Goal: Task Accomplishment & Management: Manage account settings

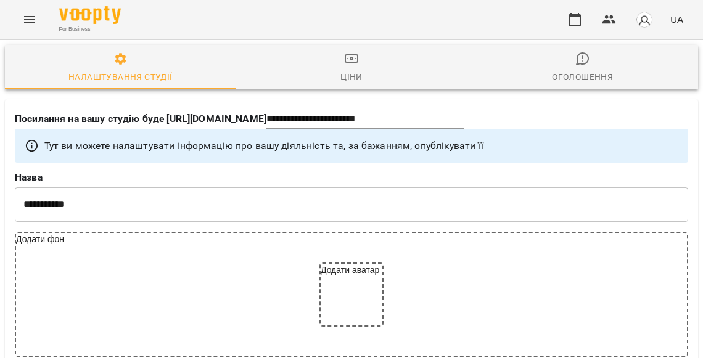
select select "**"
click at [579, 15] on icon "button" at bounding box center [574, 20] width 12 height 14
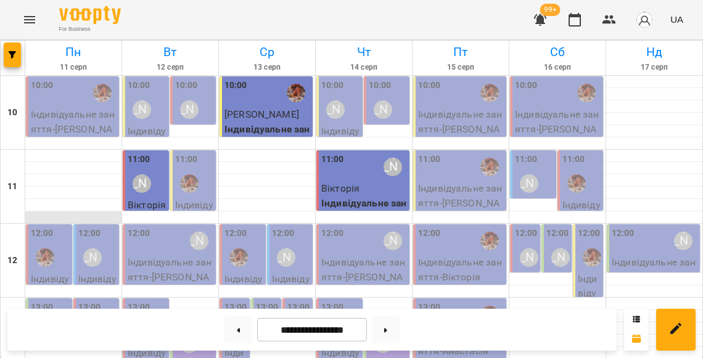
scroll to position [111, 0]
click at [67, 272] on p "Індивідуальне заняття - Вікторія" at bounding box center [50, 301] width 39 height 58
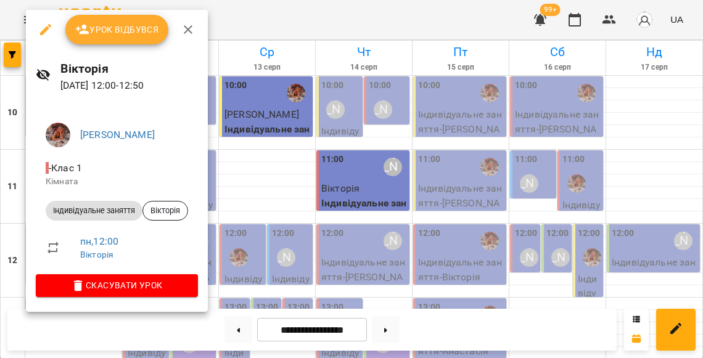
click at [124, 31] on span "Урок відбувся" at bounding box center [117, 29] width 84 height 15
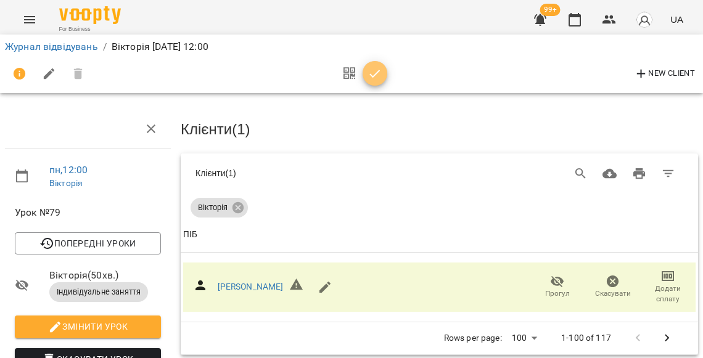
click at [370, 76] on icon "button" at bounding box center [375, 74] width 10 height 8
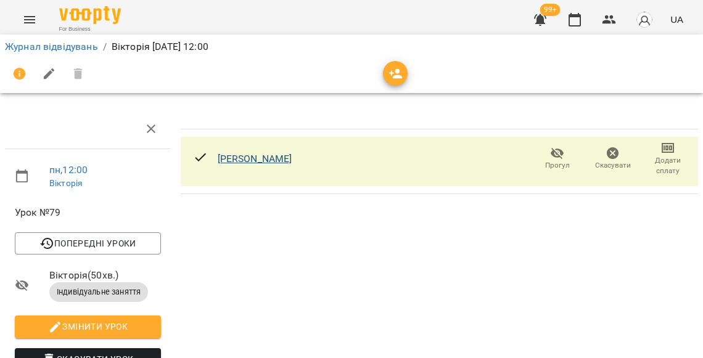
click at [289, 160] on link "Вікторія Піддубецька" at bounding box center [255, 159] width 75 height 12
click at [75, 48] on link "Журнал відвідувань" at bounding box center [51, 47] width 93 height 12
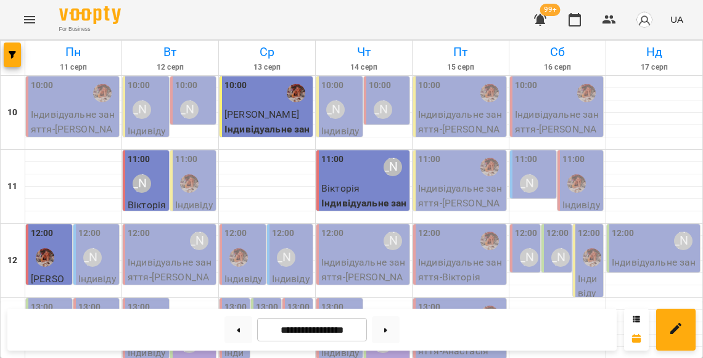
click at [62, 244] on div "12:00" at bounding box center [50, 249] width 39 height 45
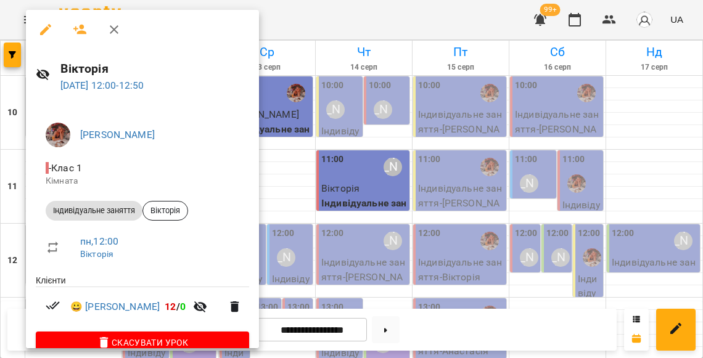
click at [369, 178] on div at bounding box center [351, 179] width 703 height 358
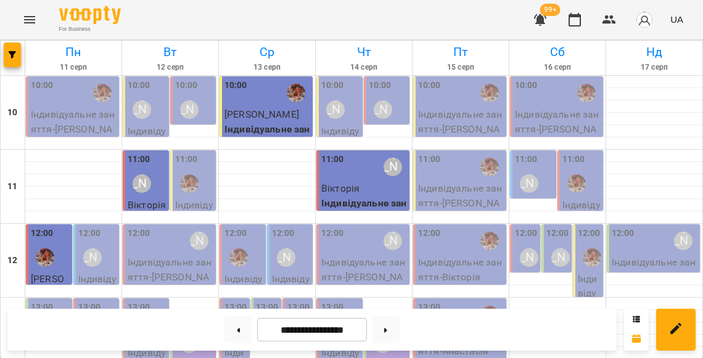
scroll to position [81, 0]
click at [253, 227] on div "12:00" at bounding box center [243, 249] width 39 height 45
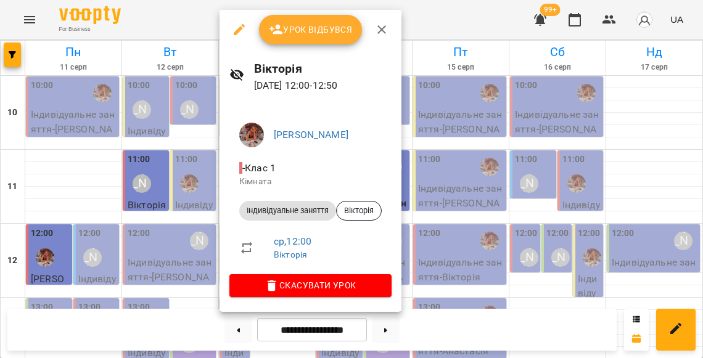
click at [178, 170] on div at bounding box center [351, 179] width 703 height 358
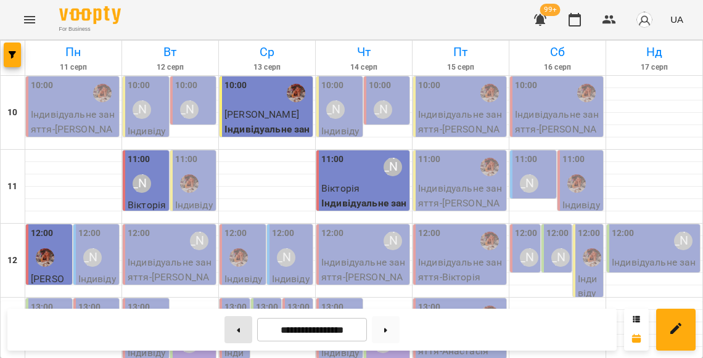
click at [239, 337] on button at bounding box center [238, 329] width 28 height 27
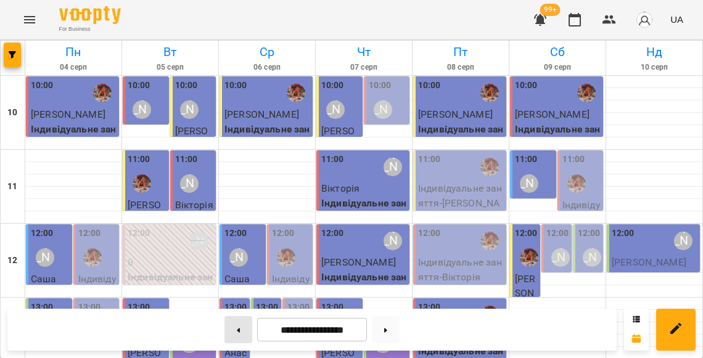
click at [238, 330] on button at bounding box center [238, 329] width 28 height 27
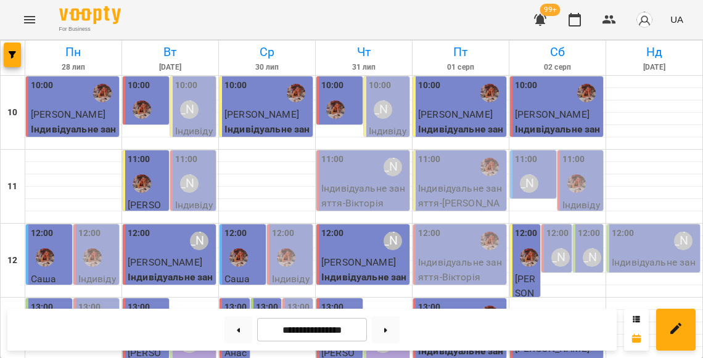
scroll to position [0, 0]
click at [237, 318] on button at bounding box center [238, 329] width 28 height 27
type input "**********"
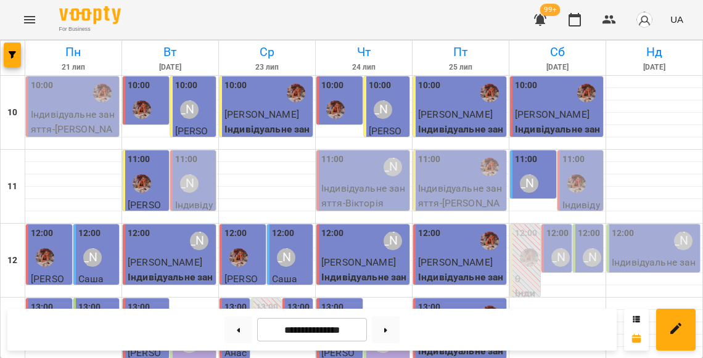
click at [259, 239] on div "12:00" at bounding box center [243, 249] width 39 height 45
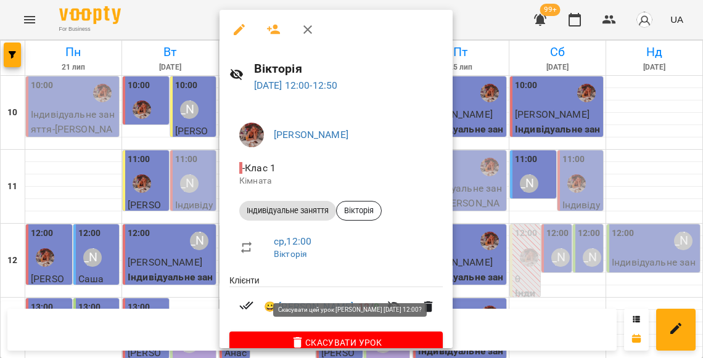
click at [315, 338] on span "Скасувати Урок" at bounding box center [336, 342] width 194 height 15
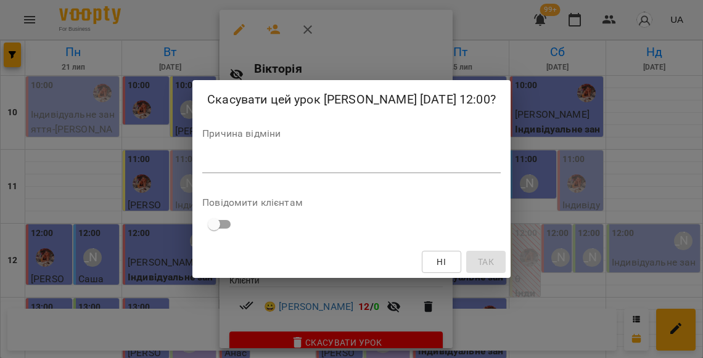
click at [289, 167] on textarea at bounding box center [351, 163] width 298 height 12
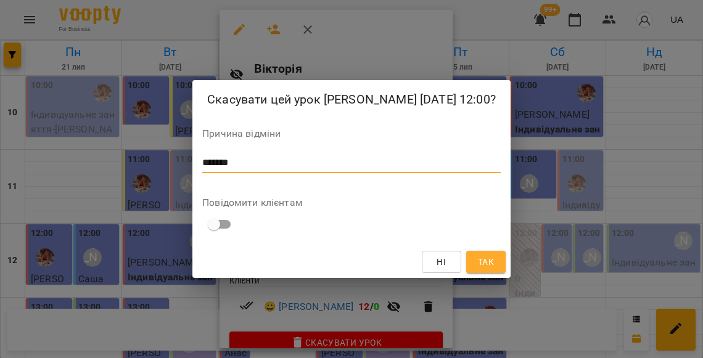
type textarea "*******"
click at [478, 261] on span "Так" at bounding box center [486, 262] width 16 height 15
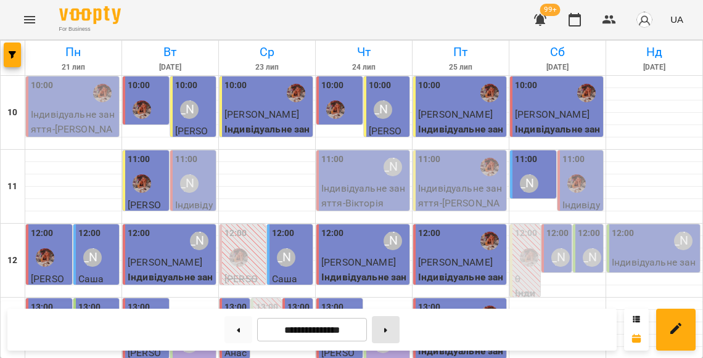
click at [399, 323] on button at bounding box center [386, 329] width 28 height 27
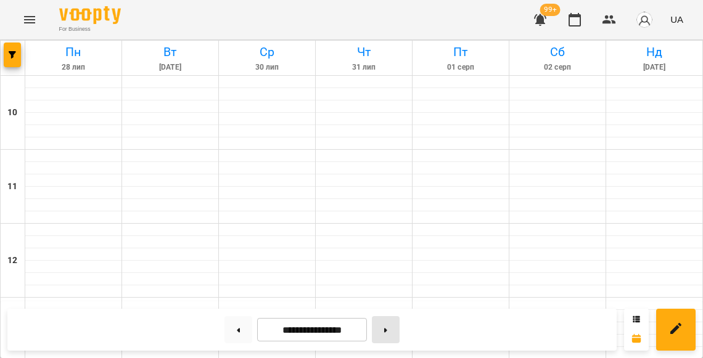
click at [397, 324] on button at bounding box center [386, 329] width 28 height 27
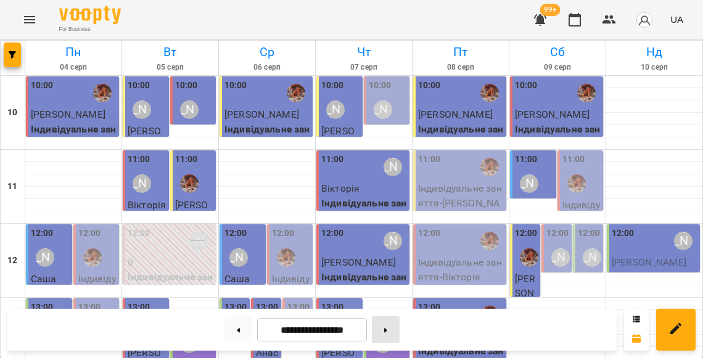
click at [394, 324] on button at bounding box center [386, 329] width 28 height 27
type input "**********"
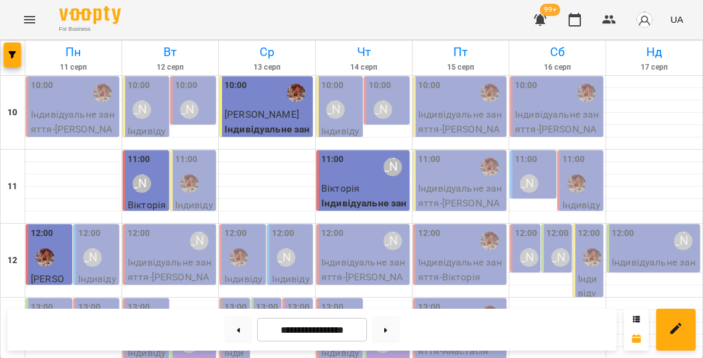
scroll to position [33, 0]
click at [248, 227] on div "12:00" at bounding box center [243, 249] width 39 height 45
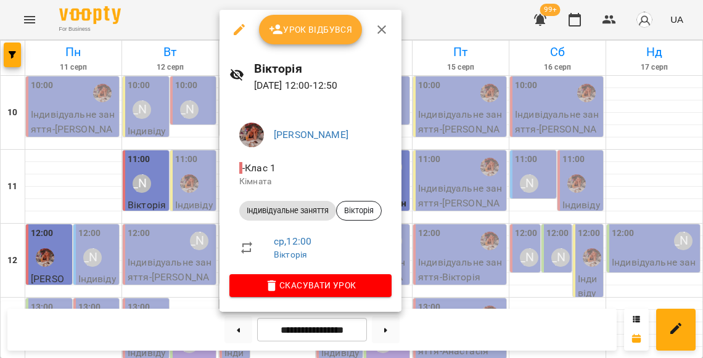
click at [300, 38] on button "Урок відбувся" at bounding box center [311, 30] width 104 height 30
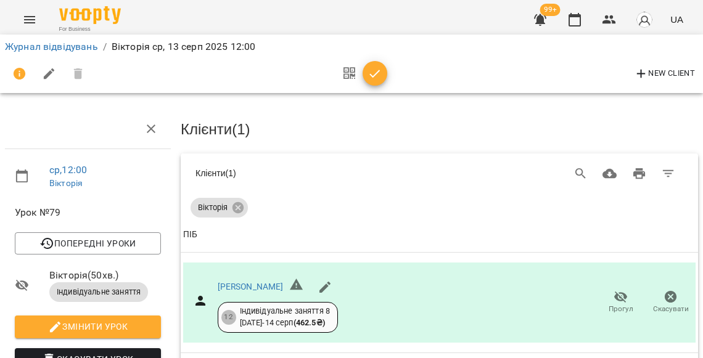
click at [383, 76] on span "button" at bounding box center [374, 74] width 25 height 15
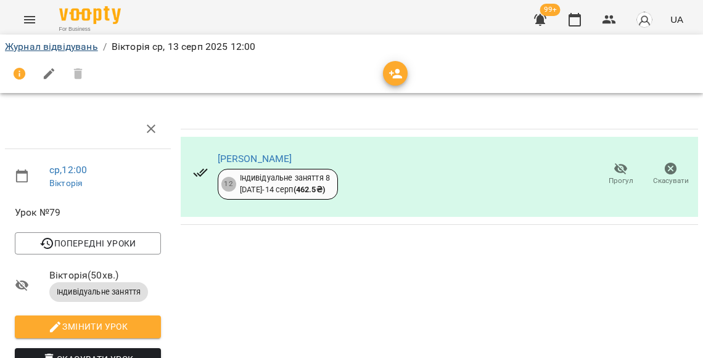
click at [82, 45] on link "Журнал відвідувань" at bounding box center [51, 47] width 93 height 12
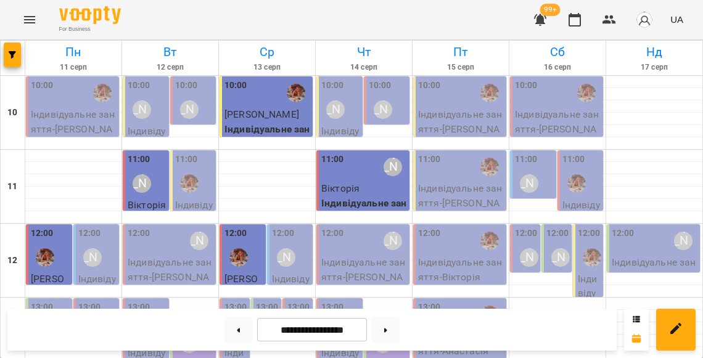
scroll to position [55, 0]
click at [455, 227] on div "12:00" at bounding box center [461, 241] width 86 height 28
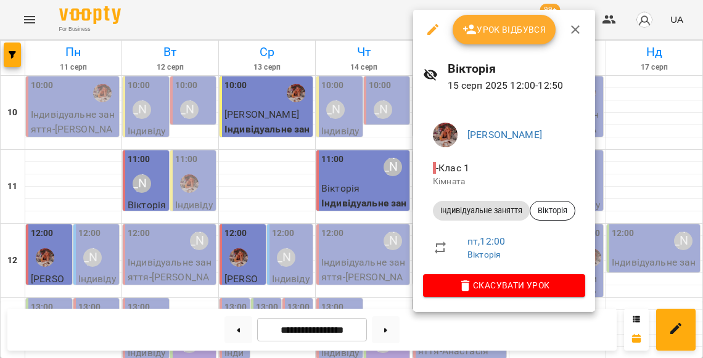
click at [491, 30] on span "Урок відбувся" at bounding box center [504, 29] width 84 height 15
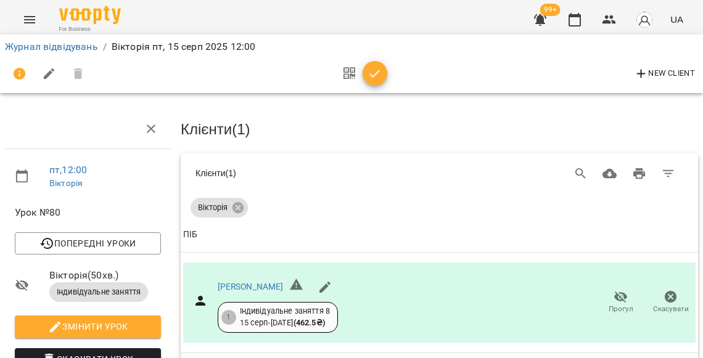
click at [375, 75] on icon "button" at bounding box center [374, 74] width 15 height 15
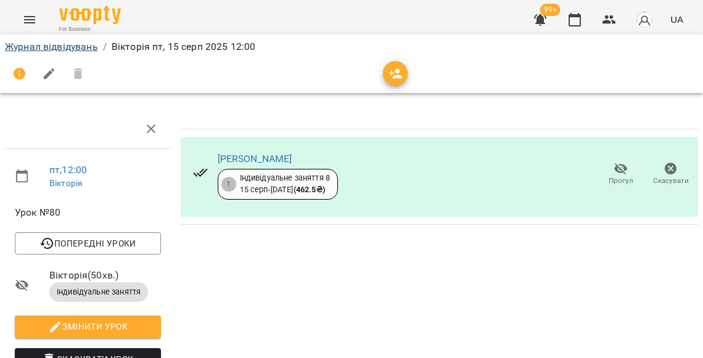
click at [90, 46] on link "Журнал відвідувань" at bounding box center [51, 47] width 93 height 12
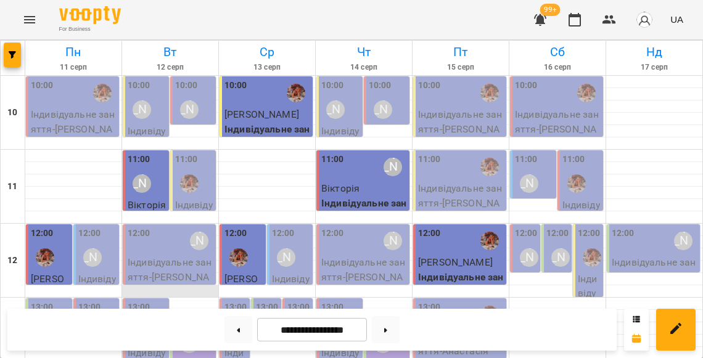
scroll to position [83, 0]
click at [101, 227] on div "12:00 Литвак Анна" at bounding box center [97, 249] width 39 height 45
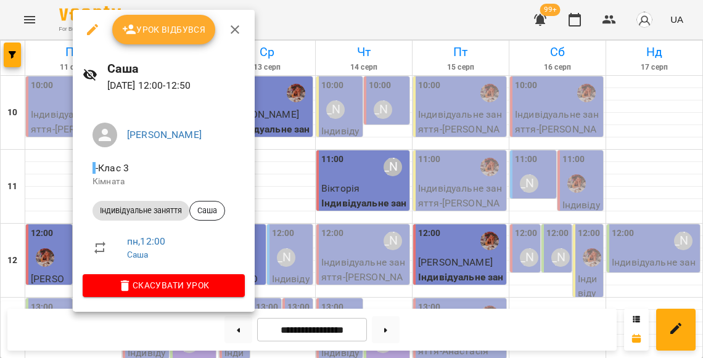
click at [165, 38] on button "Урок відбувся" at bounding box center [164, 30] width 104 height 30
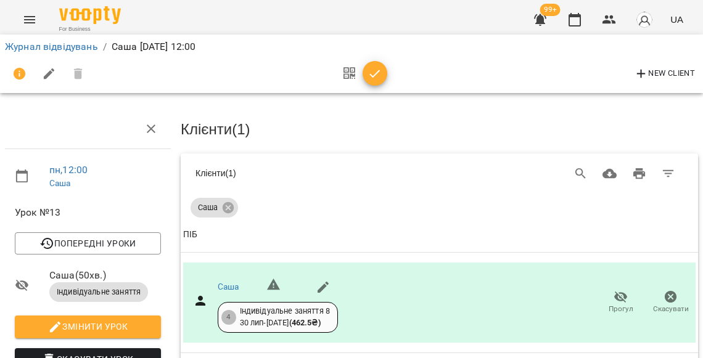
click at [370, 77] on icon "button" at bounding box center [374, 74] width 15 height 15
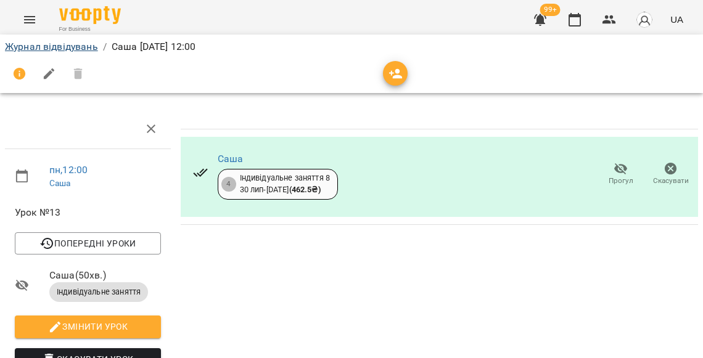
click at [78, 45] on link "Журнал відвідувань" at bounding box center [51, 47] width 93 height 12
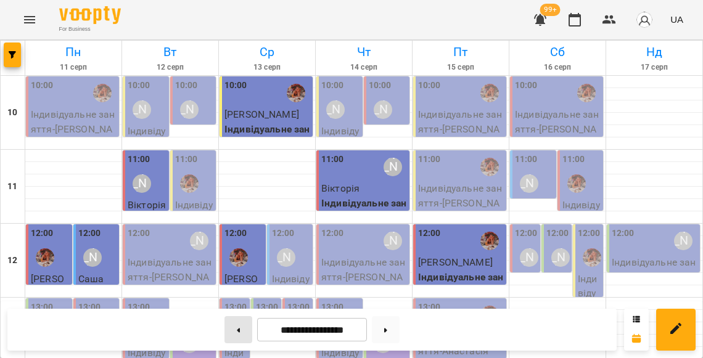
click at [231, 327] on button at bounding box center [238, 329] width 28 height 27
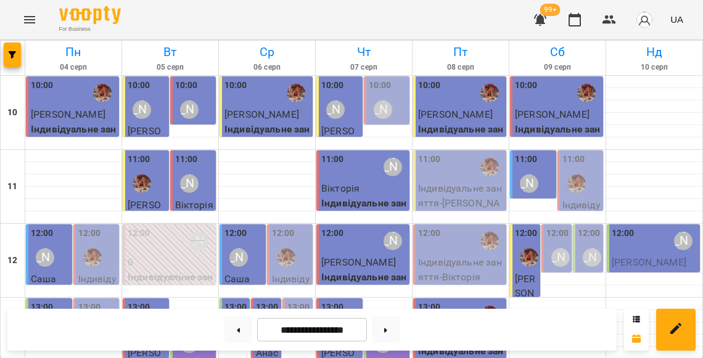
click at [57, 230] on div "12:00 Литвак Анна" at bounding box center [50, 249] width 39 height 45
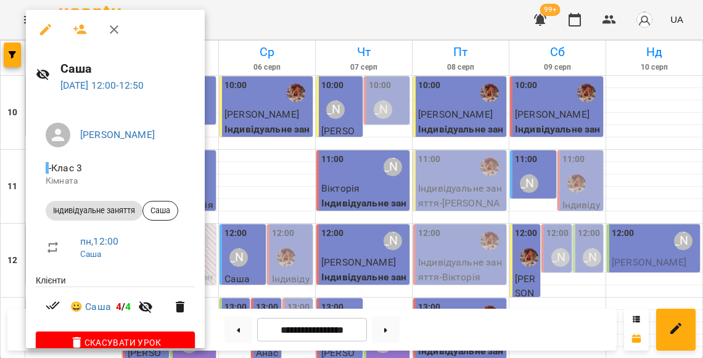
click at [373, 232] on div at bounding box center [351, 179] width 703 height 358
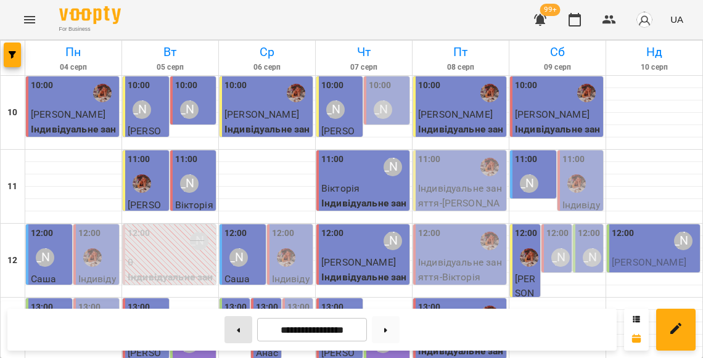
click at [239, 327] on button at bounding box center [238, 329] width 28 height 27
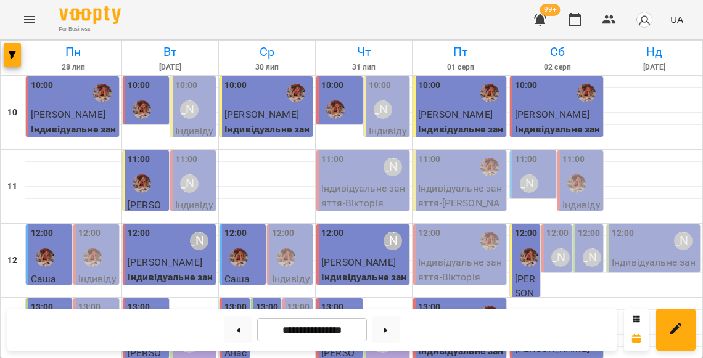
click at [65, 240] on div "12:00" at bounding box center [50, 249] width 39 height 45
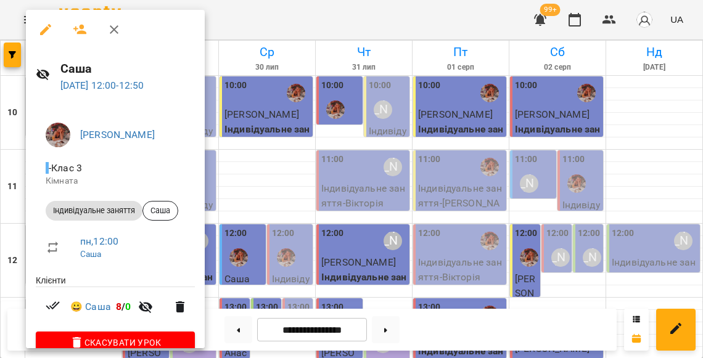
click at [303, 215] on div at bounding box center [351, 179] width 703 height 358
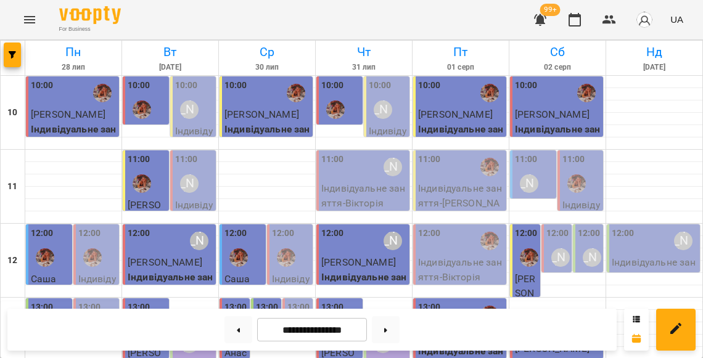
click at [244, 235] on label "12:00" at bounding box center [235, 234] width 23 height 14
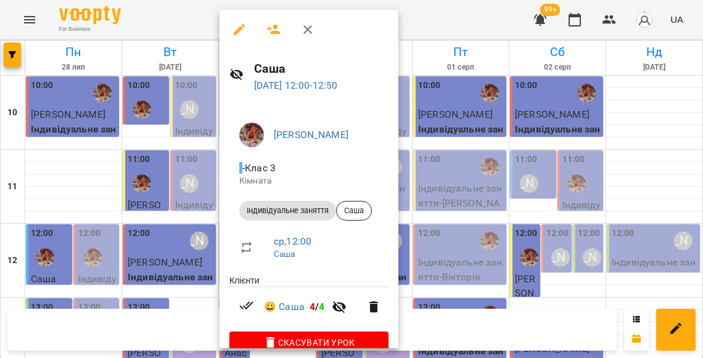
click at [476, 239] on div at bounding box center [351, 179] width 703 height 358
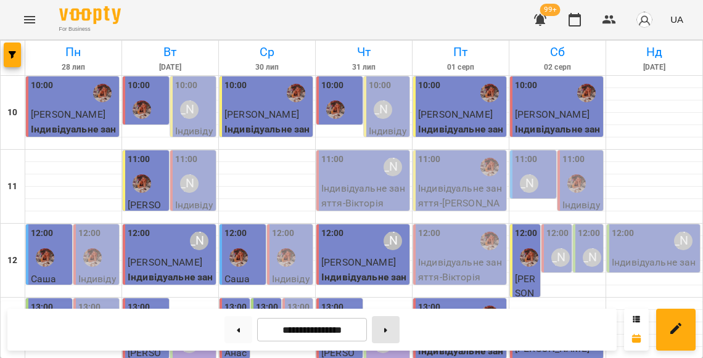
click at [394, 327] on button at bounding box center [386, 329] width 28 height 27
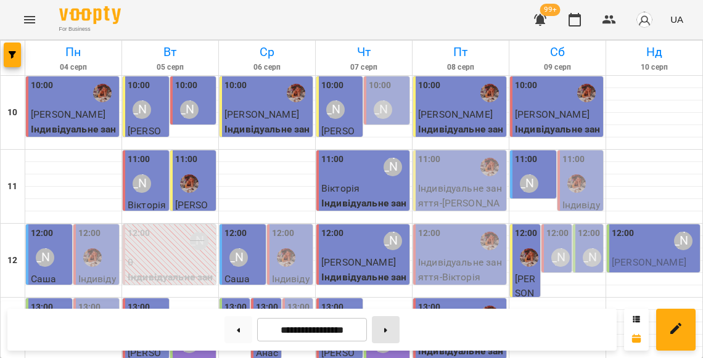
click at [390, 332] on button at bounding box center [386, 329] width 28 height 27
type input "**********"
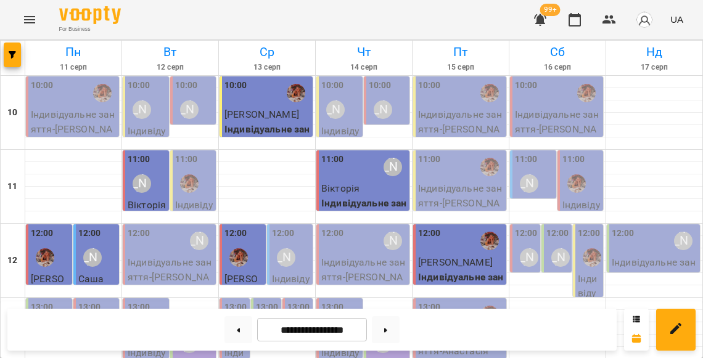
scroll to position [120, 0]
click at [54, 301] on div "13:00 Вероніка" at bounding box center [50, 323] width 39 height 45
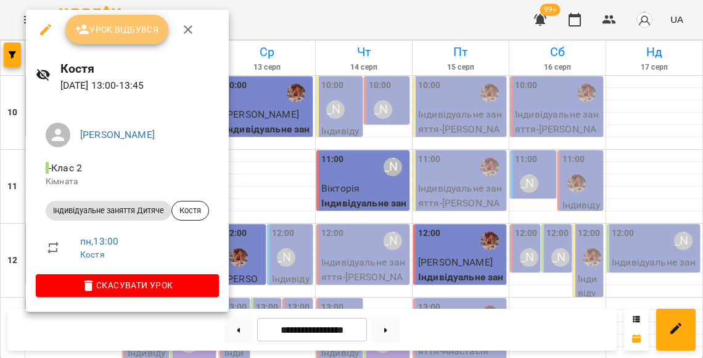
click at [123, 33] on span "Урок відбувся" at bounding box center [117, 29] width 84 height 15
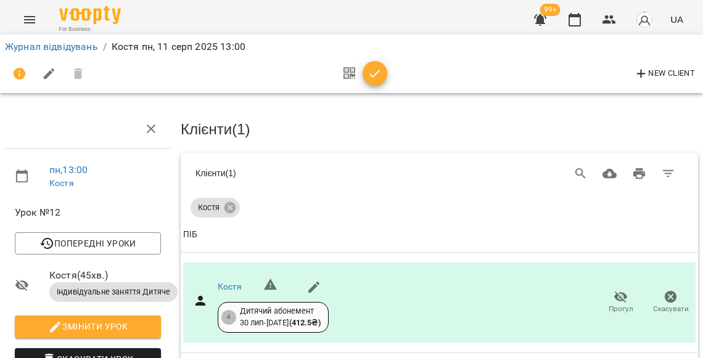
click at [370, 78] on icon "button" at bounding box center [374, 74] width 15 height 15
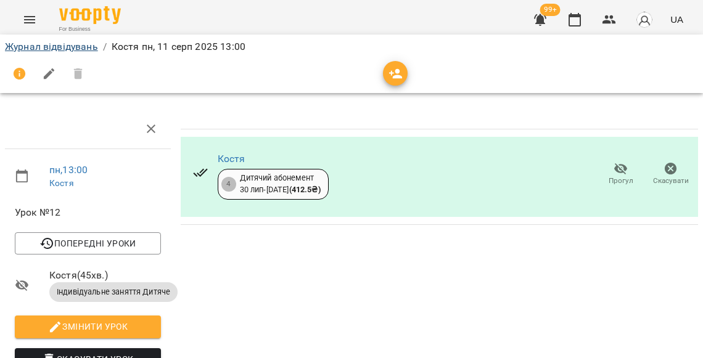
click at [71, 48] on link "Журнал відвідувань" at bounding box center [51, 47] width 93 height 12
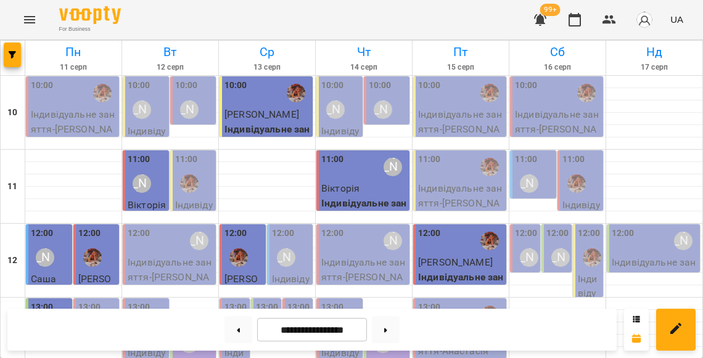
scroll to position [91, 0]
click at [104, 317] on div "Литвак Анна" at bounding box center [92, 331] width 28 height 28
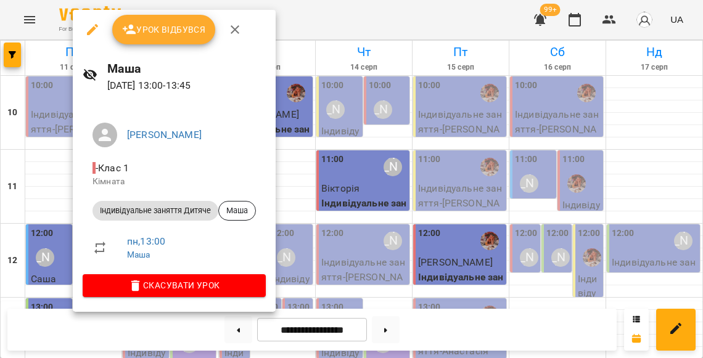
click at [159, 36] on span "Урок відбувся" at bounding box center [164, 29] width 84 height 15
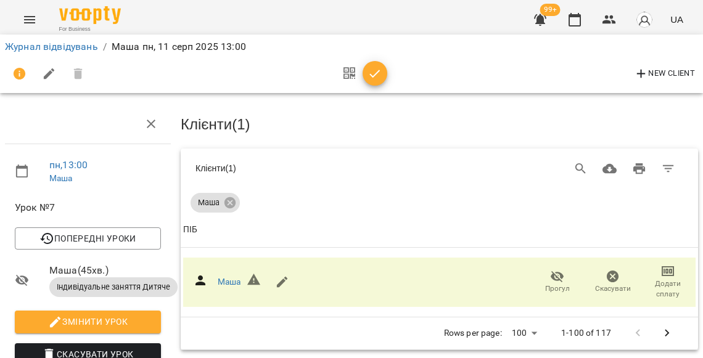
scroll to position [130, 0]
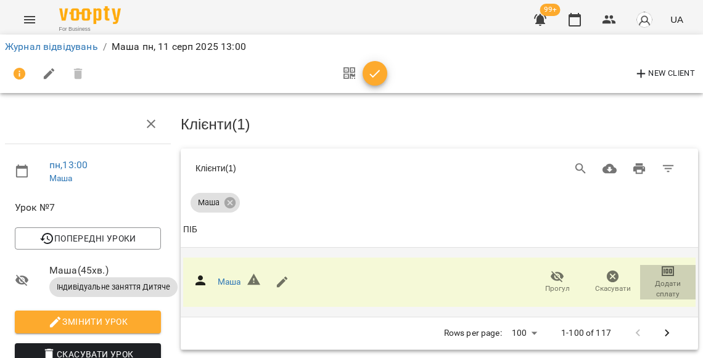
click at [666, 279] on span "Додати сплату" at bounding box center [667, 289] width 41 height 21
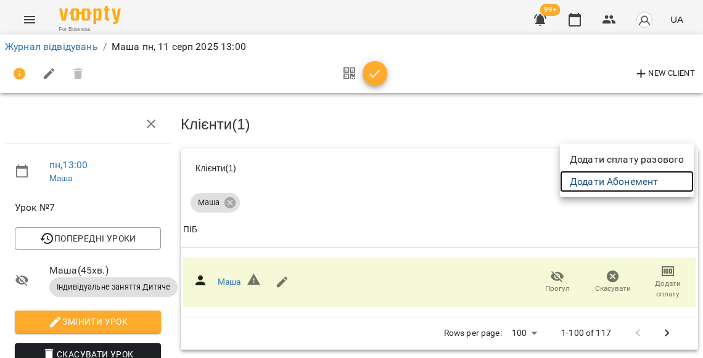
click at [613, 186] on link "Додати Абонемент" at bounding box center [627, 182] width 134 height 22
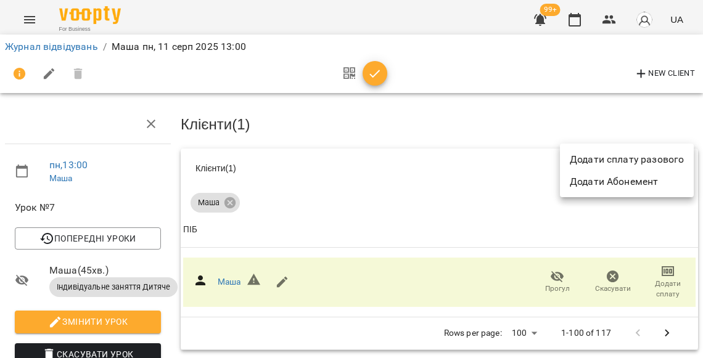
click at [298, 136] on div at bounding box center [351, 179] width 703 height 358
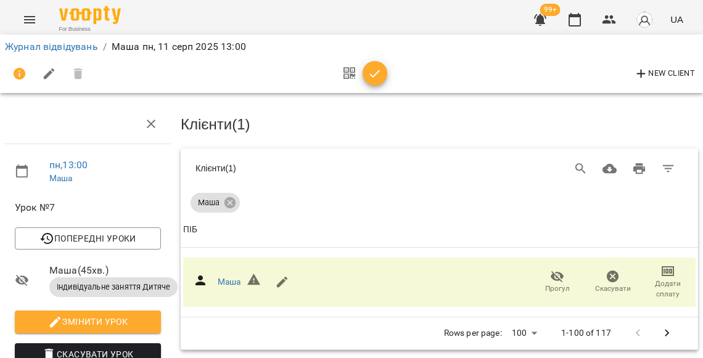
click at [367, 78] on icon "button" at bounding box center [374, 74] width 15 height 15
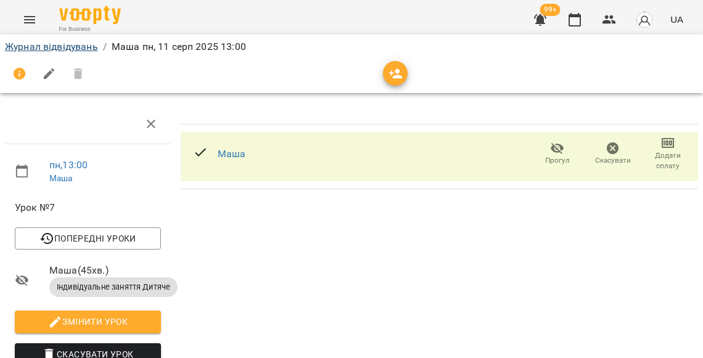
click at [87, 44] on link "Журнал відвідувань" at bounding box center [51, 47] width 93 height 12
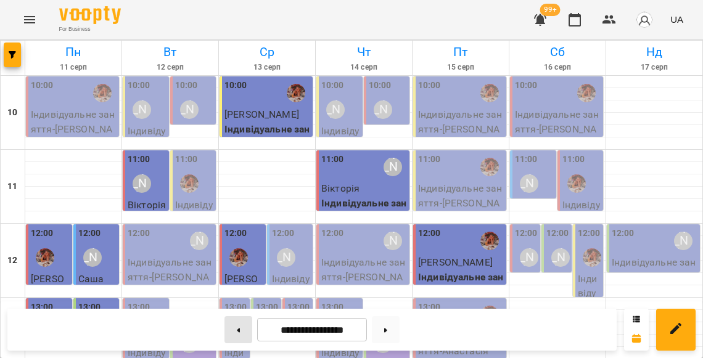
click at [235, 325] on button at bounding box center [238, 329] width 28 height 27
type input "**********"
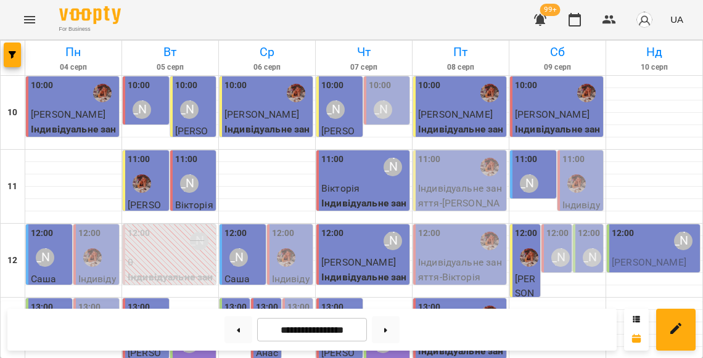
scroll to position [139, 0]
select select
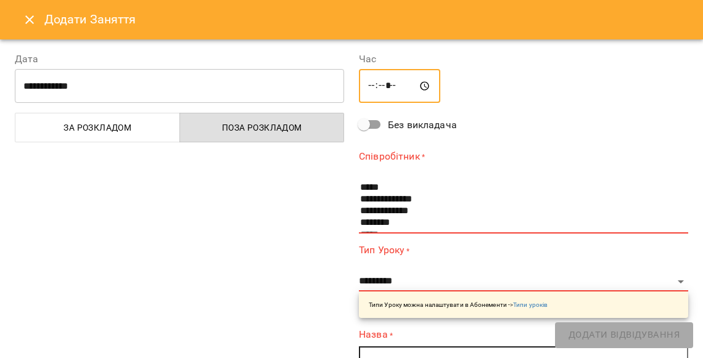
click at [393, 88] on input "*****" at bounding box center [399, 86] width 81 height 35
type input "*****"
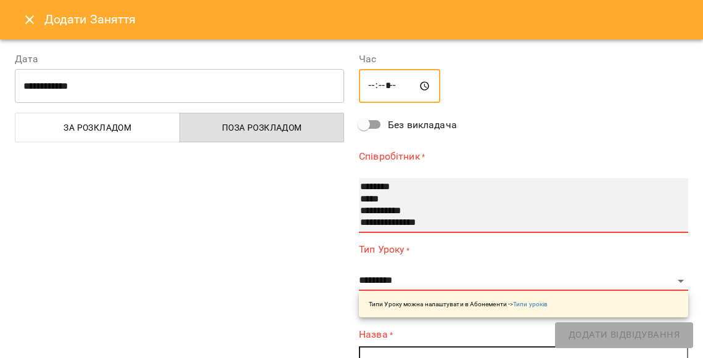
click at [383, 210] on option "**********" at bounding box center [516, 211] width 314 height 12
select select "**********"
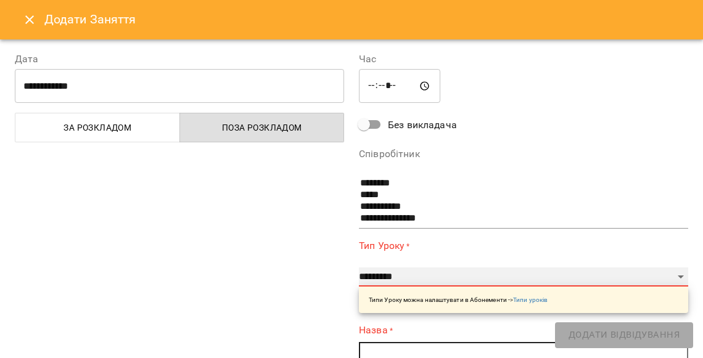
select select "**********"
type input "**"
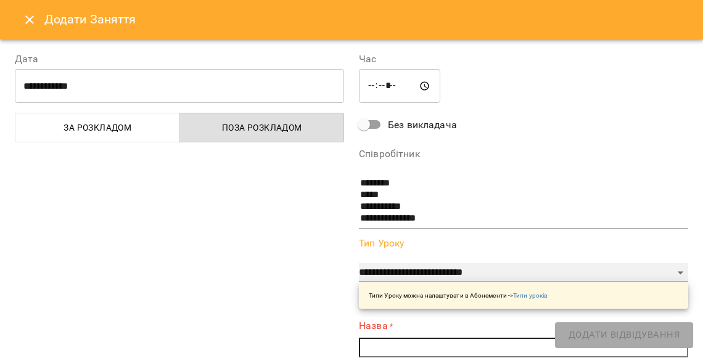
scroll to position [174, 0]
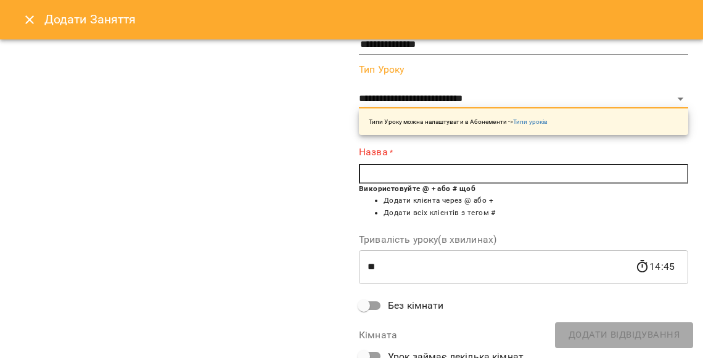
click at [392, 170] on input "text" at bounding box center [523, 174] width 329 height 20
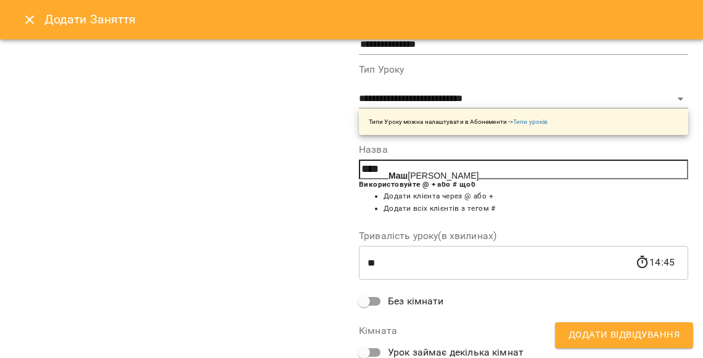
click at [412, 171] on span "Маш а" at bounding box center [433, 176] width 90 height 10
type input "****"
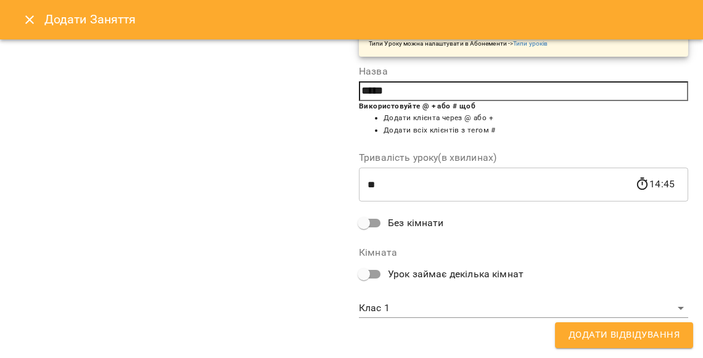
click at [597, 351] on div "**********" at bounding box center [351, 72] width 688 height 575
click at [597, 344] on button "Додати Відвідування" at bounding box center [624, 335] width 138 height 26
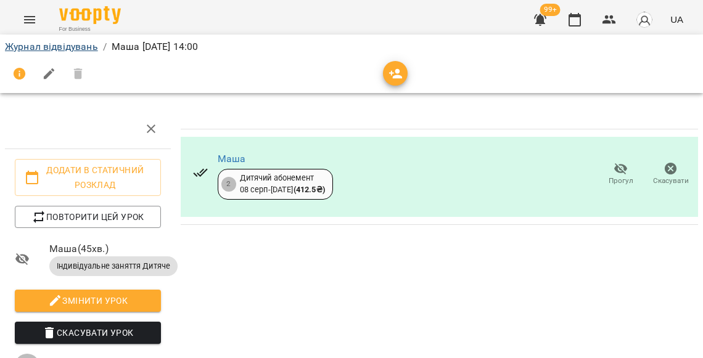
click at [86, 47] on link "Журнал відвідувань" at bounding box center [51, 47] width 93 height 12
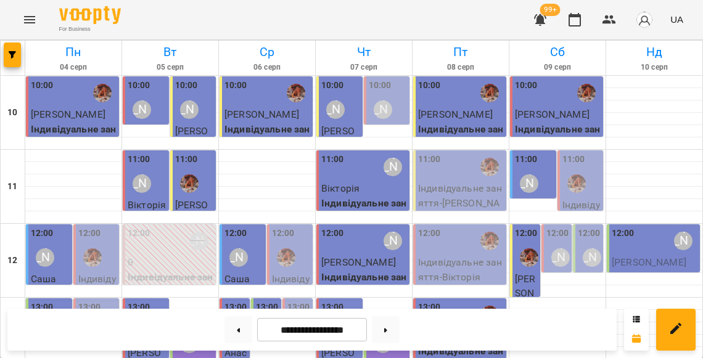
scroll to position [84, 0]
click at [629, 256] on span "Заклюка Андрій" at bounding box center [648, 262] width 75 height 12
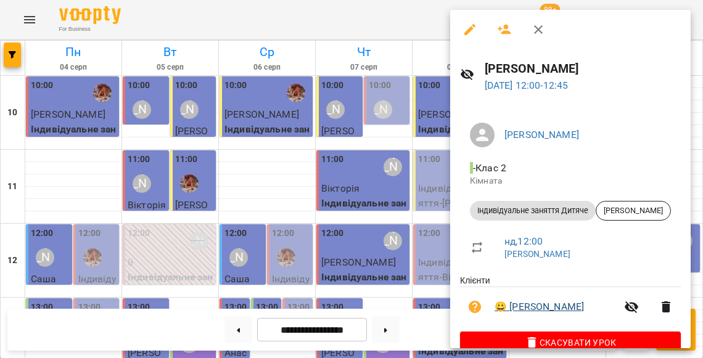
click at [523, 300] on link "😀 Заклюка Андрій" at bounding box center [538, 307] width 89 height 15
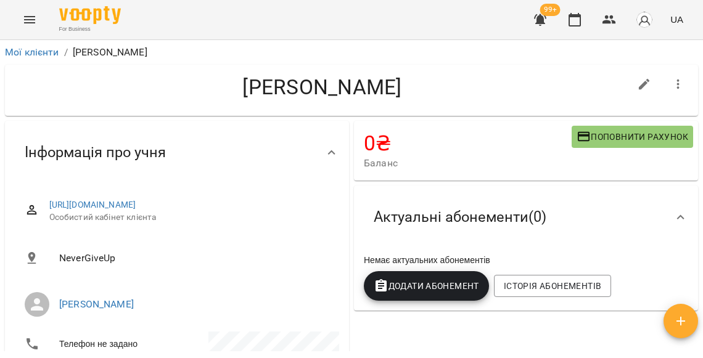
click at [402, 291] on span "Додати Абонемент" at bounding box center [425, 286] width 105 height 15
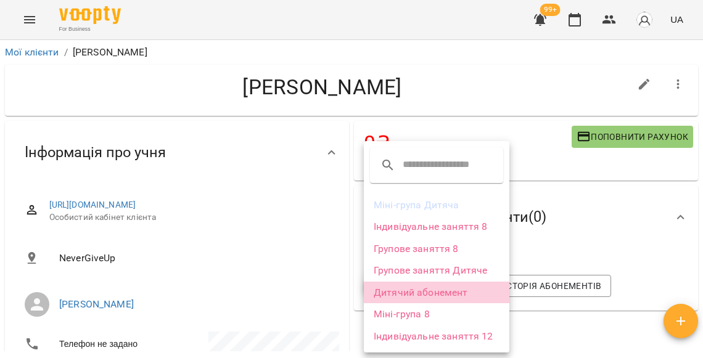
click at [424, 288] on li "Дитячий абонемент" at bounding box center [436, 293] width 145 height 22
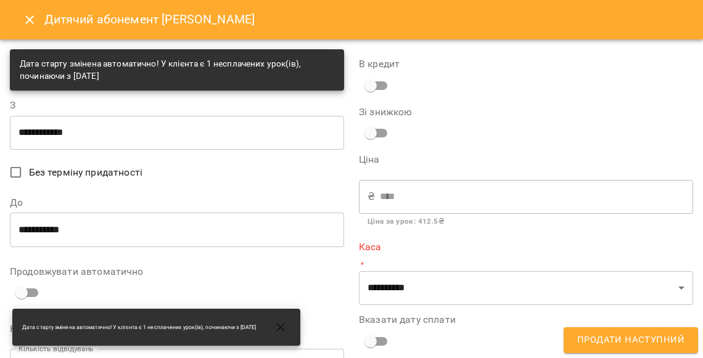
click at [107, 141] on input "**********" at bounding box center [177, 132] width 334 height 35
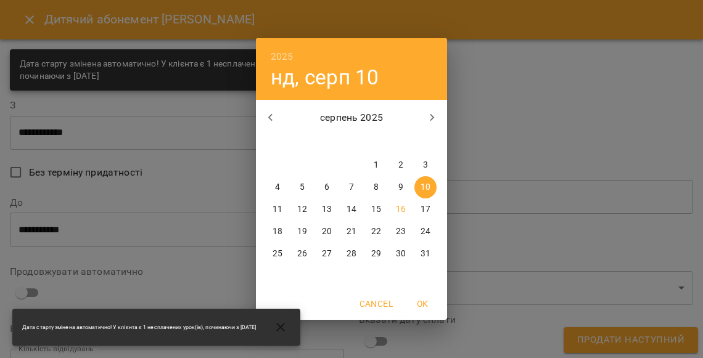
click at [107, 141] on div "2025 нд, серп 10 серпень 2025 пн вт ср чт пт сб нд 28 29 30 31 1 2 3 4 5 6 7 8 …" at bounding box center [351, 179] width 703 height 358
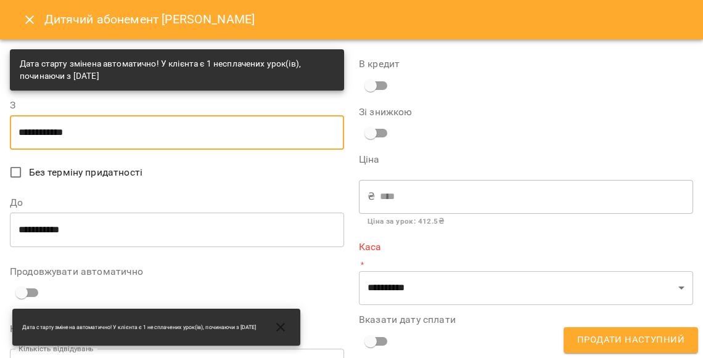
click at [91, 224] on input "**********" at bounding box center [177, 230] width 334 height 35
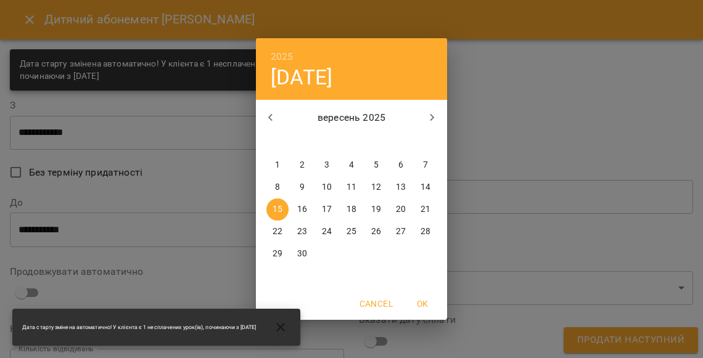
click at [335, 184] on span "10" at bounding box center [327, 187] width 22 height 12
type input "**********"
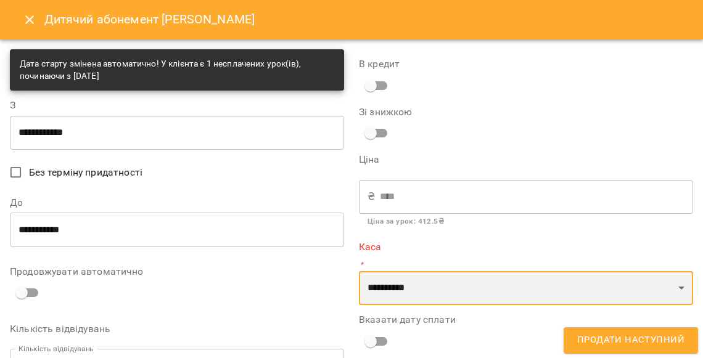
select select "****"
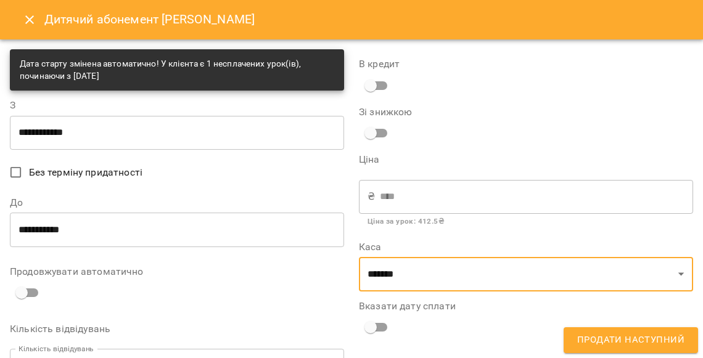
click at [609, 346] on span "Продати наступний" at bounding box center [630, 340] width 107 height 16
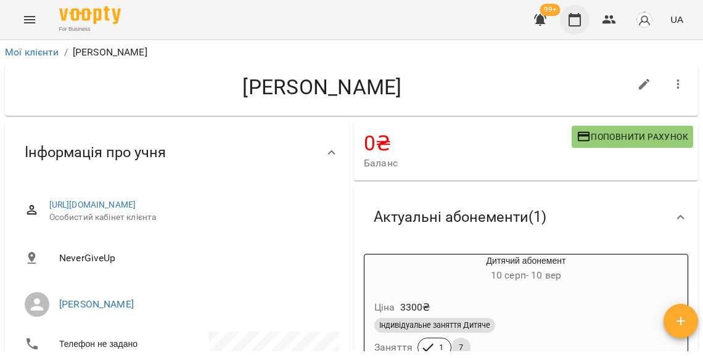
click at [579, 27] on button "button" at bounding box center [575, 20] width 30 height 30
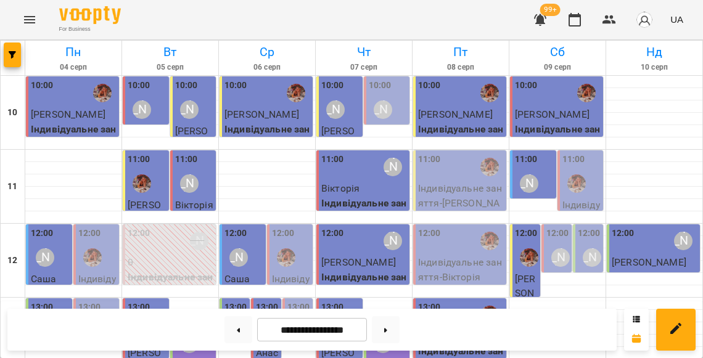
scroll to position [32, 0]
click at [586, 198] on p "Індивідуальне заняття - Коваленко Олександра" at bounding box center [581, 241] width 39 height 87
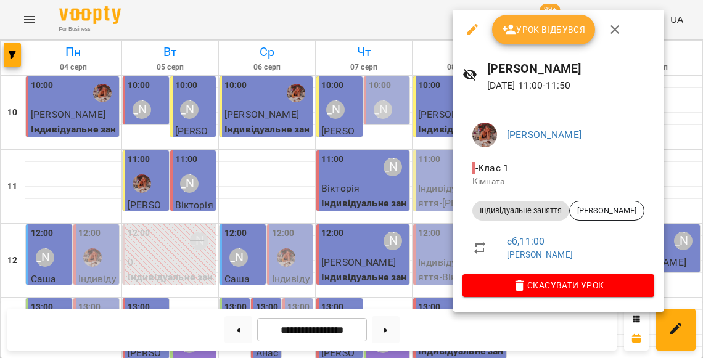
click at [429, 189] on div at bounding box center [351, 179] width 703 height 358
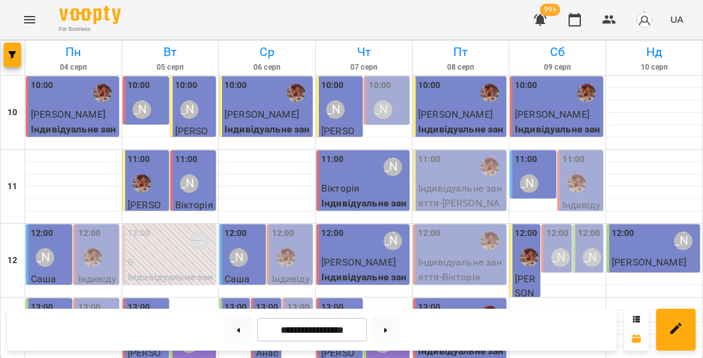
scroll to position [72, 0]
click at [594, 227] on label "12:00" at bounding box center [588, 234] width 23 height 14
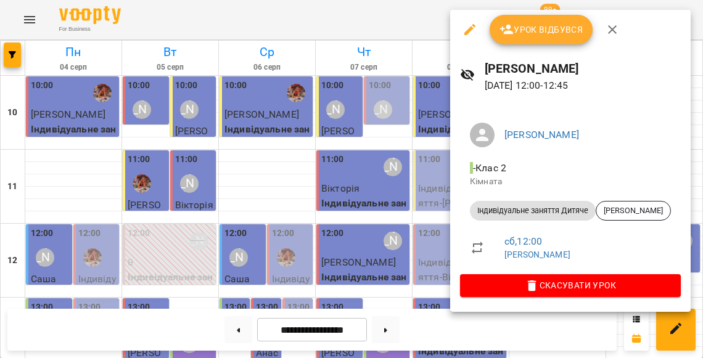
click at [421, 216] on div at bounding box center [351, 179] width 703 height 358
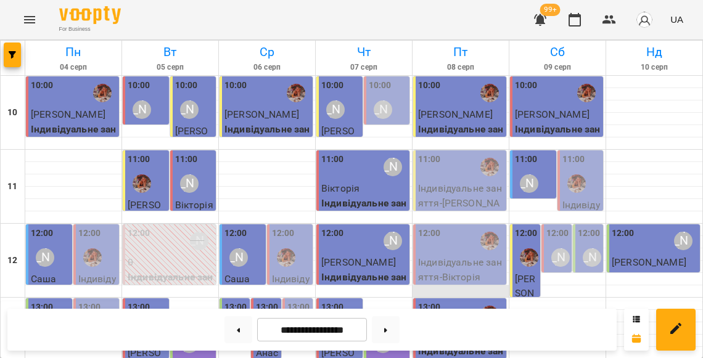
scroll to position [210, 0]
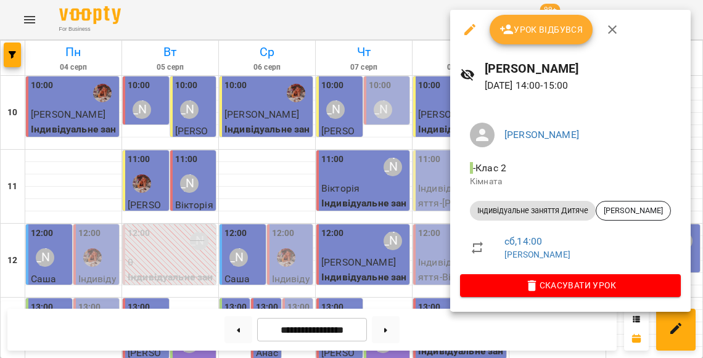
click at [381, 207] on div at bounding box center [351, 179] width 703 height 358
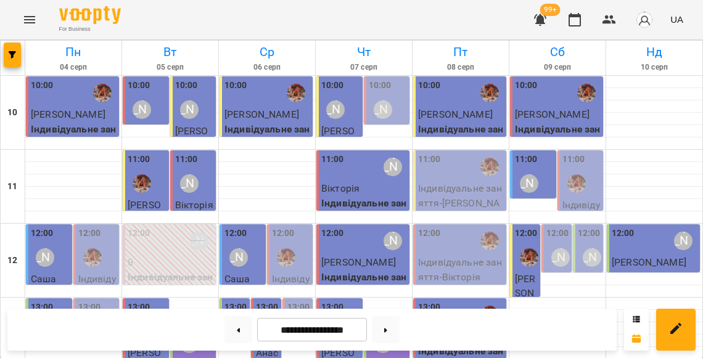
scroll to position [277, 0]
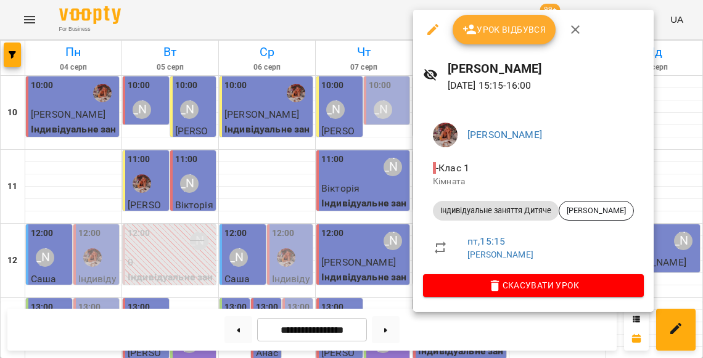
click at [324, 214] on div at bounding box center [351, 179] width 703 height 358
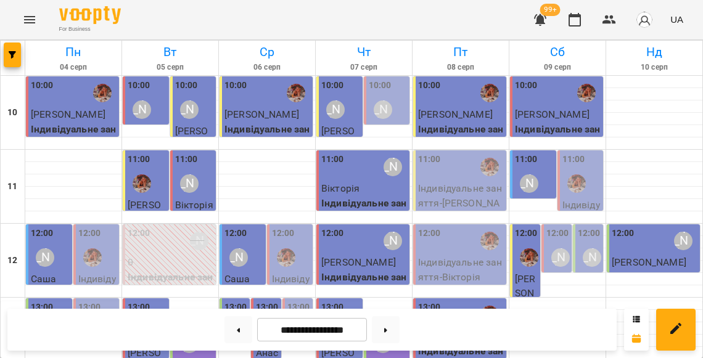
scroll to position [385, 0]
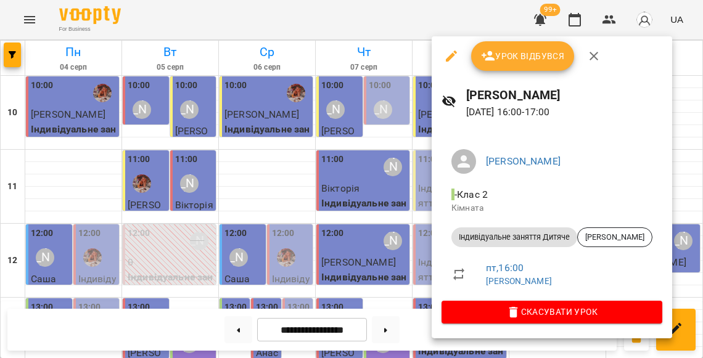
click at [355, 200] on div at bounding box center [351, 179] width 703 height 358
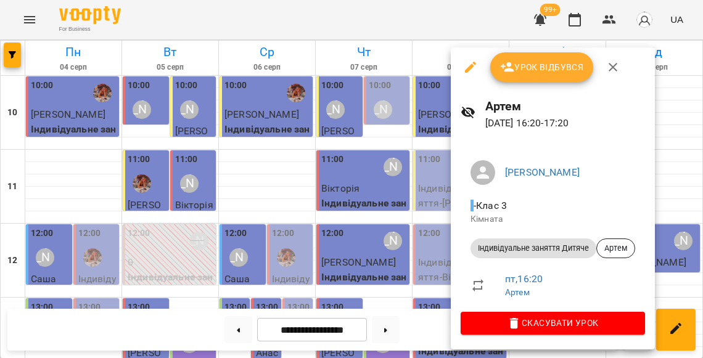
click at [409, 222] on div at bounding box center [351, 179] width 703 height 358
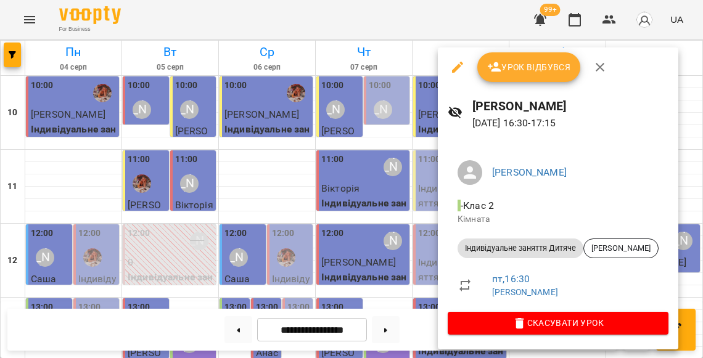
click at [366, 225] on div at bounding box center [351, 179] width 703 height 358
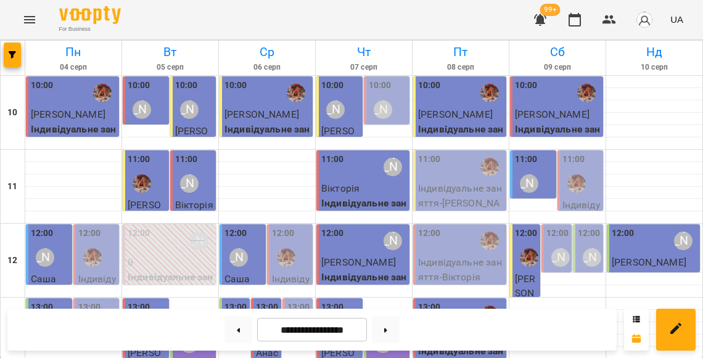
scroll to position [359, 0]
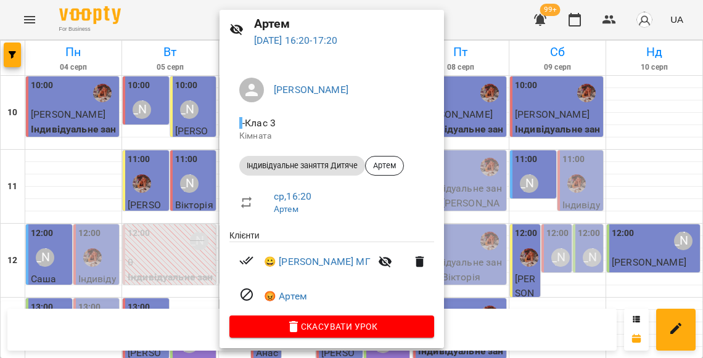
scroll to position [44, 0]
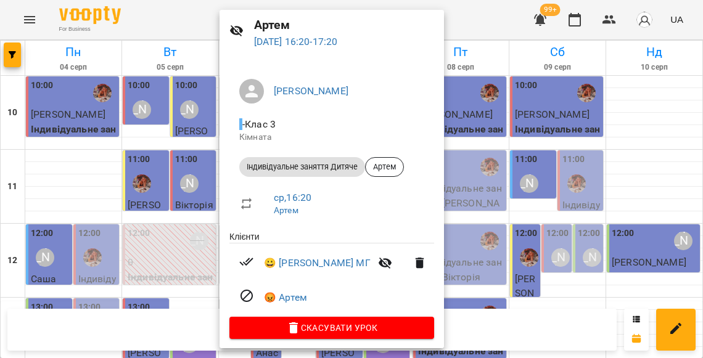
click at [188, 229] on div at bounding box center [351, 179] width 703 height 358
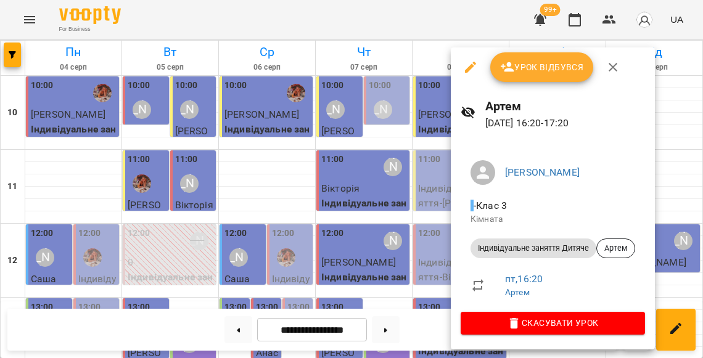
click at [531, 76] on button "Урок відбувся" at bounding box center [542, 67] width 104 height 30
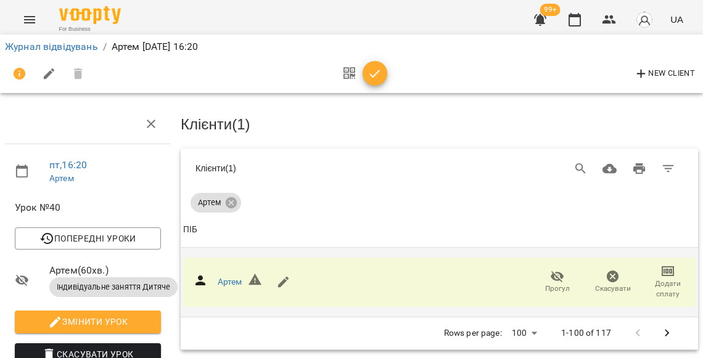
scroll to position [111, 0]
click at [559, 284] on span "Прогул" at bounding box center [557, 289] width 25 height 10
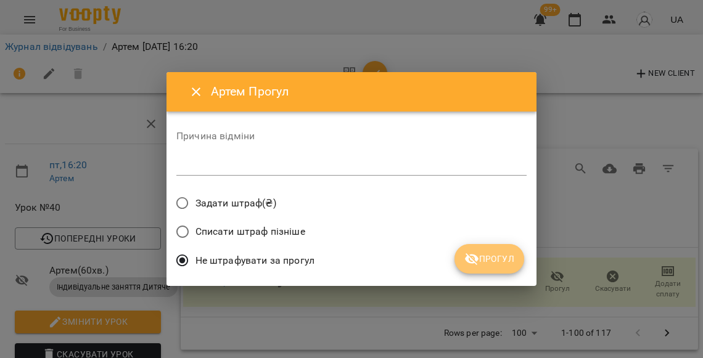
click at [479, 253] on span "Прогул" at bounding box center [489, 258] width 50 height 15
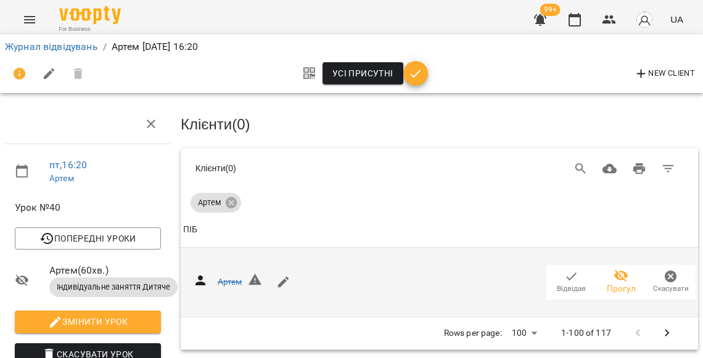
scroll to position [0, 0]
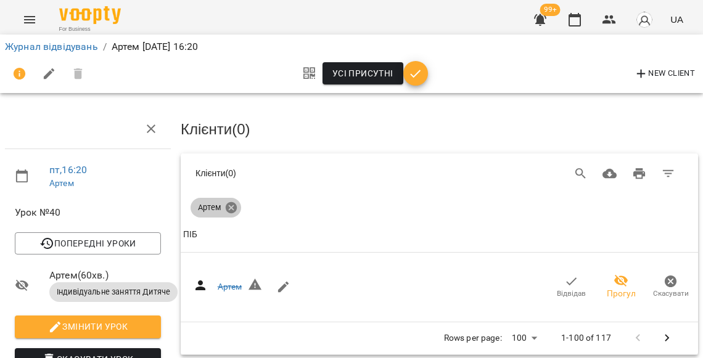
click at [234, 202] on icon at bounding box center [231, 207] width 11 height 11
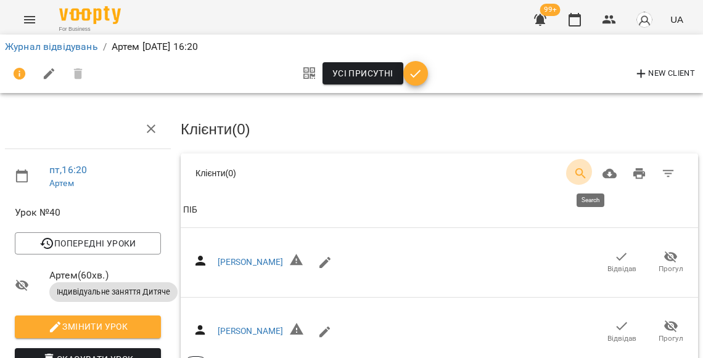
click at [585, 173] on icon "Search" at bounding box center [580, 173] width 10 height 10
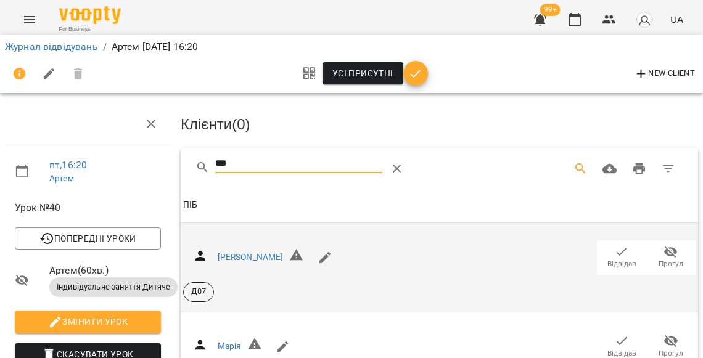
scroll to position [271, 0]
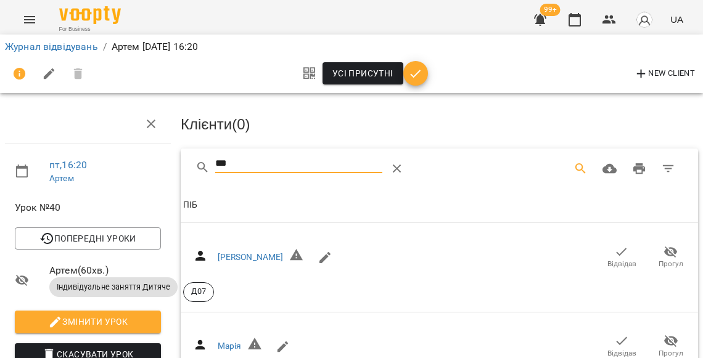
type input "***"
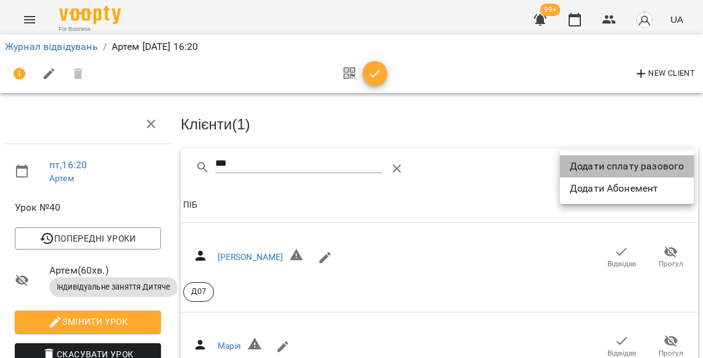
click at [630, 168] on li "Додати сплату разового" at bounding box center [627, 166] width 134 height 22
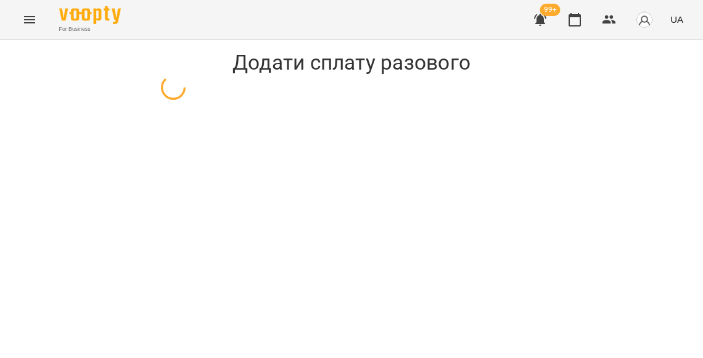
select select "**********"
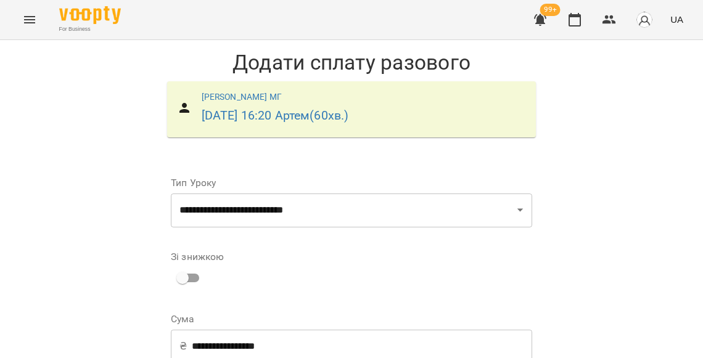
scroll to position [247, 0]
select select "****"
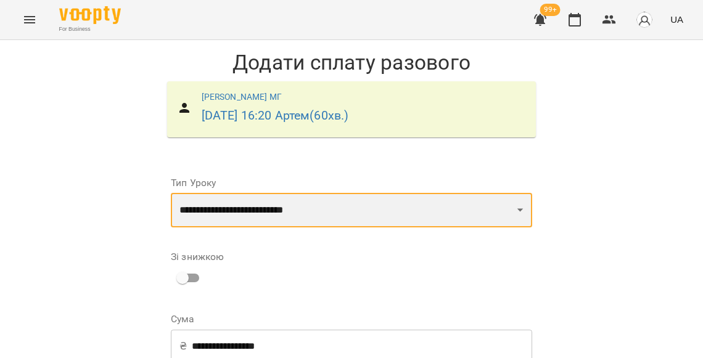
scroll to position [254, 0]
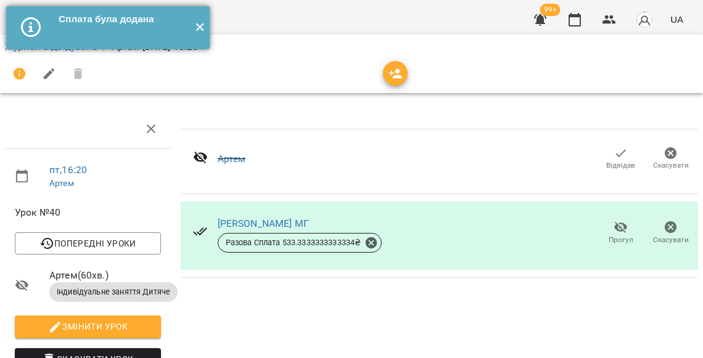
click at [192, 22] on button "✕" at bounding box center [199, 27] width 20 height 43
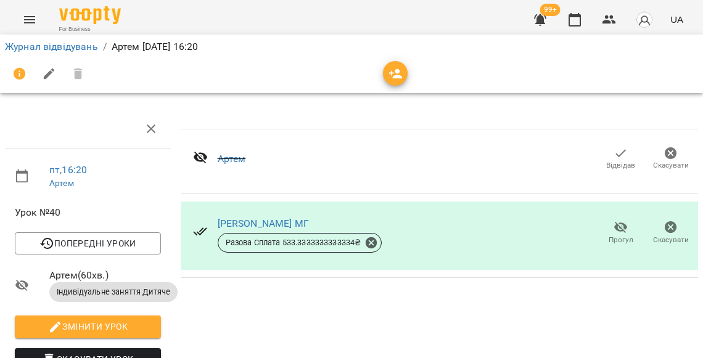
click at [83, 35] on div "Журнал відвідувань / Артем пт, 08 серп 2025 16:20" at bounding box center [352, 63] width 708 height 63
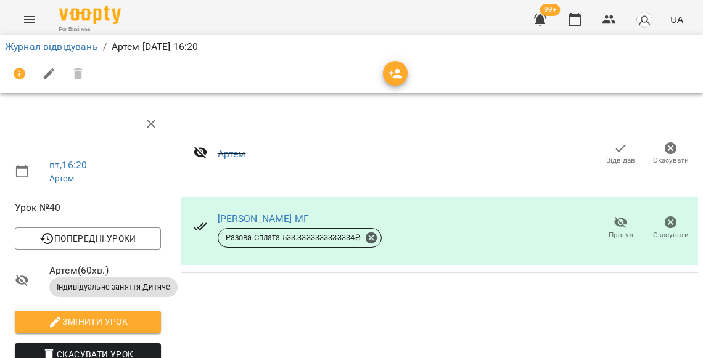
scroll to position [173, 0]
click at [109, 314] on span "Змінити урок" at bounding box center [88, 321] width 126 height 15
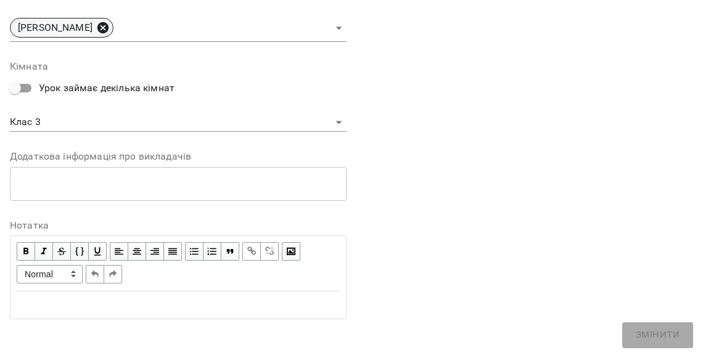
click at [96, 27] on icon at bounding box center [103, 28] width 14 height 14
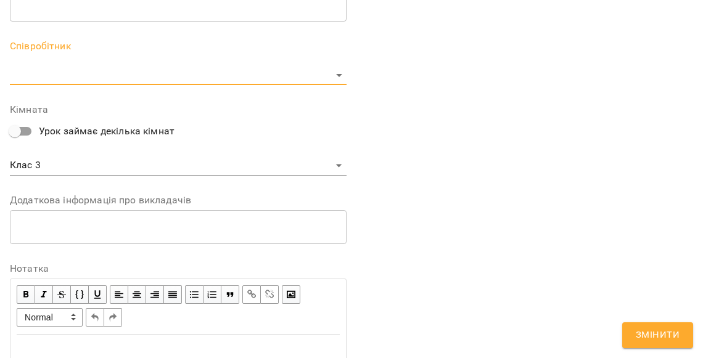
scroll to position [419, 0]
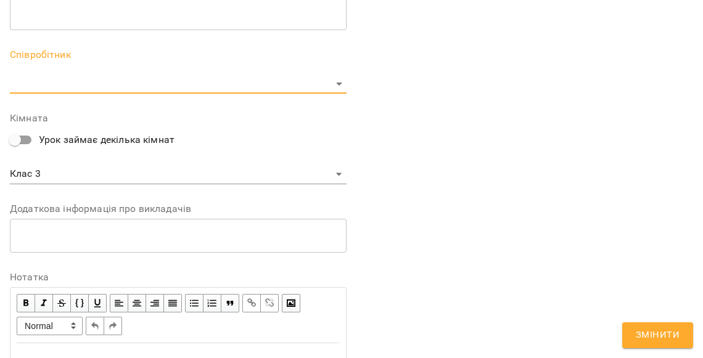
click at [38, 83] on body "**********" at bounding box center [351, 281] width 703 height 562
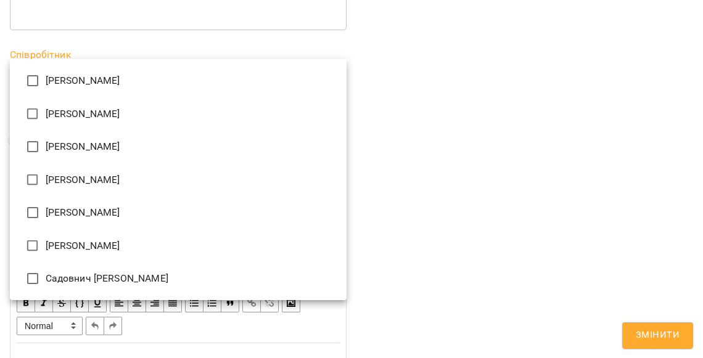
click at [69, 86] on li "Ірина" at bounding box center [178, 80] width 337 height 33
type input "**********"
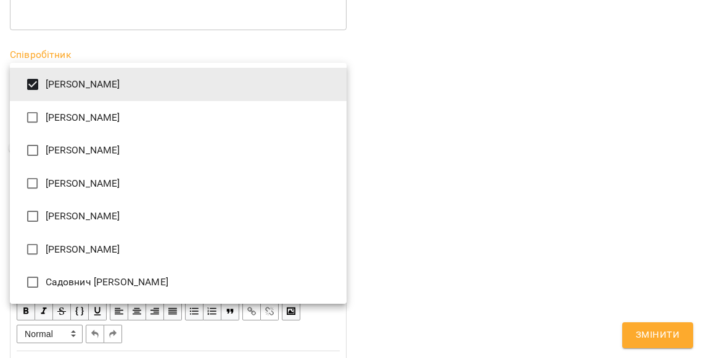
click at [478, 198] on div at bounding box center [351, 179] width 703 height 358
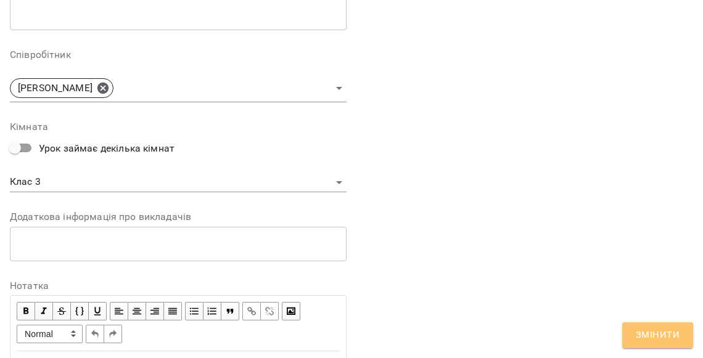
click at [661, 334] on span "Змінити" at bounding box center [657, 335] width 44 height 16
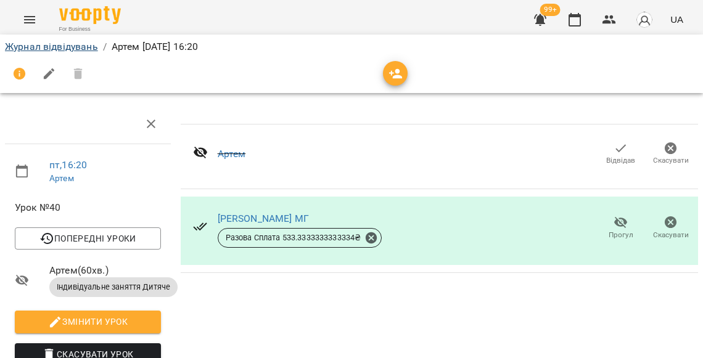
click at [71, 44] on link "Журнал відвідувань" at bounding box center [51, 47] width 93 height 12
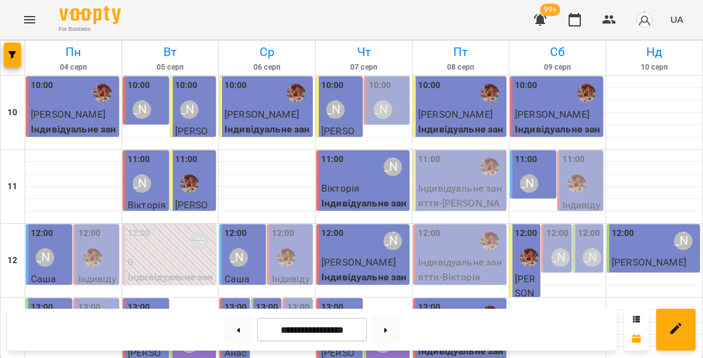
scroll to position [435, 0]
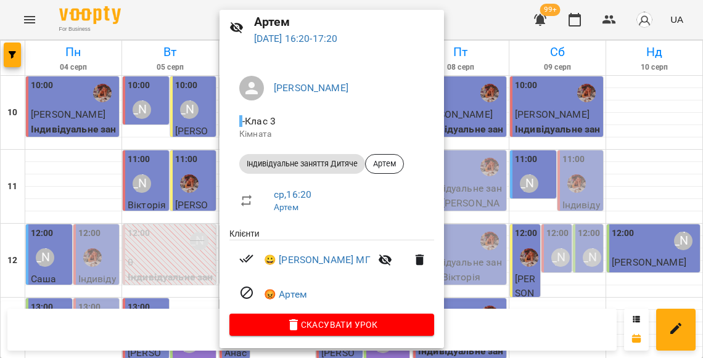
scroll to position [44, 0]
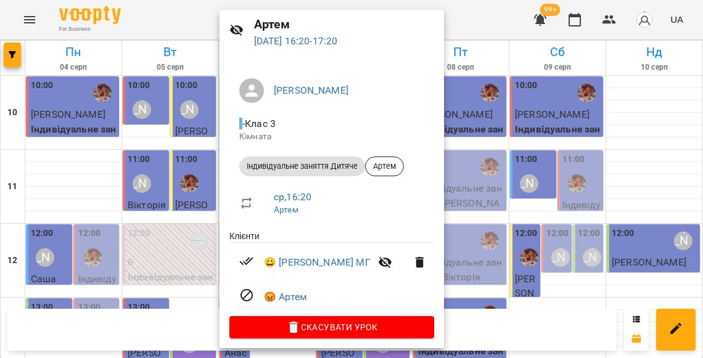
click at [536, 200] on div at bounding box center [351, 179] width 703 height 358
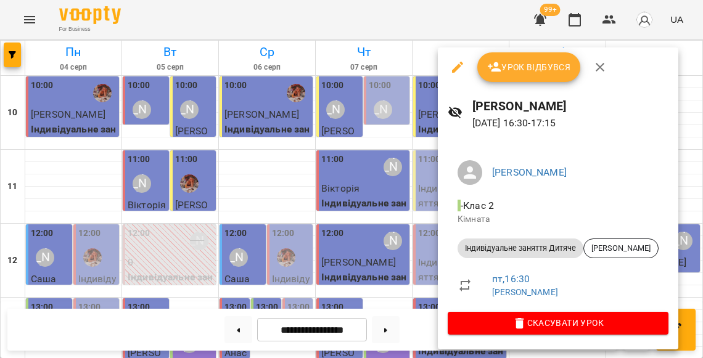
click at [425, 183] on div at bounding box center [351, 179] width 703 height 358
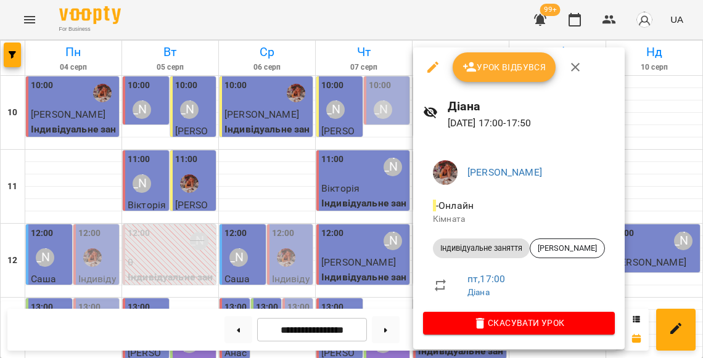
click at [364, 210] on div at bounding box center [351, 179] width 703 height 358
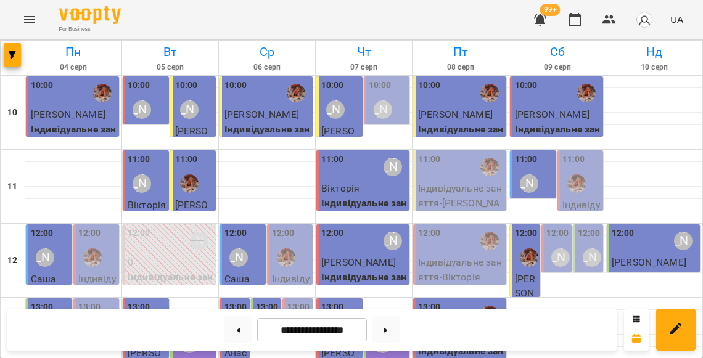
scroll to position [365, 0]
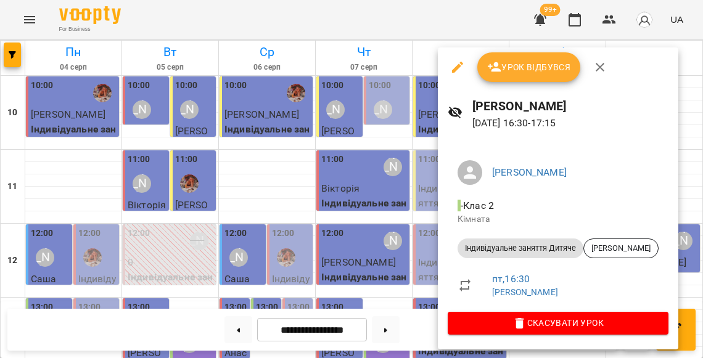
click at [530, 68] on span "Урок відбувся" at bounding box center [529, 67] width 84 height 15
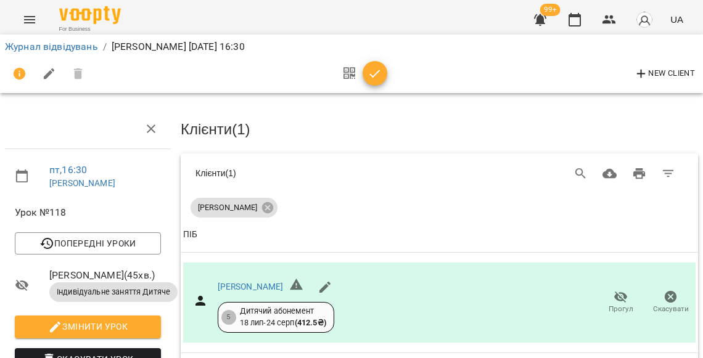
click at [368, 78] on icon "button" at bounding box center [374, 74] width 15 height 15
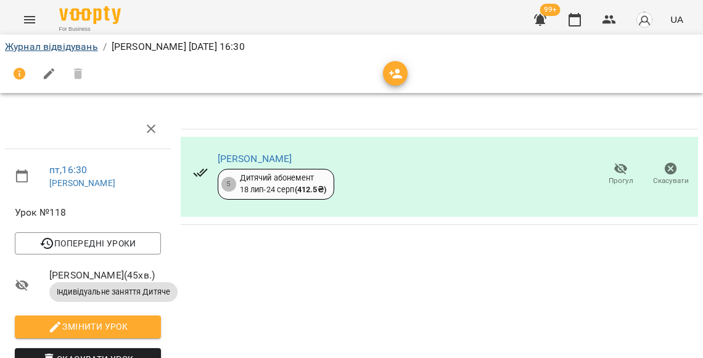
click at [89, 47] on link "Журнал відвідувань" at bounding box center [51, 47] width 93 height 12
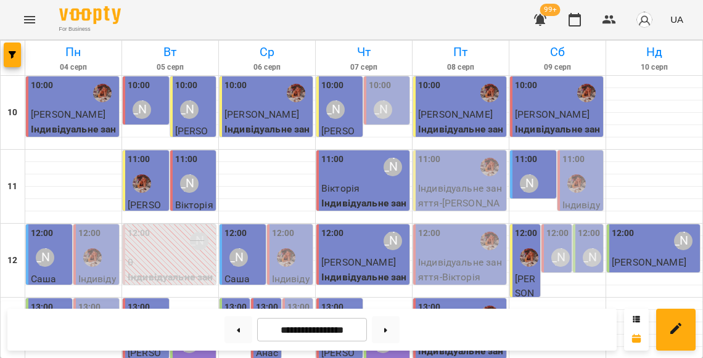
scroll to position [431, 0]
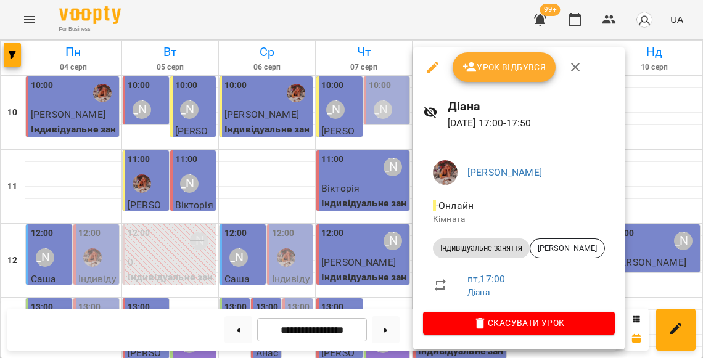
click at [389, 193] on div at bounding box center [351, 179] width 703 height 358
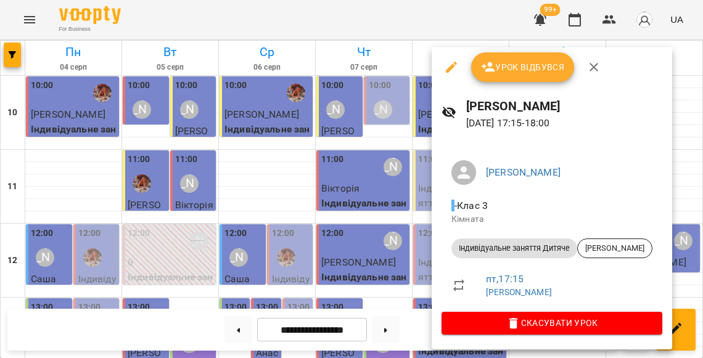
click at [383, 224] on div at bounding box center [351, 179] width 703 height 358
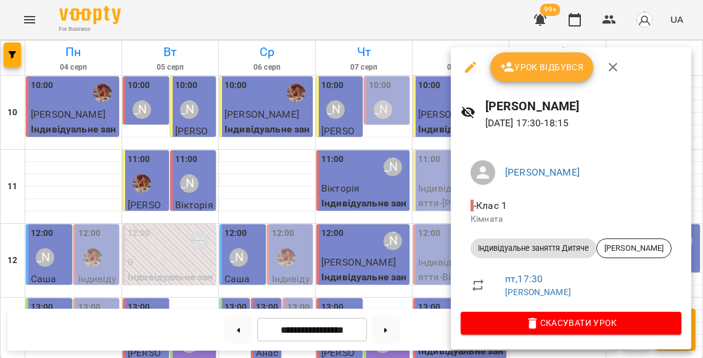
click at [412, 217] on div at bounding box center [351, 179] width 703 height 358
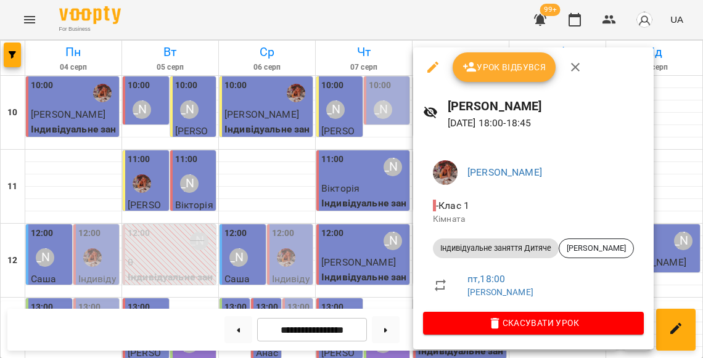
click at [375, 233] on div at bounding box center [351, 179] width 703 height 358
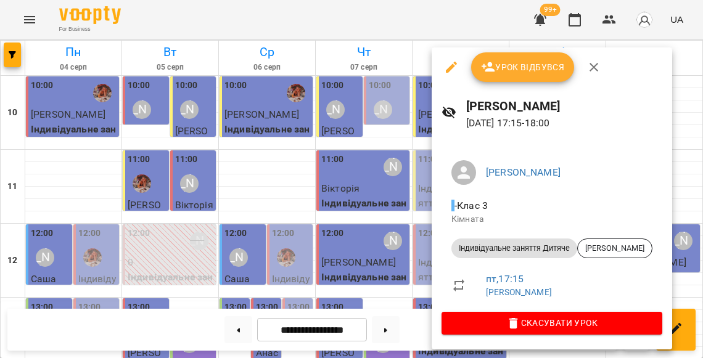
click at [404, 211] on div at bounding box center [351, 179] width 703 height 358
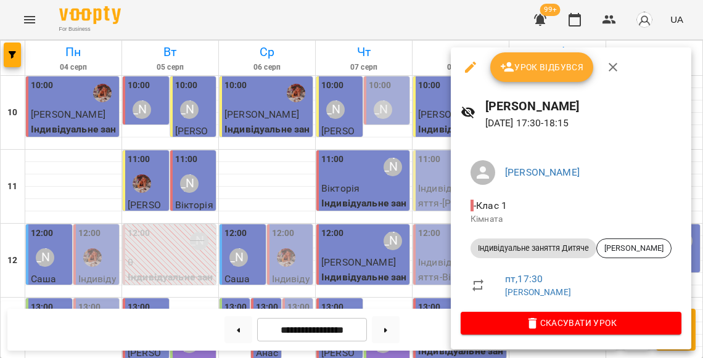
click at [427, 215] on div at bounding box center [351, 179] width 703 height 358
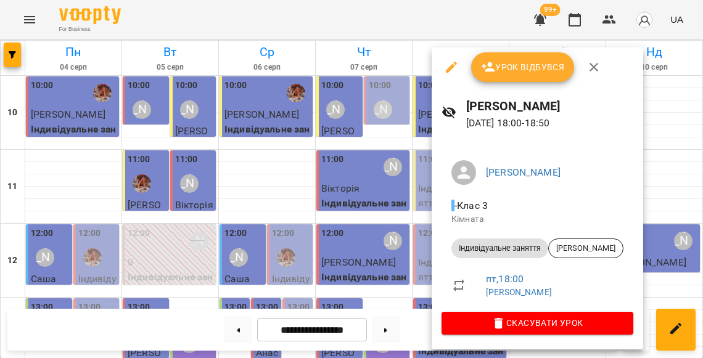
click at [415, 247] on div at bounding box center [351, 179] width 703 height 358
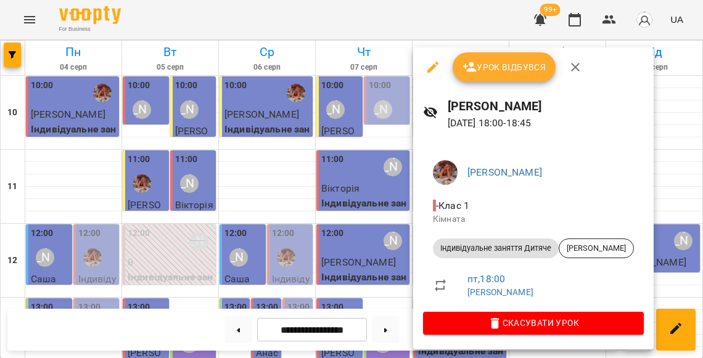
click at [389, 245] on div at bounding box center [351, 179] width 703 height 358
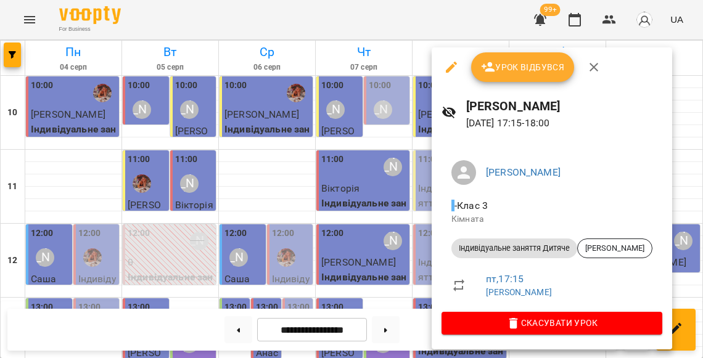
click at [401, 193] on div at bounding box center [351, 179] width 703 height 358
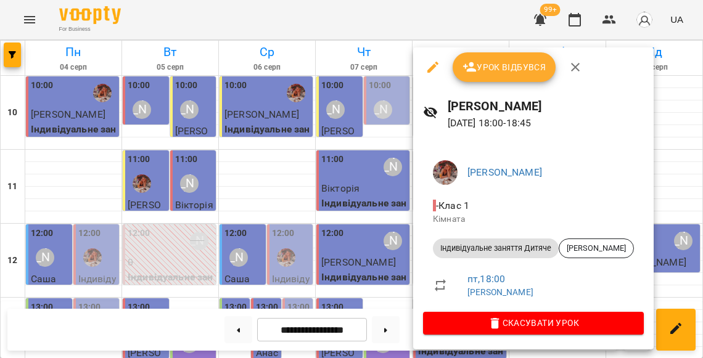
click at [488, 73] on span "Урок відбувся" at bounding box center [504, 67] width 84 height 15
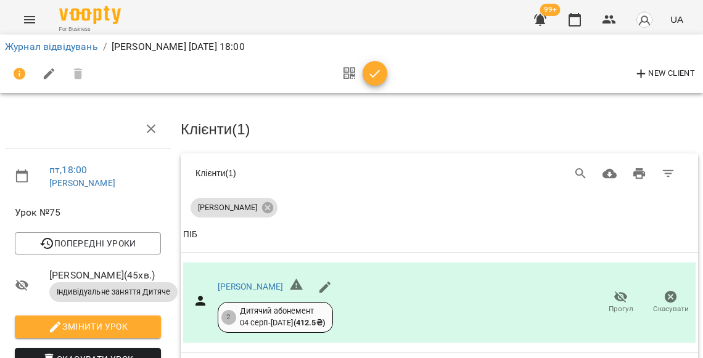
click at [375, 71] on icon "button" at bounding box center [374, 74] width 15 height 15
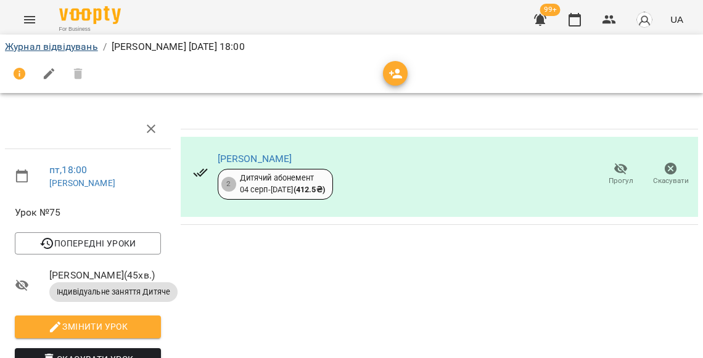
click at [91, 49] on link "Журнал відвідувань" at bounding box center [51, 47] width 93 height 12
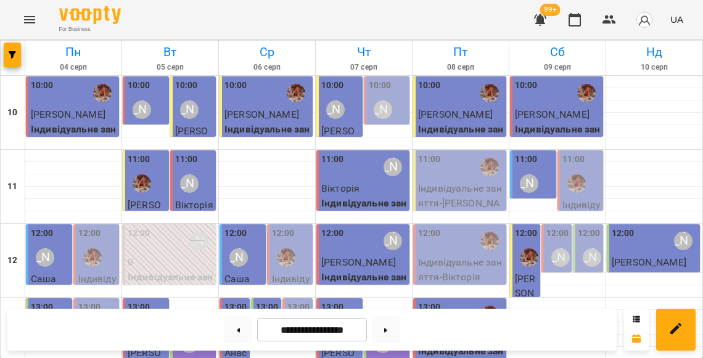
scroll to position [459, 0]
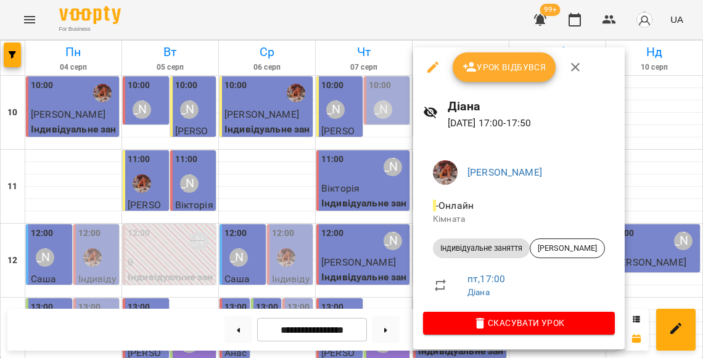
click at [374, 205] on div at bounding box center [351, 179] width 703 height 358
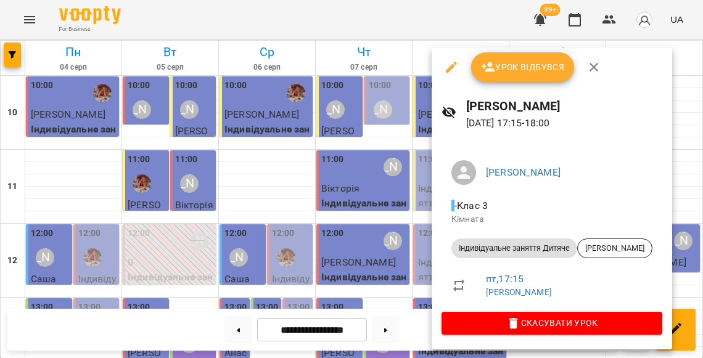
click at [404, 209] on div at bounding box center [351, 179] width 703 height 358
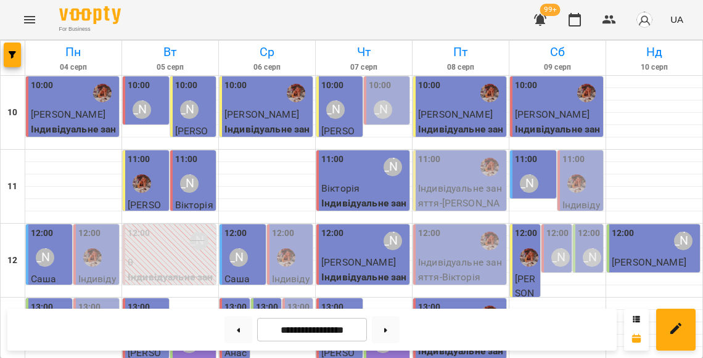
scroll to position [542, 0]
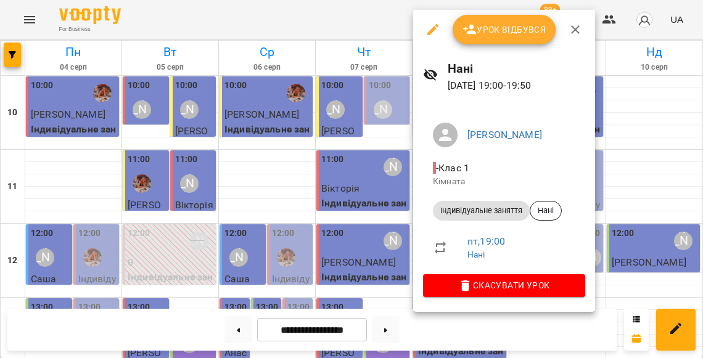
click at [380, 248] on div at bounding box center [351, 179] width 703 height 358
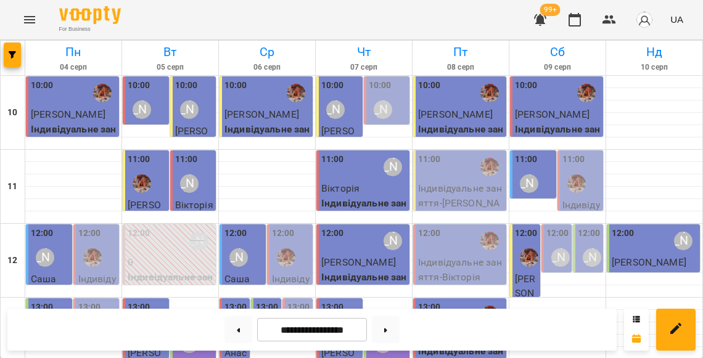
scroll to position [0, 0]
click at [394, 328] on button at bounding box center [386, 329] width 28 height 27
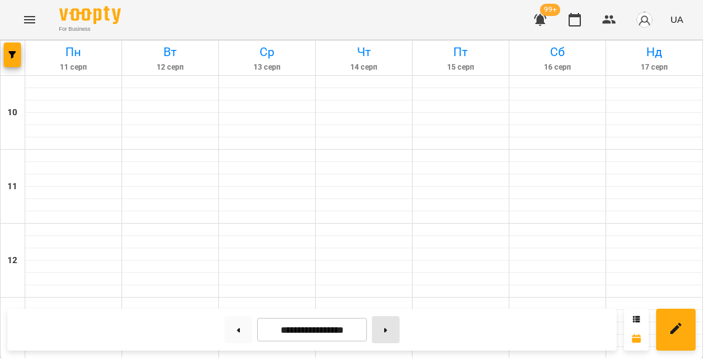
type input "**********"
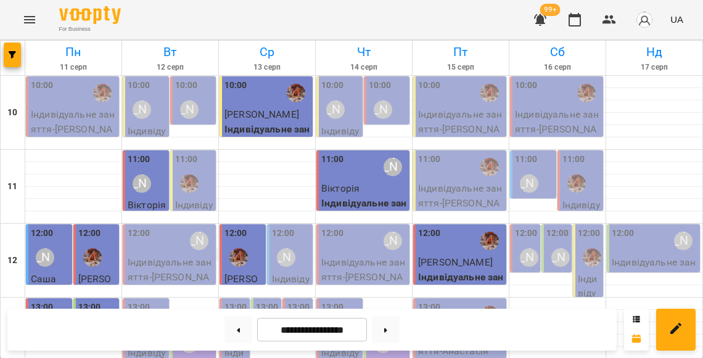
scroll to position [232, 0]
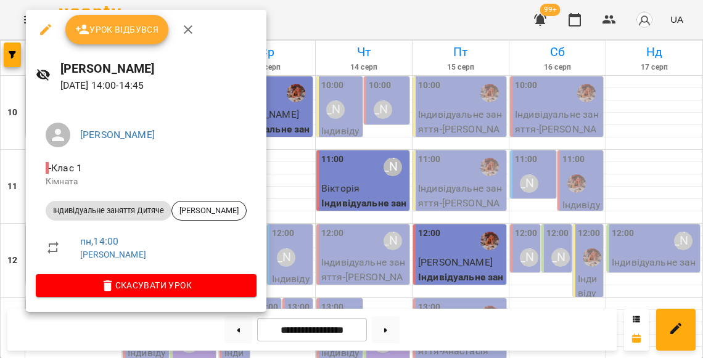
click at [109, 32] on span "Урок відбувся" at bounding box center [117, 29] width 84 height 15
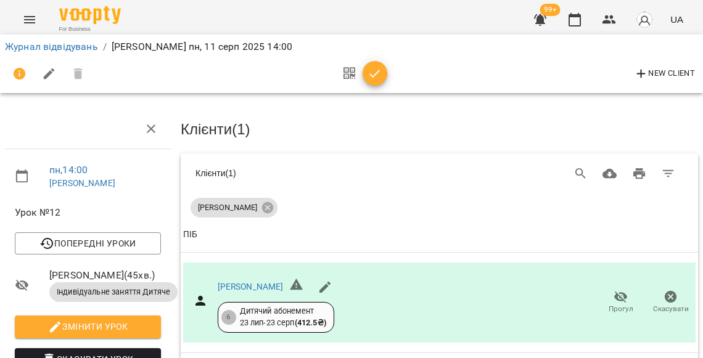
click at [375, 79] on button "button" at bounding box center [374, 73] width 25 height 25
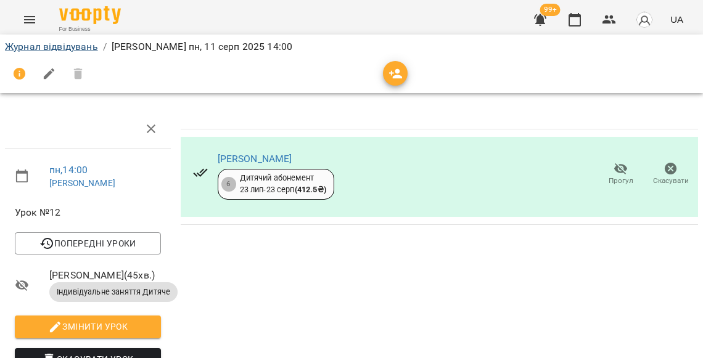
click at [86, 47] on link "Журнал відвідувань" at bounding box center [51, 47] width 93 height 12
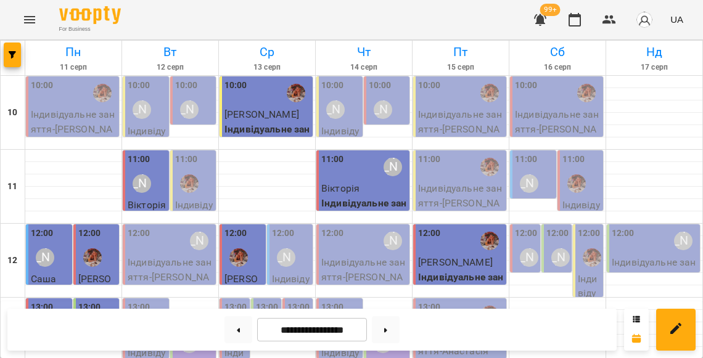
scroll to position [227, 0]
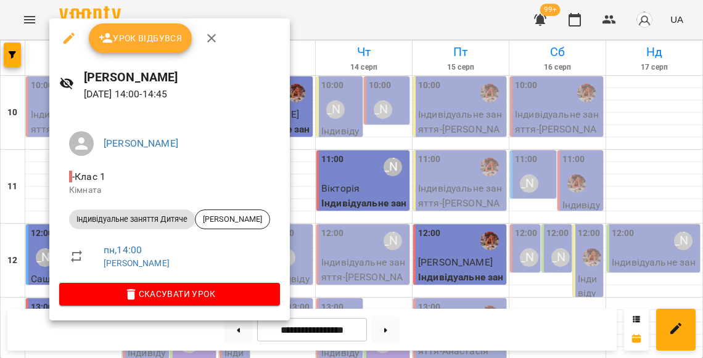
click at [143, 38] on span "Урок відбувся" at bounding box center [141, 38] width 84 height 15
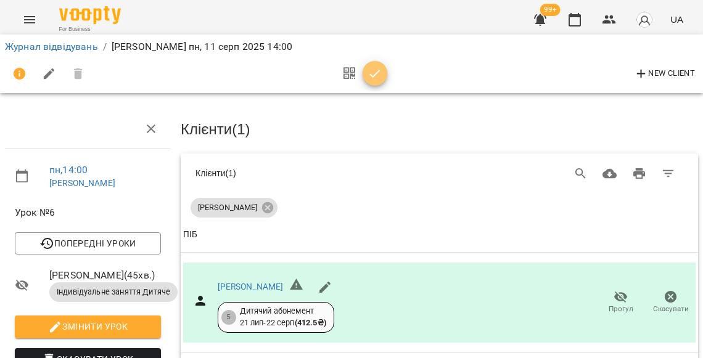
click at [375, 74] on icon "button" at bounding box center [374, 74] width 15 height 15
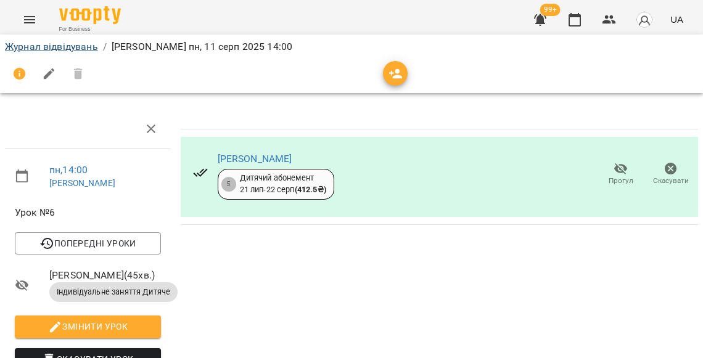
click at [64, 47] on link "Журнал відвідувань" at bounding box center [51, 47] width 93 height 12
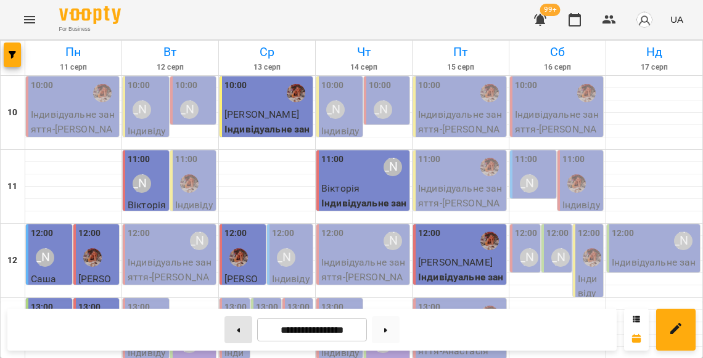
click at [239, 327] on button at bounding box center [238, 329] width 28 height 27
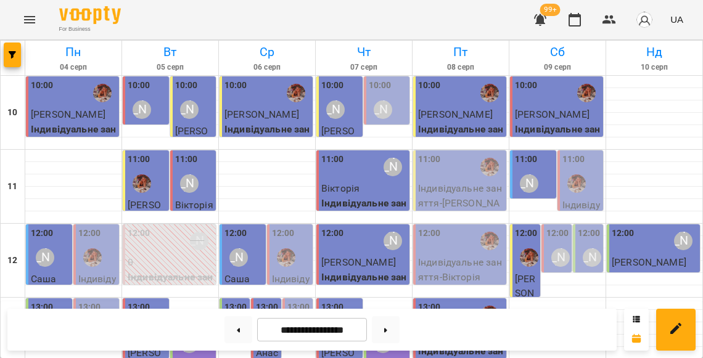
scroll to position [158, 0]
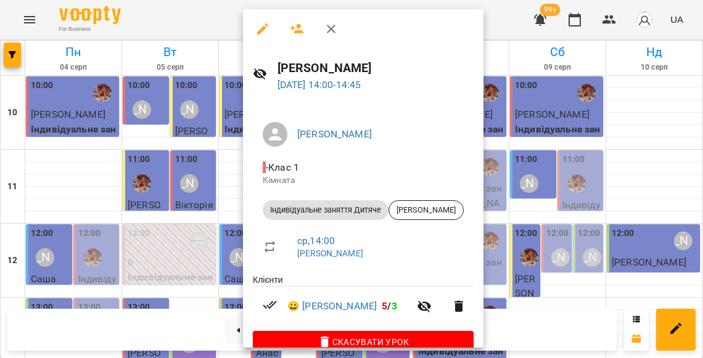
click at [212, 239] on div at bounding box center [351, 179] width 703 height 358
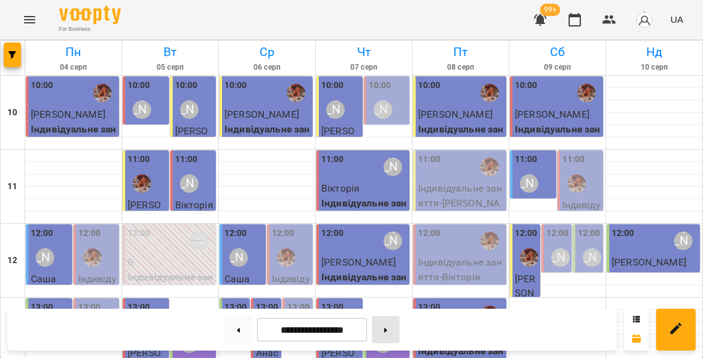
click at [399, 328] on button at bounding box center [386, 329] width 28 height 27
type input "**********"
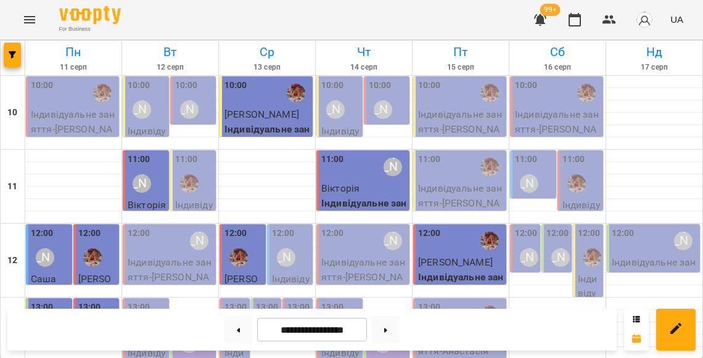
scroll to position [284, 0]
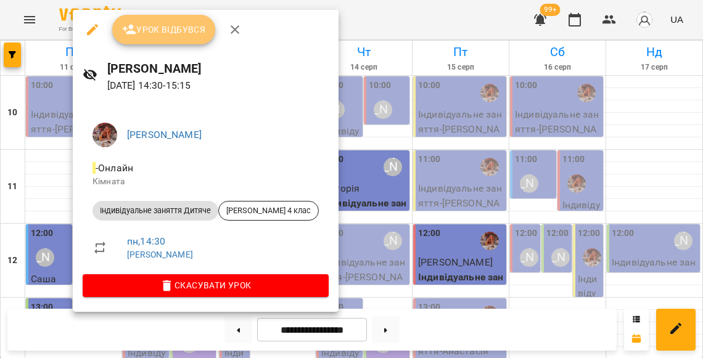
click at [151, 37] on button "Урок відбувся" at bounding box center [164, 30] width 104 height 30
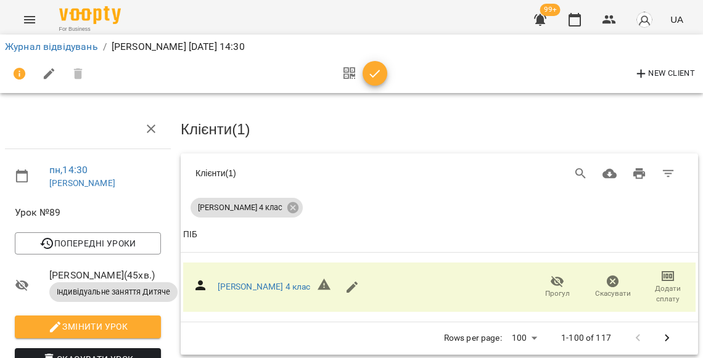
click at [370, 73] on icon "button" at bounding box center [374, 74] width 15 height 15
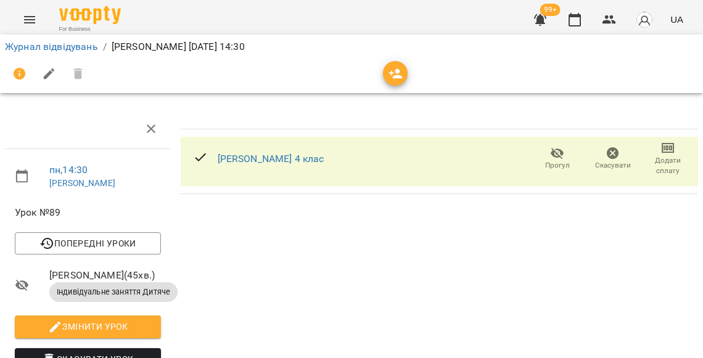
click at [679, 153] on span "Додати сплату" at bounding box center [667, 158] width 41 height 35
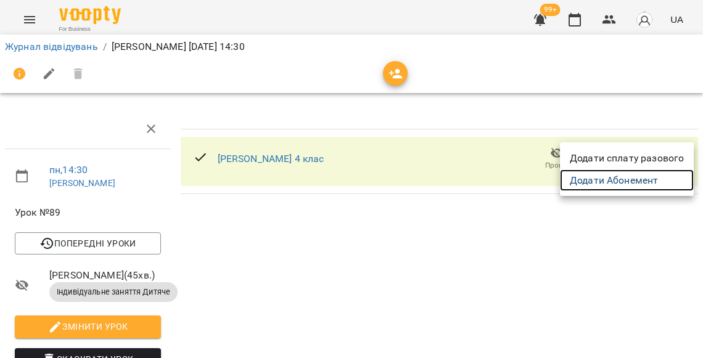
click at [624, 179] on link "Додати Абонемент" at bounding box center [627, 180] width 134 height 22
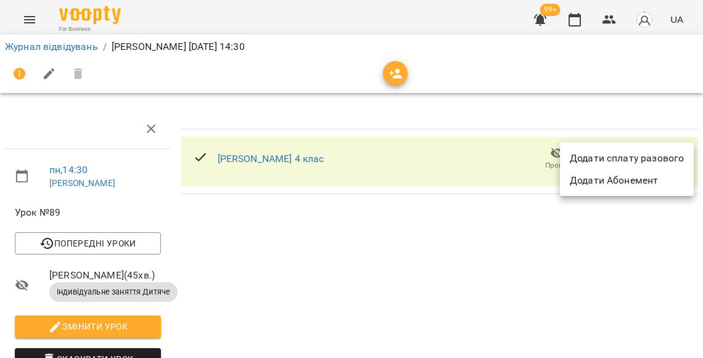
click at [311, 52] on div at bounding box center [351, 179] width 703 height 358
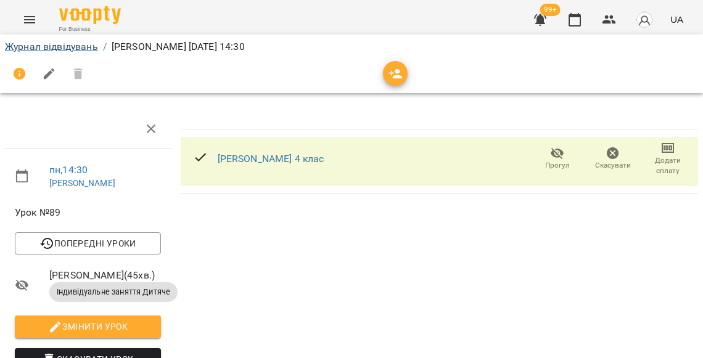
click at [71, 41] on link "Журнал відвідувань" at bounding box center [51, 47] width 93 height 12
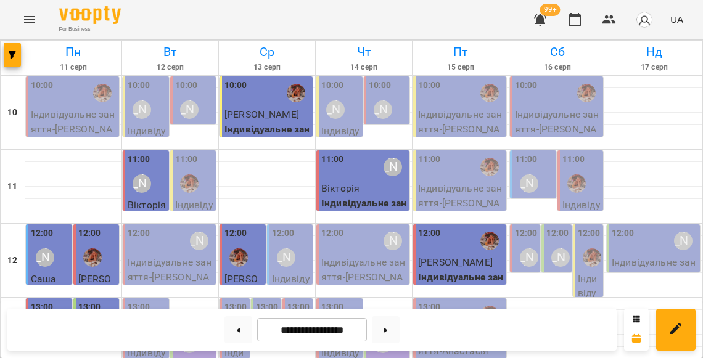
scroll to position [272, 0]
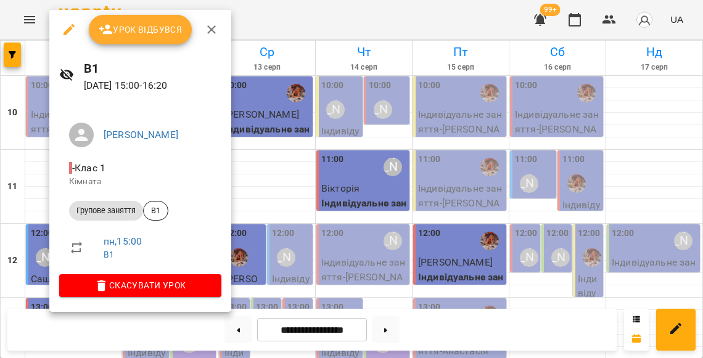
click at [44, 191] on div at bounding box center [351, 179] width 703 height 358
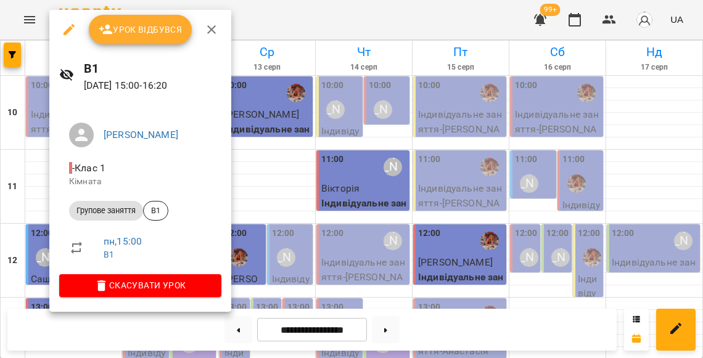
click at [148, 31] on span "Урок відбувся" at bounding box center [141, 29] width 84 height 15
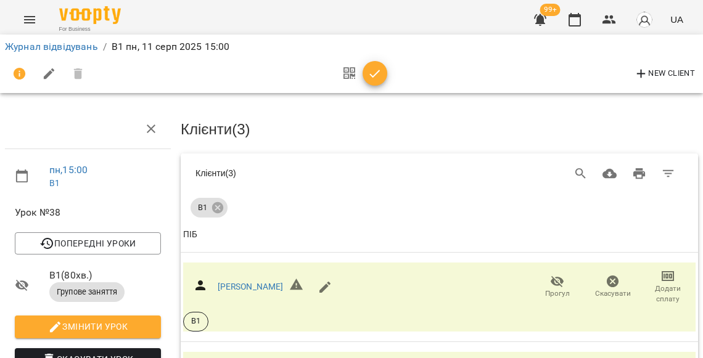
click at [370, 78] on icon "button" at bounding box center [374, 74] width 15 height 15
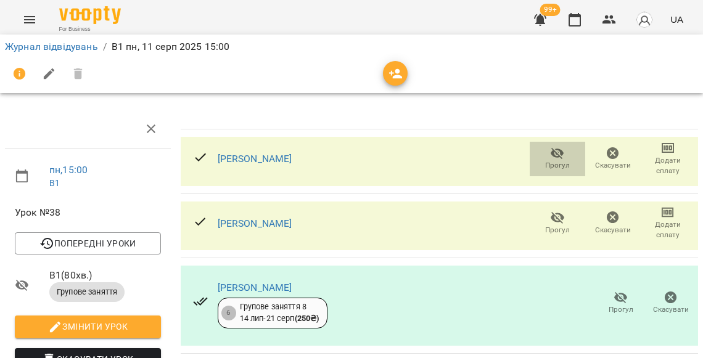
click at [561, 152] on icon "button" at bounding box center [557, 154] width 14 height 12
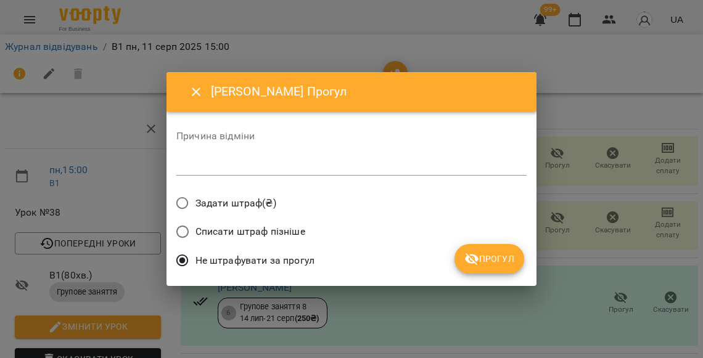
click at [494, 251] on span "Прогул" at bounding box center [489, 258] width 50 height 15
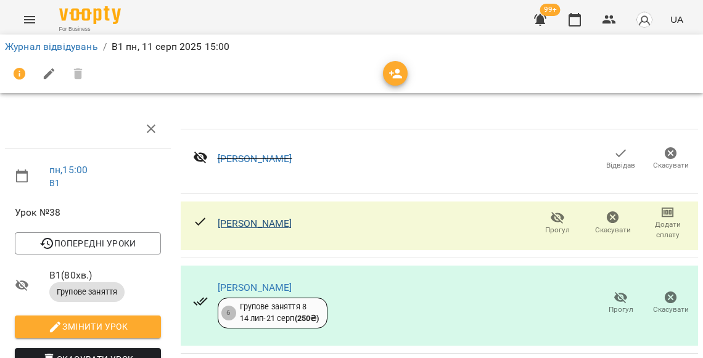
click at [265, 224] on link "Олена Юзвяк" at bounding box center [255, 224] width 75 height 12
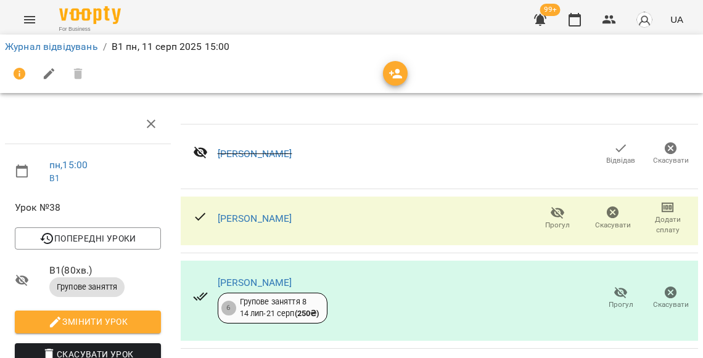
scroll to position [101, 0]
click at [618, 285] on icon "button" at bounding box center [620, 292] width 15 height 15
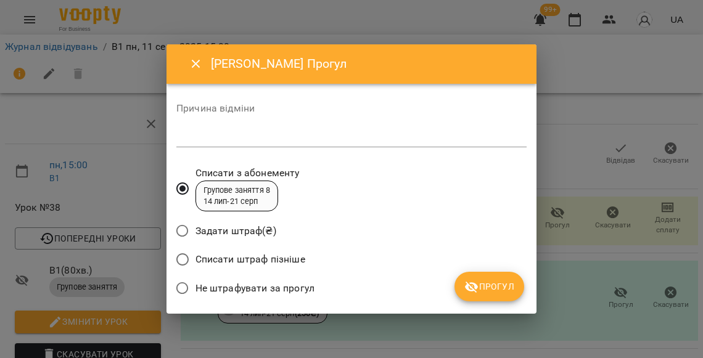
click at [302, 281] on span "Не штрафувати за прогул" at bounding box center [254, 288] width 119 height 15
click at [510, 279] on span "Прогул" at bounding box center [489, 286] width 50 height 15
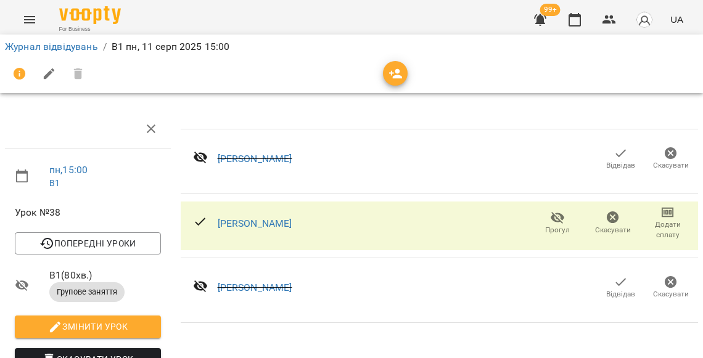
scroll to position [25, 0]
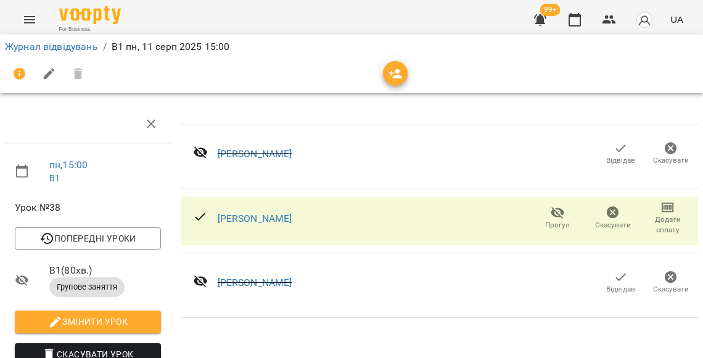
click at [616, 284] on span "Відвідав" at bounding box center [620, 289] width 29 height 10
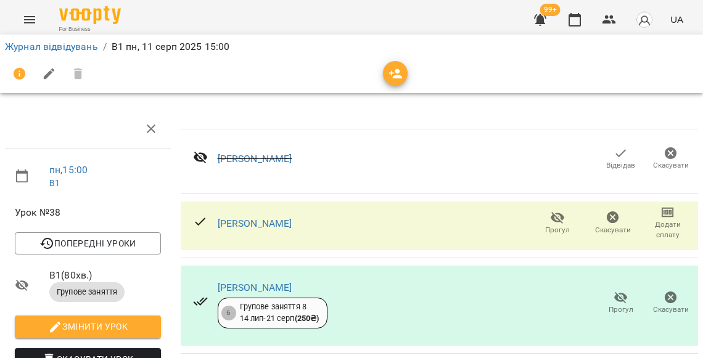
scroll to position [0, 0]
click at [337, 126] on th at bounding box center [439, 119] width 517 height 20
click at [54, 46] on link "Журнал відвідувань" at bounding box center [51, 47] width 93 height 12
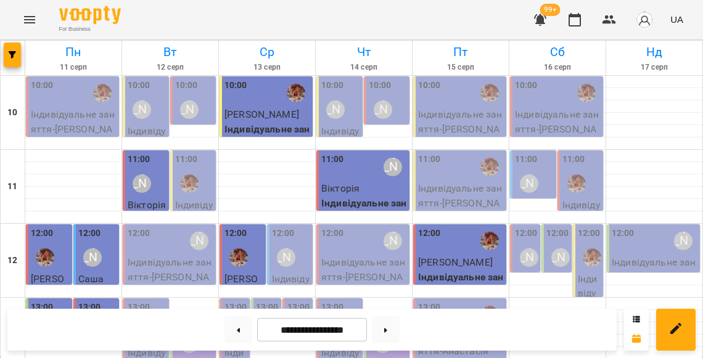
scroll to position [296, 0]
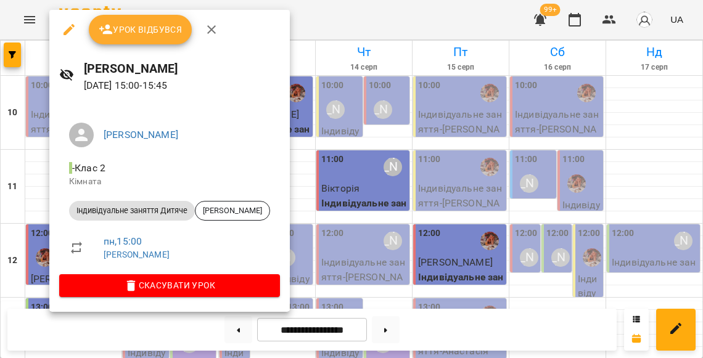
click at [44, 171] on div at bounding box center [351, 179] width 703 height 358
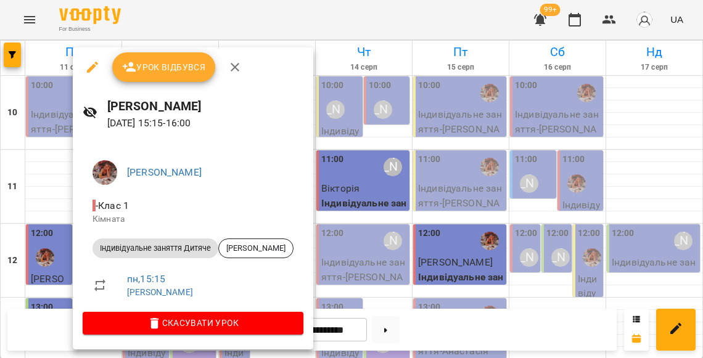
click at [169, 67] on span "Урок відбувся" at bounding box center [164, 67] width 84 height 15
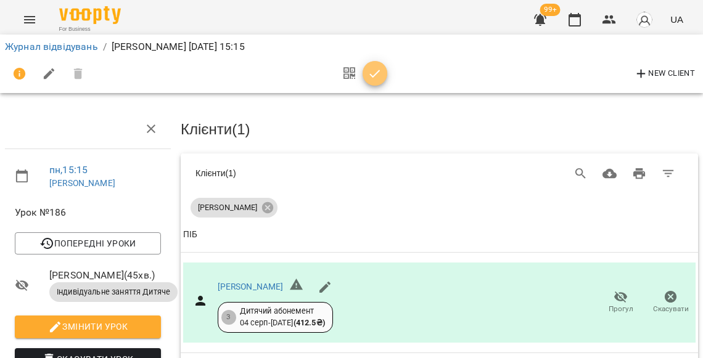
click at [372, 81] on button "button" at bounding box center [374, 73] width 25 height 25
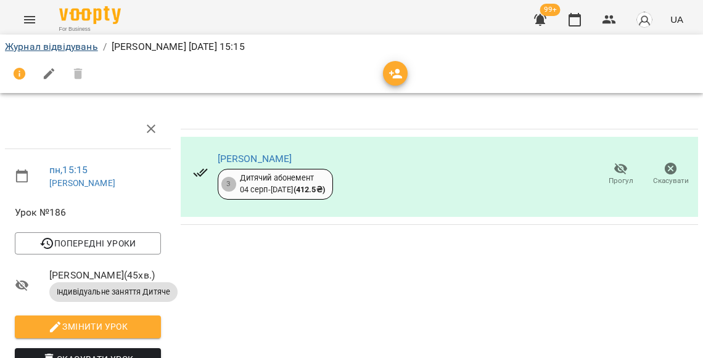
click at [69, 48] on link "Журнал відвідувань" at bounding box center [51, 47] width 93 height 12
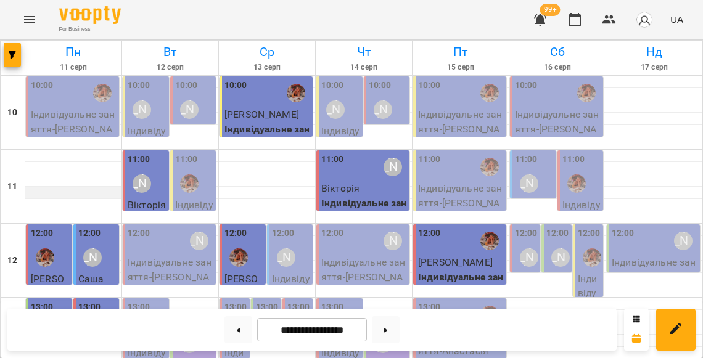
scroll to position [385, 0]
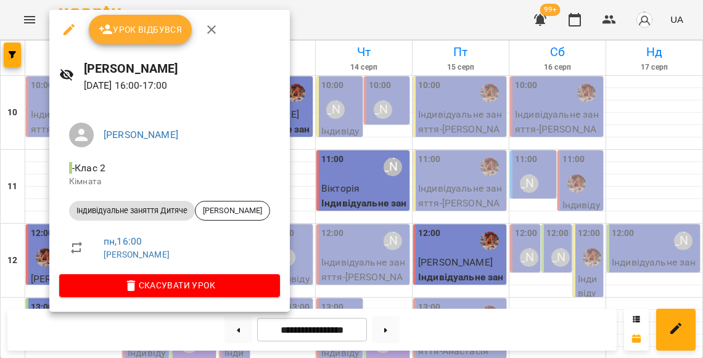
click at [39, 176] on div at bounding box center [351, 179] width 703 height 358
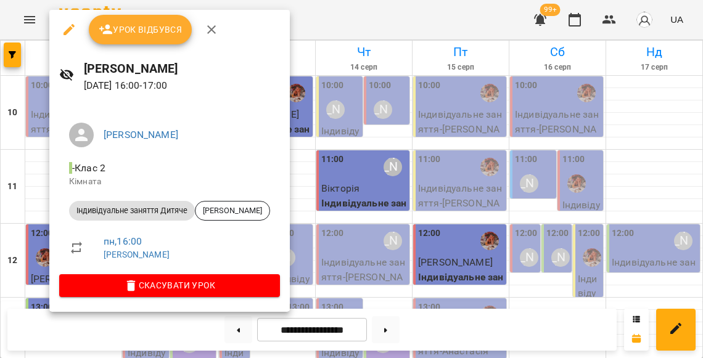
click at [144, 32] on span "Урок відбувся" at bounding box center [141, 29] width 84 height 15
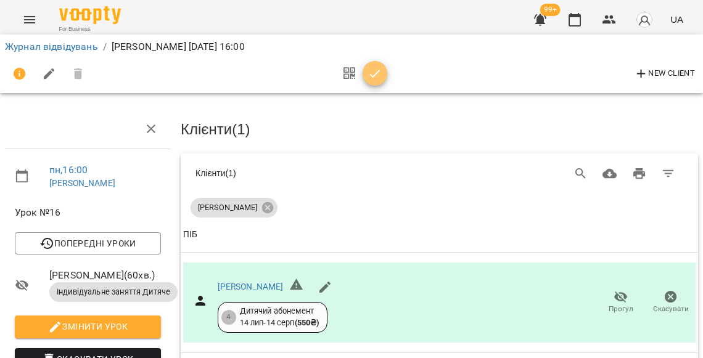
click at [375, 76] on icon "button" at bounding box center [374, 74] width 15 height 15
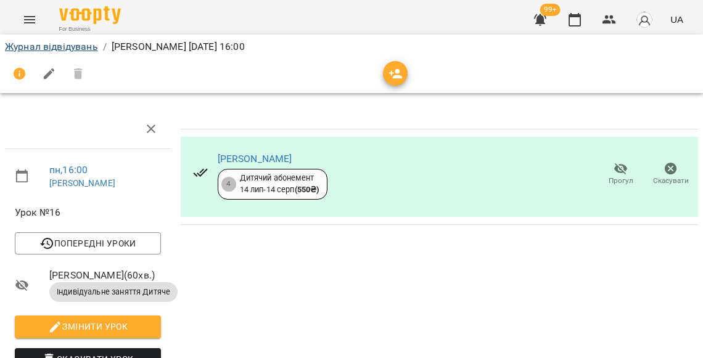
click at [80, 43] on link "Журнал відвідувань" at bounding box center [51, 47] width 93 height 12
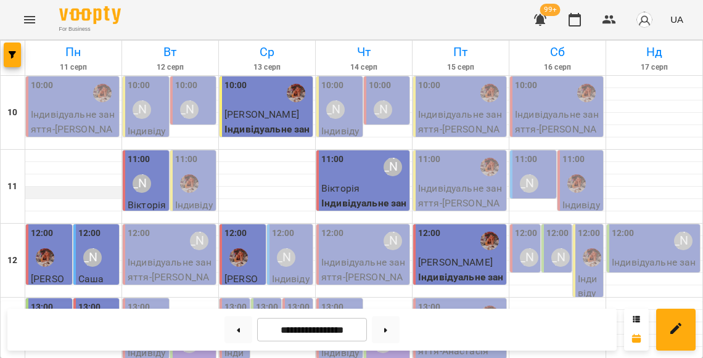
scroll to position [474, 0]
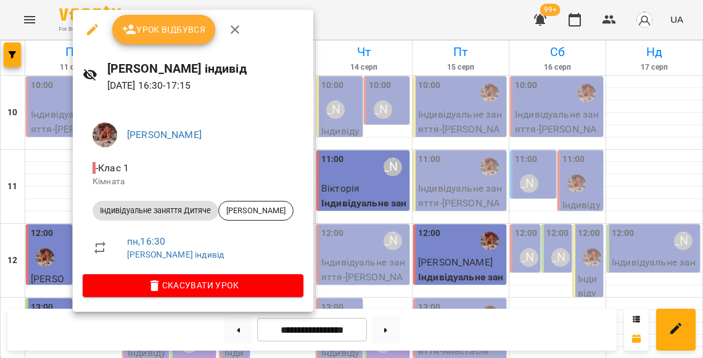
click at [145, 36] on span "Урок відбувся" at bounding box center [164, 29] width 84 height 15
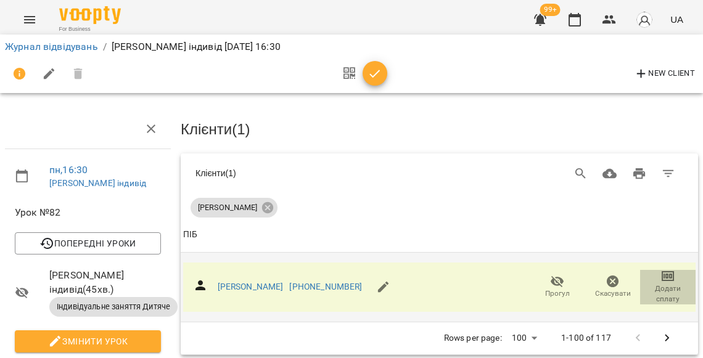
click at [655, 284] on span "Додати сплату" at bounding box center [667, 294] width 41 height 21
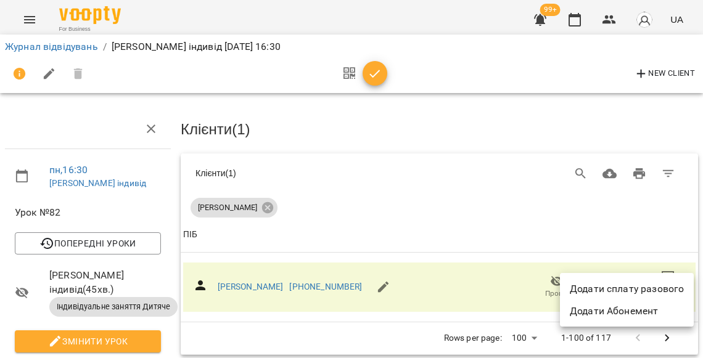
click at [643, 286] on li "Додати сплату разового" at bounding box center [627, 289] width 134 height 22
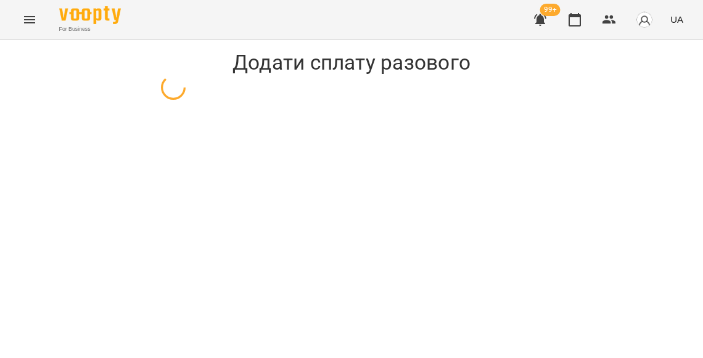
select select "**********"
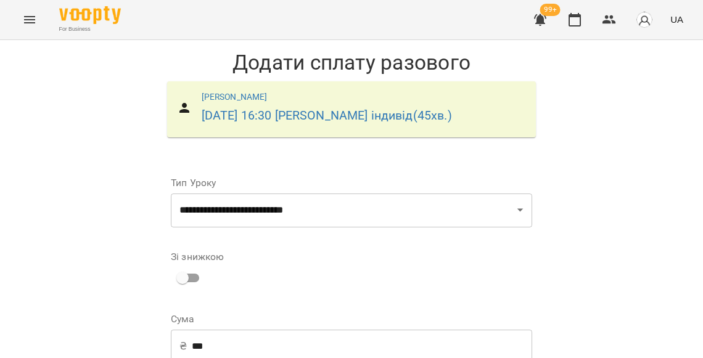
scroll to position [230, 0]
select select "****"
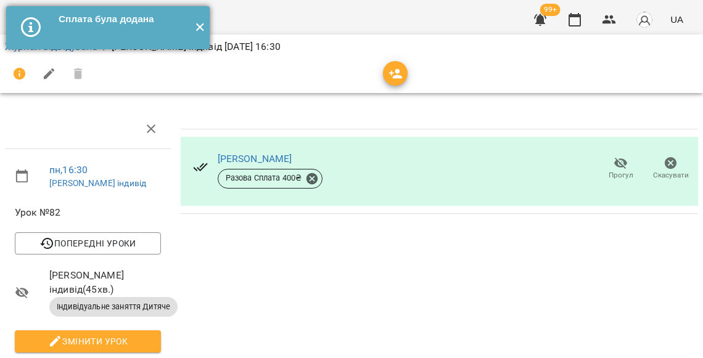
click at [199, 29] on button "✕" at bounding box center [199, 27] width 20 height 43
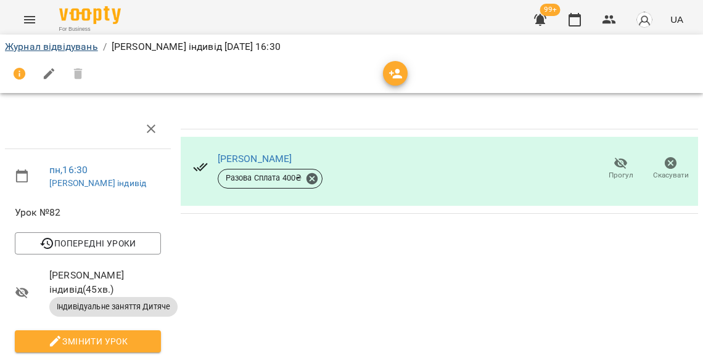
click at [84, 47] on link "Журнал відвідувань" at bounding box center [51, 47] width 93 height 12
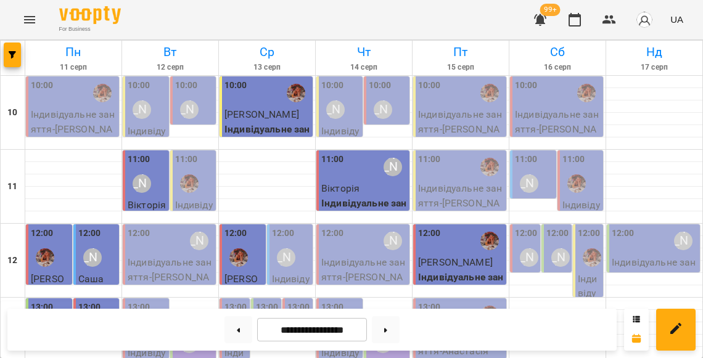
scroll to position [452, 0]
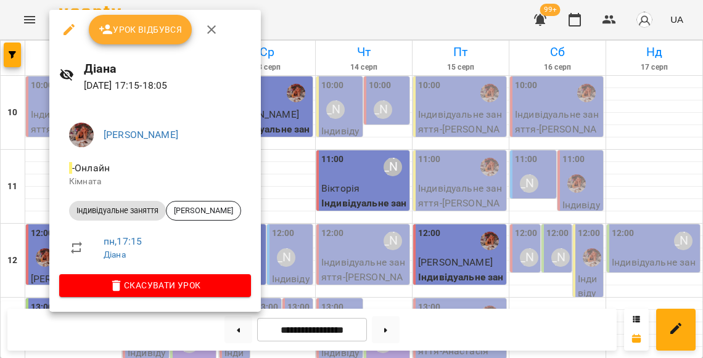
click at [46, 180] on div at bounding box center [351, 179] width 703 height 358
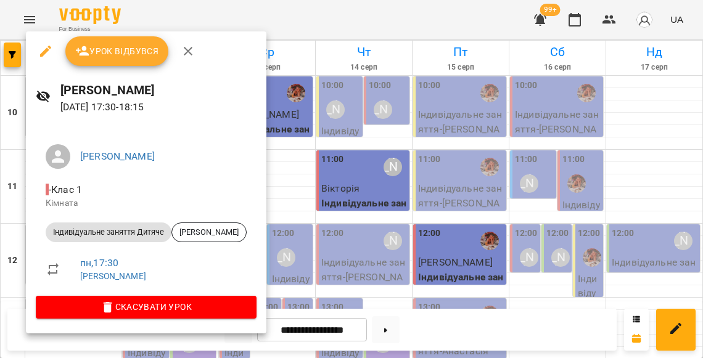
click at [348, 157] on div at bounding box center [351, 179] width 703 height 358
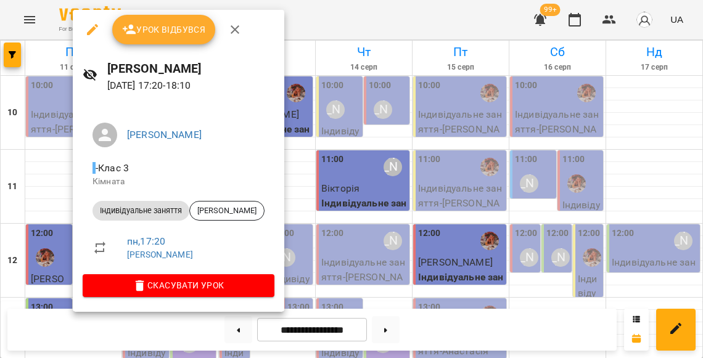
click at [60, 195] on div at bounding box center [351, 179] width 703 height 358
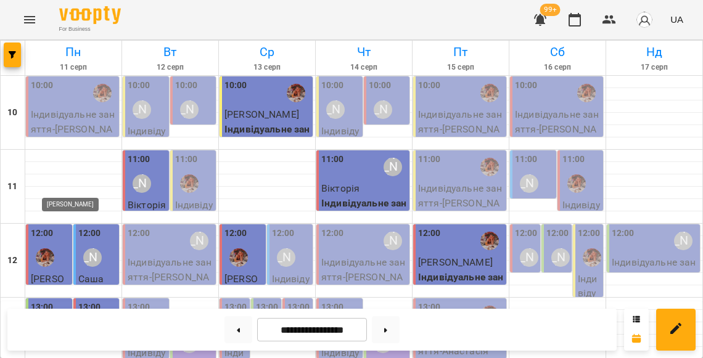
scroll to position [562, 0]
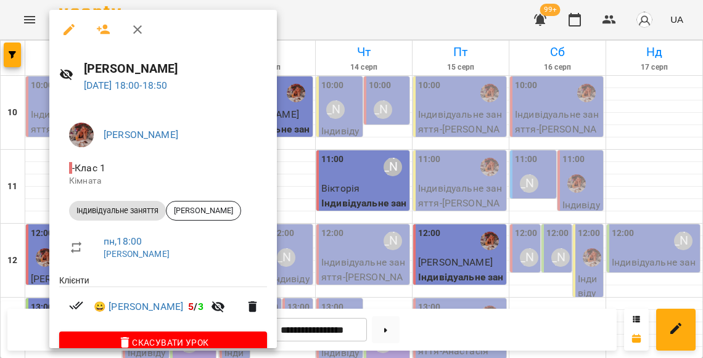
click at [39, 179] on div at bounding box center [351, 179] width 703 height 358
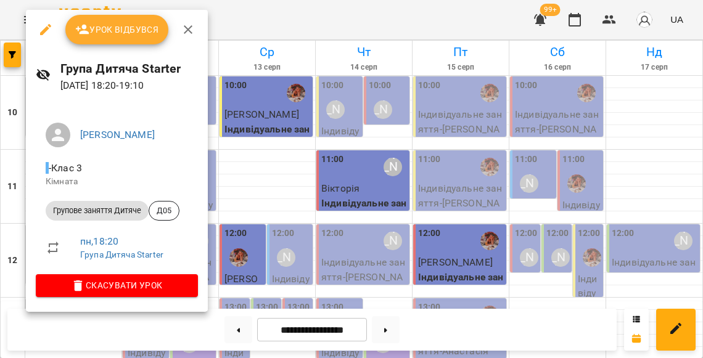
click at [289, 163] on div at bounding box center [351, 179] width 703 height 358
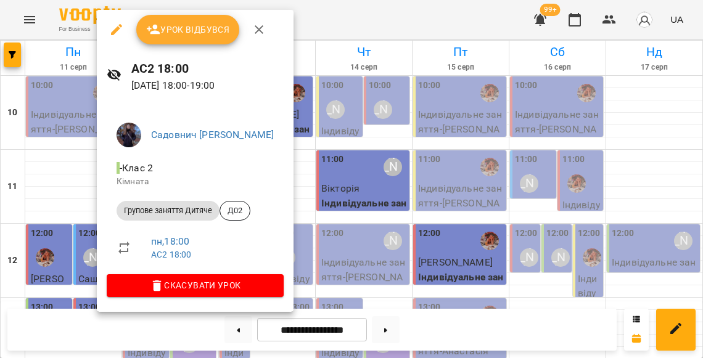
click at [86, 224] on div at bounding box center [351, 179] width 703 height 358
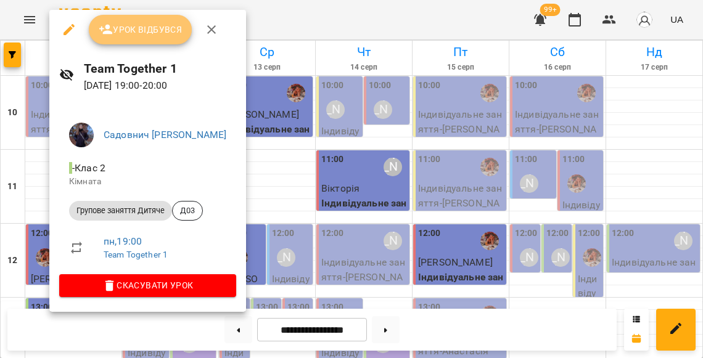
click at [158, 33] on span "Урок відбувся" at bounding box center [141, 29] width 84 height 15
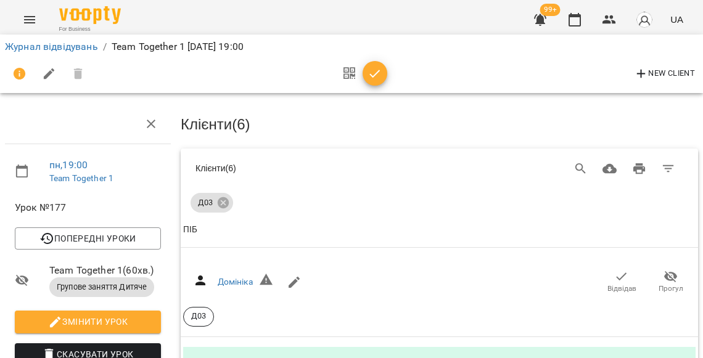
scroll to position [431, 0]
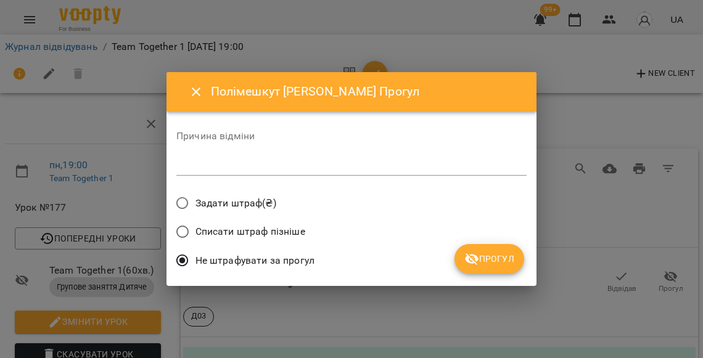
click at [503, 251] on span "Прогул" at bounding box center [489, 258] width 50 height 15
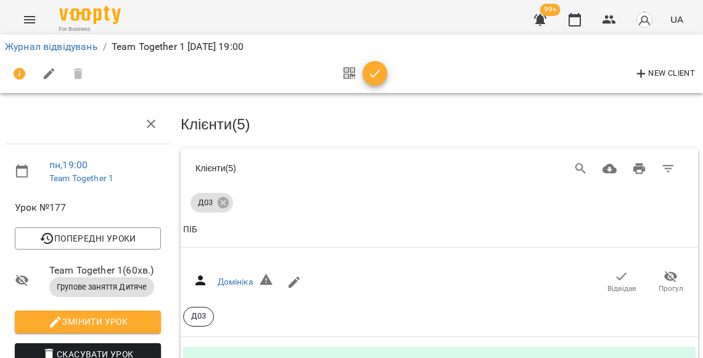
scroll to position [542, 0]
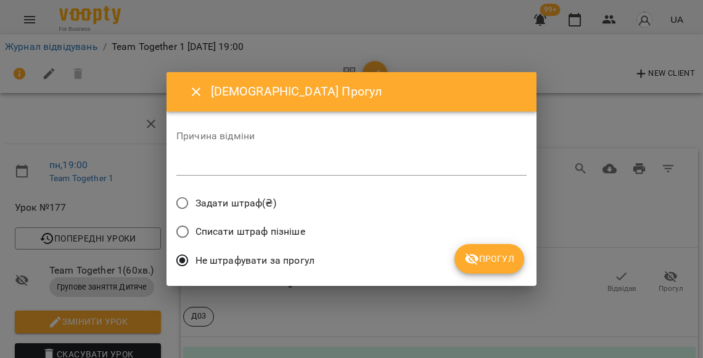
click at [505, 255] on span "Прогул" at bounding box center [489, 258] width 50 height 15
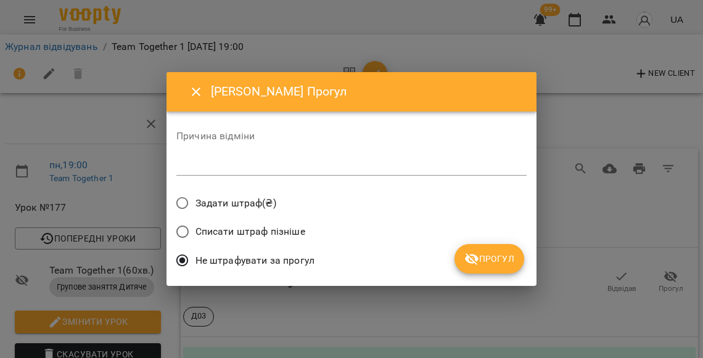
click at [496, 256] on span "Прогул" at bounding box center [489, 258] width 50 height 15
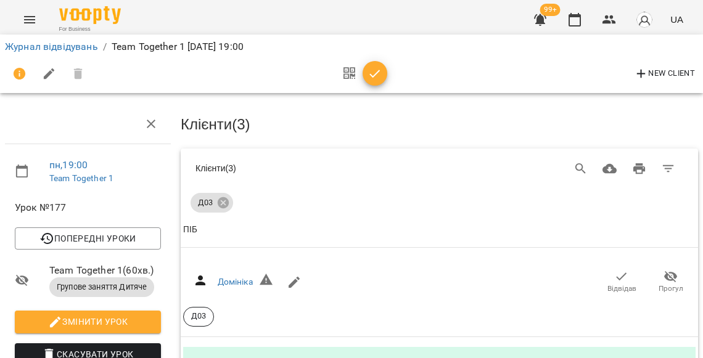
scroll to position [190, 0]
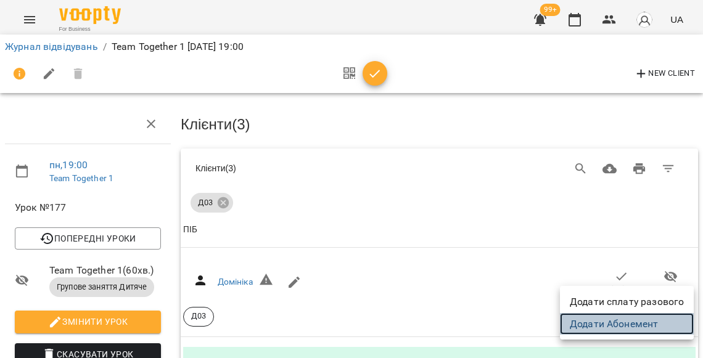
click at [625, 323] on link "Додати Абонемент" at bounding box center [627, 324] width 134 height 22
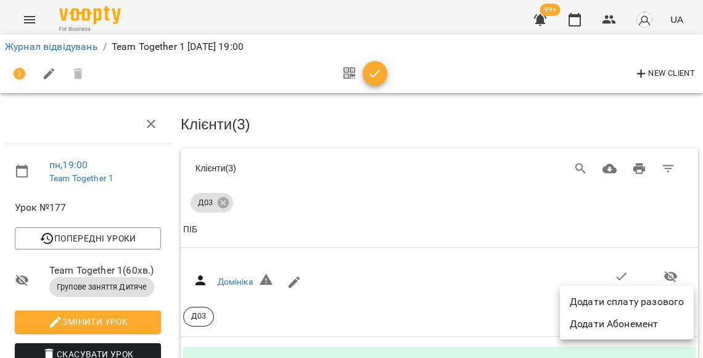
click at [144, 133] on div at bounding box center [351, 179] width 703 height 358
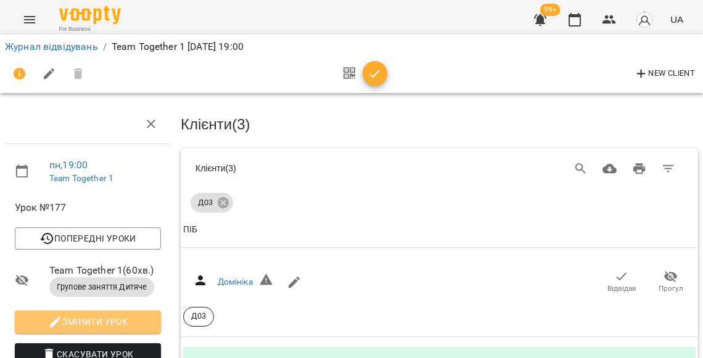
click at [144, 314] on span "Змінити урок" at bounding box center [88, 321] width 126 height 15
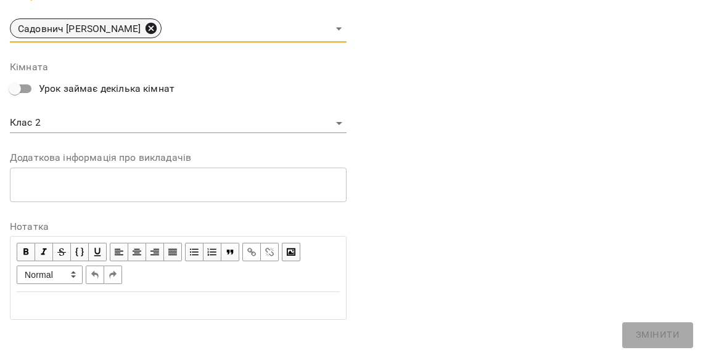
click at [145, 24] on icon at bounding box center [150, 28] width 11 height 11
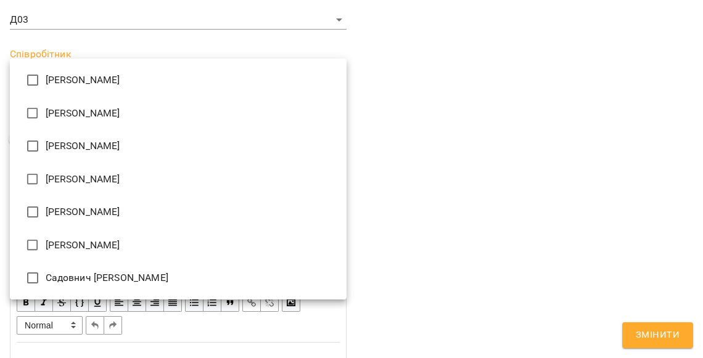
click at [64, 203] on li "Дарія" at bounding box center [178, 211] width 337 height 33
type input "**********"
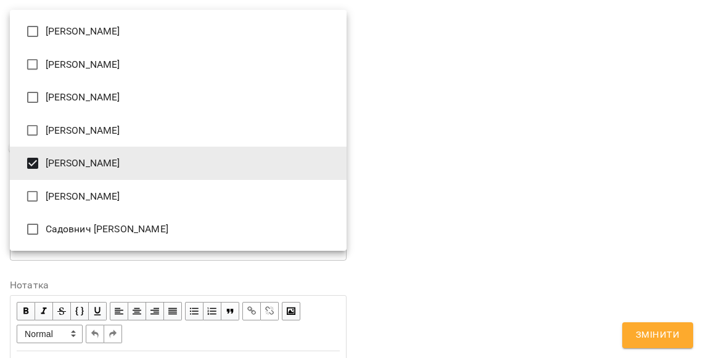
click at [486, 231] on div at bounding box center [351, 179] width 703 height 358
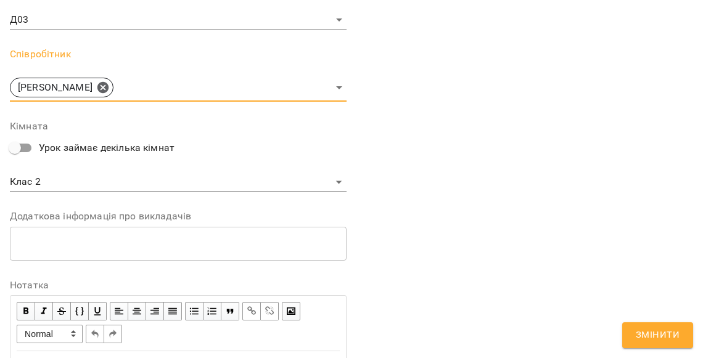
click at [643, 342] on span "Змінити" at bounding box center [657, 335] width 44 height 16
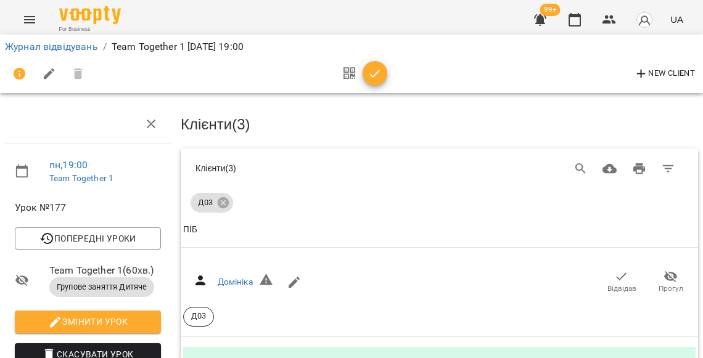
click at [370, 79] on button "button" at bounding box center [374, 73] width 25 height 25
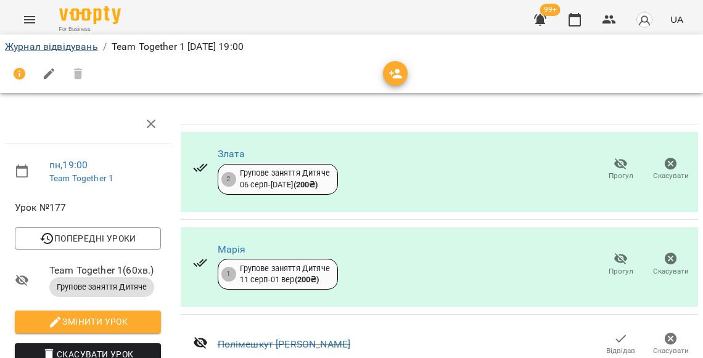
click at [65, 45] on link "Журнал відвідувань" at bounding box center [51, 47] width 93 height 12
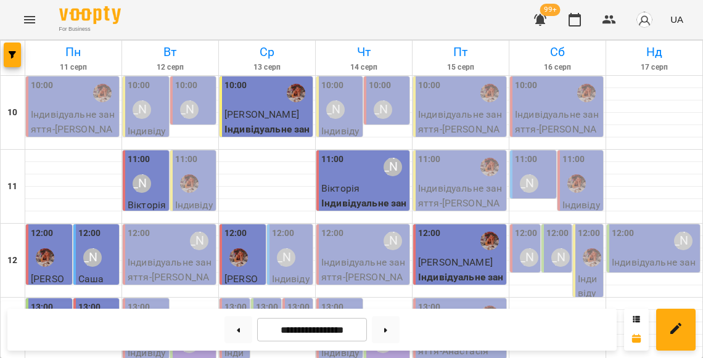
scroll to position [480, 0]
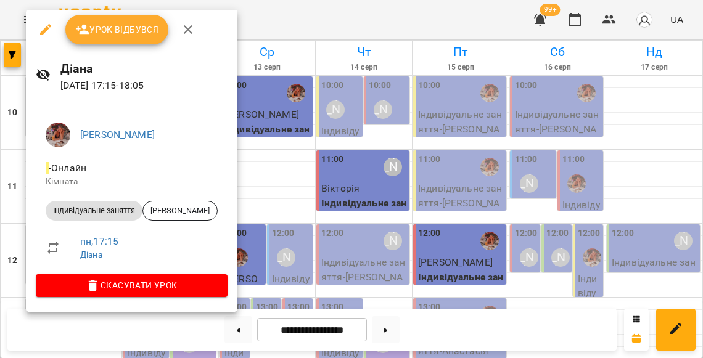
click at [267, 167] on div at bounding box center [351, 179] width 703 height 358
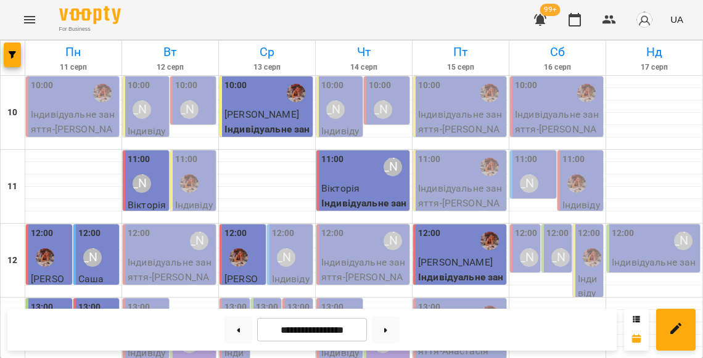
scroll to position [578, 0]
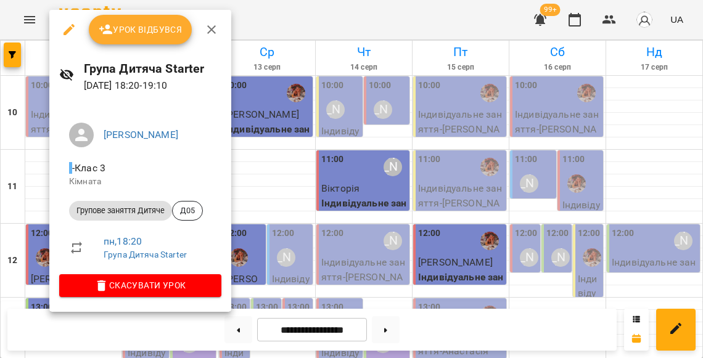
click at [249, 153] on div at bounding box center [351, 179] width 703 height 358
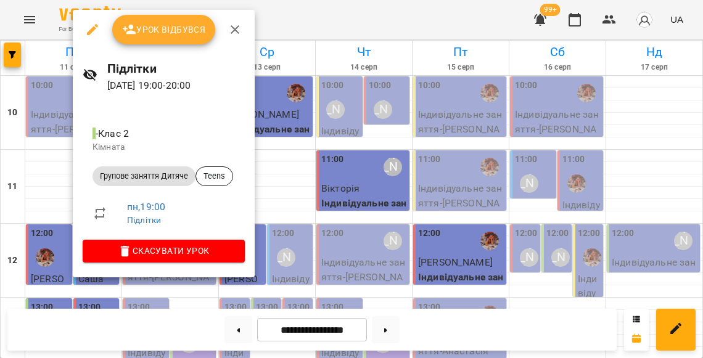
click at [65, 203] on div at bounding box center [351, 179] width 703 height 358
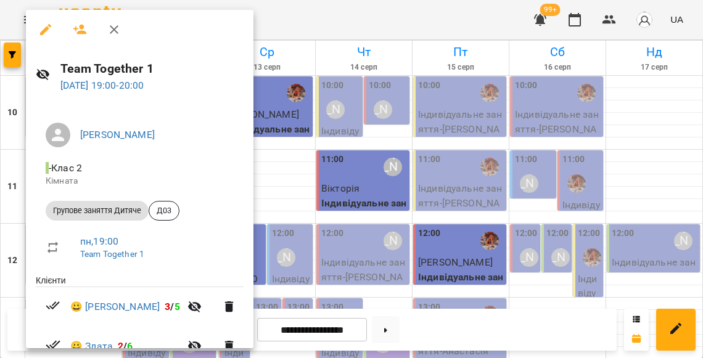
scroll to position [80, 0]
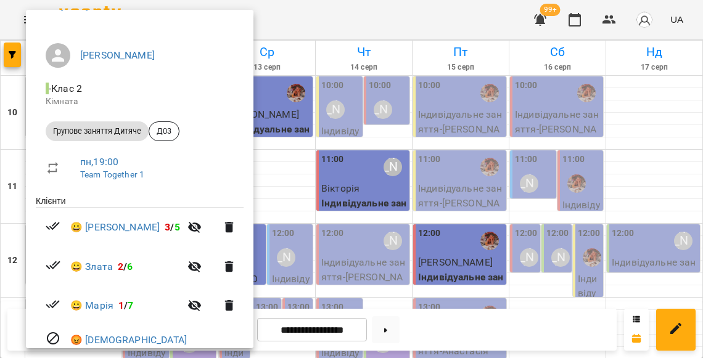
click at [258, 259] on div at bounding box center [351, 179] width 703 height 358
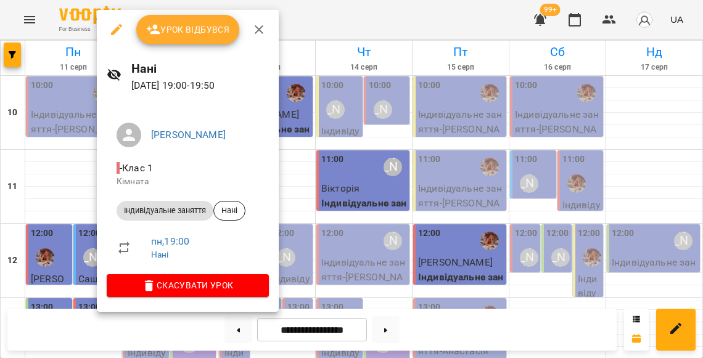
click at [81, 200] on div at bounding box center [351, 179] width 703 height 358
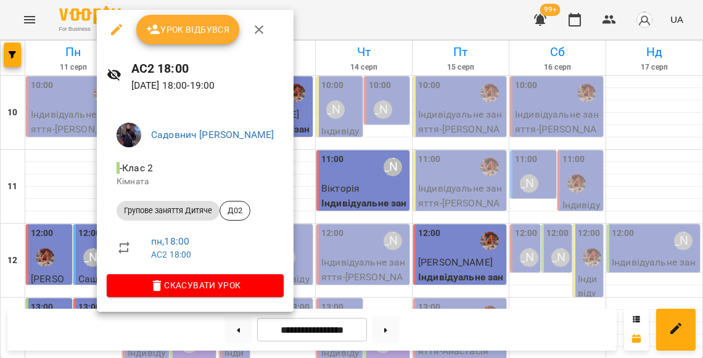
click at [80, 187] on div at bounding box center [351, 179] width 703 height 358
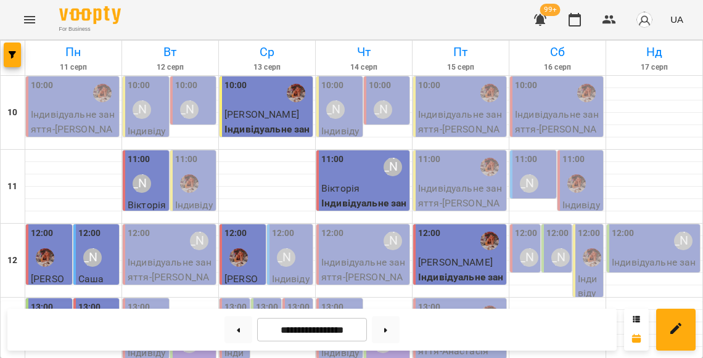
scroll to position [483, 0]
click at [615, 22] on icon "button" at bounding box center [609, 19] width 14 height 9
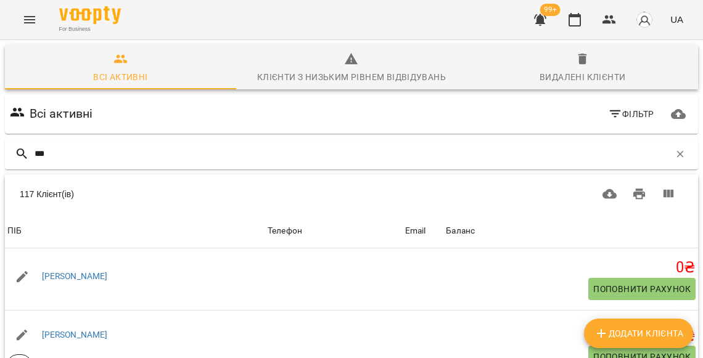
type input "****"
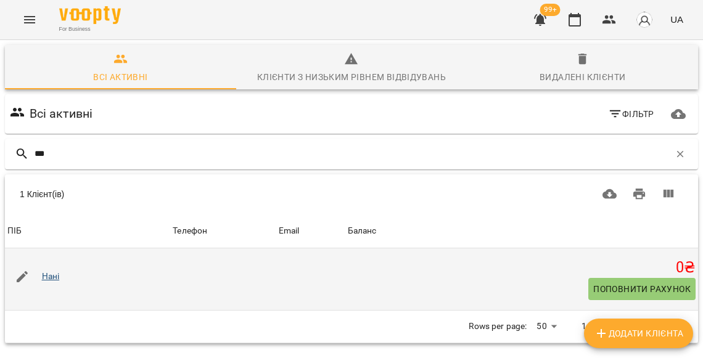
drag, startPoint x: 300, startPoint y: 215, endPoint x: 49, endPoint y: 274, distance: 257.6
click at [49, 274] on link "Нані" at bounding box center [51, 276] width 18 height 10
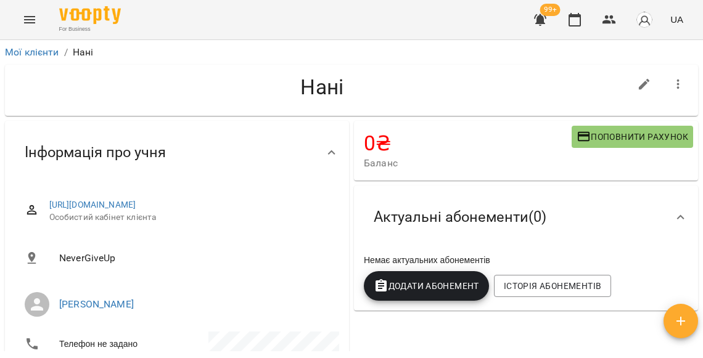
click at [675, 86] on icon "button" at bounding box center [678, 84] width 15 height 15
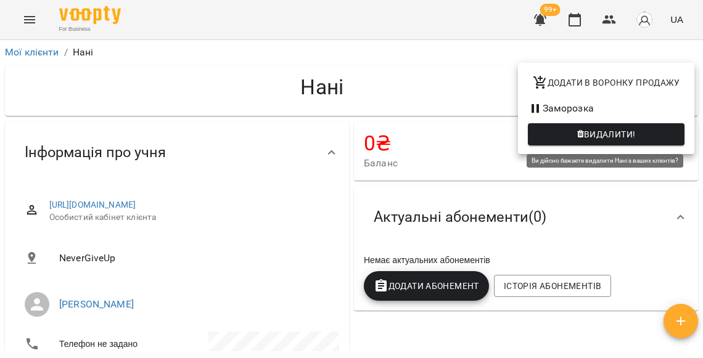
click at [592, 135] on span "Видалити!" at bounding box center [610, 134] width 52 height 15
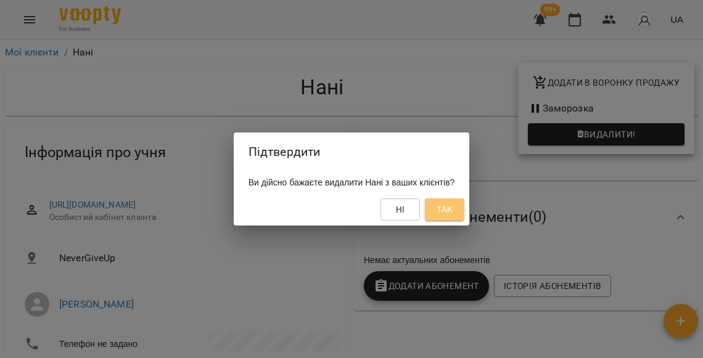
click at [454, 214] on span "Так" at bounding box center [445, 209] width 20 height 15
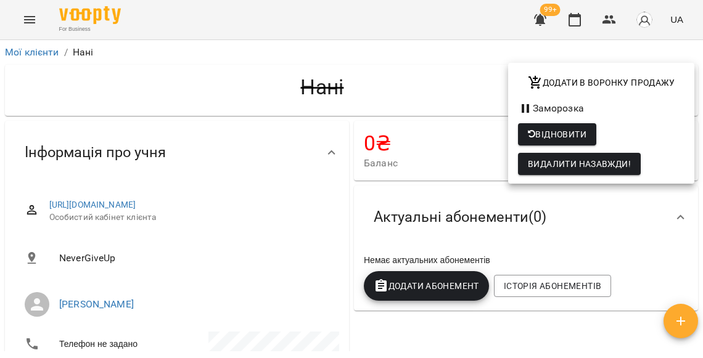
click at [552, 46] on div at bounding box center [351, 179] width 703 height 358
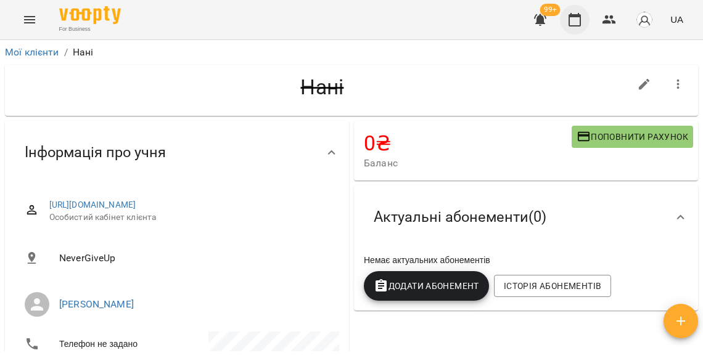
click at [577, 25] on icon "button" at bounding box center [574, 20] width 12 height 14
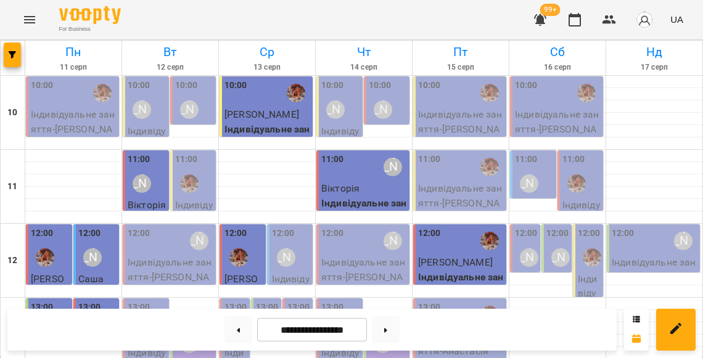
scroll to position [521, 0]
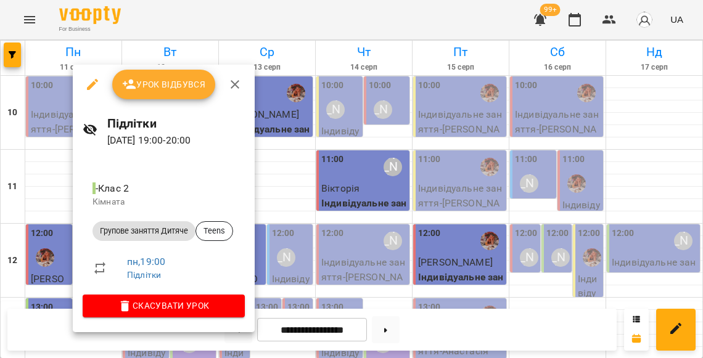
click at [46, 245] on div at bounding box center [351, 179] width 703 height 358
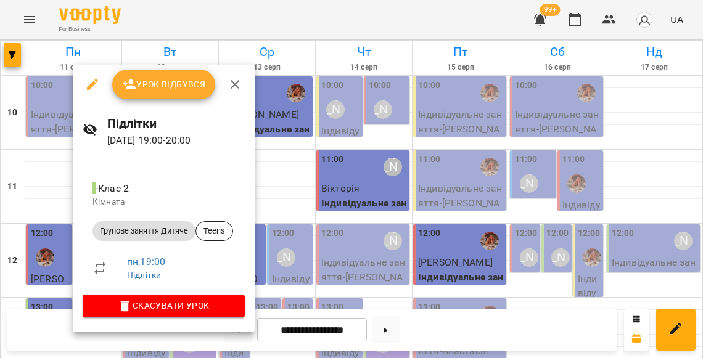
click at [49, 232] on div at bounding box center [351, 179] width 703 height 358
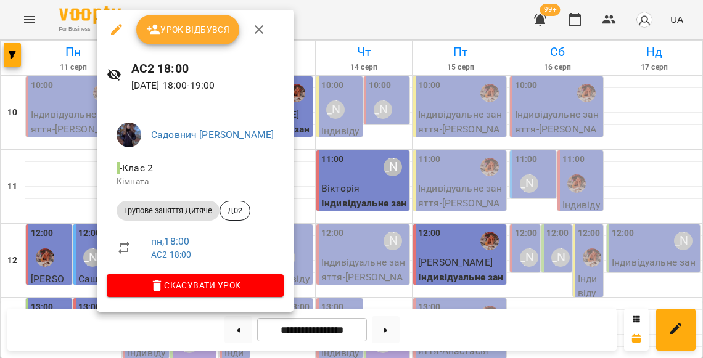
click at [60, 216] on div at bounding box center [351, 179] width 703 height 358
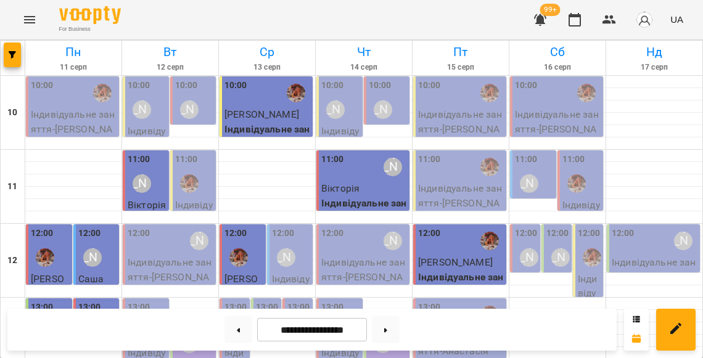
scroll to position [0, 0]
click at [150, 96] on div "Литвак Анна" at bounding box center [142, 110] width 28 height 28
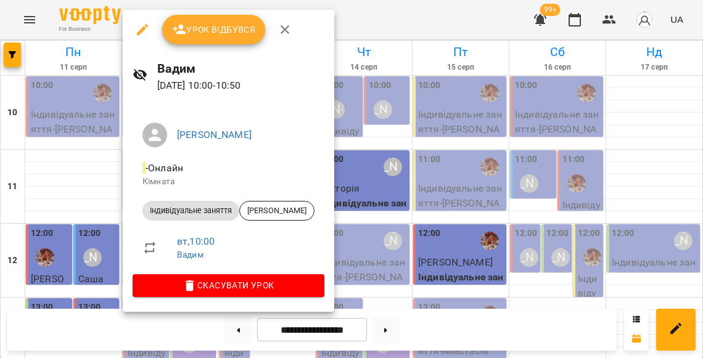
click at [113, 194] on div at bounding box center [351, 179] width 703 height 358
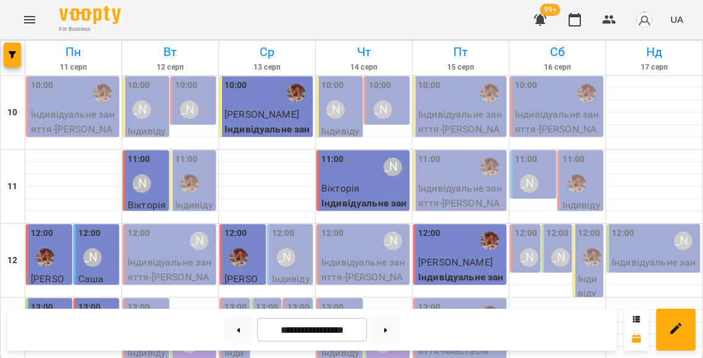
click at [161, 85] on div "10:00 Литвак Анна" at bounding box center [147, 101] width 39 height 45
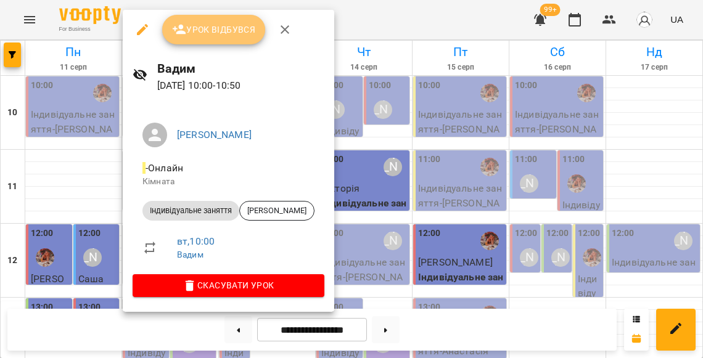
click at [215, 35] on span "Урок відбувся" at bounding box center [214, 29] width 84 height 15
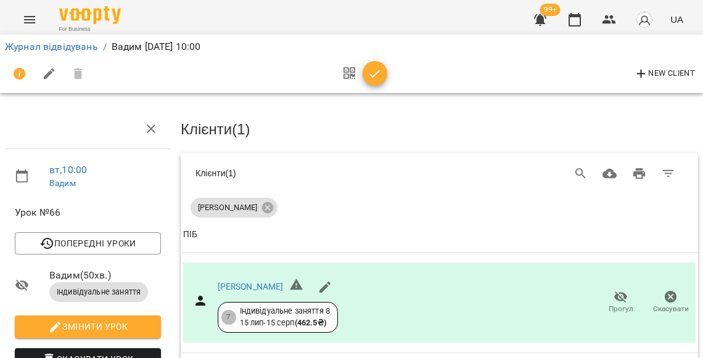
click at [372, 70] on icon "button" at bounding box center [374, 74] width 15 height 15
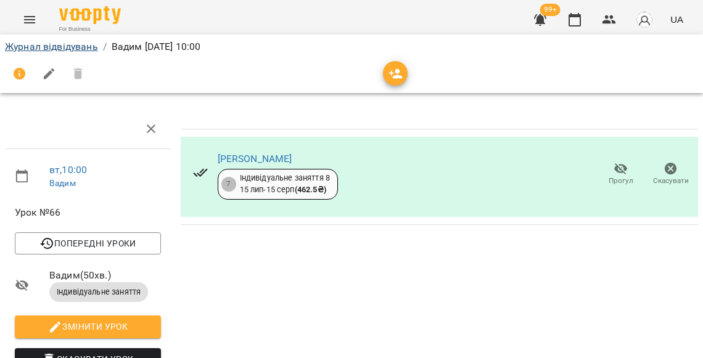
click at [81, 46] on link "Журнал відвідувань" at bounding box center [51, 47] width 93 height 12
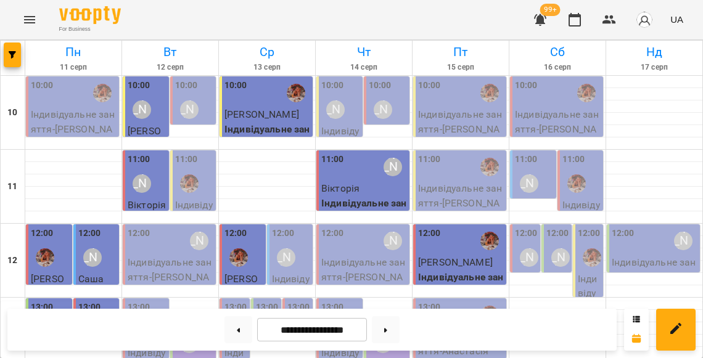
click at [208, 155] on div "11:00" at bounding box center [194, 175] width 39 height 45
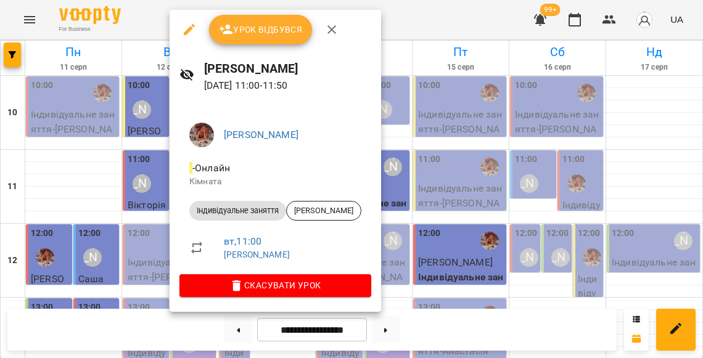
click at [145, 175] on div at bounding box center [351, 179] width 703 height 358
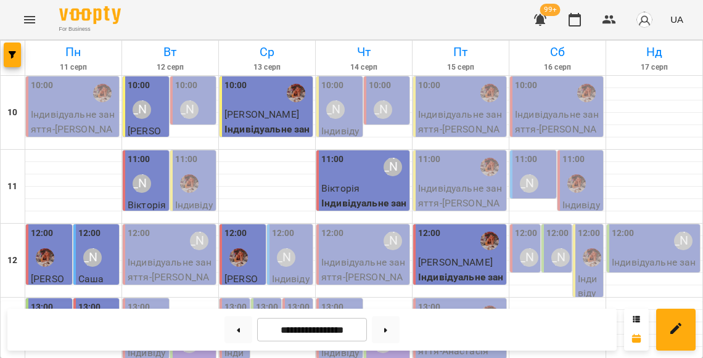
click at [206, 96] on div "10:00 Вероніка" at bounding box center [194, 101] width 39 height 45
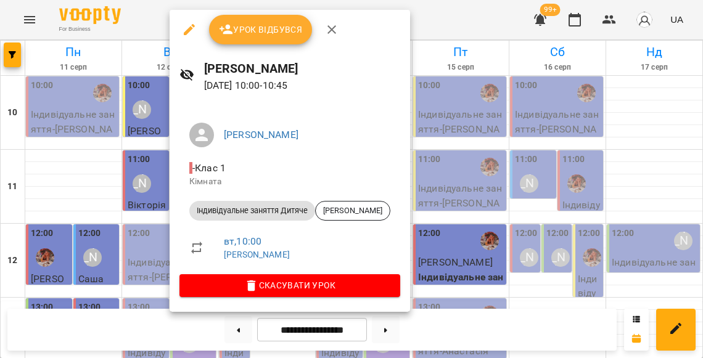
click at [144, 137] on div at bounding box center [351, 179] width 703 height 358
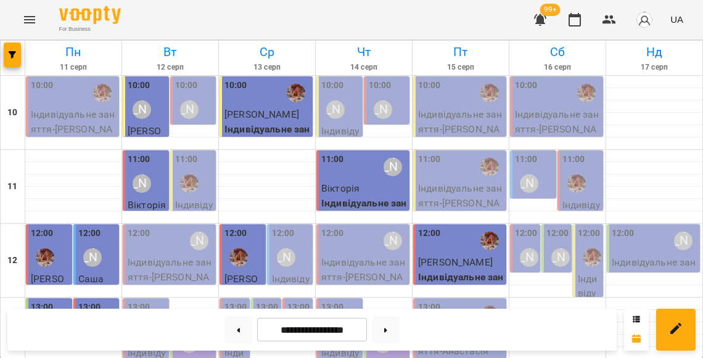
click at [191, 101] on div "Вероніка" at bounding box center [189, 109] width 18 height 18
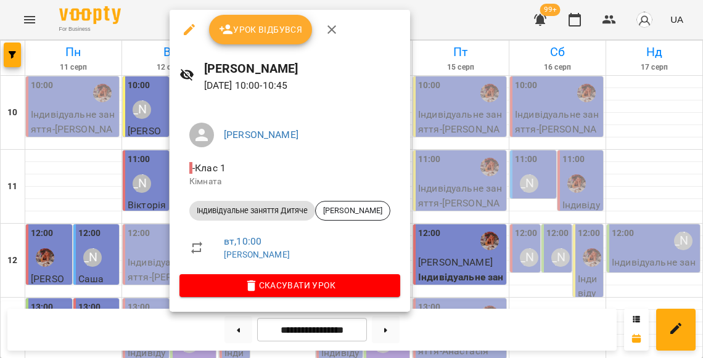
click at [267, 34] on span "Урок відбувся" at bounding box center [261, 29] width 84 height 15
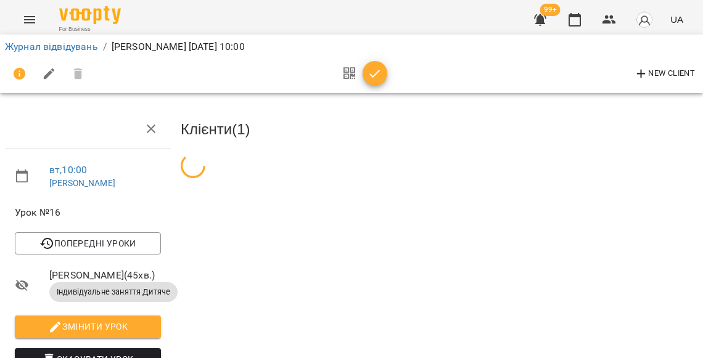
click at [372, 76] on icon "button" at bounding box center [374, 74] width 15 height 15
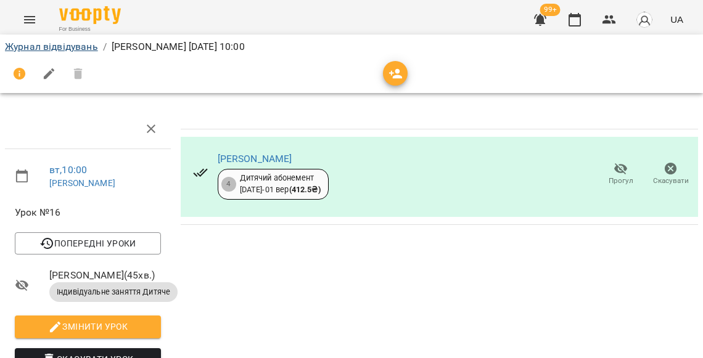
click at [96, 48] on link "Журнал відвідувань" at bounding box center [51, 47] width 93 height 12
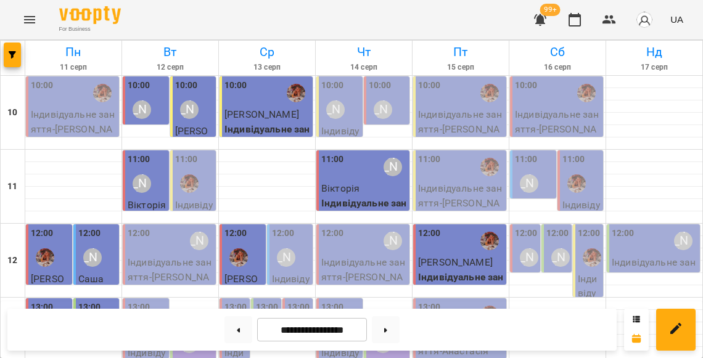
scroll to position [62, 0]
click at [200, 211] on div at bounding box center [170, 217] width 96 height 12
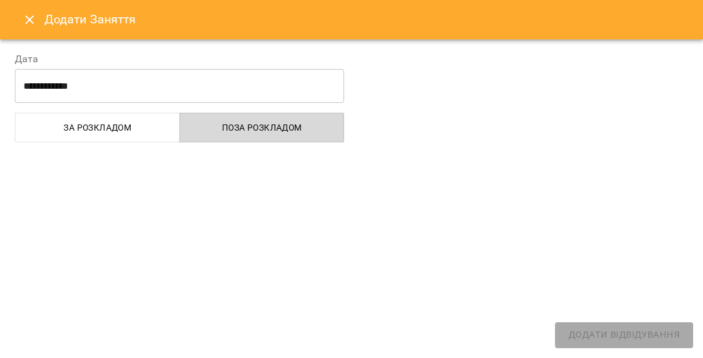
select select
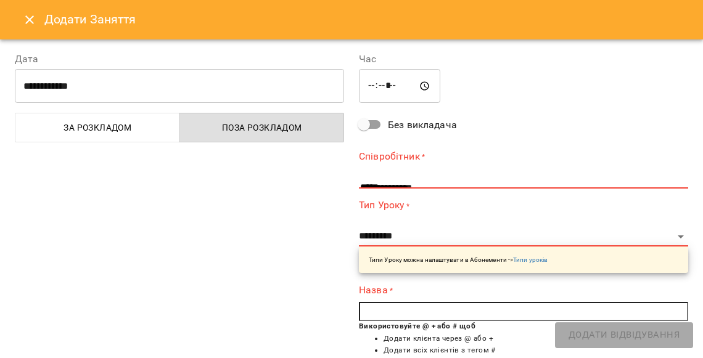
click at [30, 30] on button "Close" at bounding box center [30, 20] width 30 height 30
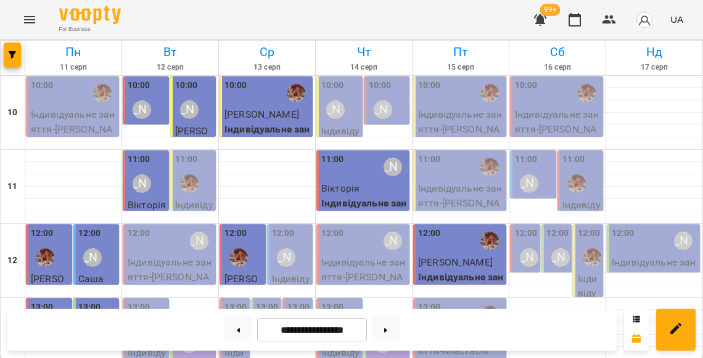
click at [182, 255] on p "Індивідуальне заняття - Жанна" at bounding box center [171, 277] width 86 height 44
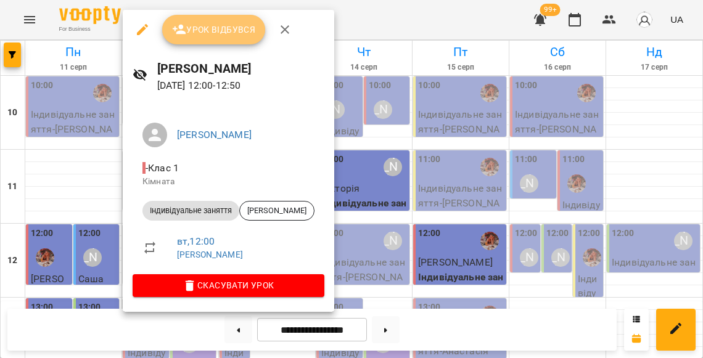
click at [222, 30] on span "Урок відбувся" at bounding box center [214, 29] width 84 height 15
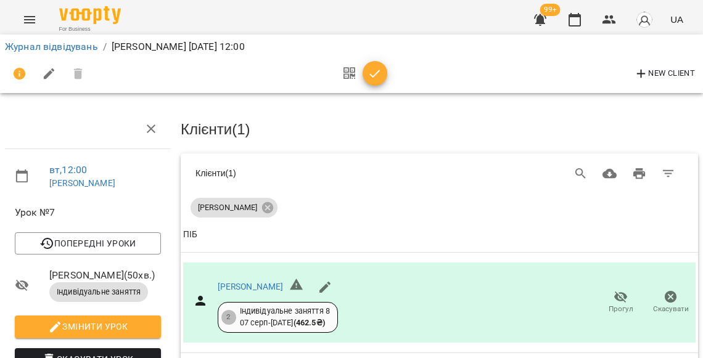
click at [372, 76] on icon "button" at bounding box center [374, 74] width 15 height 15
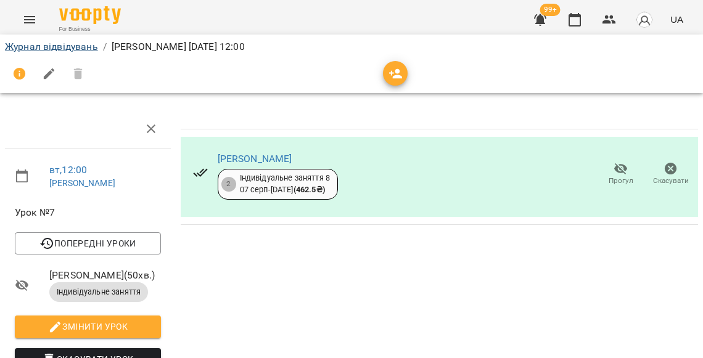
click at [81, 46] on link "Журнал відвідувань" at bounding box center [51, 47] width 93 height 12
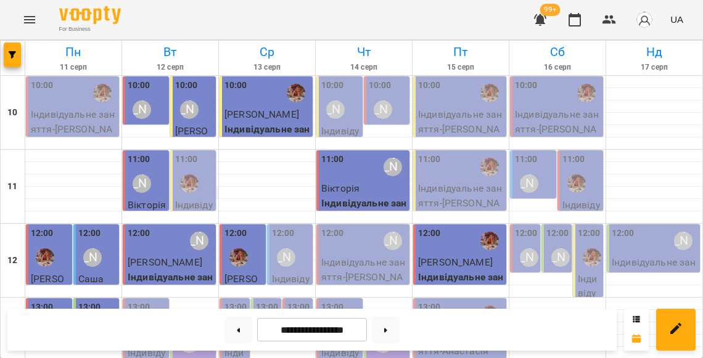
scroll to position [102, 0]
click at [152, 301] on div "13:00 Ірина" at bounding box center [147, 323] width 39 height 45
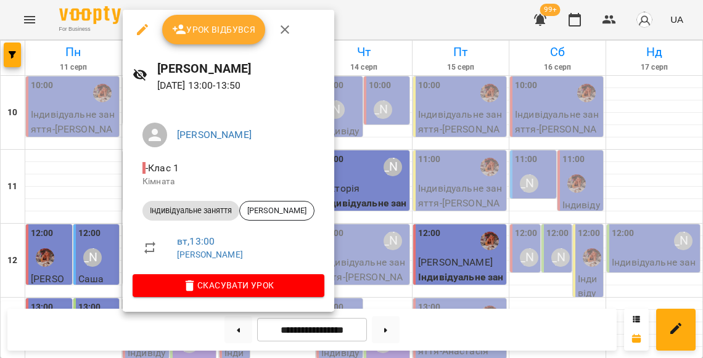
click at [219, 23] on span "Урок відбувся" at bounding box center [214, 29] width 84 height 15
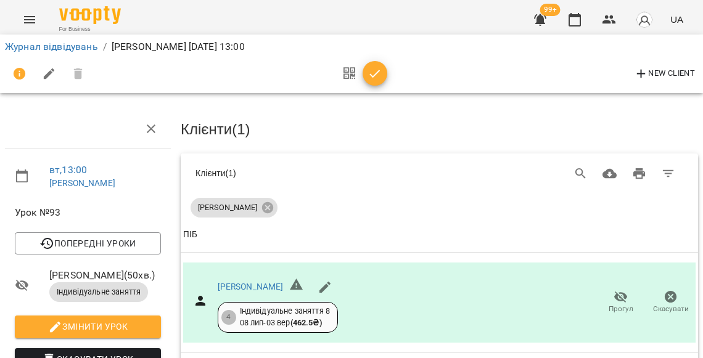
click at [367, 69] on icon "button" at bounding box center [374, 74] width 15 height 15
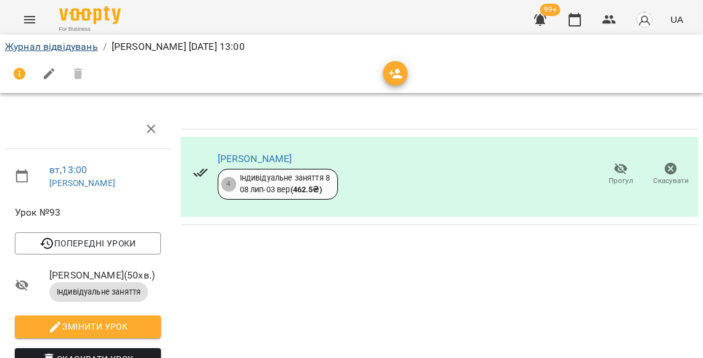
click at [83, 43] on link "Журнал відвідувань" at bounding box center [51, 47] width 93 height 12
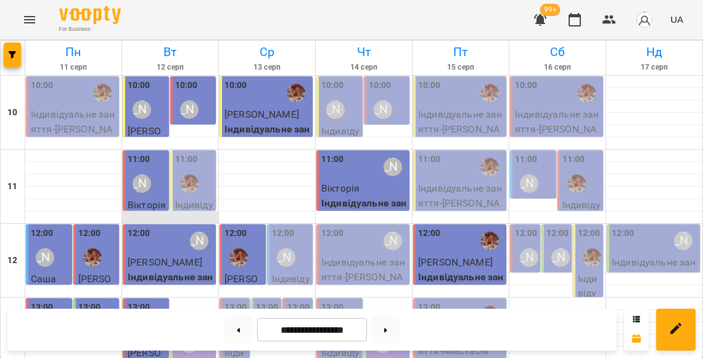
scroll to position [229, 0]
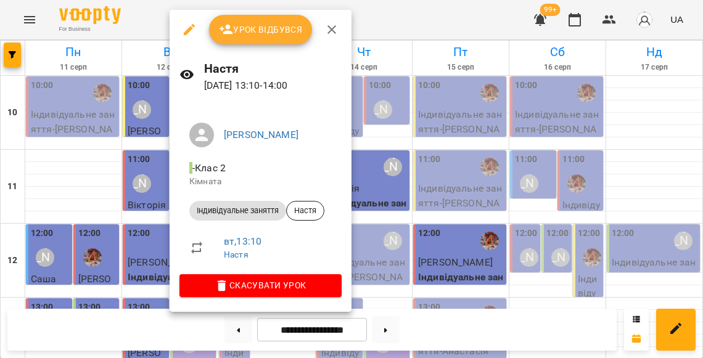
click at [253, 32] on span "Урок відбувся" at bounding box center [261, 29] width 84 height 15
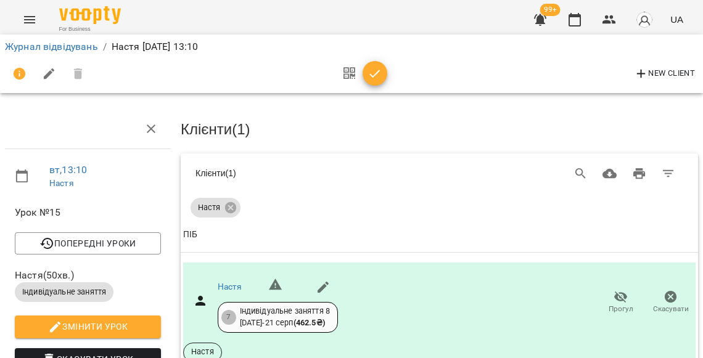
click at [375, 74] on icon "button" at bounding box center [374, 74] width 15 height 15
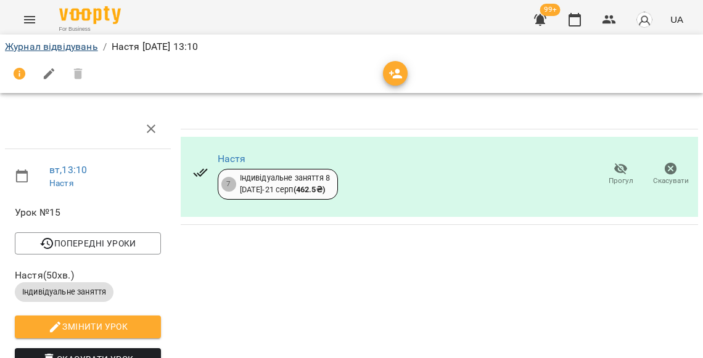
click at [92, 49] on link "Журнал відвідувань" at bounding box center [51, 47] width 93 height 12
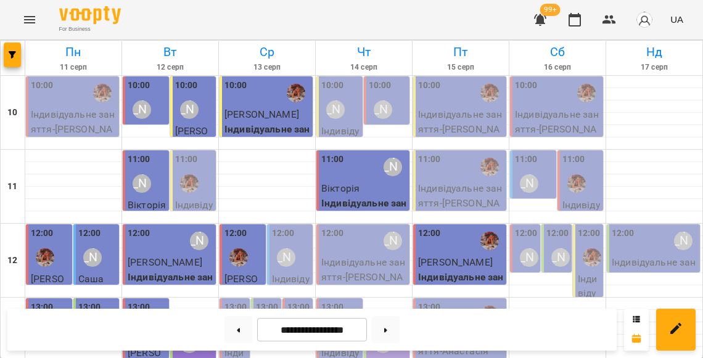
scroll to position [265, 0]
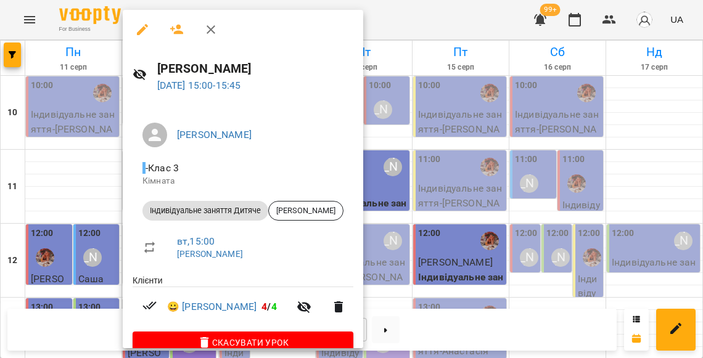
click at [91, 190] on div at bounding box center [351, 179] width 703 height 358
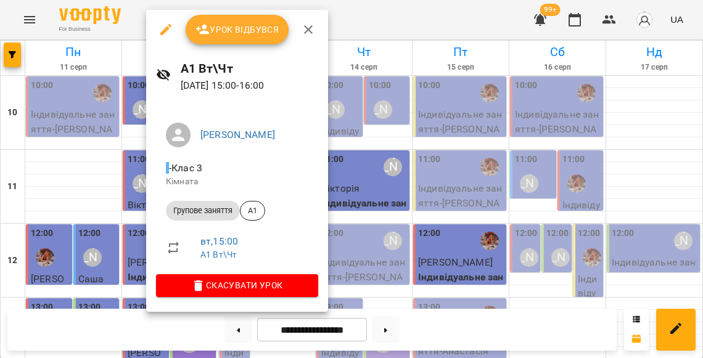
click at [121, 194] on div at bounding box center [351, 179] width 703 height 358
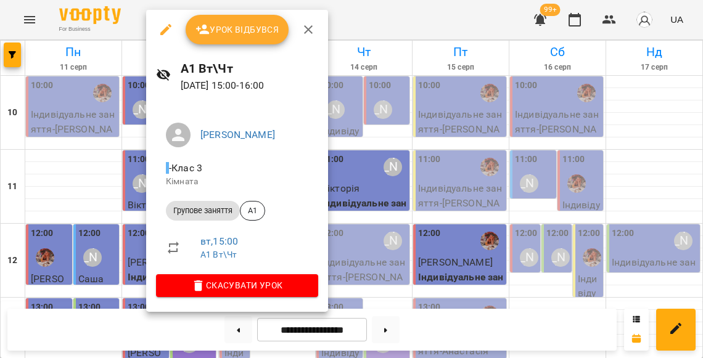
click at [248, 34] on span "Урок відбувся" at bounding box center [237, 29] width 84 height 15
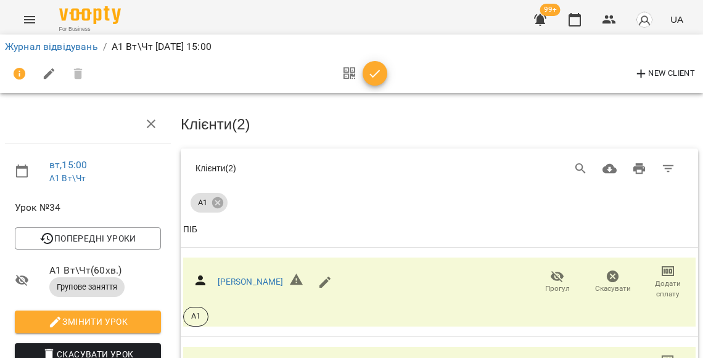
scroll to position [192, 0]
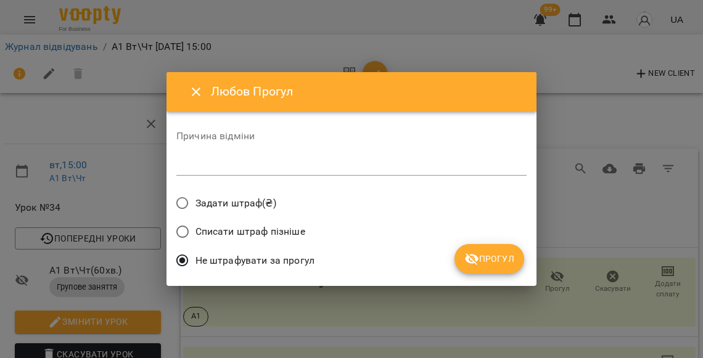
click at [497, 251] on span "Прогул" at bounding box center [489, 258] width 50 height 15
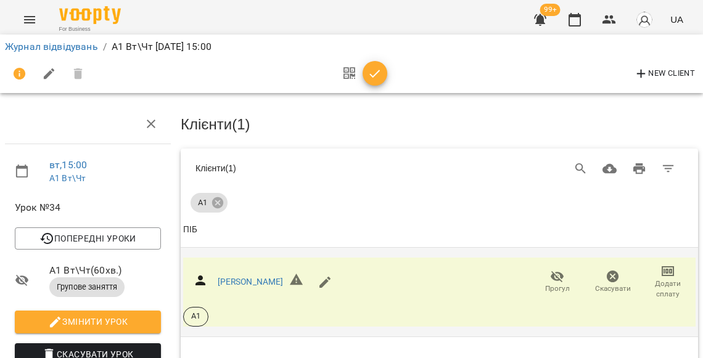
scroll to position [42, 0]
click at [668, 279] on span "Додати сплату" at bounding box center [667, 289] width 41 height 21
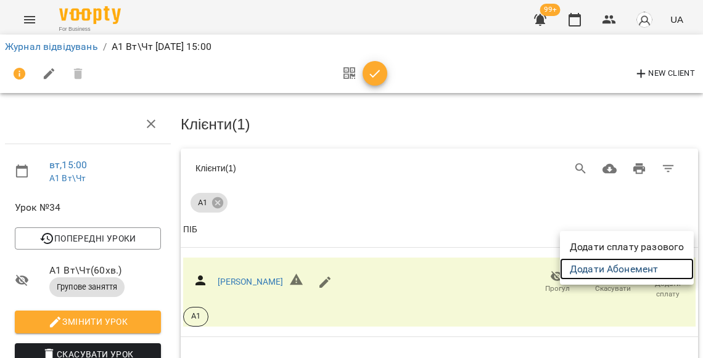
click at [608, 268] on link "Додати Абонемент" at bounding box center [627, 269] width 134 height 22
click at [379, 72] on div at bounding box center [351, 179] width 703 height 358
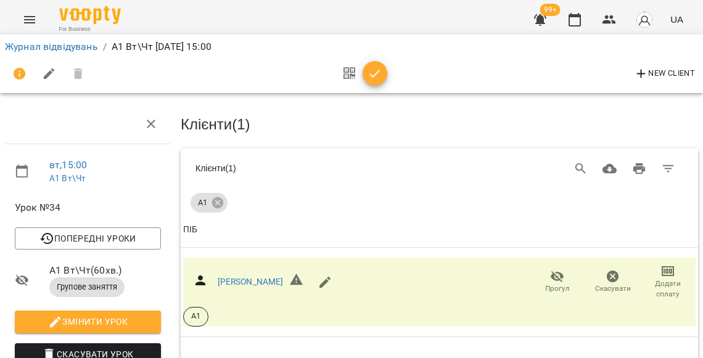
click at [379, 72] on span "button" at bounding box center [374, 74] width 25 height 15
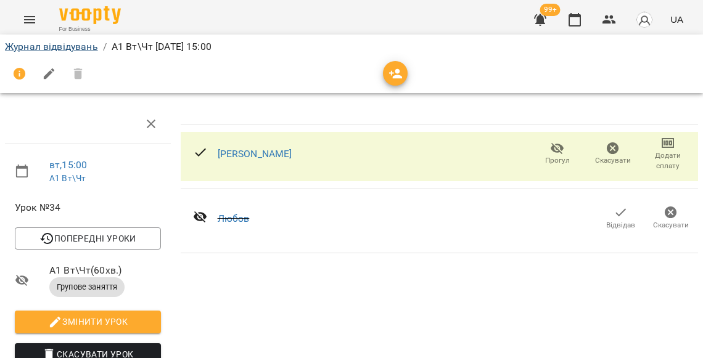
click at [73, 48] on link "Журнал відвідувань" at bounding box center [51, 47] width 93 height 12
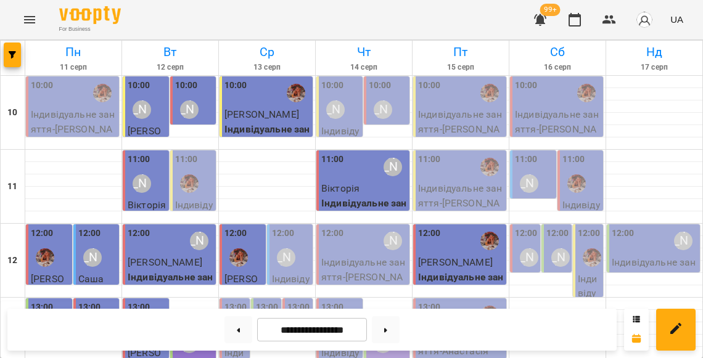
scroll to position [387, 0]
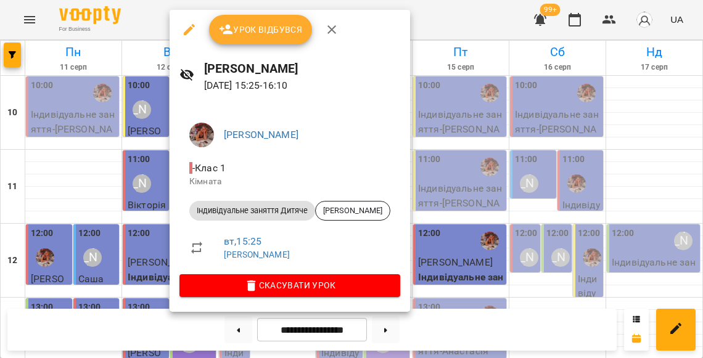
click at [147, 149] on div at bounding box center [351, 179] width 703 height 358
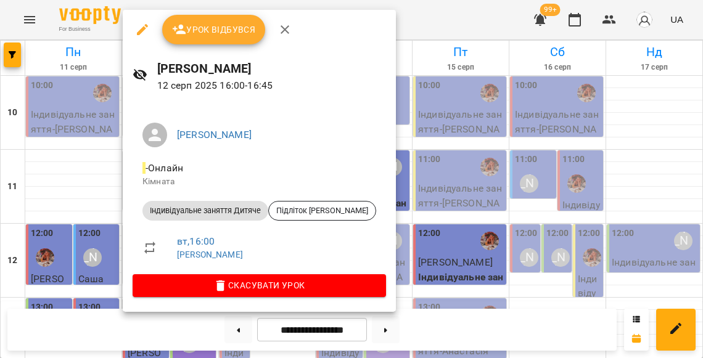
click at [105, 165] on div at bounding box center [351, 179] width 703 height 358
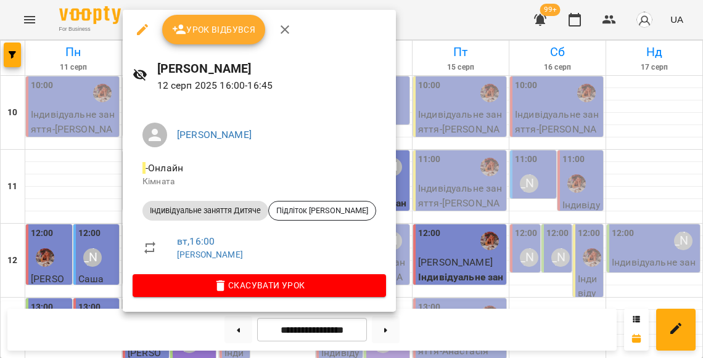
click at [218, 25] on span "Урок відбувся" at bounding box center [214, 29] width 84 height 15
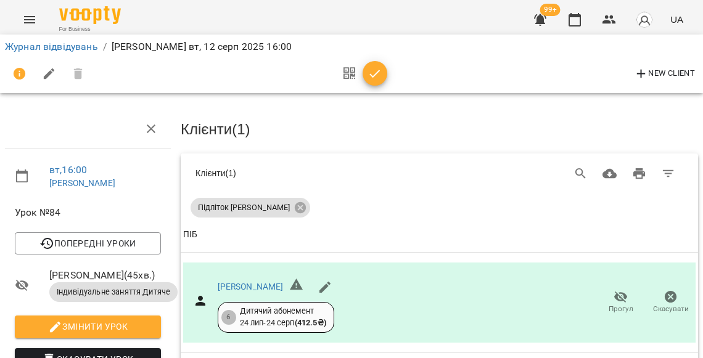
click at [375, 73] on icon "button" at bounding box center [374, 74] width 15 height 15
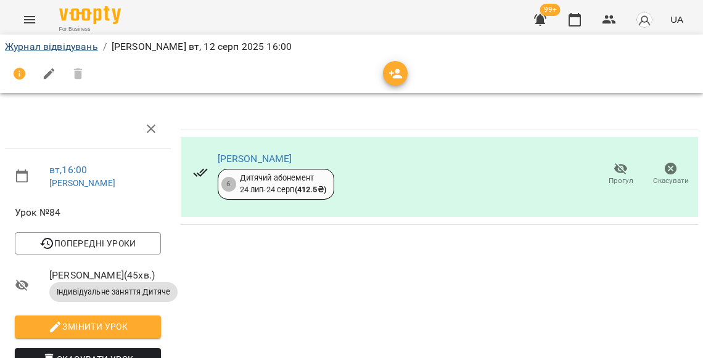
click at [81, 51] on link "Журнал відвідувань" at bounding box center [51, 47] width 93 height 12
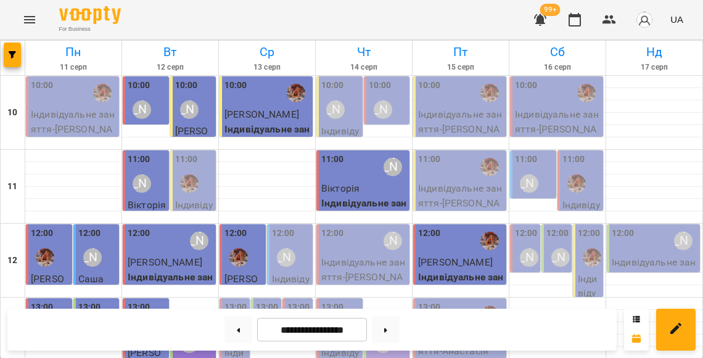
scroll to position [330, 0]
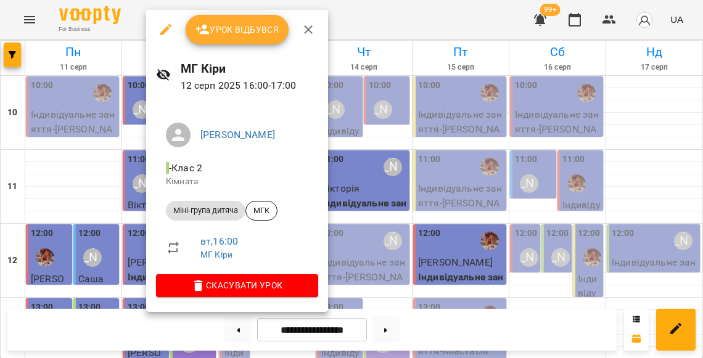
click at [128, 212] on div at bounding box center [351, 179] width 703 height 358
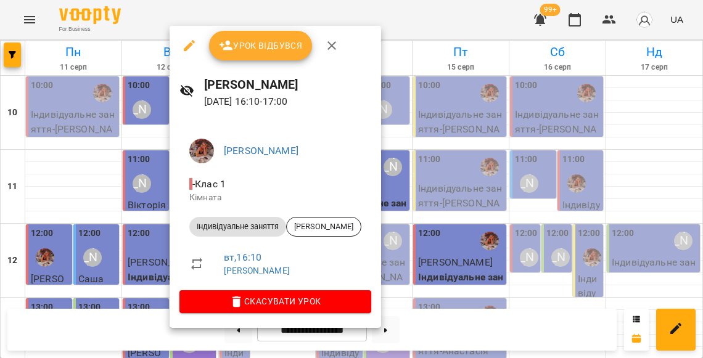
click at [141, 222] on div at bounding box center [351, 179] width 703 height 358
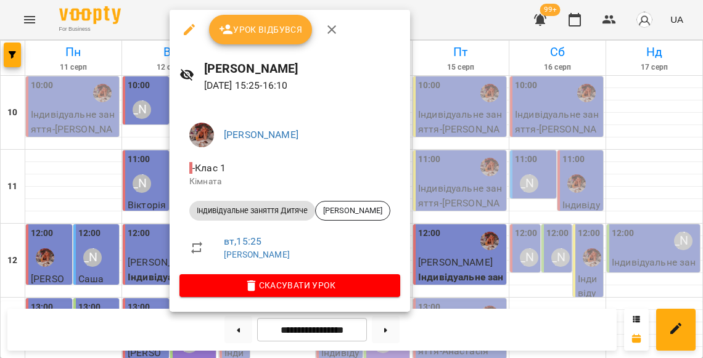
click at [139, 190] on div at bounding box center [351, 179] width 703 height 358
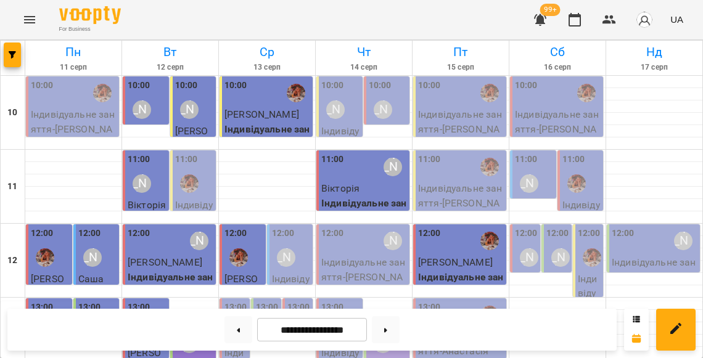
scroll to position [448, 0]
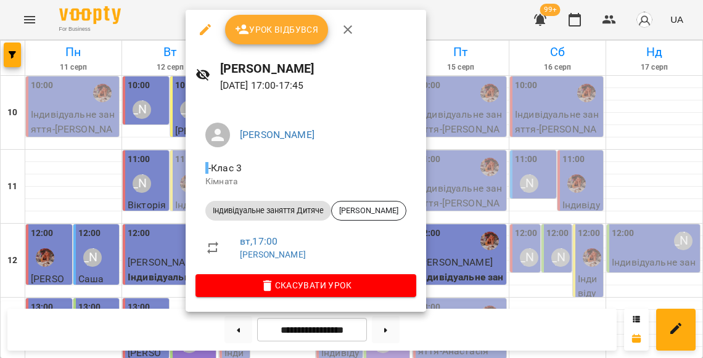
click at [158, 176] on div at bounding box center [351, 179] width 703 height 358
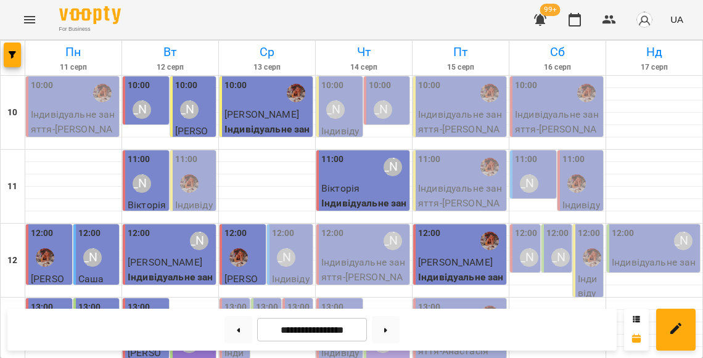
scroll to position [523, 0]
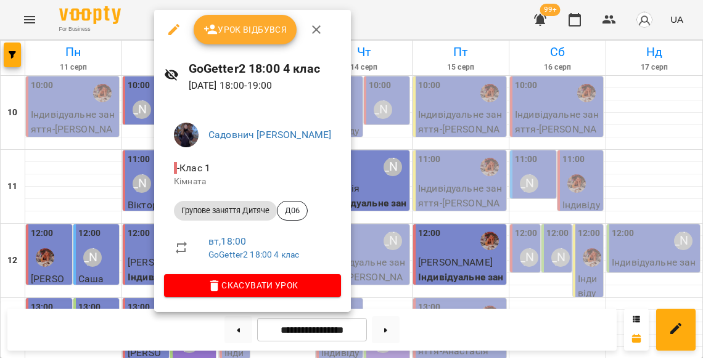
click at [141, 193] on div at bounding box center [351, 179] width 703 height 358
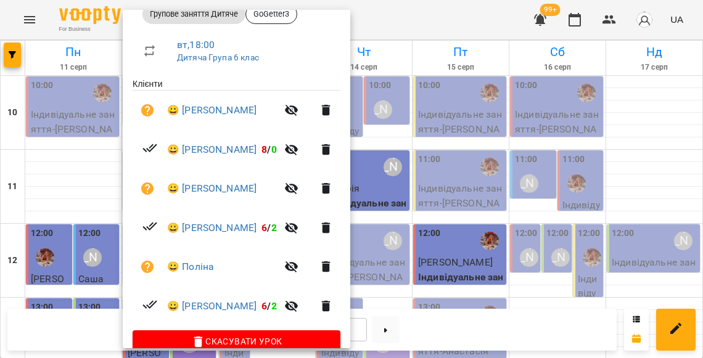
scroll to position [196, 0]
click at [298, 107] on icon "button" at bounding box center [292, 111] width 14 height 12
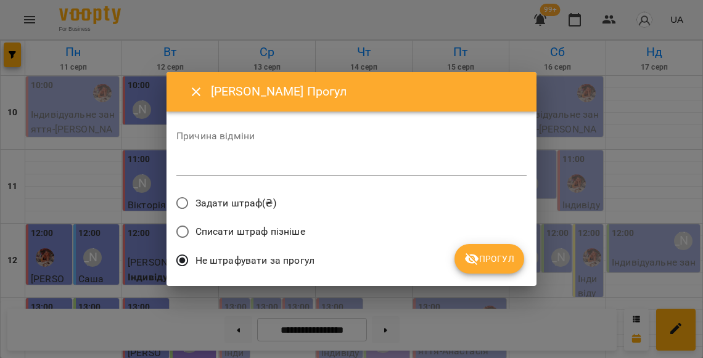
click at [487, 258] on span "Прогул" at bounding box center [489, 258] width 50 height 15
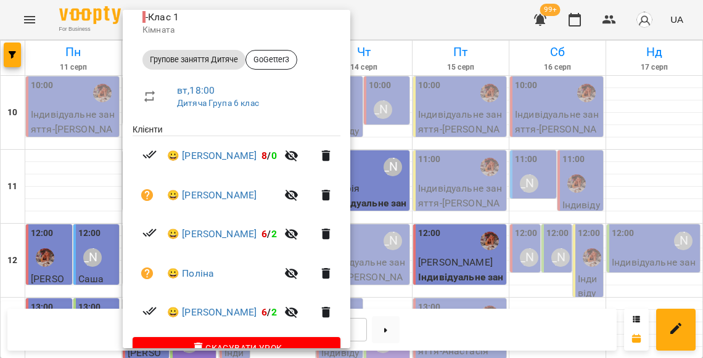
scroll to position [160, 0]
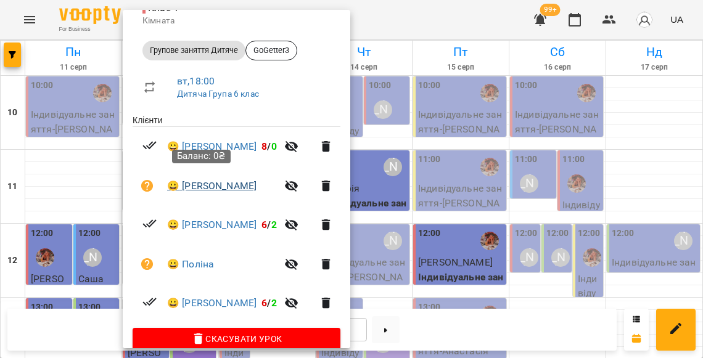
click at [229, 181] on link "😀 Юдін Даніїл" at bounding box center [211, 186] width 89 height 15
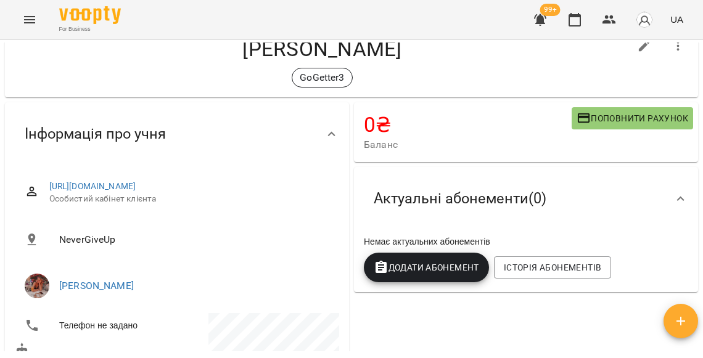
scroll to position [57, 0]
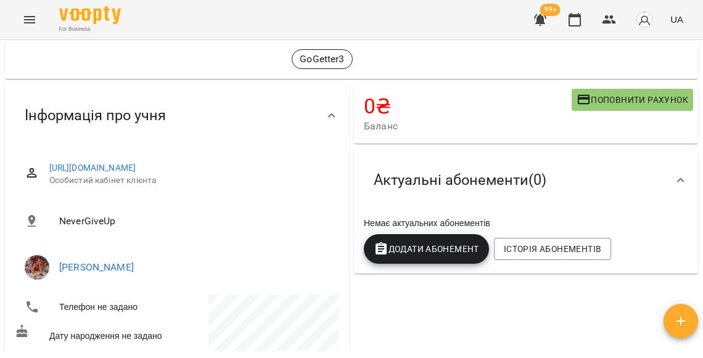
click at [431, 233] on div "Додати Абонемент" at bounding box center [426, 249] width 130 height 35
click at [432, 247] on span "Додати Абонемент" at bounding box center [425, 249] width 105 height 15
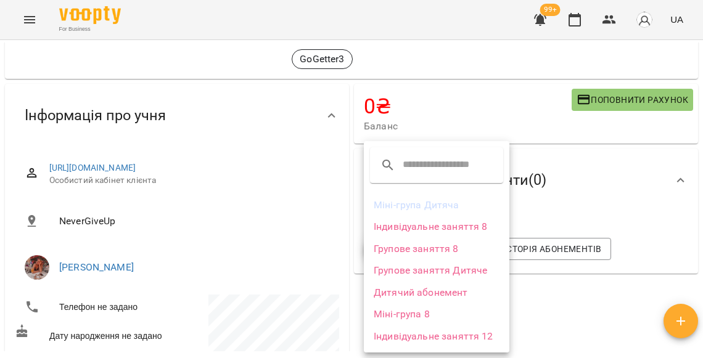
click at [427, 266] on li "Групове заняття Дитяче" at bounding box center [436, 270] width 145 height 22
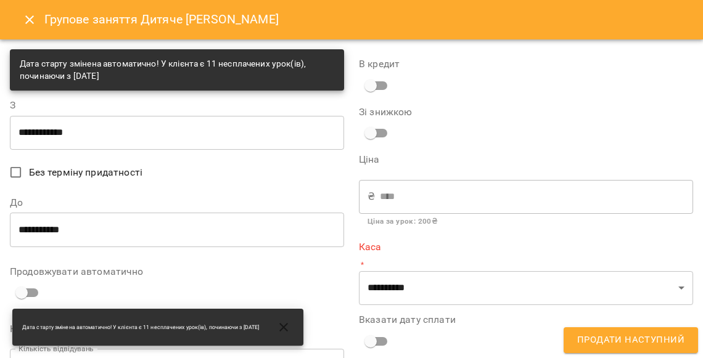
click at [147, 128] on input "**********" at bounding box center [177, 132] width 334 height 35
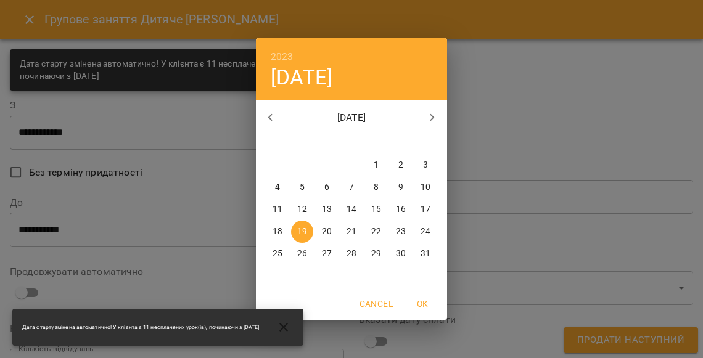
click at [372, 115] on p "грудень 2023" at bounding box center [351, 117] width 133 height 15
click at [286, 56] on h6 "2023" at bounding box center [282, 56] width 23 height 17
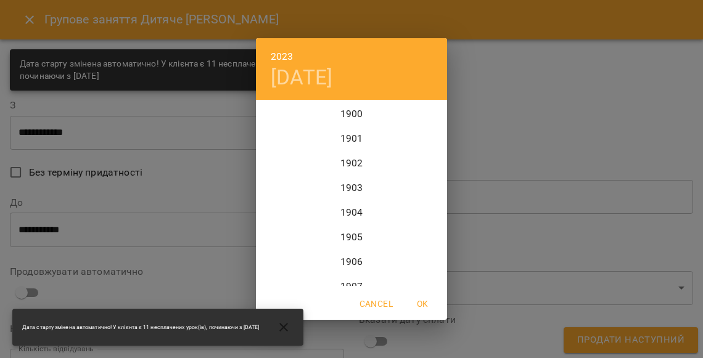
scroll to position [2959, 0]
click at [357, 247] on div "2025" at bounding box center [351, 248] width 191 height 25
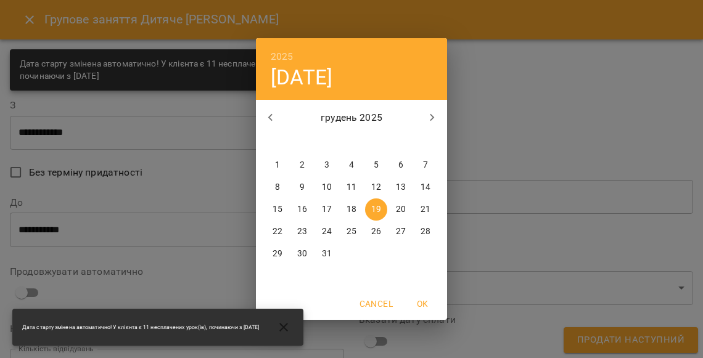
click at [433, 113] on icon "button" at bounding box center [432, 117] width 15 height 15
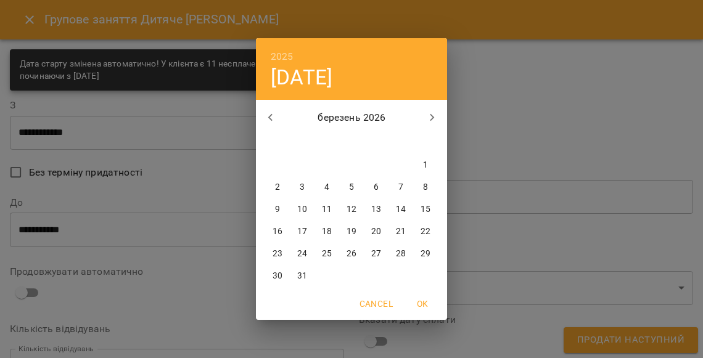
click at [433, 113] on icon "button" at bounding box center [432, 117] width 15 height 15
click at [266, 117] on icon "button" at bounding box center [270, 117] width 15 height 15
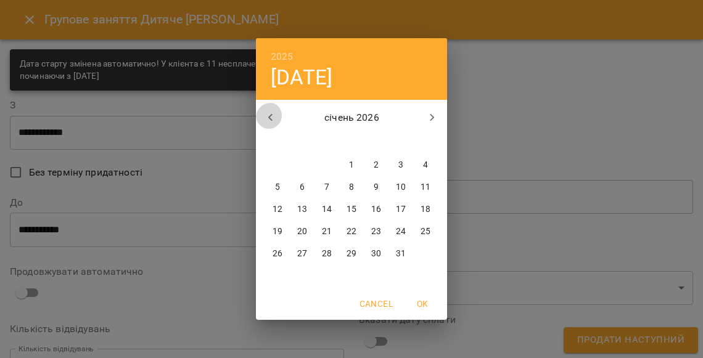
click at [266, 117] on icon "button" at bounding box center [270, 117] width 15 height 15
click at [431, 113] on icon "button" at bounding box center [432, 117] width 15 height 15
click at [271, 112] on icon "button" at bounding box center [270, 117] width 15 height 15
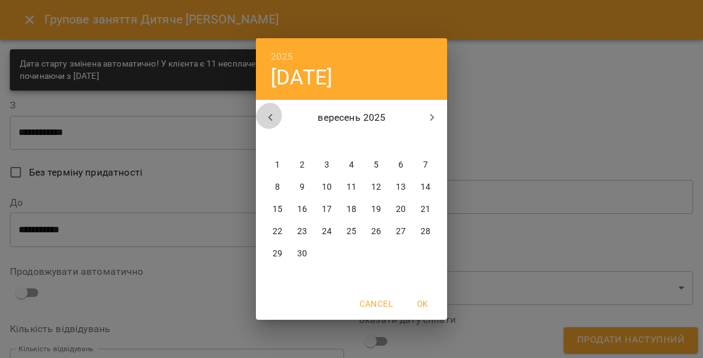
click at [271, 112] on icon "button" at bounding box center [270, 117] width 15 height 15
click at [303, 210] on p "12" at bounding box center [302, 209] width 10 height 12
type input "**********"
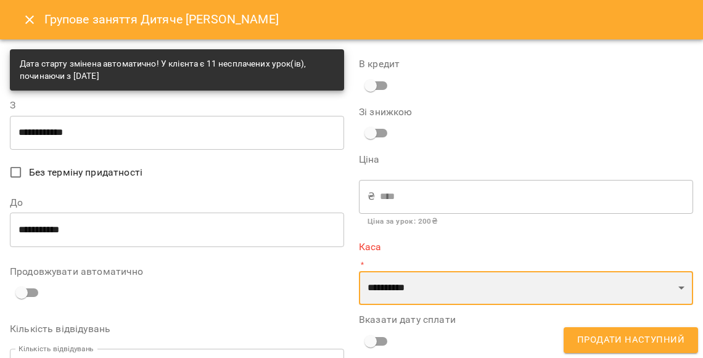
select select "****"
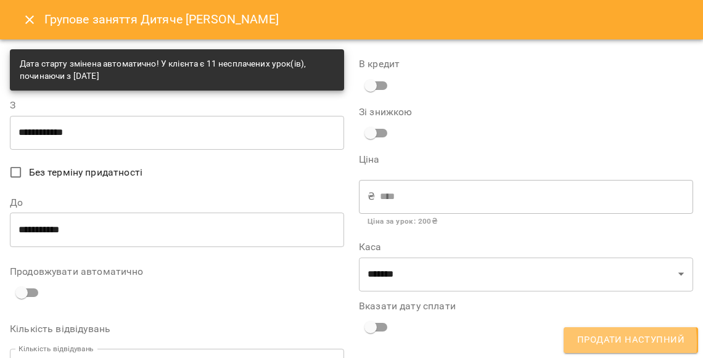
click at [565, 343] on button "Продати наступний" at bounding box center [630, 340] width 134 height 26
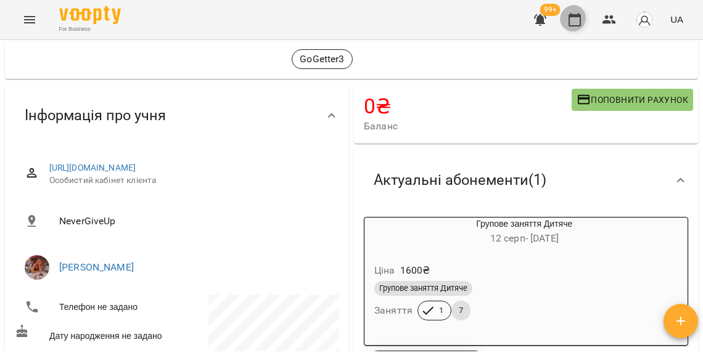
click at [577, 29] on button "button" at bounding box center [575, 20] width 30 height 30
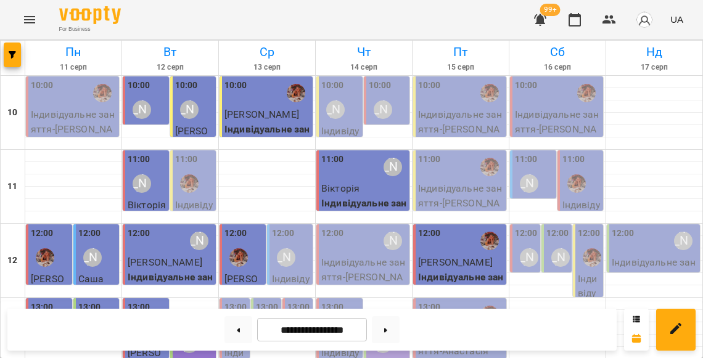
scroll to position [518, 0]
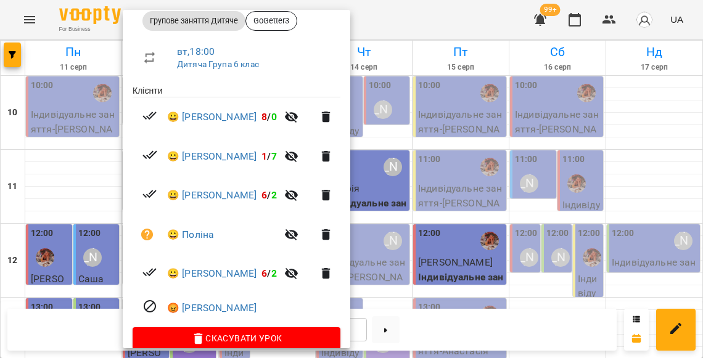
scroll to position [189, 0]
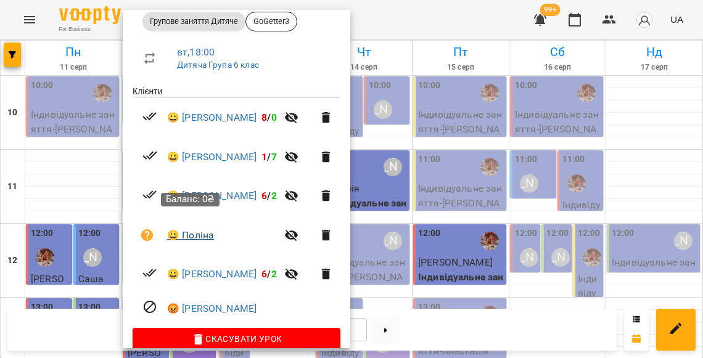
click at [202, 228] on link "😀 Поліна" at bounding box center [190, 235] width 47 height 15
click at [454, 229] on div at bounding box center [351, 179] width 703 height 358
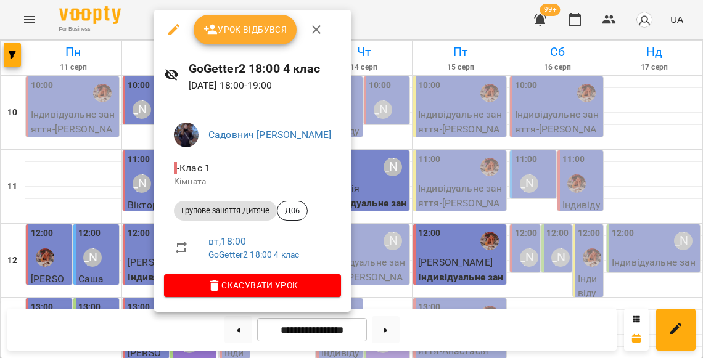
click at [135, 194] on div at bounding box center [351, 179] width 703 height 358
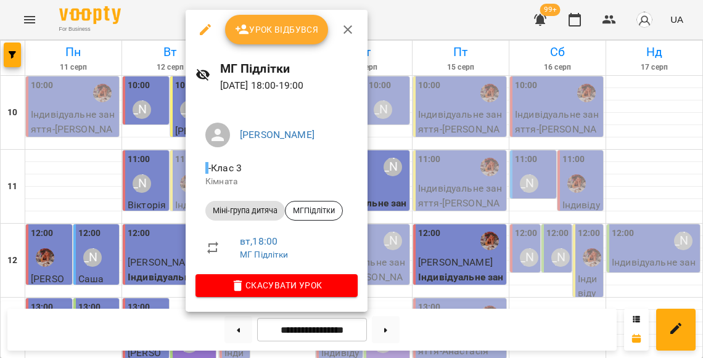
click at [142, 192] on div at bounding box center [351, 179] width 703 height 358
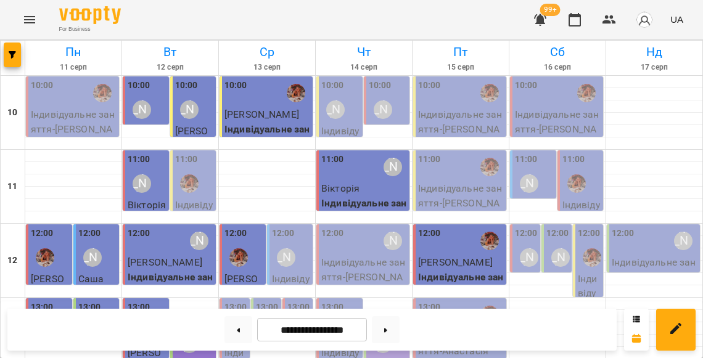
scroll to position [530, 0]
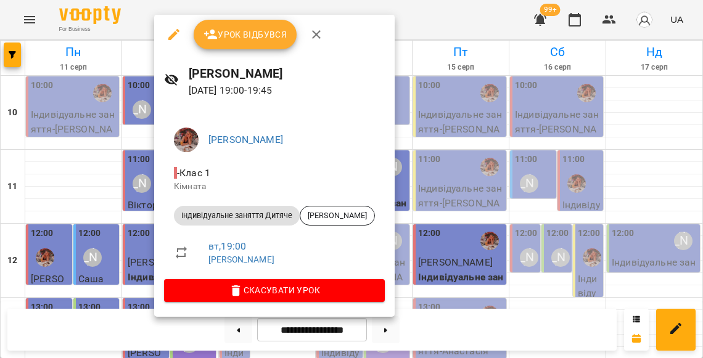
click at [148, 220] on div at bounding box center [351, 179] width 703 height 358
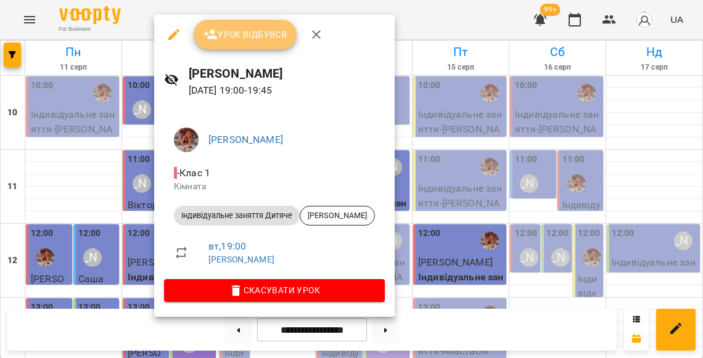
click at [245, 41] on span "Урок відбувся" at bounding box center [245, 34] width 84 height 15
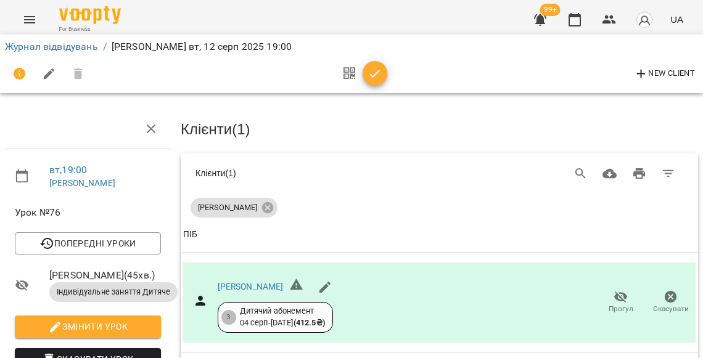
click at [369, 68] on icon "button" at bounding box center [374, 74] width 15 height 15
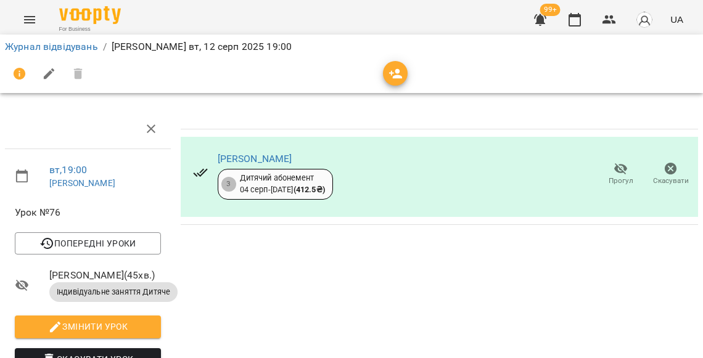
click at [75, 52] on li "Журнал відвідувань" at bounding box center [51, 46] width 93 height 15
click at [89, 49] on link "Журнал відвідувань" at bounding box center [51, 47] width 93 height 12
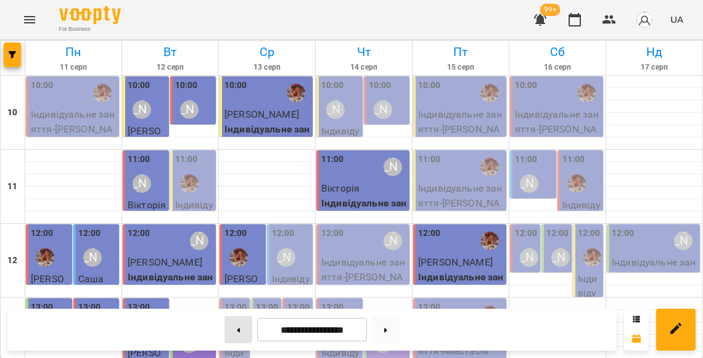
click at [237, 333] on button at bounding box center [238, 329] width 28 height 27
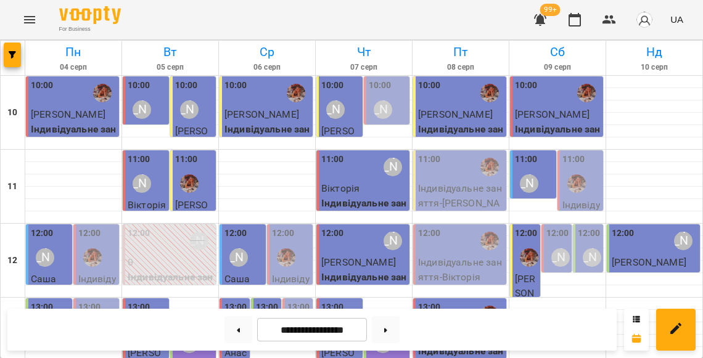
scroll to position [587, 0]
click at [392, 335] on button at bounding box center [386, 329] width 28 height 27
type input "**********"
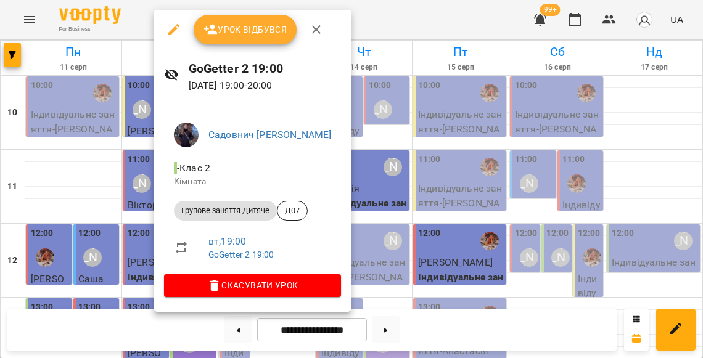
click at [131, 228] on div at bounding box center [351, 179] width 703 height 358
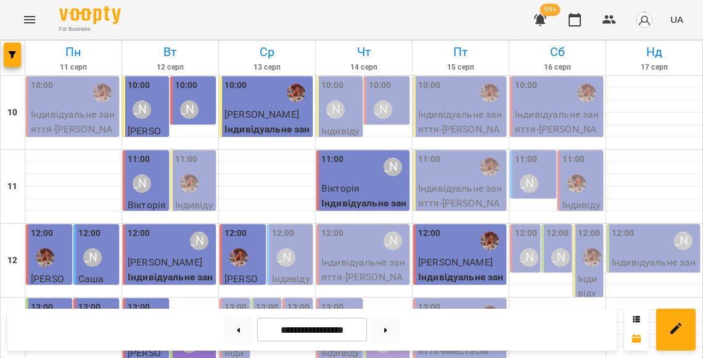
scroll to position [536, 0]
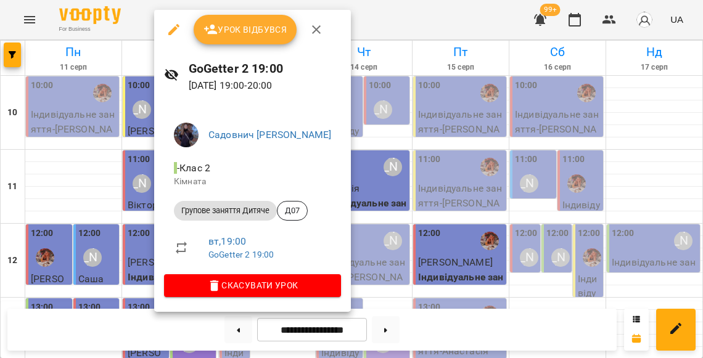
click at [133, 235] on div at bounding box center [351, 179] width 703 height 358
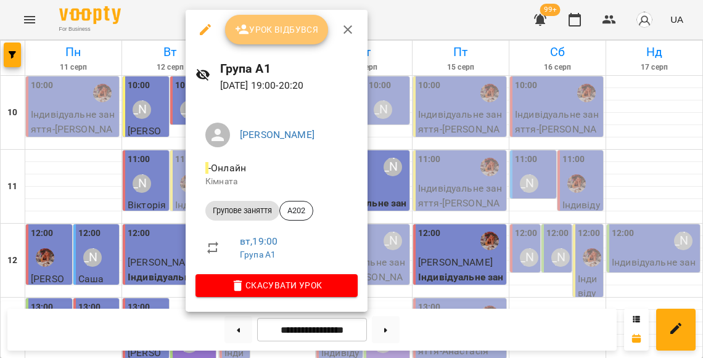
click at [278, 26] on span "Урок відбувся" at bounding box center [277, 29] width 84 height 15
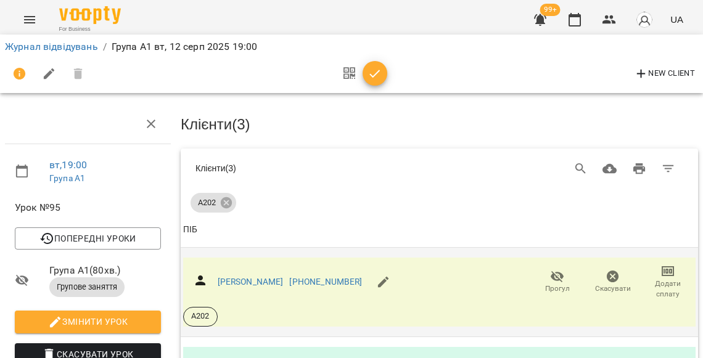
scroll to position [140, 0]
click at [680, 279] on span "Додати сплату" at bounding box center [667, 289] width 41 height 21
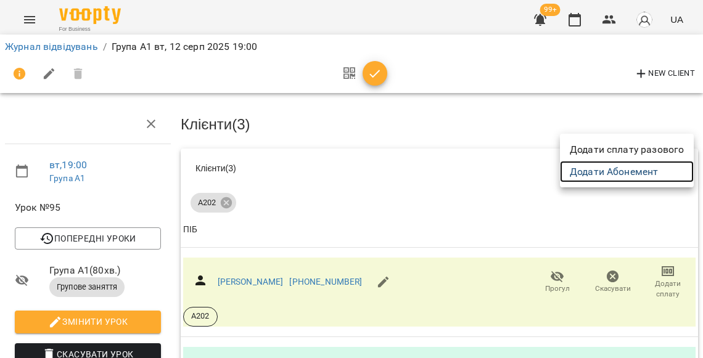
click at [614, 169] on link "Додати Абонемент" at bounding box center [627, 172] width 134 height 22
click at [410, 98] on div at bounding box center [351, 179] width 703 height 358
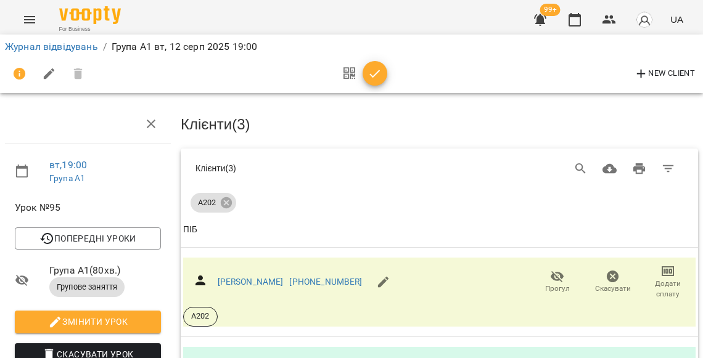
scroll to position [250, 0]
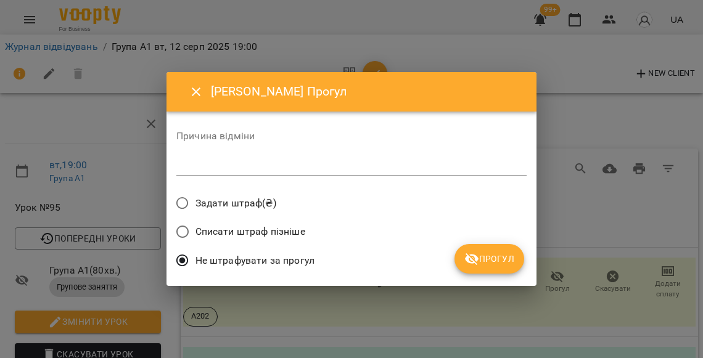
click at [476, 265] on button "Прогул" at bounding box center [489, 259] width 70 height 30
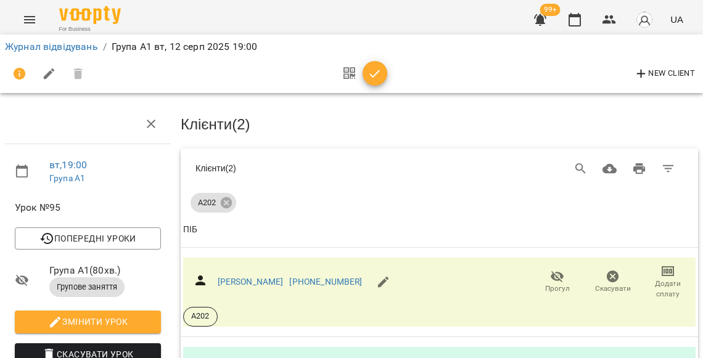
click at [374, 81] on button "button" at bounding box center [374, 73] width 25 height 25
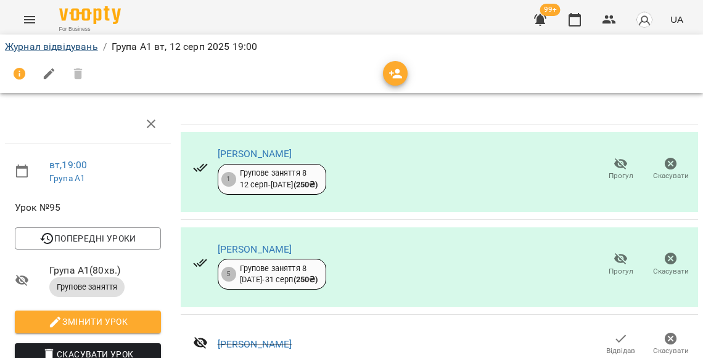
click at [63, 47] on link "Журнал відвідувань" at bounding box center [51, 47] width 93 height 12
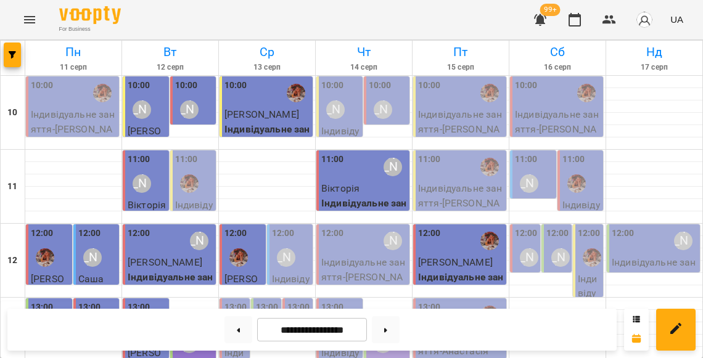
scroll to position [577, 0]
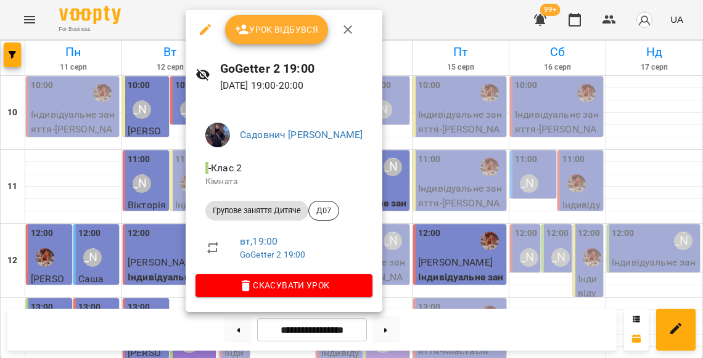
click at [160, 236] on div at bounding box center [351, 179] width 703 height 358
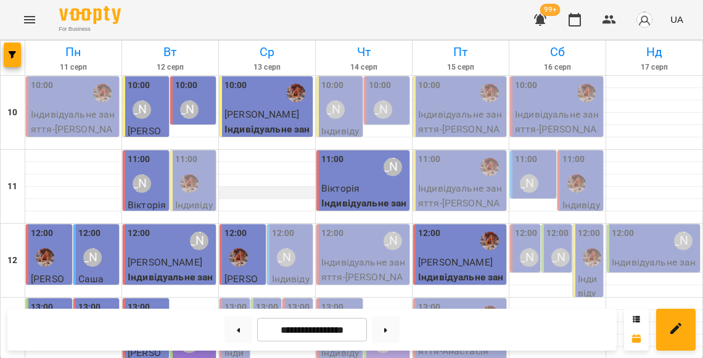
scroll to position [83, 0]
click at [298, 272] on p "Індивідуальне заняття - Саша" at bounding box center [291, 301] width 39 height 58
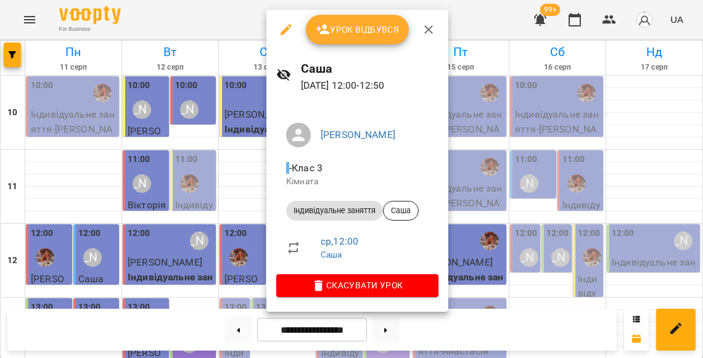
click at [333, 30] on span "Урок відбувся" at bounding box center [358, 29] width 84 height 15
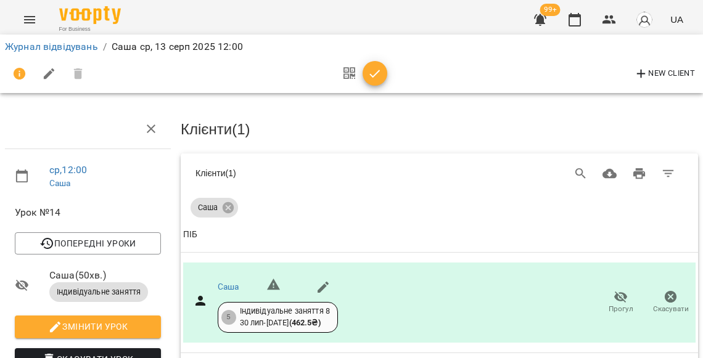
click at [372, 76] on icon "button" at bounding box center [374, 74] width 15 height 15
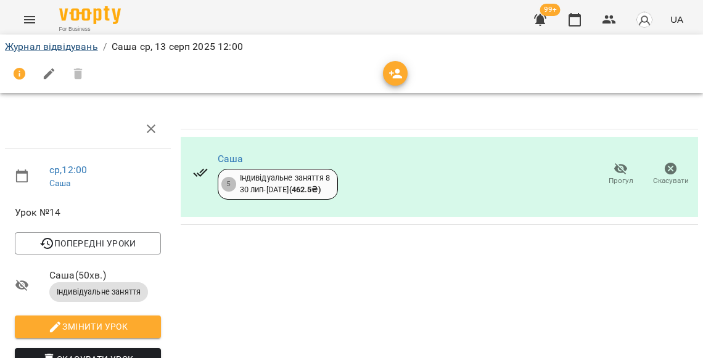
click at [84, 47] on link "Журнал відвідувань" at bounding box center [51, 47] width 93 height 12
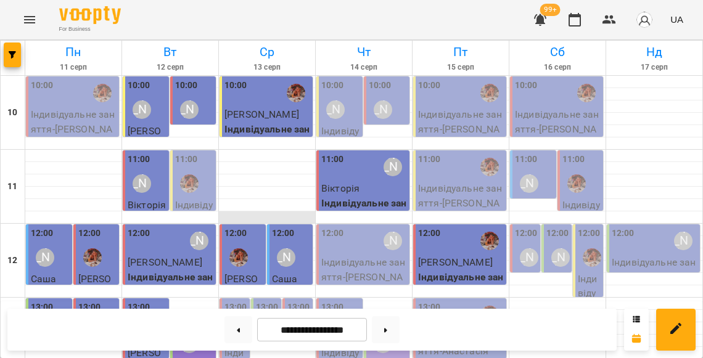
scroll to position [128, 0]
click at [234, 301] on label "13:00" at bounding box center [235, 308] width 23 height 14
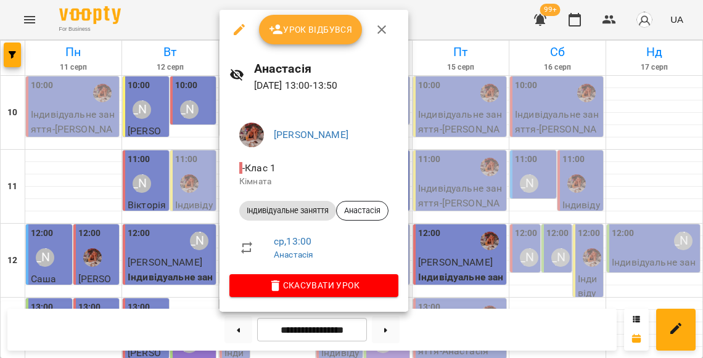
click at [291, 35] on span "Урок відбувся" at bounding box center [311, 29] width 84 height 15
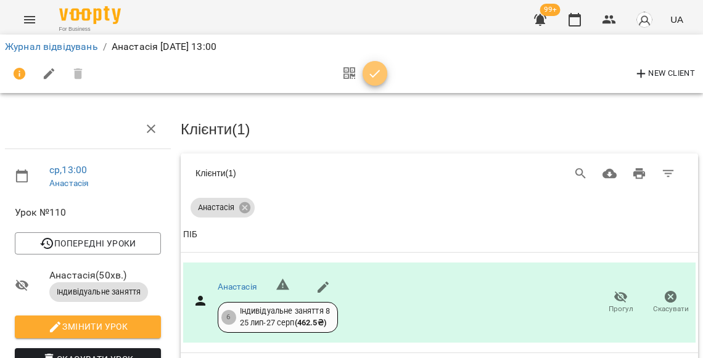
click at [369, 74] on icon "button" at bounding box center [374, 74] width 15 height 15
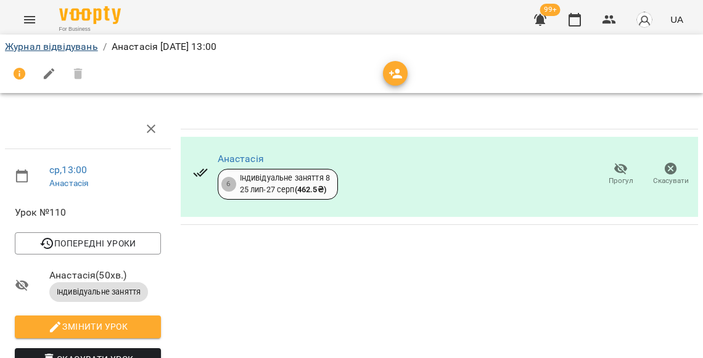
click at [68, 43] on link "Журнал відвідувань" at bounding box center [51, 47] width 93 height 12
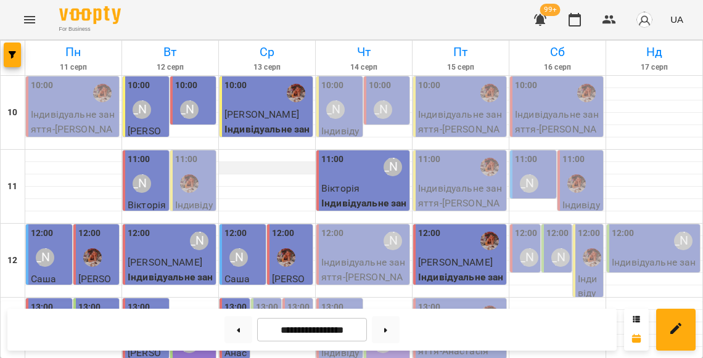
scroll to position [194, 0]
click at [269, 301] on label "13:00" at bounding box center [267, 308] width 23 height 14
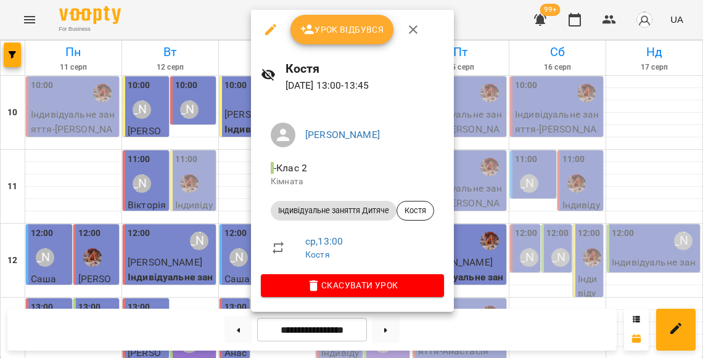
click at [330, 35] on span "Урок відбувся" at bounding box center [342, 29] width 84 height 15
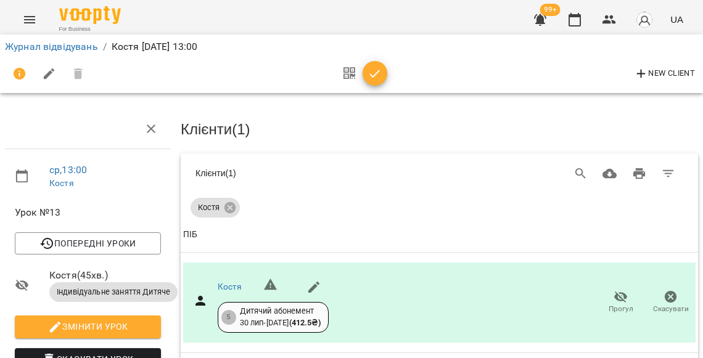
click at [365, 83] on button "button" at bounding box center [374, 73] width 25 height 25
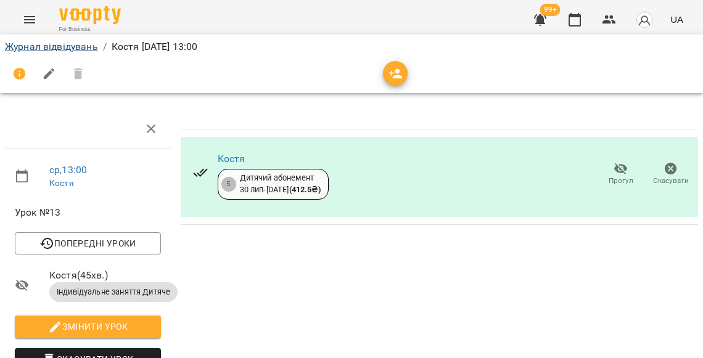
click at [79, 47] on link "Журнал відвідувань" at bounding box center [51, 47] width 93 height 12
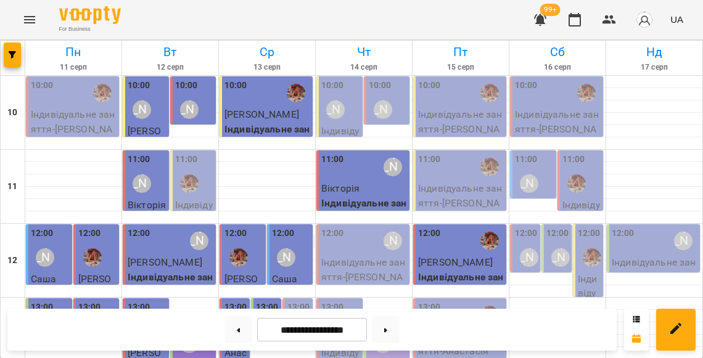
scroll to position [224, 0]
click at [298, 301] on label "13:00" at bounding box center [298, 308] width 23 height 14
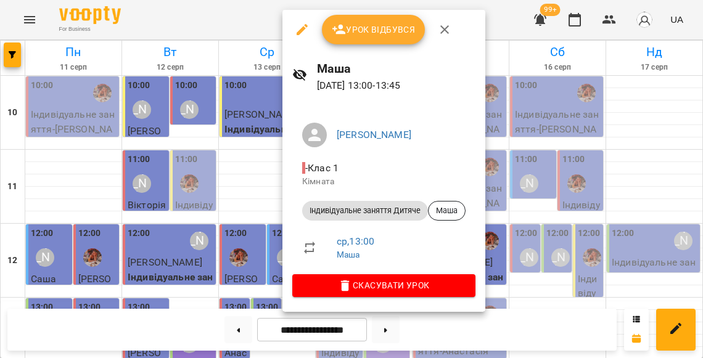
click at [372, 33] on span "Урок відбувся" at bounding box center [374, 29] width 84 height 15
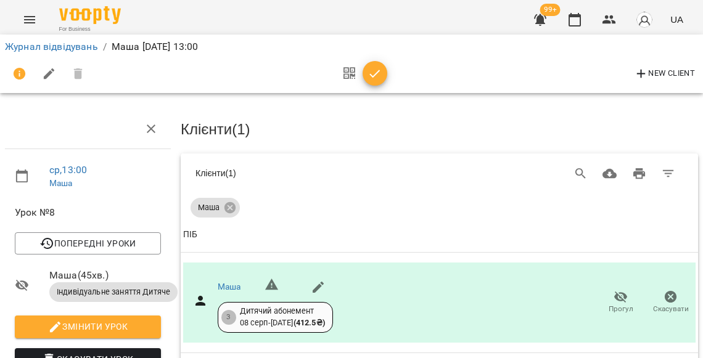
click at [370, 73] on icon "button" at bounding box center [374, 74] width 15 height 15
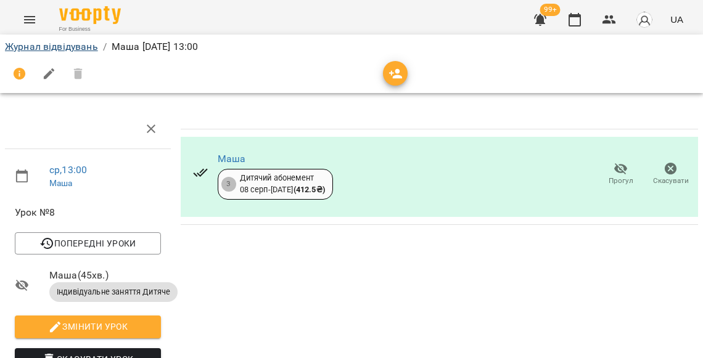
click at [91, 42] on link "Журнал відвідувань" at bounding box center [51, 47] width 93 height 12
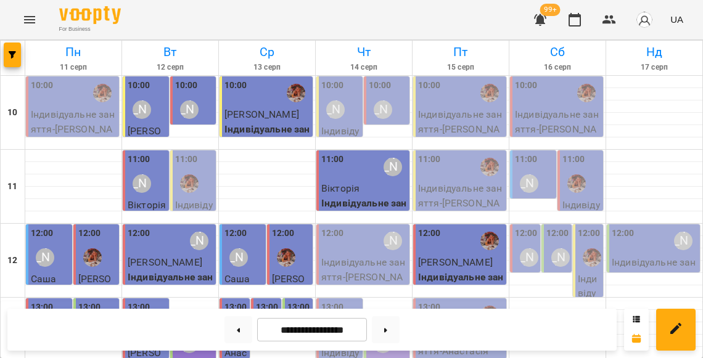
scroll to position [244, 0]
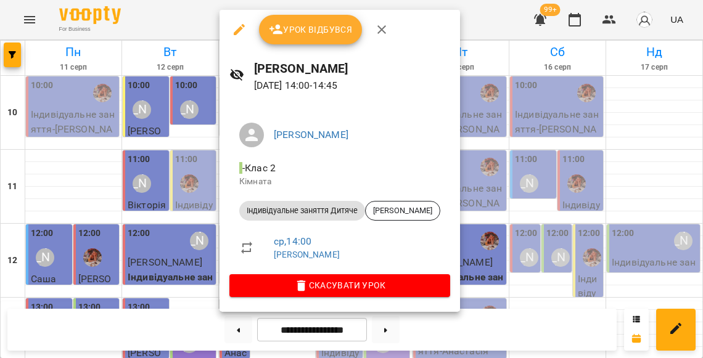
click at [181, 184] on div at bounding box center [351, 179] width 703 height 358
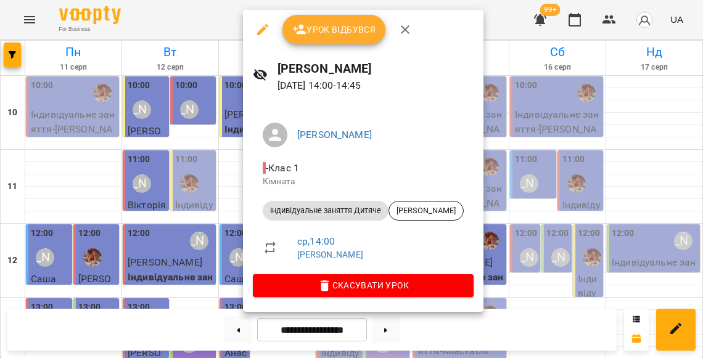
click at [200, 165] on div at bounding box center [351, 179] width 703 height 358
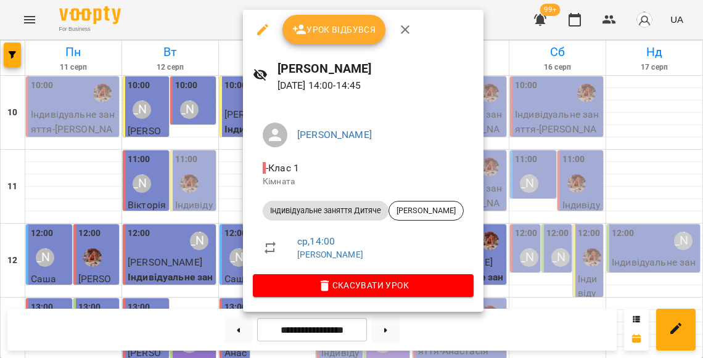
click at [335, 35] on span "Урок відбувся" at bounding box center [334, 29] width 84 height 15
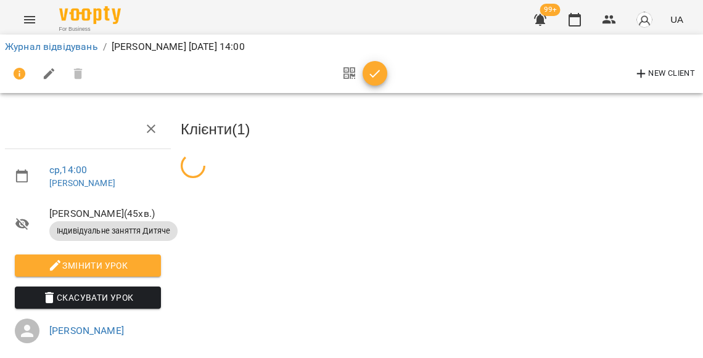
click at [367, 61] on div at bounding box center [361, 74] width 51 height 30
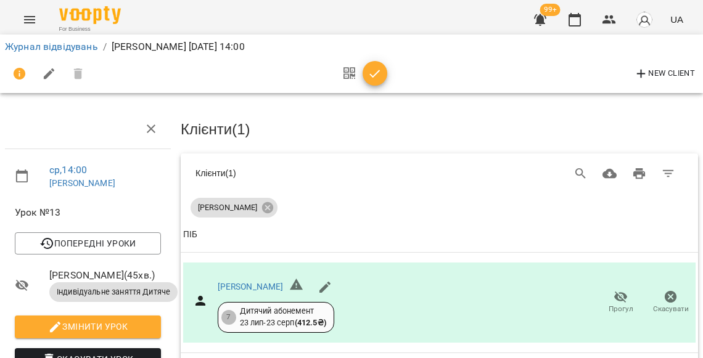
click at [368, 70] on icon "button" at bounding box center [374, 74] width 15 height 15
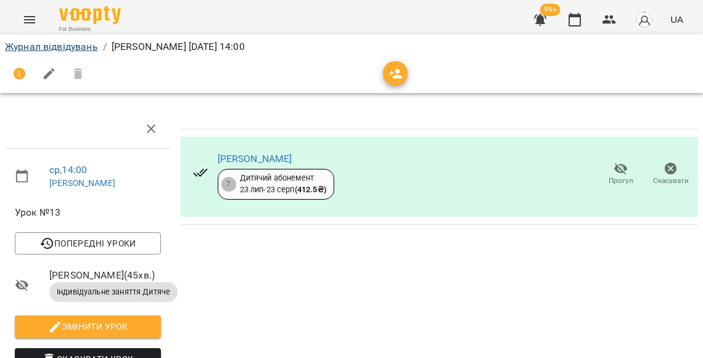
click at [86, 50] on link "Журнал відвідувань" at bounding box center [51, 47] width 93 height 12
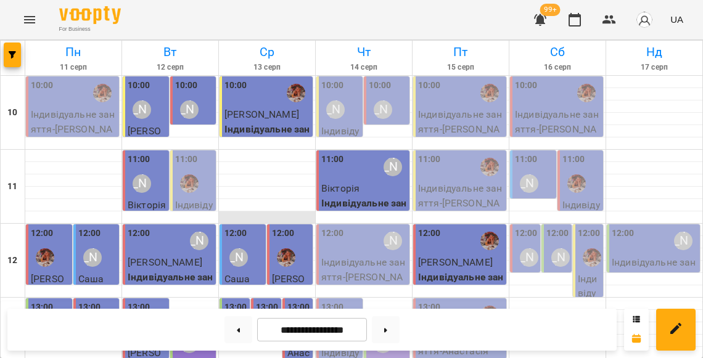
scroll to position [258, 0]
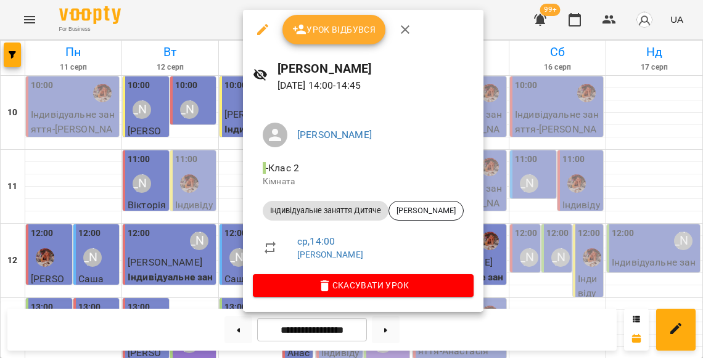
click at [224, 148] on div at bounding box center [351, 179] width 703 height 358
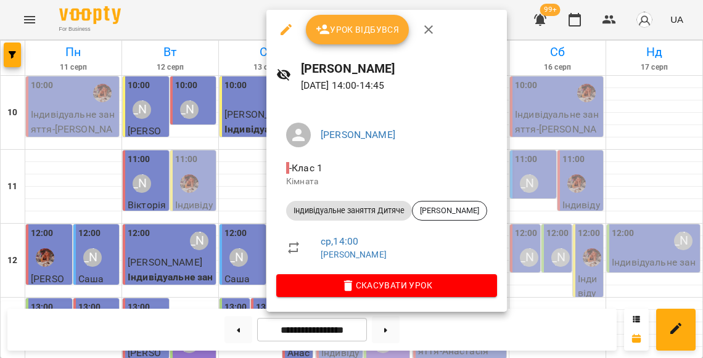
click at [231, 162] on div at bounding box center [351, 179] width 703 height 358
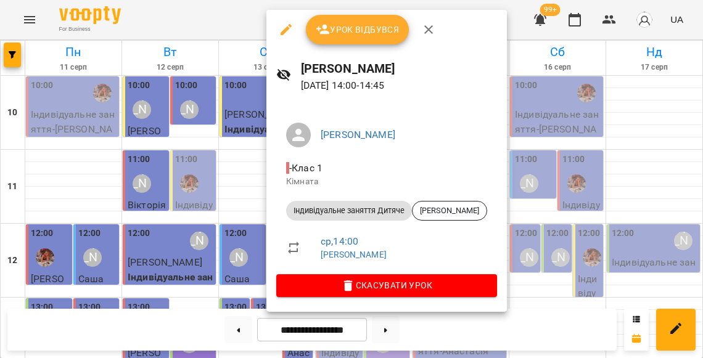
click at [356, 29] on span "Урок відбувся" at bounding box center [358, 29] width 84 height 15
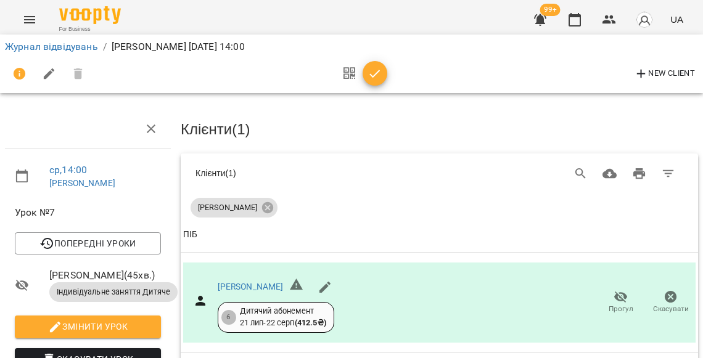
click at [375, 70] on icon "button" at bounding box center [374, 74] width 15 height 15
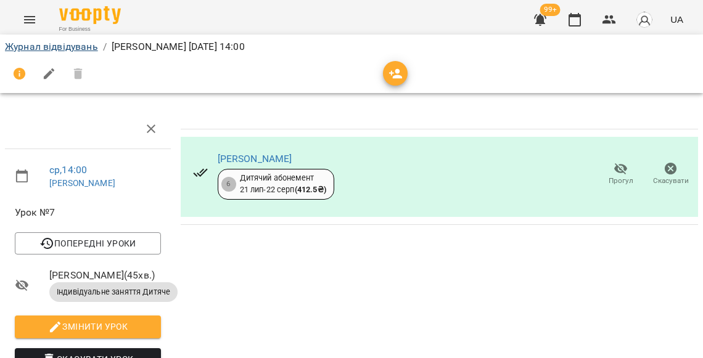
click at [92, 43] on link "Журнал відвідувань" at bounding box center [51, 47] width 93 height 12
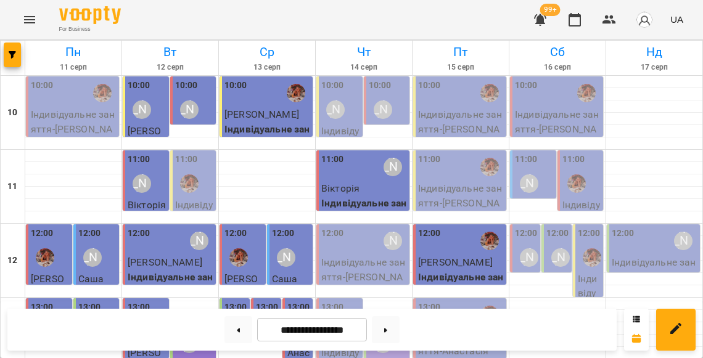
scroll to position [258, 0]
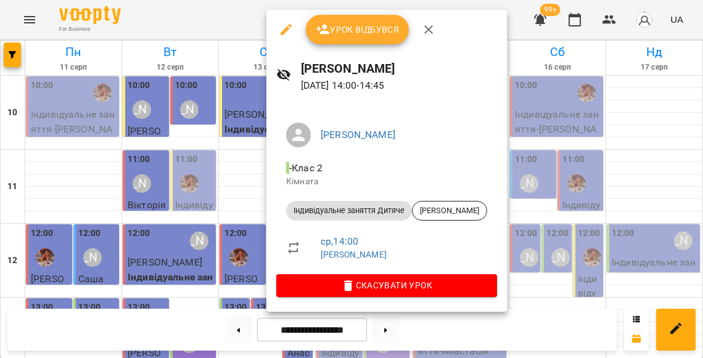
click at [226, 165] on div at bounding box center [351, 179] width 703 height 358
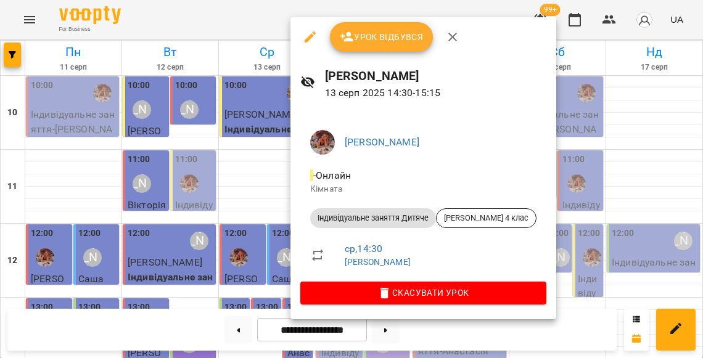
click at [373, 32] on span "Урок відбувся" at bounding box center [382, 37] width 84 height 15
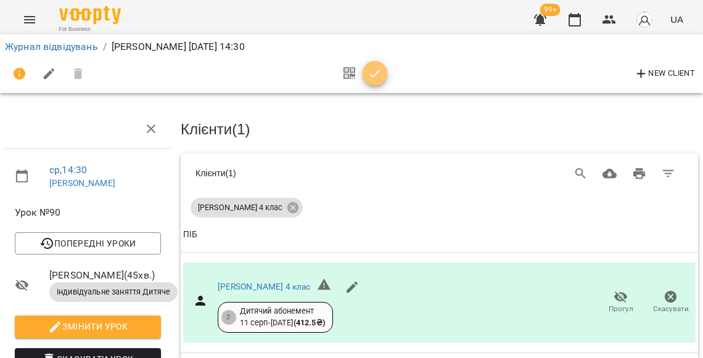
click at [373, 74] on icon "button" at bounding box center [374, 74] width 15 height 15
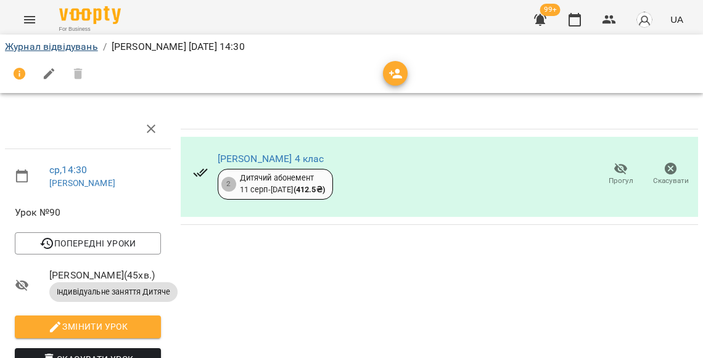
click at [86, 47] on link "Журнал відвідувань" at bounding box center [51, 47] width 93 height 12
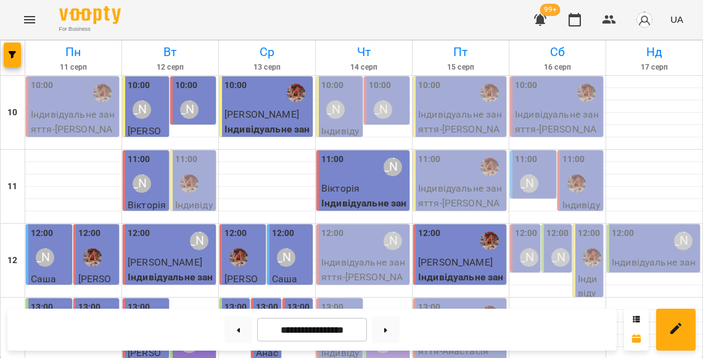
scroll to position [293, 0]
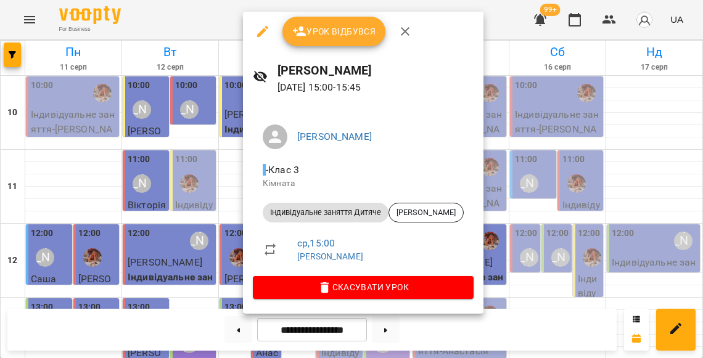
click at [327, 35] on span "Урок відбувся" at bounding box center [334, 31] width 84 height 15
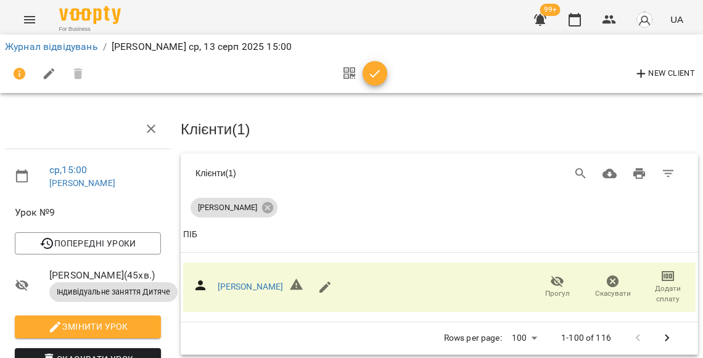
click at [367, 78] on icon "button" at bounding box center [374, 74] width 15 height 15
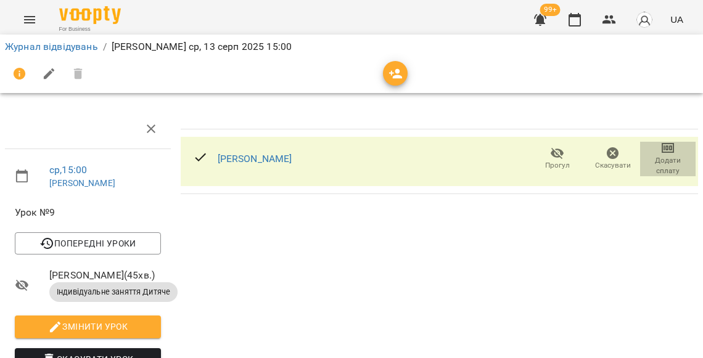
click at [669, 167] on span "Додати сплату" at bounding box center [667, 165] width 41 height 21
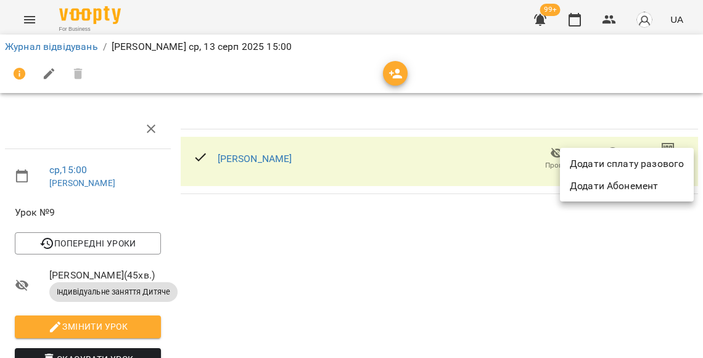
click at [635, 169] on li "Додати сплату разового" at bounding box center [627, 164] width 134 height 22
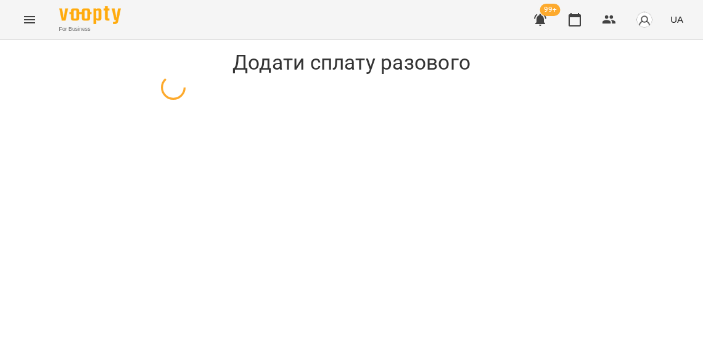
select select "**********"
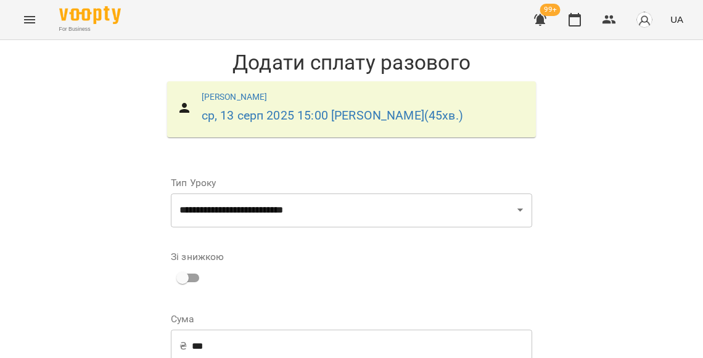
select select "****"
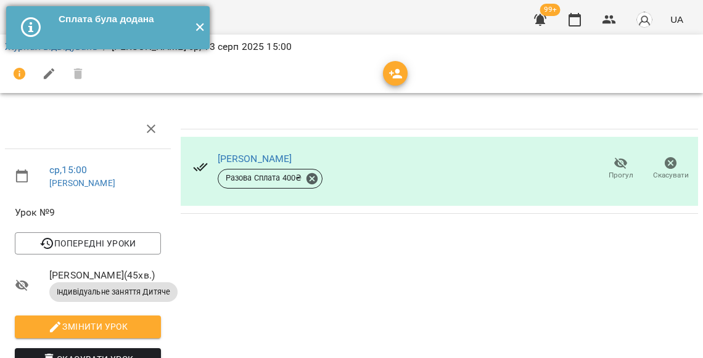
click at [202, 30] on button "✕" at bounding box center [199, 27] width 20 height 43
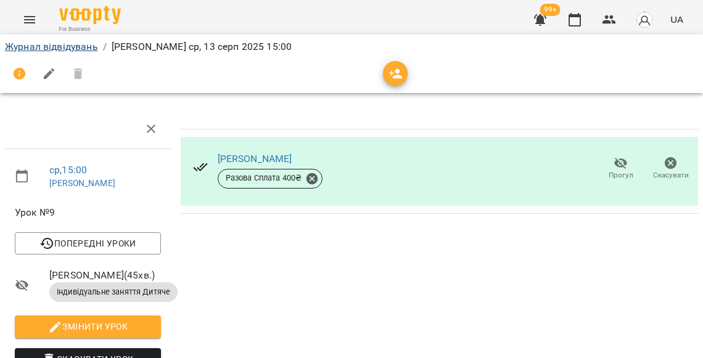
click at [70, 49] on link "Журнал відвідувань" at bounding box center [51, 47] width 93 height 12
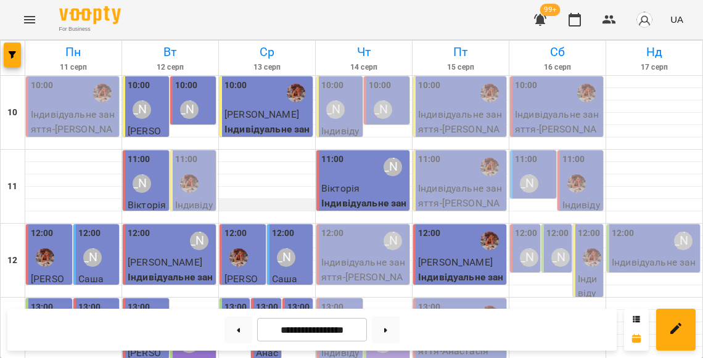
scroll to position [304, 0]
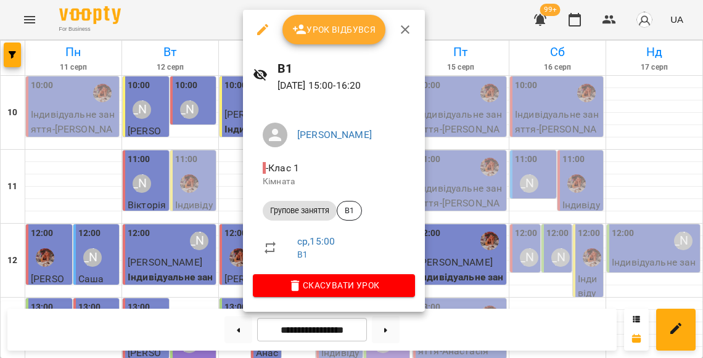
click at [317, 25] on span "Урок відбувся" at bounding box center [334, 29] width 84 height 15
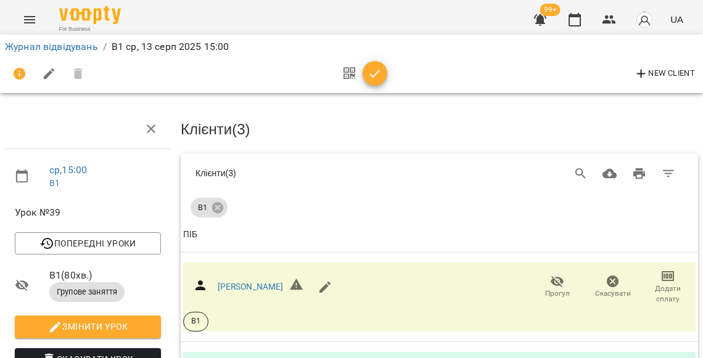
click at [373, 78] on icon "button" at bounding box center [374, 74] width 15 height 15
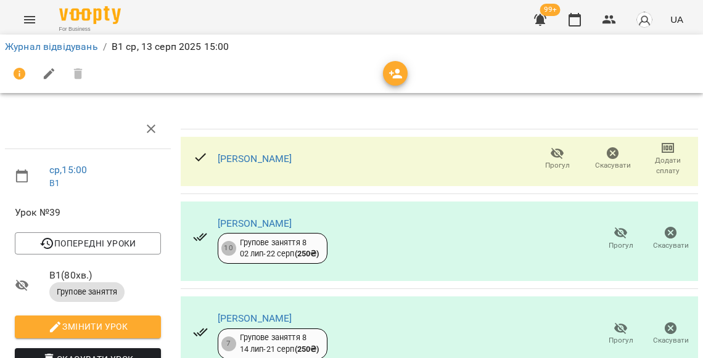
click at [555, 162] on span "Прогул" at bounding box center [557, 165] width 25 height 10
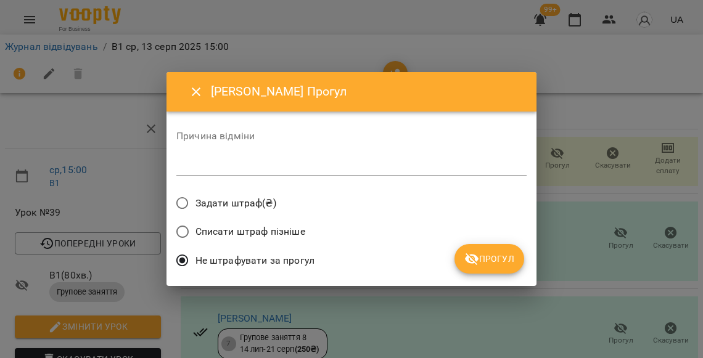
click at [510, 239] on div "Списати штраф пізніше" at bounding box center [351, 233] width 350 height 29
click at [500, 260] on span "Прогул" at bounding box center [489, 258] width 50 height 15
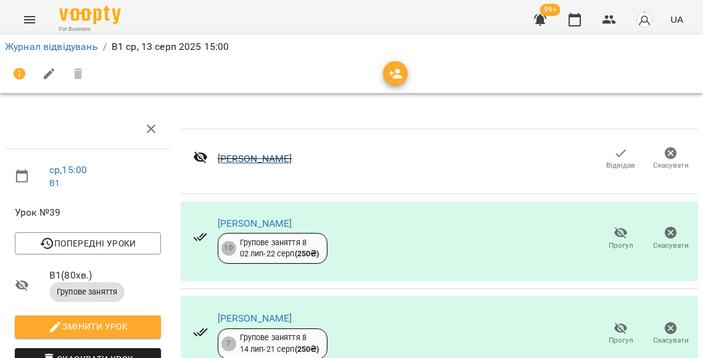
click at [266, 158] on link "Владислава" at bounding box center [255, 159] width 75 height 12
click at [380, 141] on div "Владислава Відвідав Скасувати" at bounding box center [439, 161] width 517 height 49
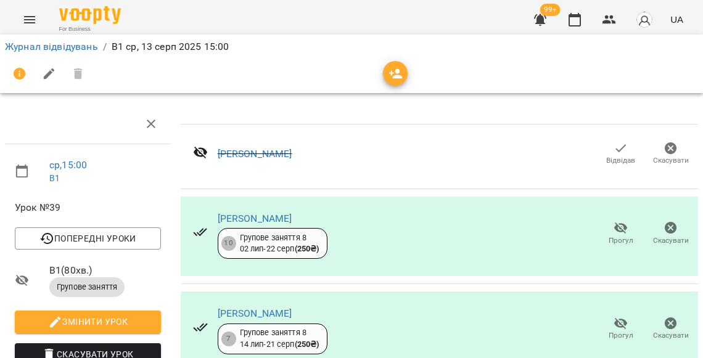
scroll to position [39, 0]
click at [80, 46] on link "Журнал відвідувань" at bounding box center [51, 47] width 93 height 12
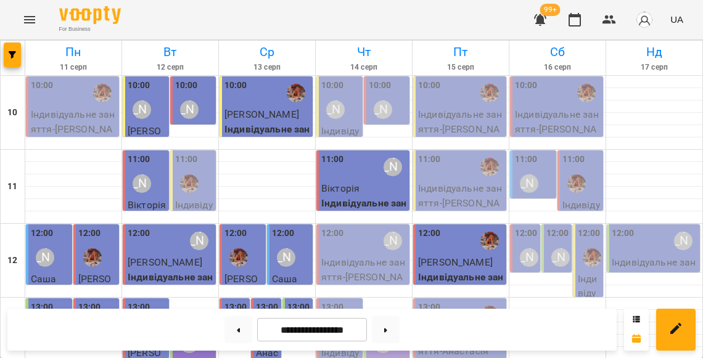
scroll to position [332, 0]
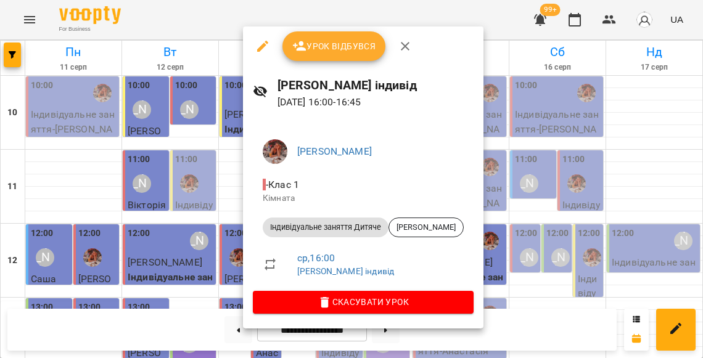
click at [227, 220] on div at bounding box center [351, 179] width 703 height 358
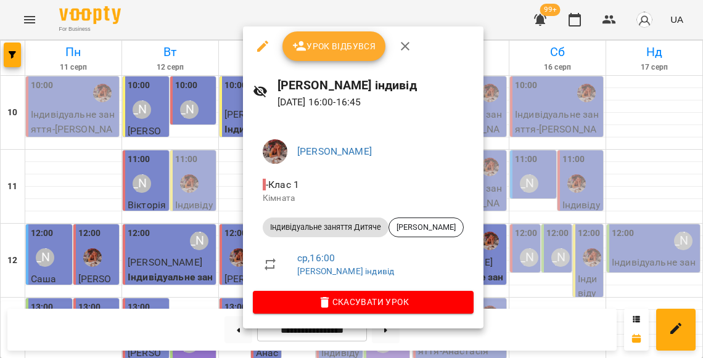
click at [327, 49] on span "Урок відбувся" at bounding box center [334, 46] width 84 height 15
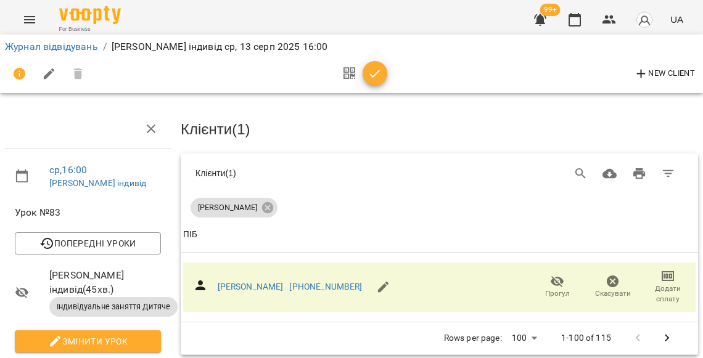
click at [375, 76] on icon "button" at bounding box center [374, 74] width 15 height 15
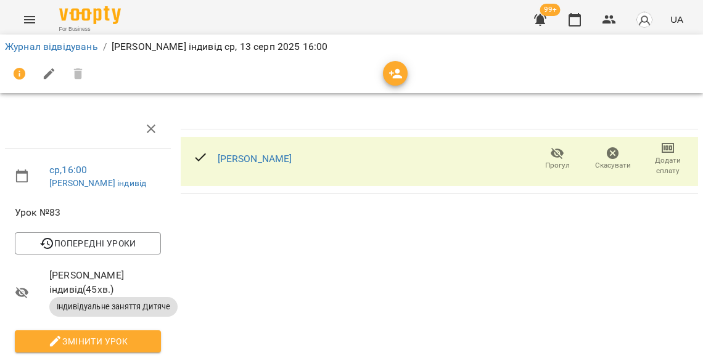
click at [675, 160] on span "Додати сплату" at bounding box center [667, 165] width 41 height 21
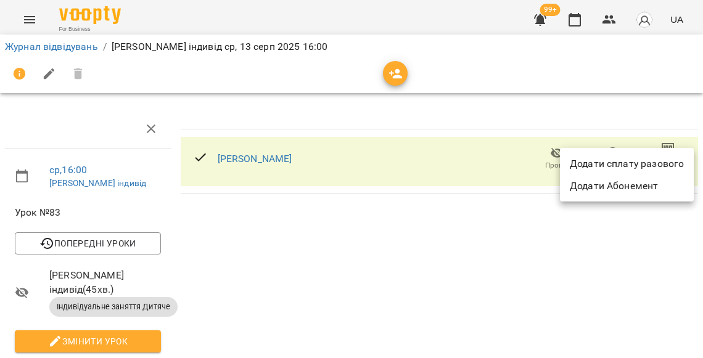
click at [626, 166] on li "Додати сплату разового" at bounding box center [627, 164] width 134 height 22
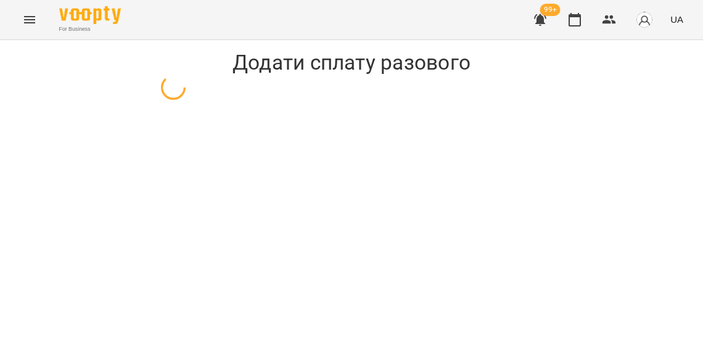
select select "**********"
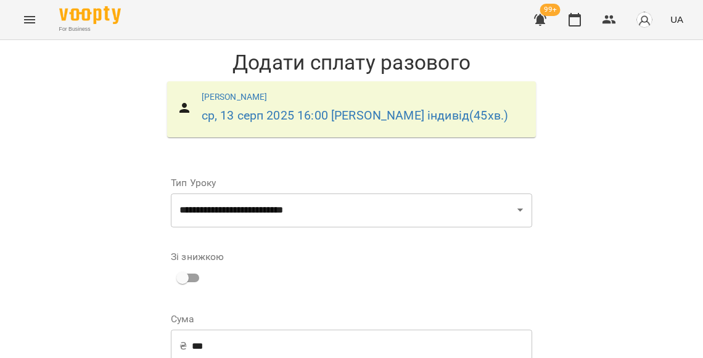
scroll to position [231, 0]
select select "****"
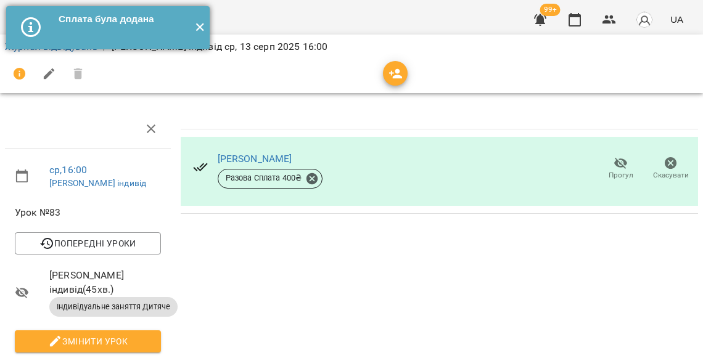
click at [200, 29] on button "✕" at bounding box center [199, 27] width 20 height 43
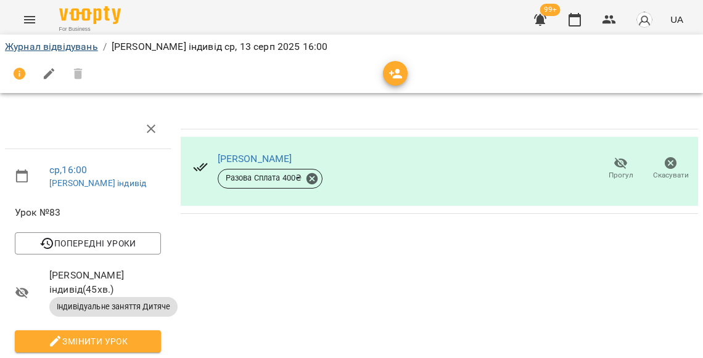
click at [86, 50] on link "Журнал відвідувань" at bounding box center [51, 47] width 93 height 12
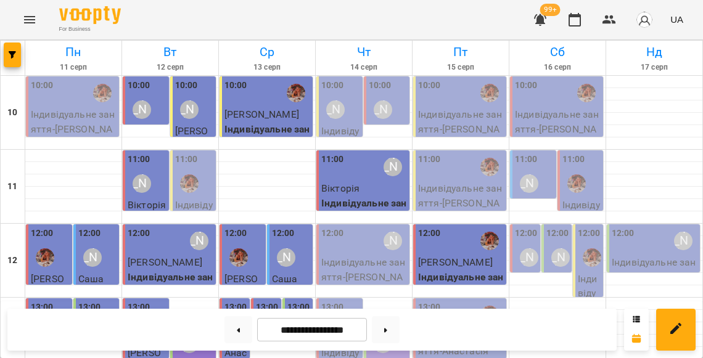
scroll to position [381, 0]
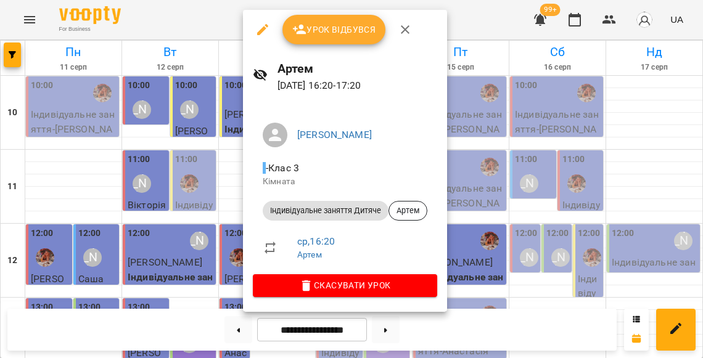
click at [214, 213] on div at bounding box center [351, 179] width 703 height 358
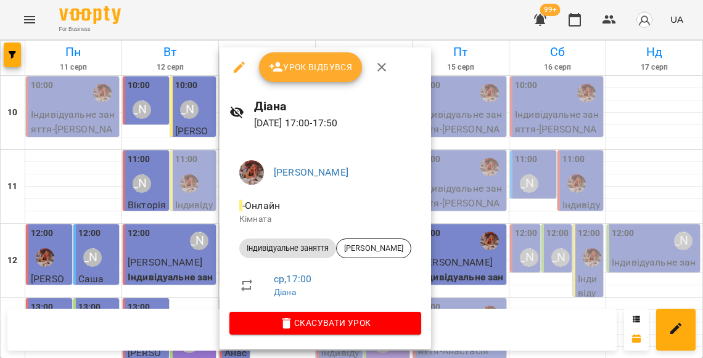
click at [208, 230] on div at bounding box center [351, 179] width 703 height 358
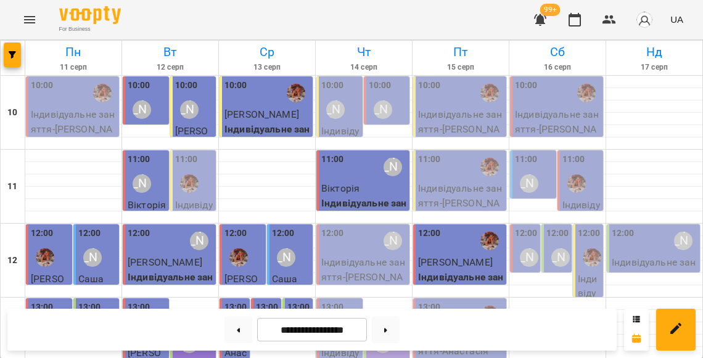
scroll to position [512, 0]
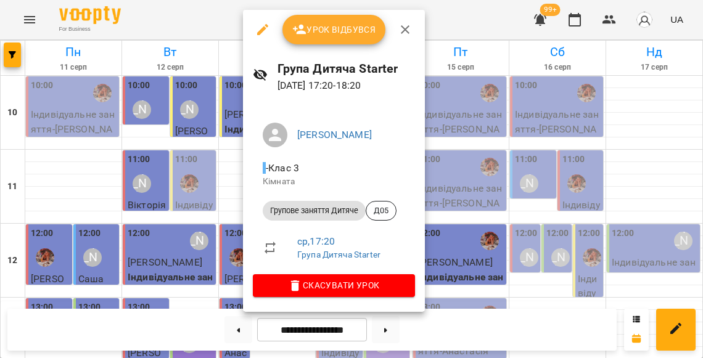
click at [222, 155] on div at bounding box center [351, 179] width 703 height 358
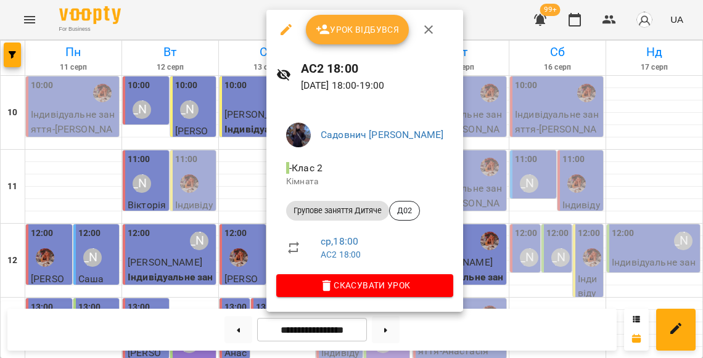
click at [251, 195] on div at bounding box center [351, 179] width 703 height 358
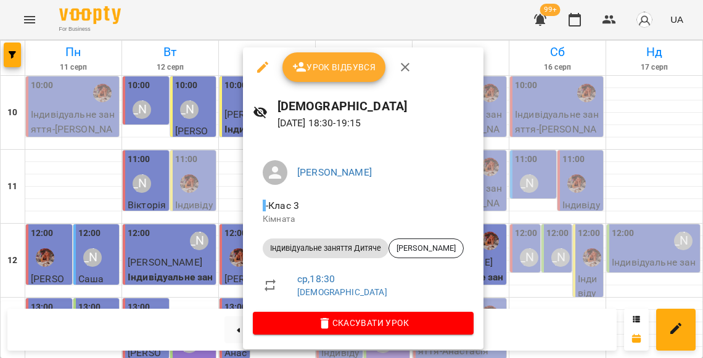
click at [233, 181] on div at bounding box center [351, 179] width 703 height 358
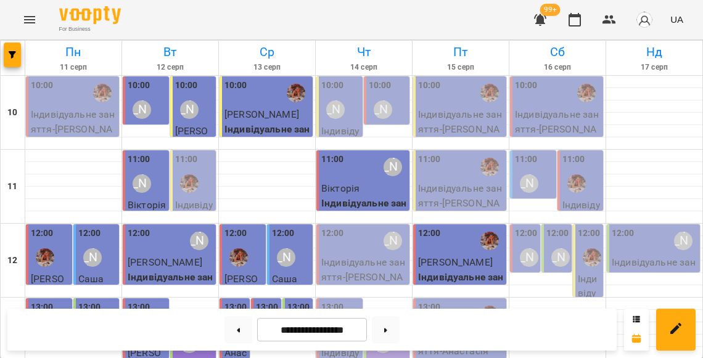
scroll to position [573, 0]
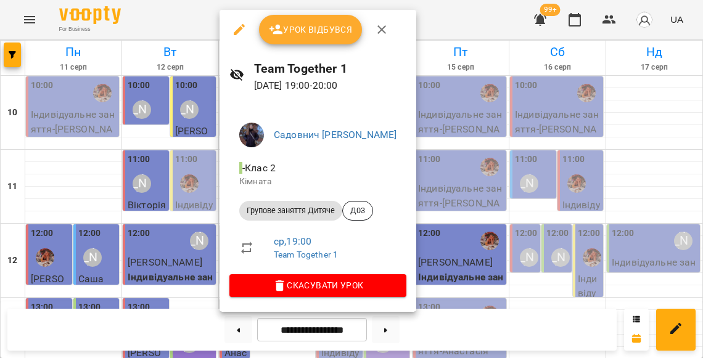
click at [203, 180] on div at bounding box center [351, 179] width 703 height 358
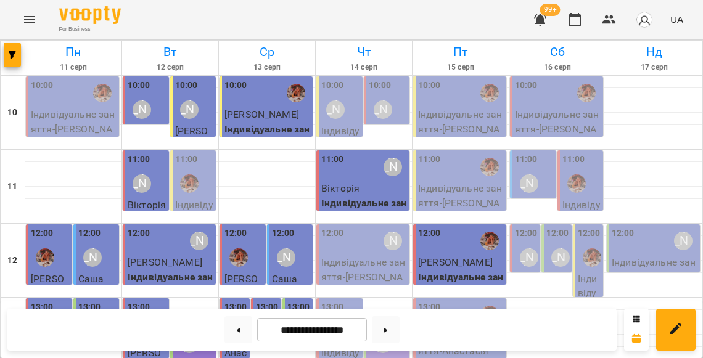
scroll to position [510, 0]
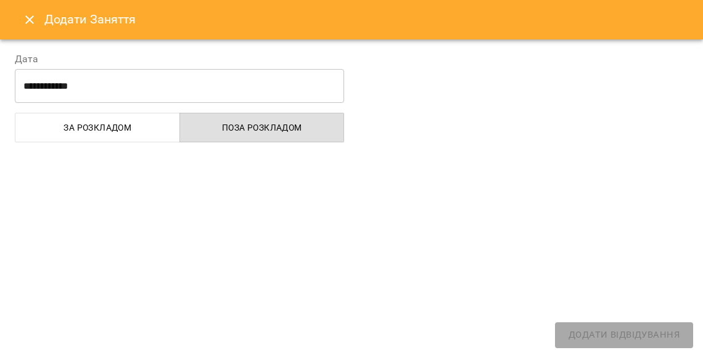
select select
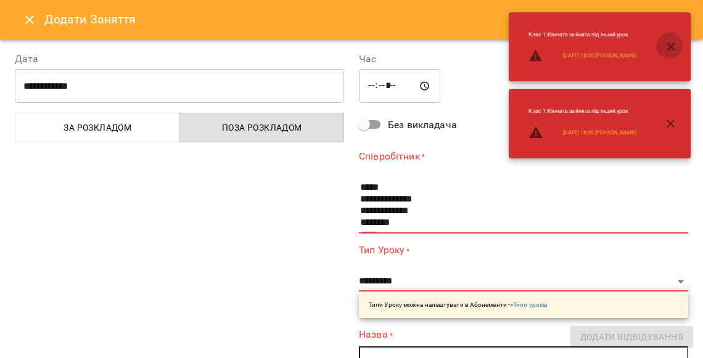
click at [669, 51] on icon "button" at bounding box center [670, 46] width 15 height 15
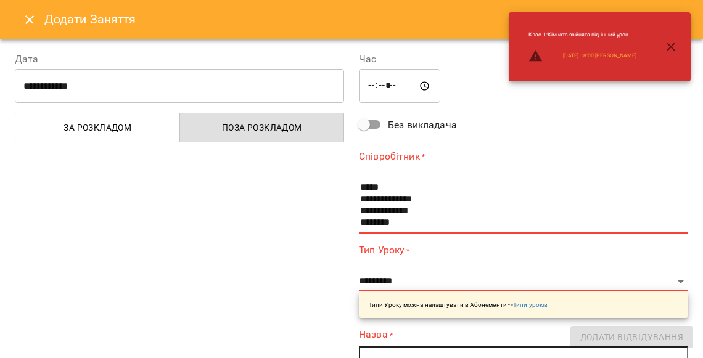
click at [669, 115] on div "**********" at bounding box center [523, 319] width 344 height 564
click at [674, 45] on icon "button" at bounding box center [670, 46] width 15 height 15
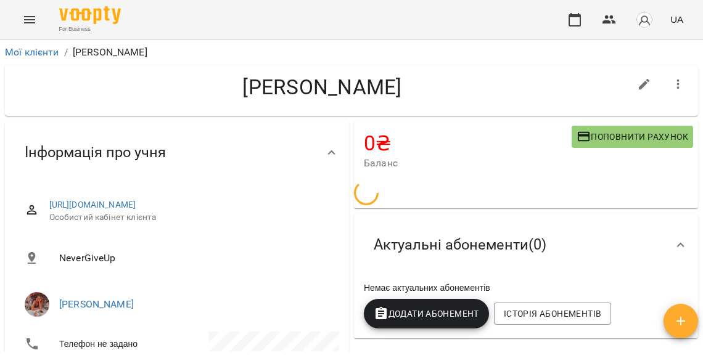
scroll to position [103, 0]
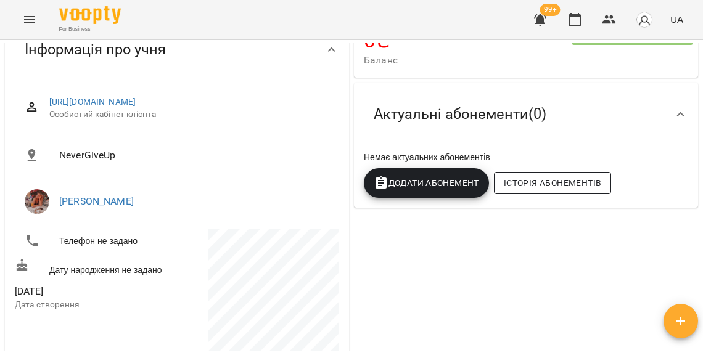
click at [547, 178] on span "Історія абонементів" at bounding box center [552, 183] width 97 height 15
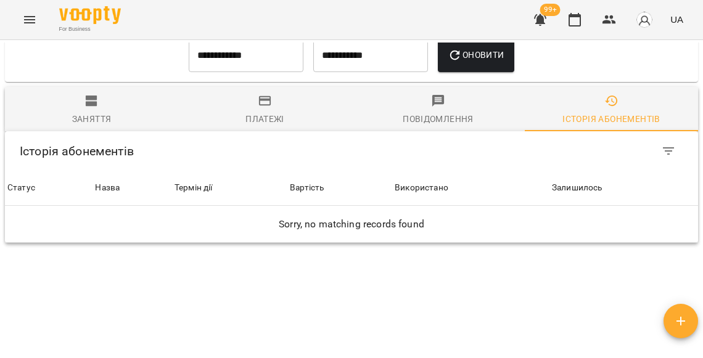
click at [275, 68] on input "**********" at bounding box center [246, 55] width 115 height 35
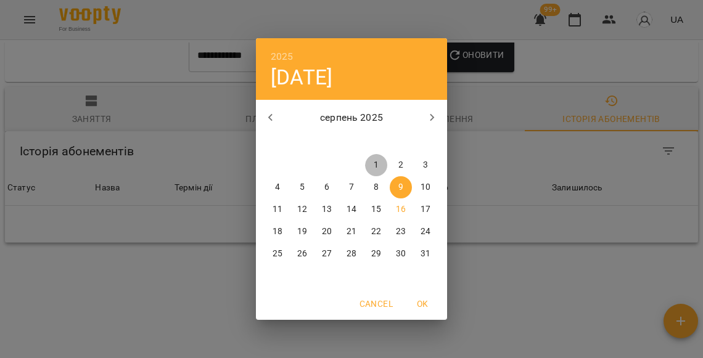
click at [370, 164] on span "1" at bounding box center [376, 165] width 22 height 12
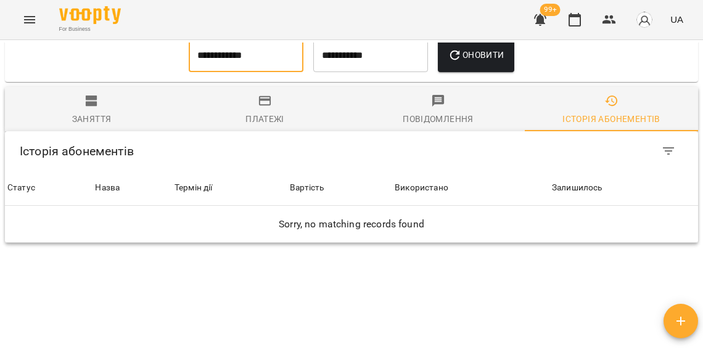
click at [473, 67] on button "Оновити" at bounding box center [476, 55] width 76 height 35
click at [276, 59] on input "**********" at bounding box center [246, 55] width 115 height 35
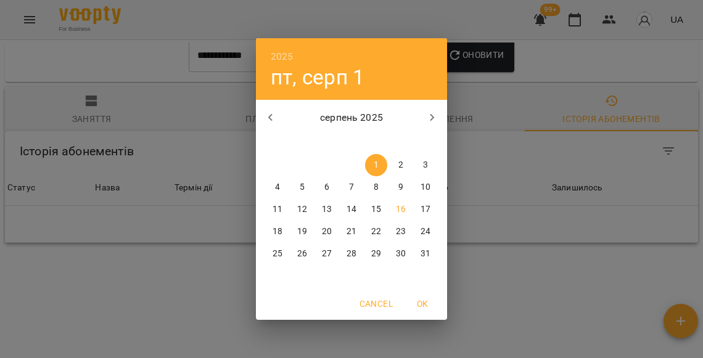
click at [276, 118] on button "button" at bounding box center [271, 118] width 30 height 30
click at [325, 210] on p "16" at bounding box center [327, 209] width 10 height 12
type input "**********"
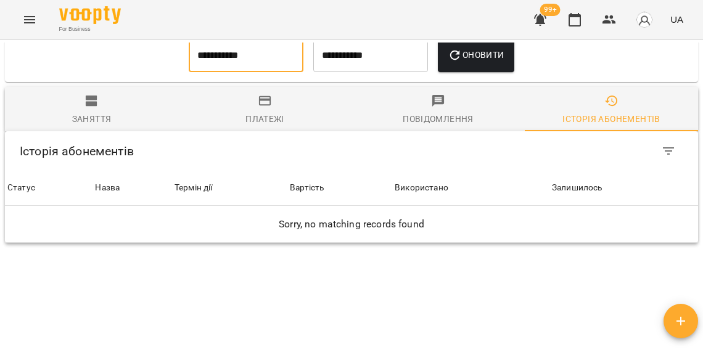
click at [469, 64] on button "Оновити" at bounding box center [476, 55] width 76 height 35
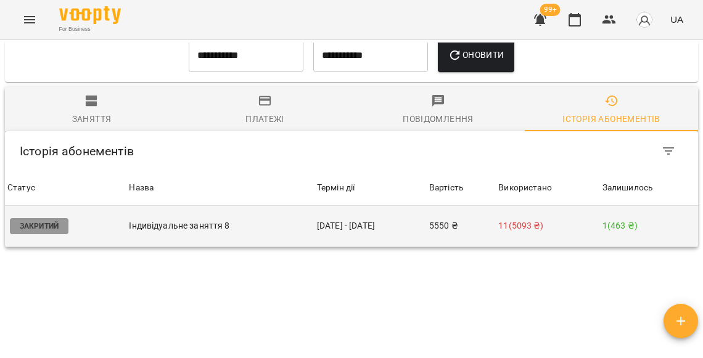
click at [390, 233] on td "27 черв - 27 лип" at bounding box center [370, 226] width 112 height 41
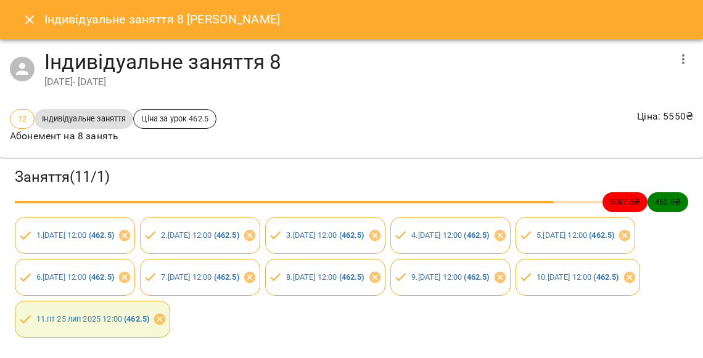
click at [675, 52] on button "button" at bounding box center [683, 59] width 30 height 30
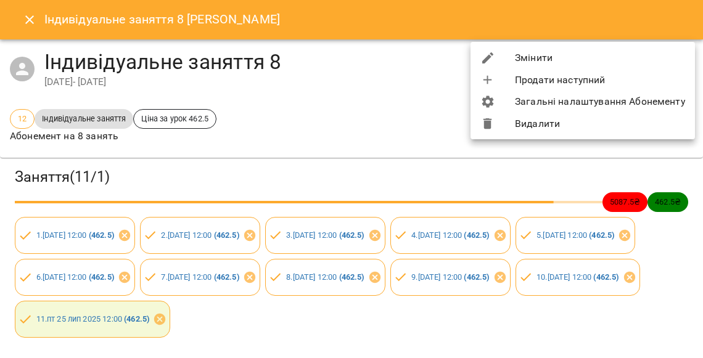
click at [544, 46] on ul "Змінити Продати наступний Загальні налаштування Абонементу Видалити" at bounding box center [582, 90] width 224 height 97
click at [545, 56] on li "Змінити" at bounding box center [582, 58] width 224 height 22
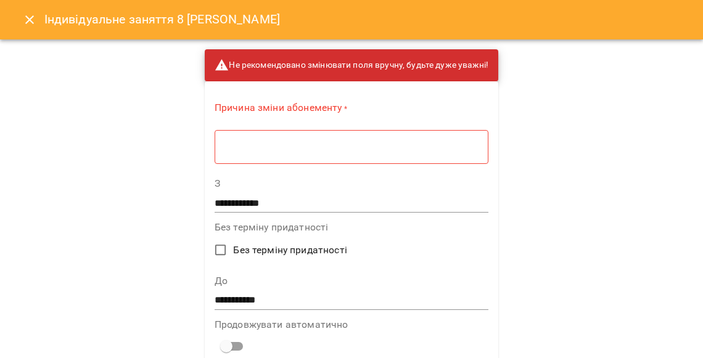
click at [367, 153] on div "* ​" at bounding box center [351, 146] width 274 height 35
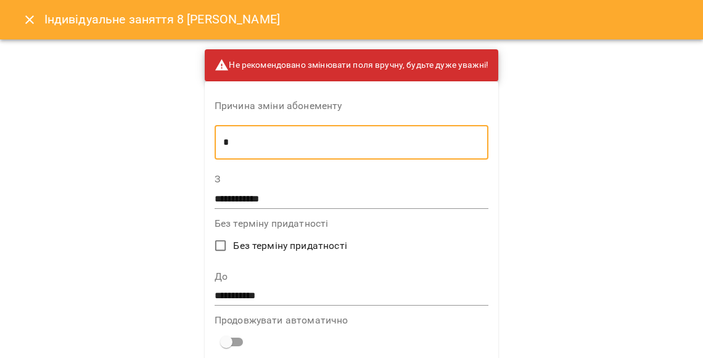
type textarea "*"
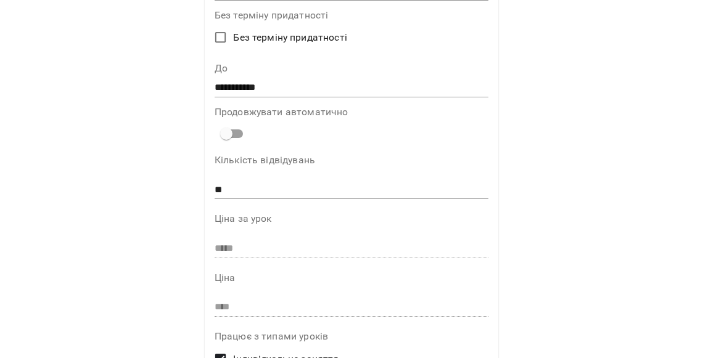
scroll to position [173, 0]
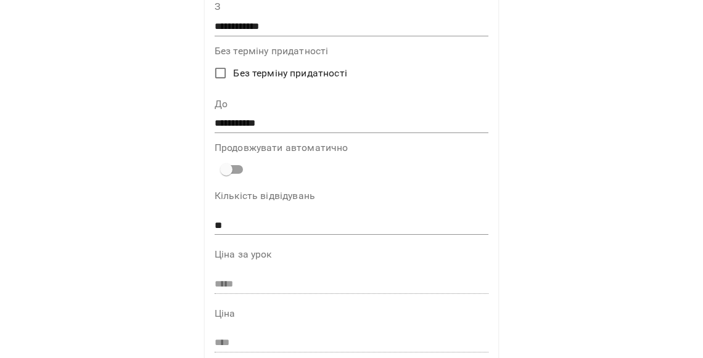
type textarea "****"
click at [269, 118] on input "**********" at bounding box center [351, 124] width 274 height 20
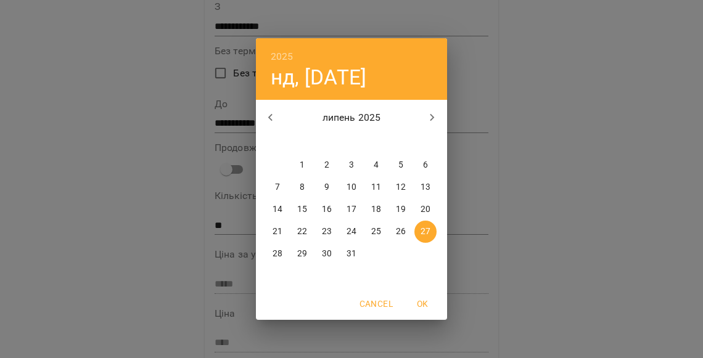
click at [424, 113] on button "button" at bounding box center [432, 118] width 30 height 30
click at [355, 211] on p "14" at bounding box center [351, 209] width 10 height 12
type input "**********"
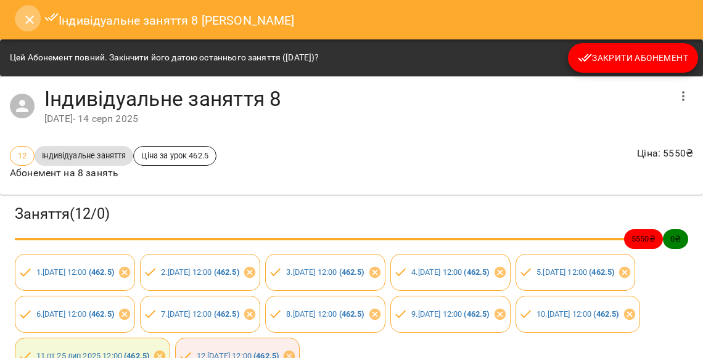
click at [27, 20] on icon "Close" at bounding box center [29, 19] width 15 height 15
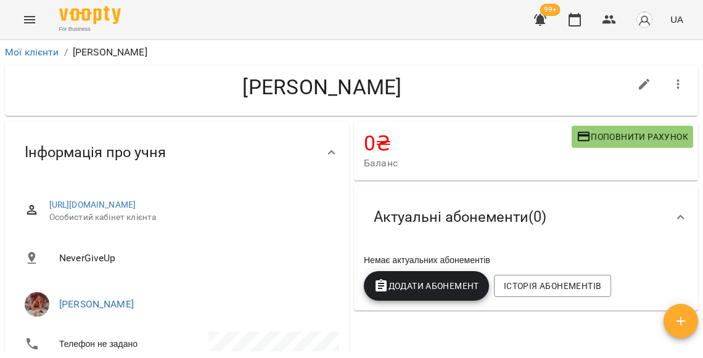
scroll to position [0, 0]
click at [446, 279] on span "Додати Абонемент" at bounding box center [425, 286] width 105 height 15
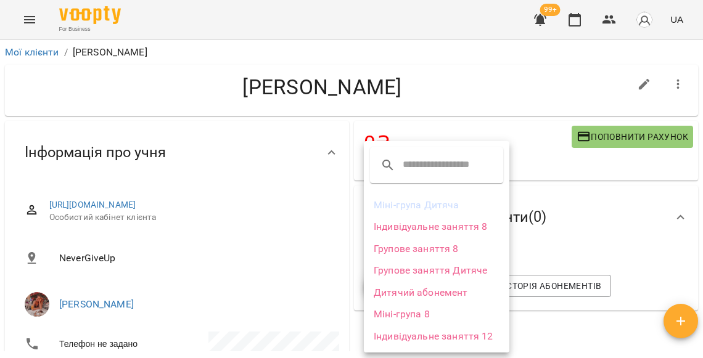
click at [431, 222] on li "Індивідуальне заняття 8" at bounding box center [436, 227] width 145 height 22
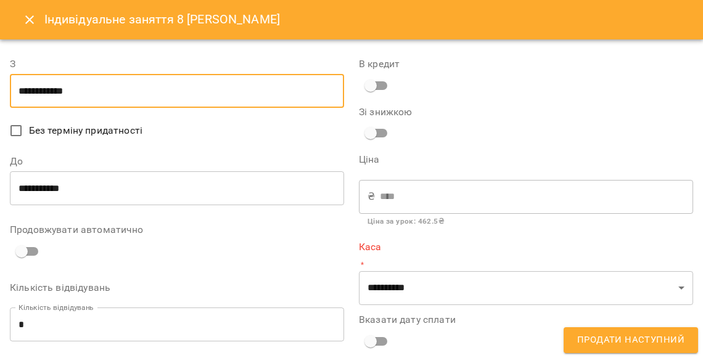
click at [169, 99] on input "**********" at bounding box center [177, 91] width 334 height 35
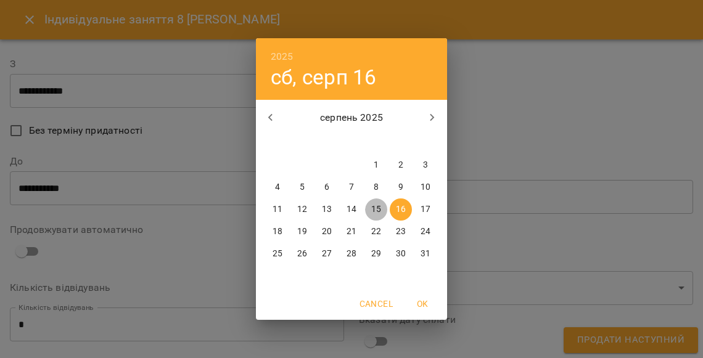
click at [376, 210] on p "15" at bounding box center [376, 209] width 10 height 12
type input "**********"
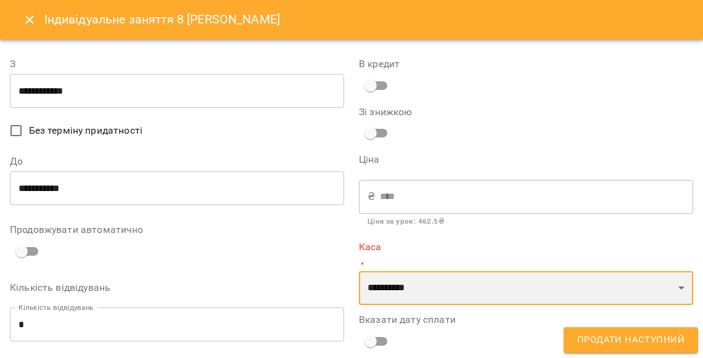
select select "****"
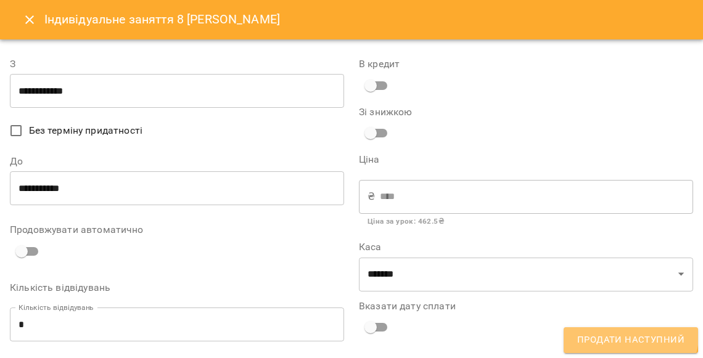
click at [611, 330] on button "Продати наступний" at bounding box center [630, 340] width 134 height 26
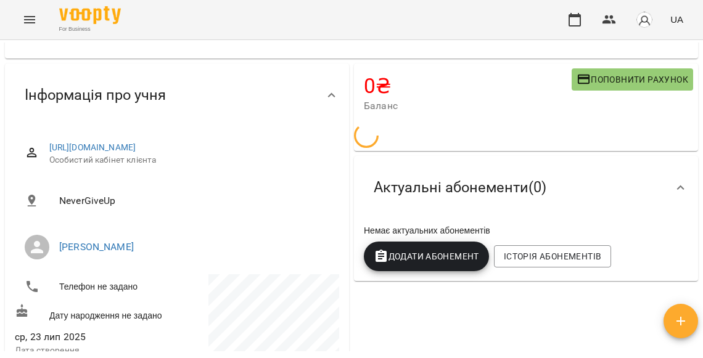
scroll to position [77, 0]
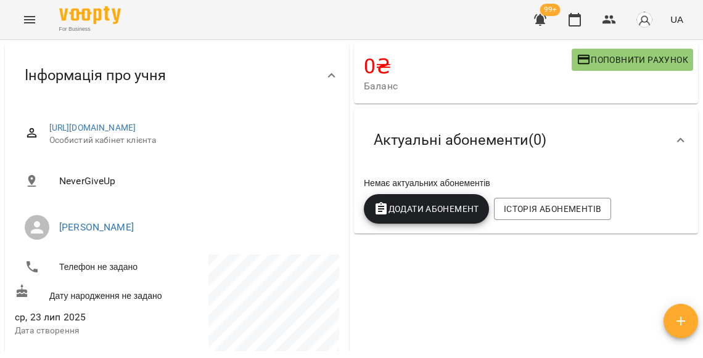
click at [431, 229] on div "Немає актуальних абонементів Додати Абонемент Історія абонементів" at bounding box center [526, 203] width 344 height 62
click at [423, 213] on span "Додати Абонемент" at bounding box center [425, 209] width 105 height 15
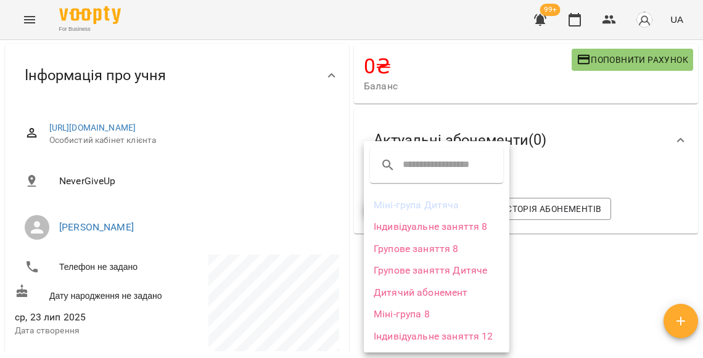
click at [412, 288] on li "Дитячий абонемент" at bounding box center [436, 293] width 145 height 22
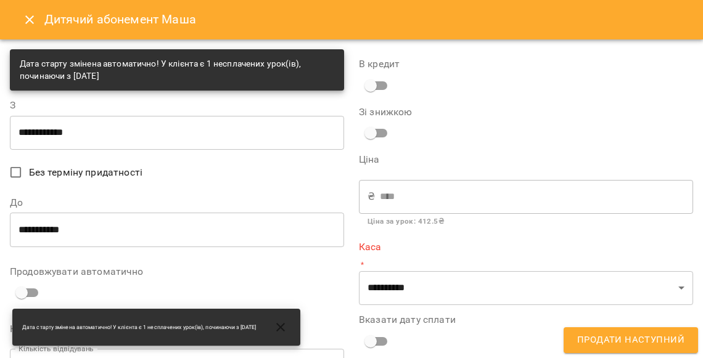
click at [140, 141] on input "**********" at bounding box center [177, 132] width 334 height 35
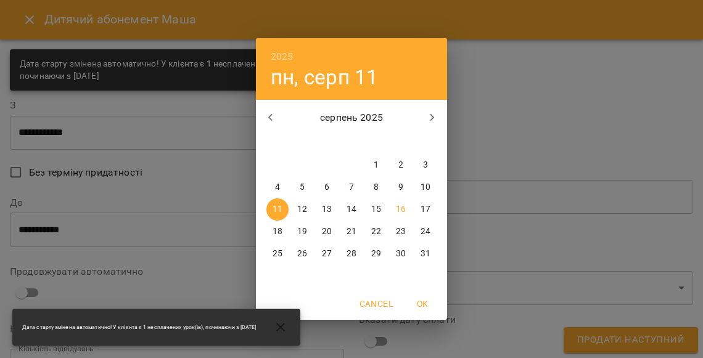
click at [377, 187] on p "8" at bounding box center [375, 187] width 5 height 12
type input "**********"
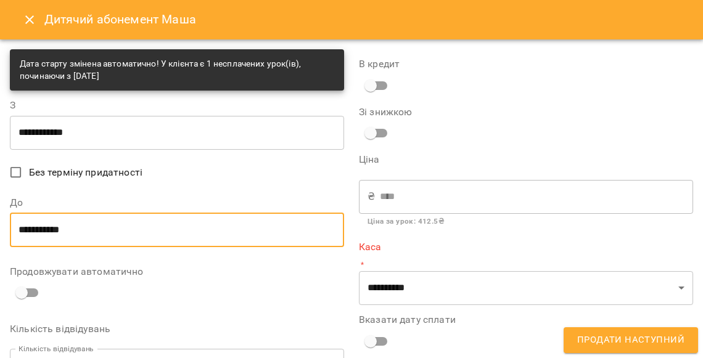
click at [109, 227] on input "**********" at bounding box center [177, 230] width 334 height 35
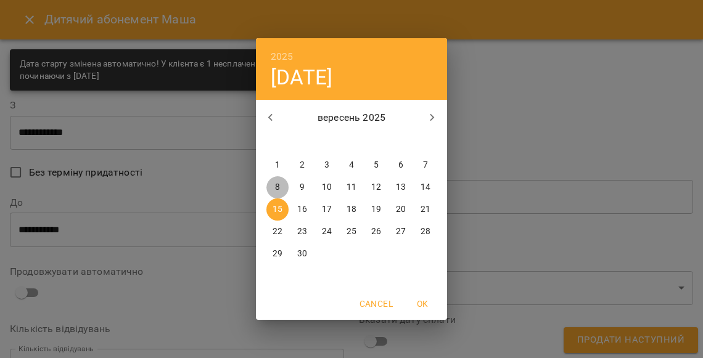
click at [275, 186] on p "8" at bounding box center [277, 187] width 5 height 12
type input "**********"
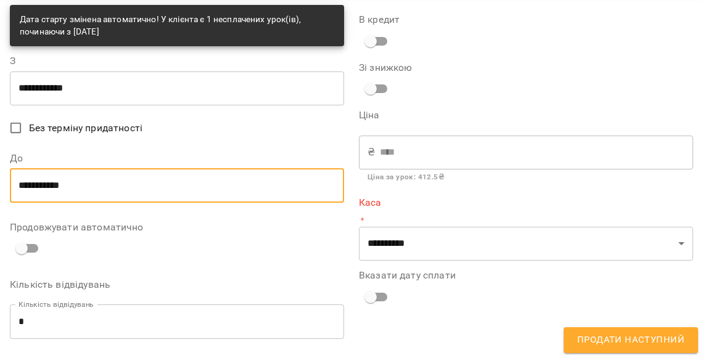
scroll to position [86, 0]
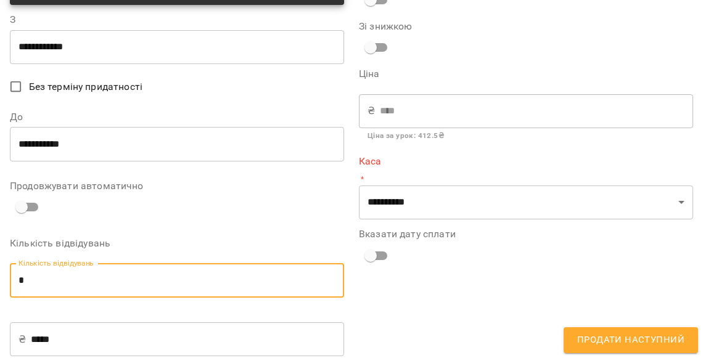
click at [197, 278] on input "*" at bounding box center [177, 280] width 334 height 35
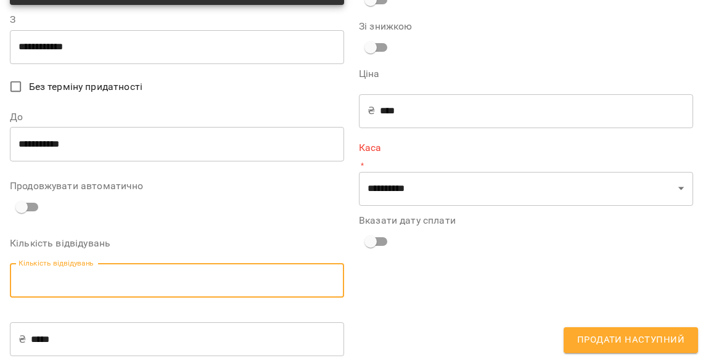
type input "*"
type input "*****"
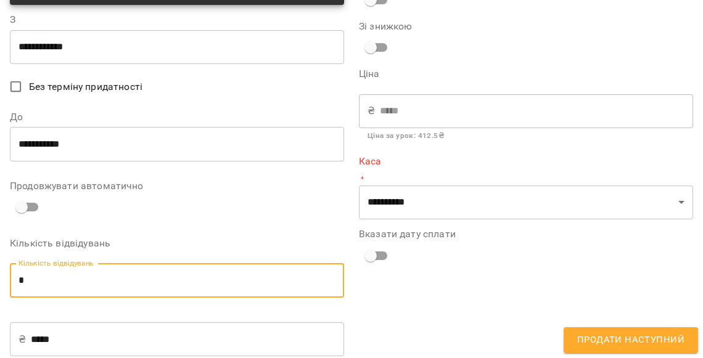
type input "**"
type input "****"
type input "**"
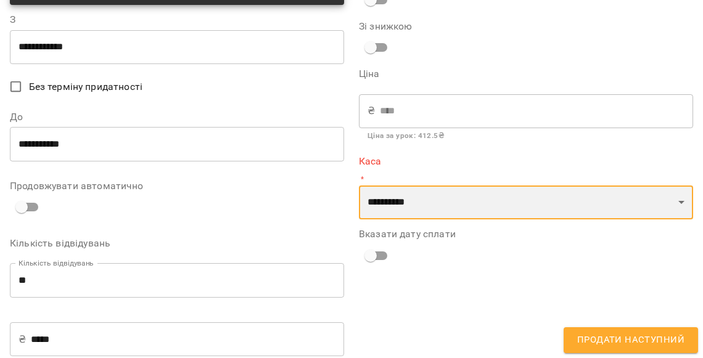
select select "****"
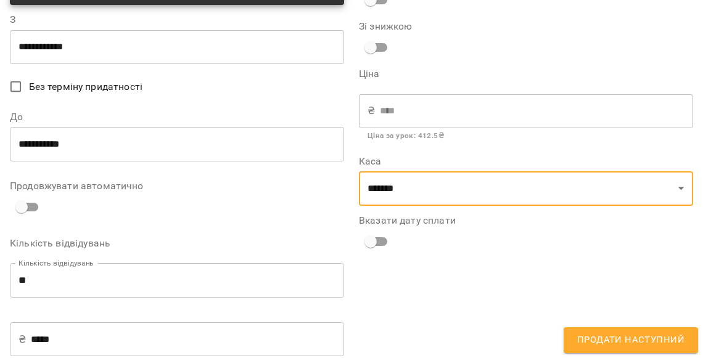
click at [584, 340] on span "Продати наступний" at bounding box center [630, 340] width 107 height 16
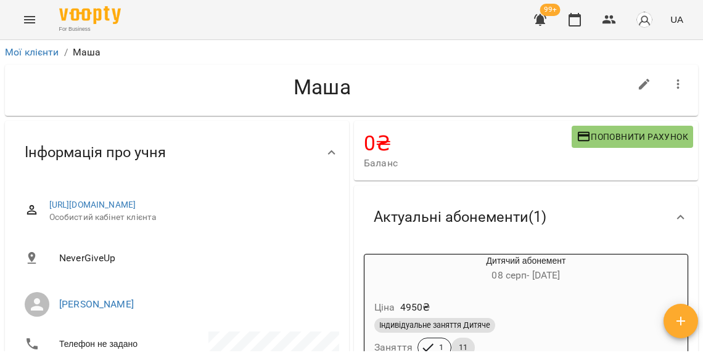
scroll to position [0, 0]
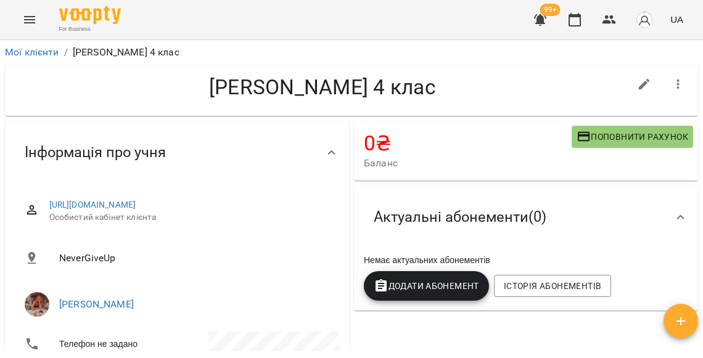
scroll to position [5, 0]
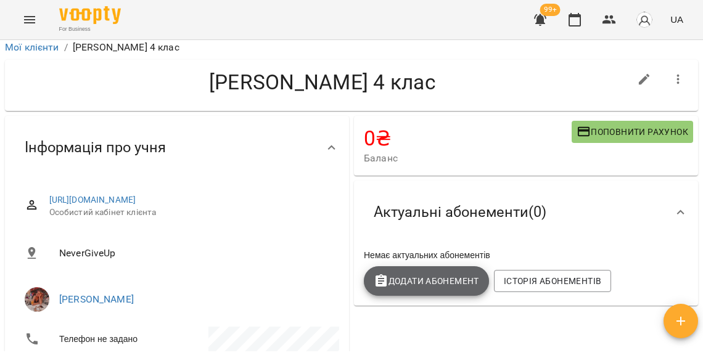
click at [405, 284] on span "Додати Абонемент" at bounding box center [425, 281] width 105 height 15
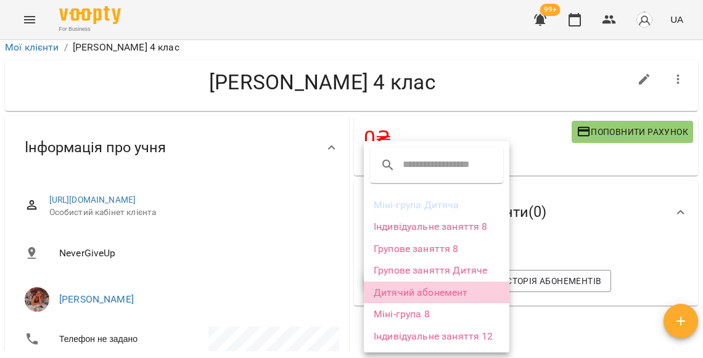
click at [413, 285] on li "Дитячий абонемент" at bounding box center [436, 293] width 145 height 22
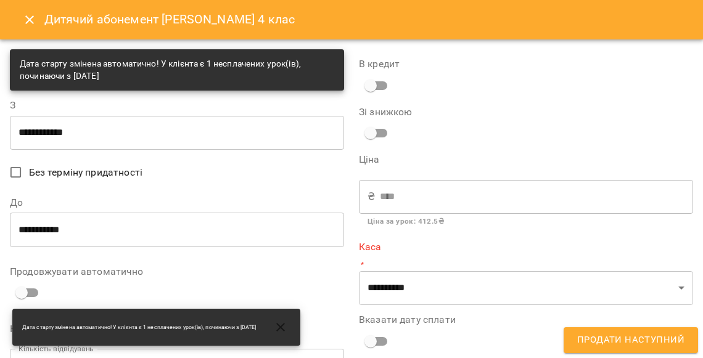
click at [279, 229] on input "**********" at bounding box center [177, 230] width 334 height 35
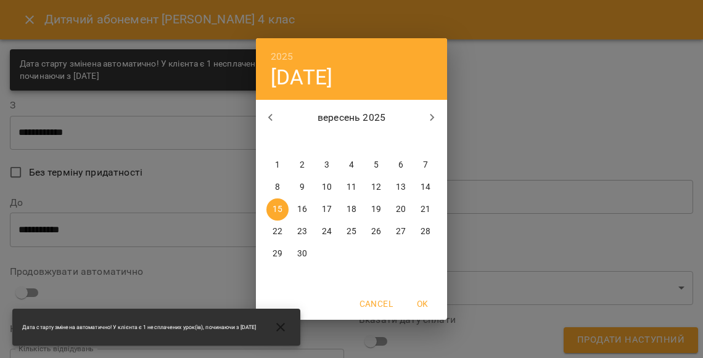
click at [356, 186] on p "11" at bounding box center [351, 187] width 10 height 12
type input "**********"
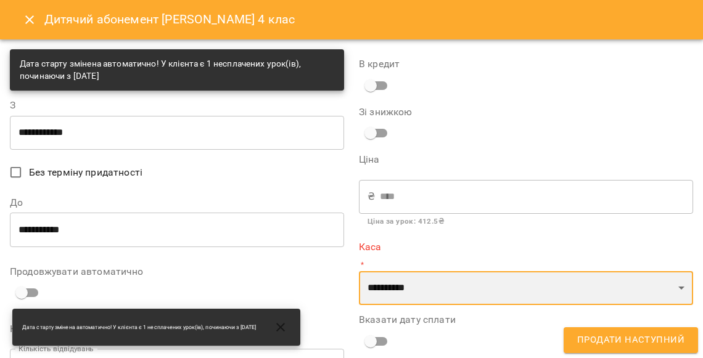
select select "****"
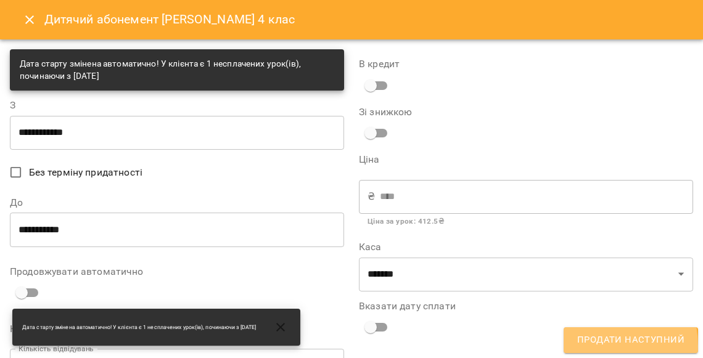
click at [587, 347] on span "Продати наступний" at bounding box center [630, 340] width 107 height 16
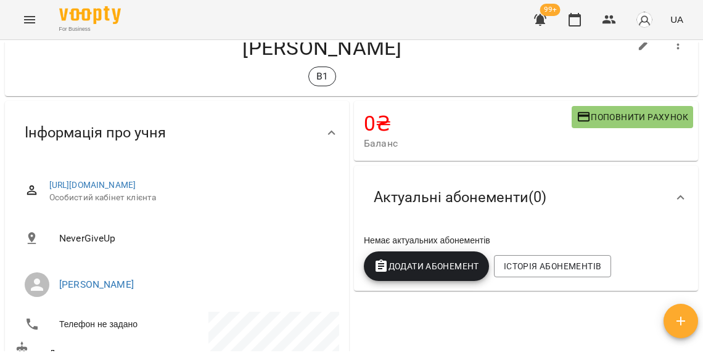
scroll to position [68, 0]
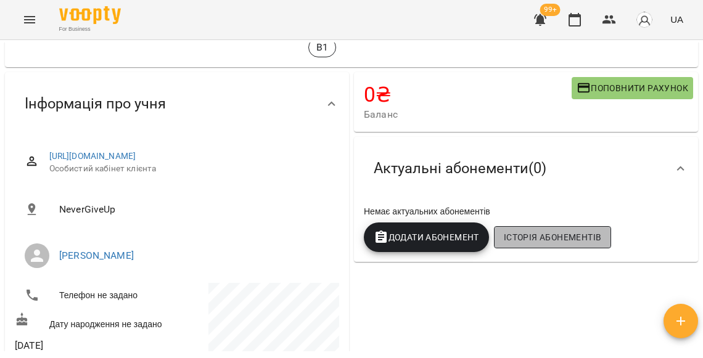
click at [537, 228] on button "Історія абонементів" at bounding box center [552, 237] width 117 height 22
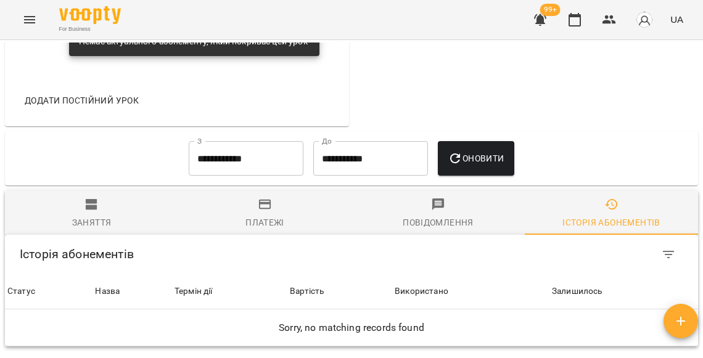
scroll to position [855, 0]
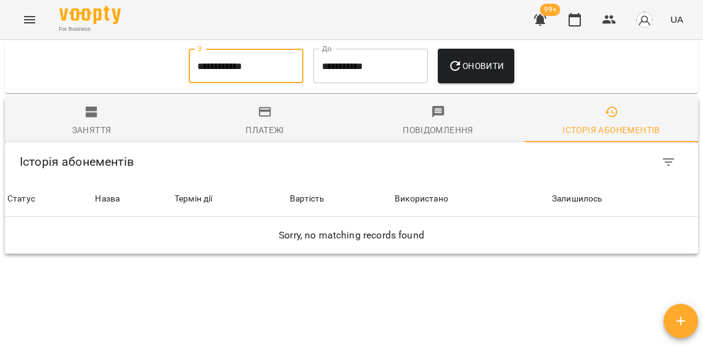
click at [254, 52] on input "**********" at bounding box center [246, 66] width 115 height 35
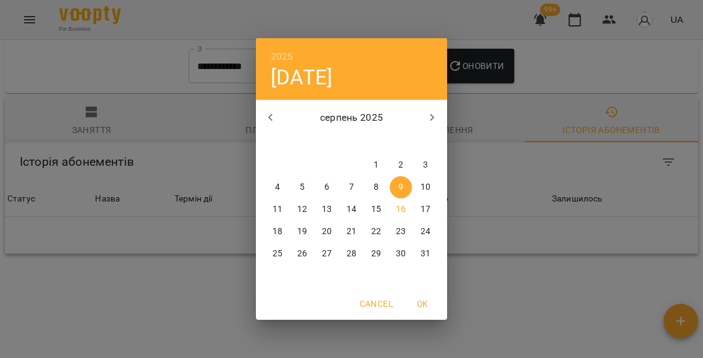
click at [375, 162] on p "1" at bounding box center [375, 165] width 5 height 12
type input "**********"
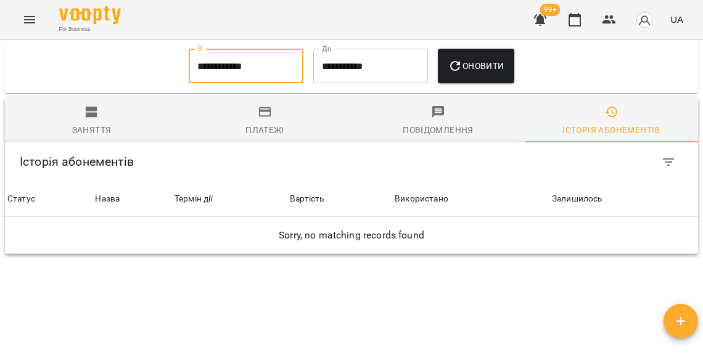
click at [478, 59] on span "Оновити" at bounding box center [475, 66] width 56 height 15
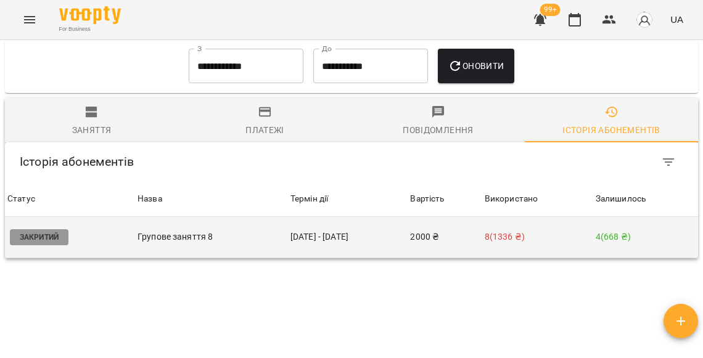
click at [378, 217] on td "[DATE] - [DATE]" at bounding box center [348, 237] width 120 height 41
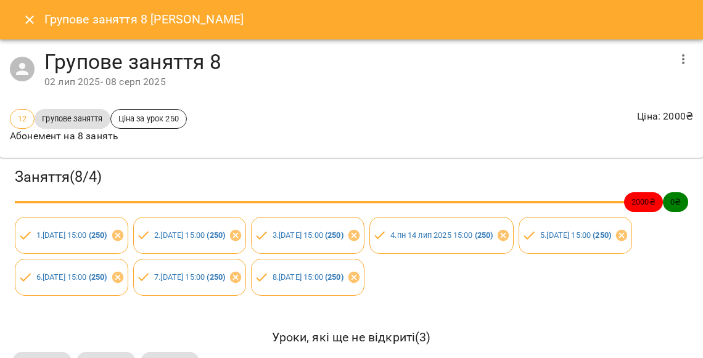
click at [685, 55] on icon "button" at bounding box center [682, 59] width 15 height 15
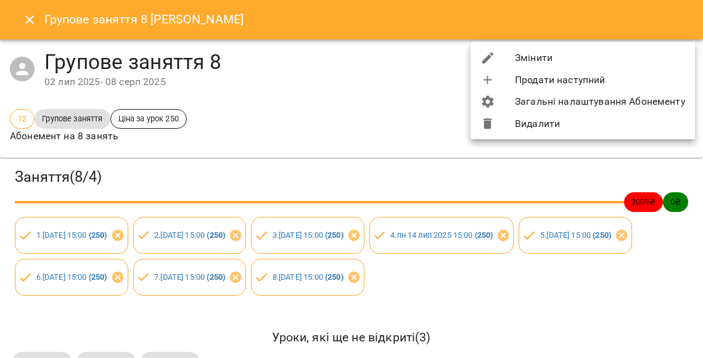
click at [619, 54] on li "Змінити" at bounding box center [582, 58] width 224 height 22
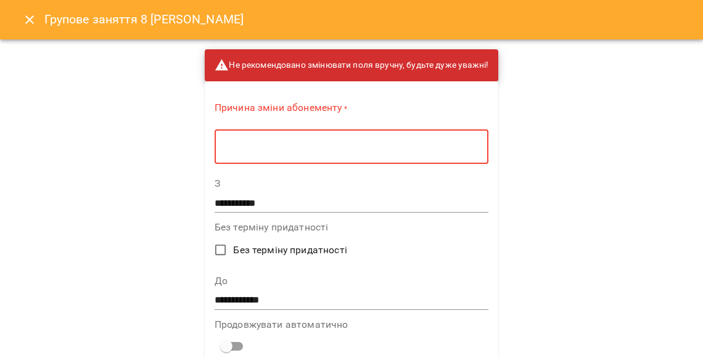
click at [353, 145] on textarea at bounding box center [351, 147] width 256 height 12
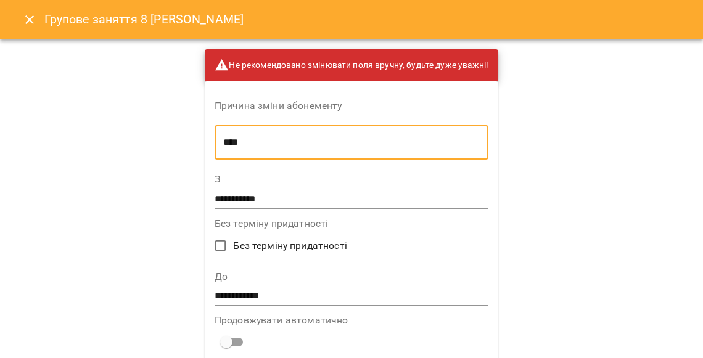
type textarea "****"
click at [240, 288] on input "**********" at bounding box center [351, 297] width 274 height 20
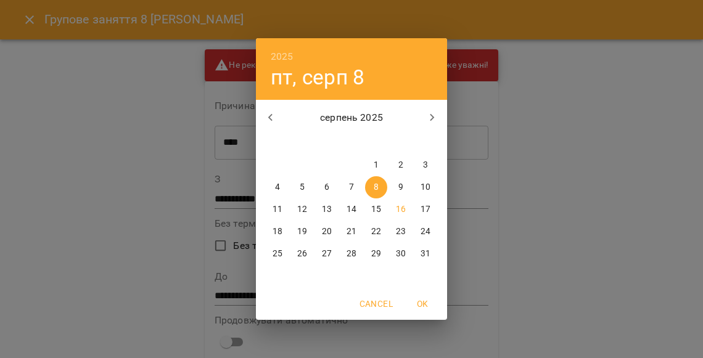
click at [373, 227] on p "22" at bounding box center [376, 232] width 10 height 12
type input "**********"
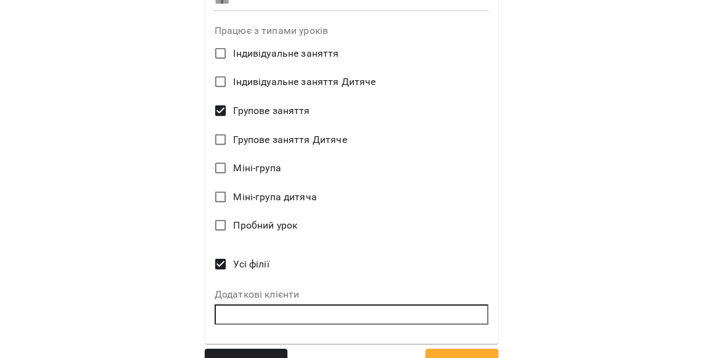
scroll to position [510, 0]
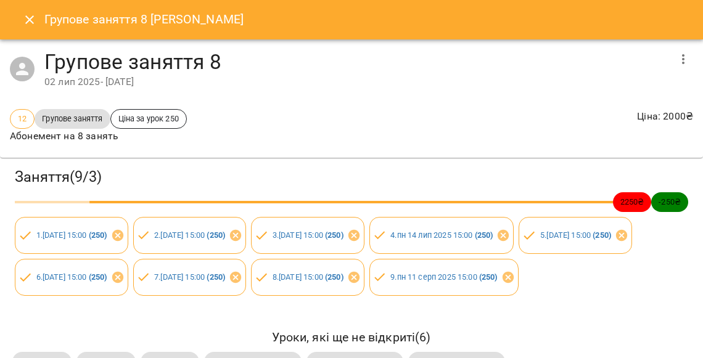
click at [25, 29] on button "Close" at bounding box center [30, 20] width 30 height 30
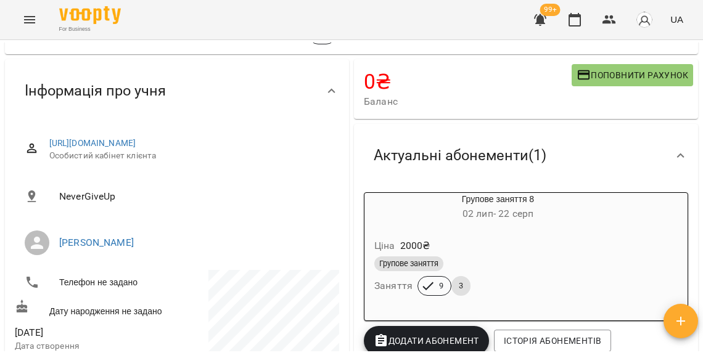
scroll to position [27, 0]
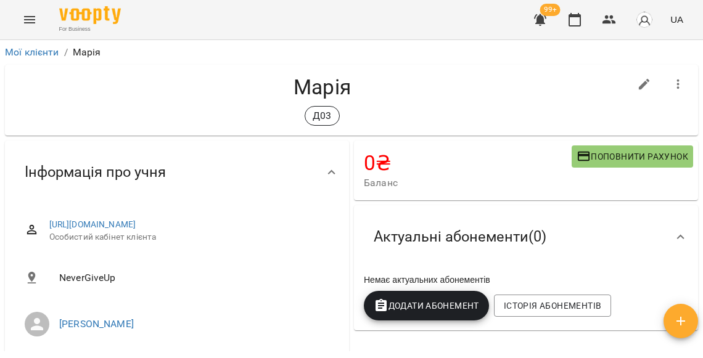
scroll to position [96, 0]
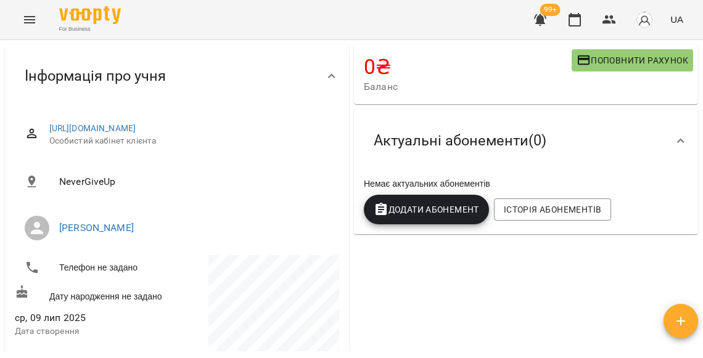
click at [439, 200] on button "Додати Абонемент" at bounding box center [426, 210] width 125 height 30
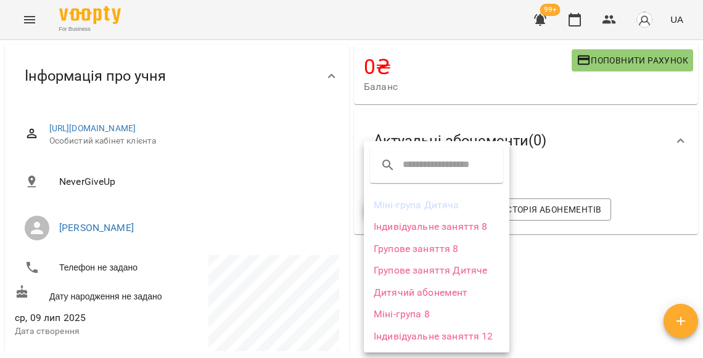
click at [348, 177] on div at bounding box center [351, 179] width 703 height 358
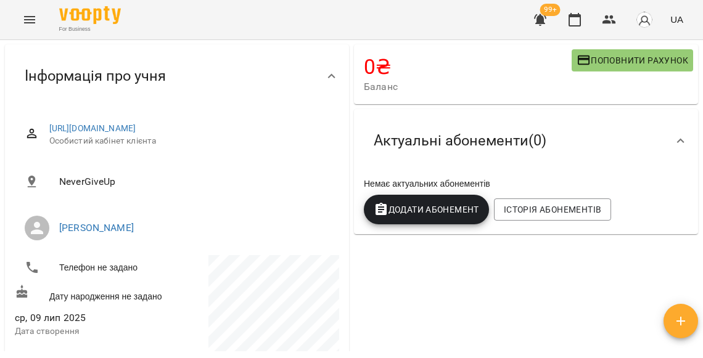
click at [431, 206] on span "Додати Абонемент" at bounding box center [425, 209] width 105 height 15
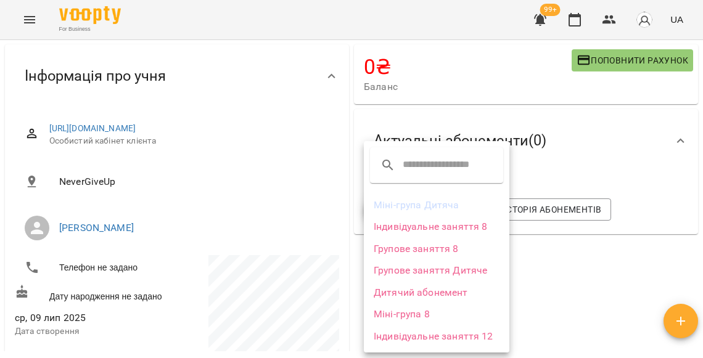
click at [414, 269] on li "Групове заняття Дитяче" at bounding box center [436, 270] width 145 height 22
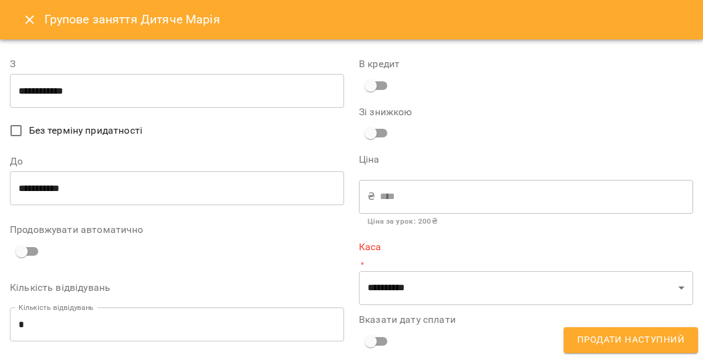
type input "**********"
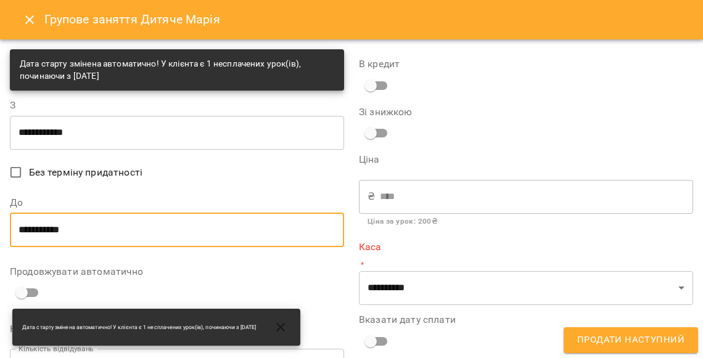
click at [202, 229] on input "**********" at bounding box center [177, 230] width 334 height 35
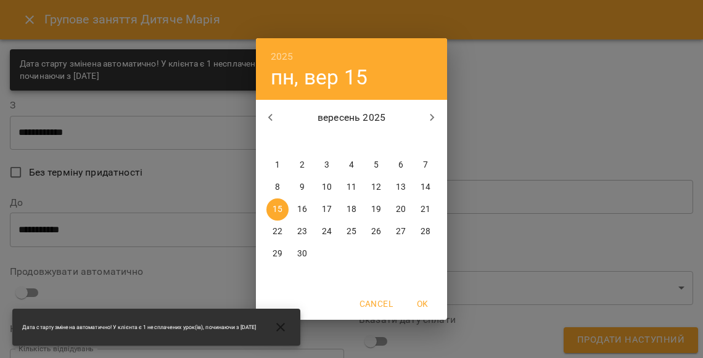
click at [276, 171] on button "1" at bounding box center [277, 165] width 22 height 22
type input "**********"
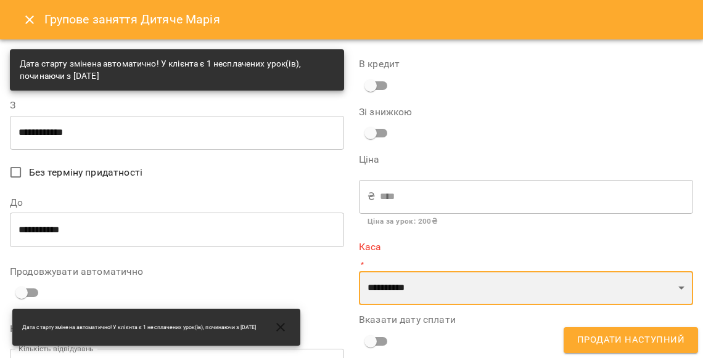
select select "****"
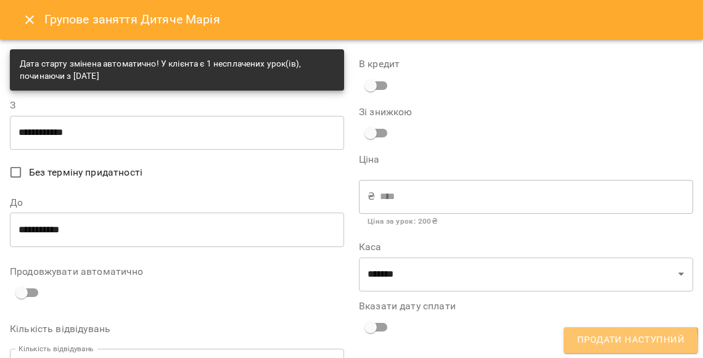
click at [595, 346] on span "Продати наступний" at bounding box center [630, 340] width 107 height 16
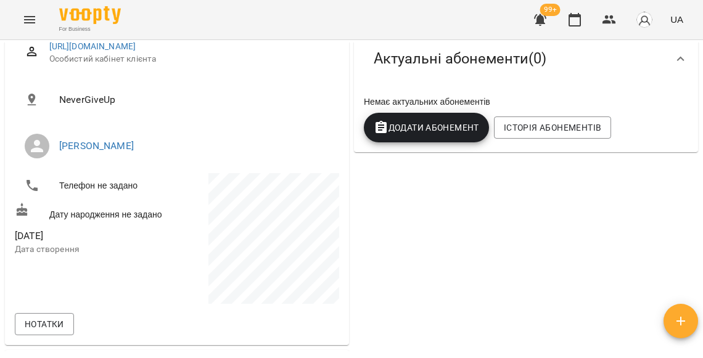
scroll to position [165, 0]
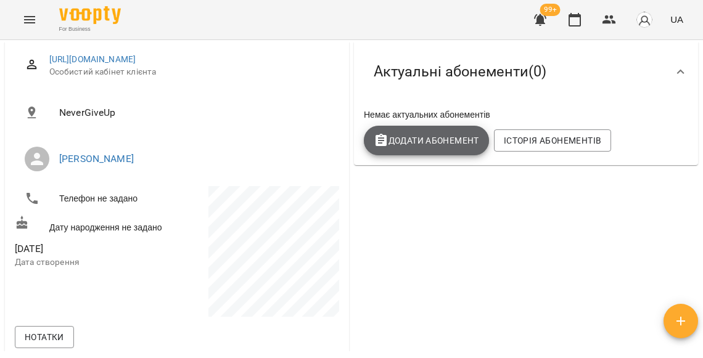
click at [446, 144] on span "Додати Абонемент" at bounding box center [425, 140] width 105 height 15
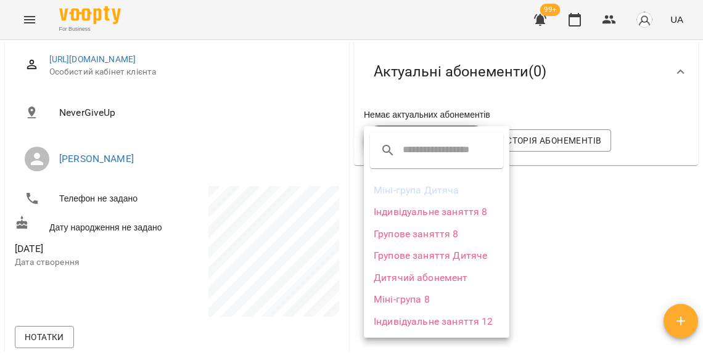
click at [415, 232] on li "Групове заняття 8" at bounding box center [436, 234] width 145 height 22
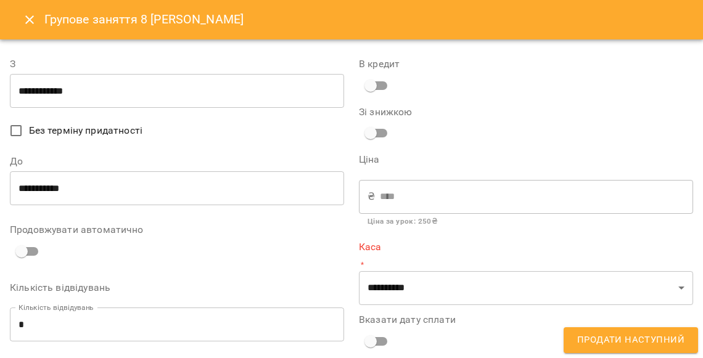
type input "**********"
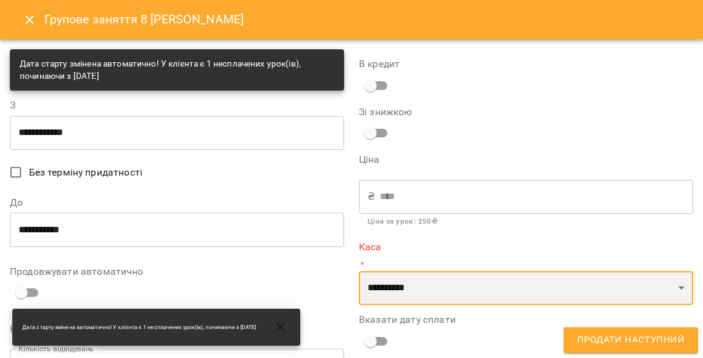
select select "****"
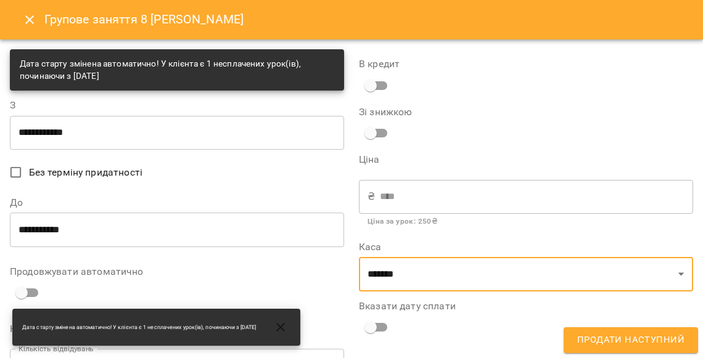
click at [603, 341] on span "Продати наступний" at bounding box center [630, 340] width 107 height 16
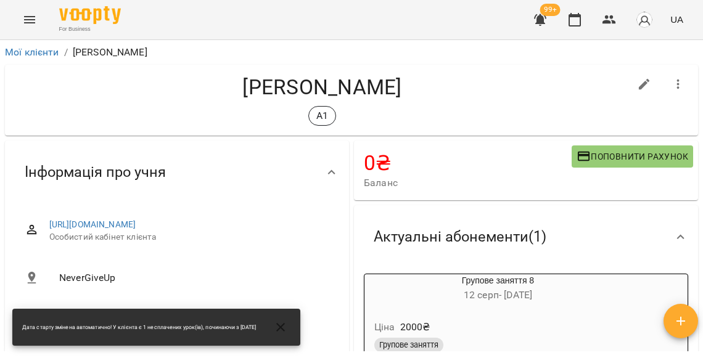
scroll to position [0, 0]
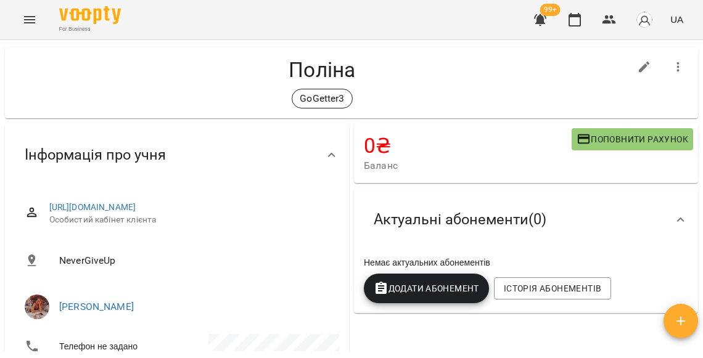
scroll to position [22, 0]
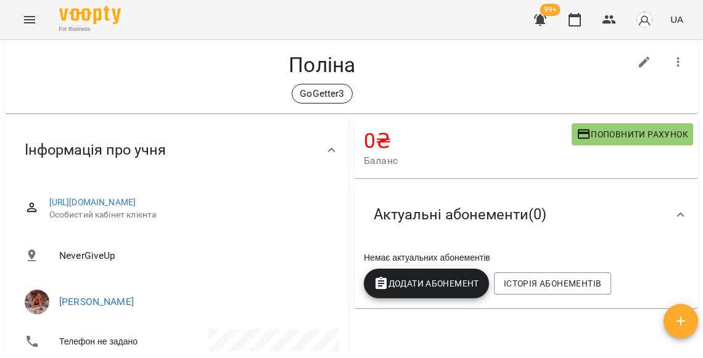
click at [434, 295] on button "Додати Абонемент" at bounding box center [426, 284] width 125 height 30
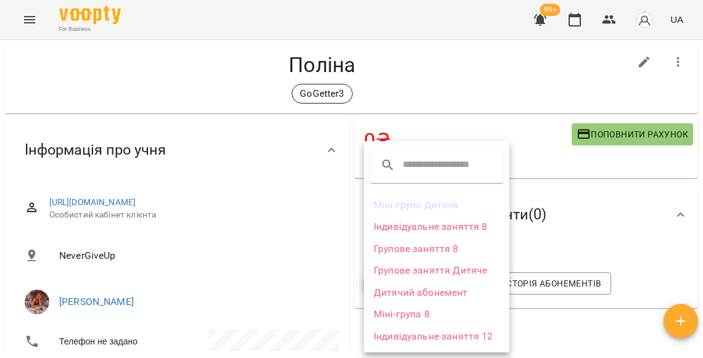
click at [449, 271] on li "Групове заняття Дитяче" at bounding box center [436, 270] width 145 height 22
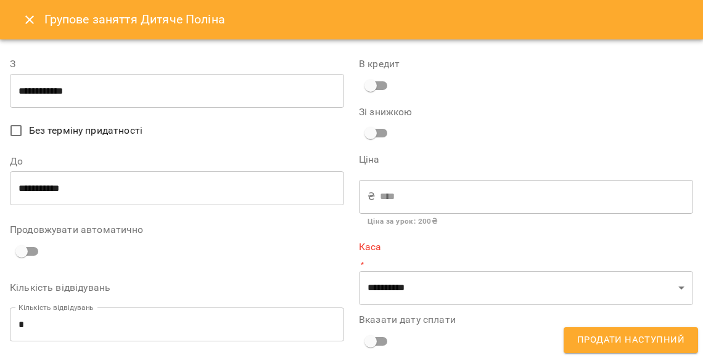
type input "**********"
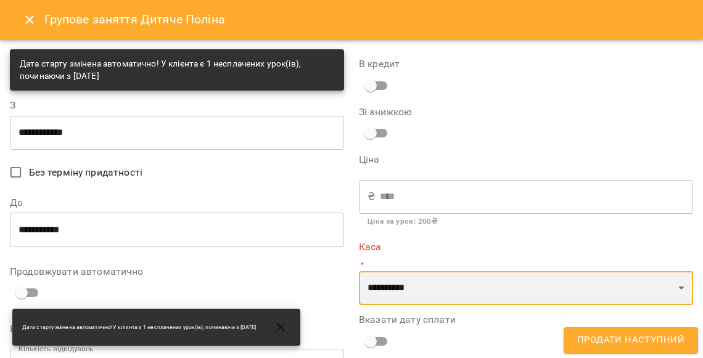
select select "****"
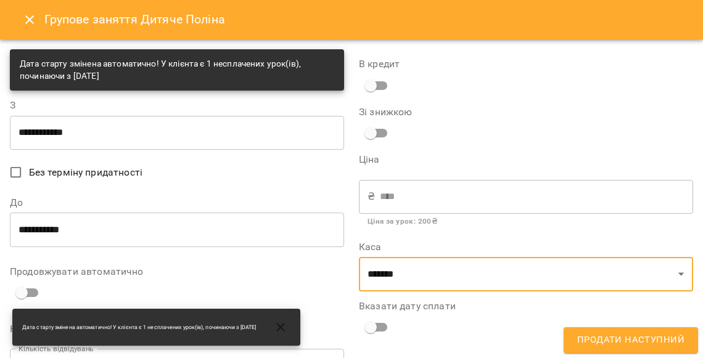
click at [609, 340] on span "Продати наступний" at bounding box center [630, 340] width 107 height 16
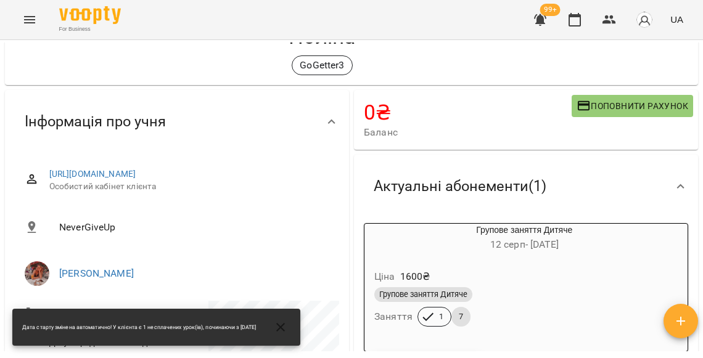
scroll to position [53, 0]
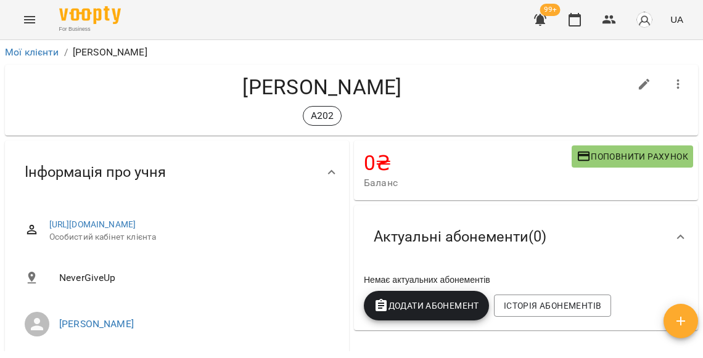
scroll to position [98, 0]
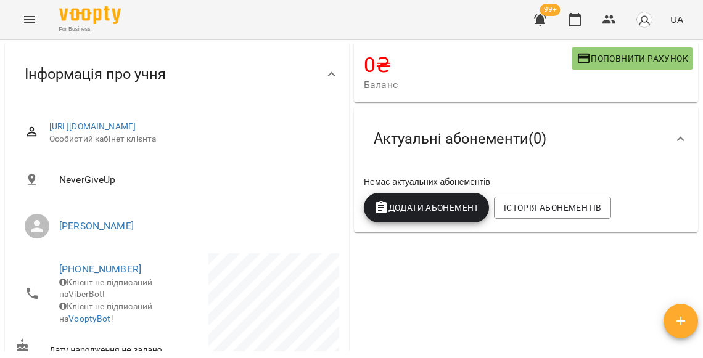
click at [404, 206] on span "Додати Абонемент" at bounding box center [425, 207] width 105 height 15
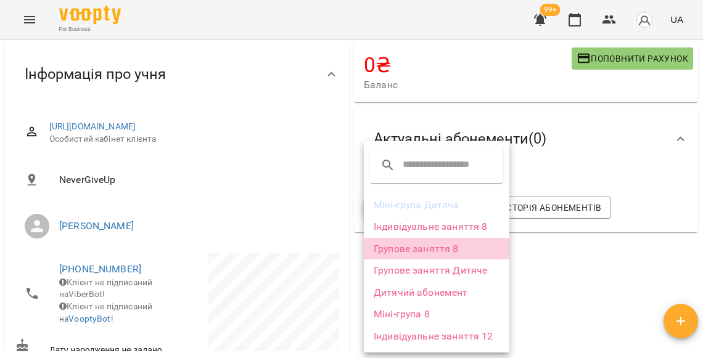
click at [420, 245] on li "Групове заняття 8" at bounding box center [436, 249] width 145 height 22
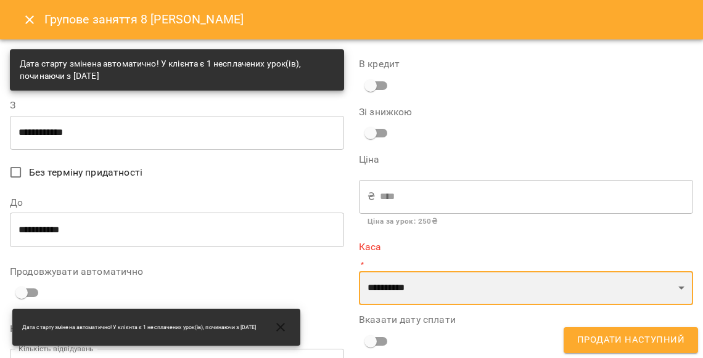
select select "****"
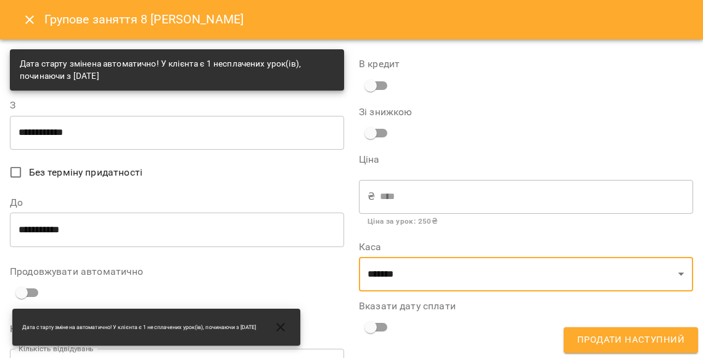
click at [585, 334] on span "Продати наступний" at bounding box center [630, 340] width 107 height 16
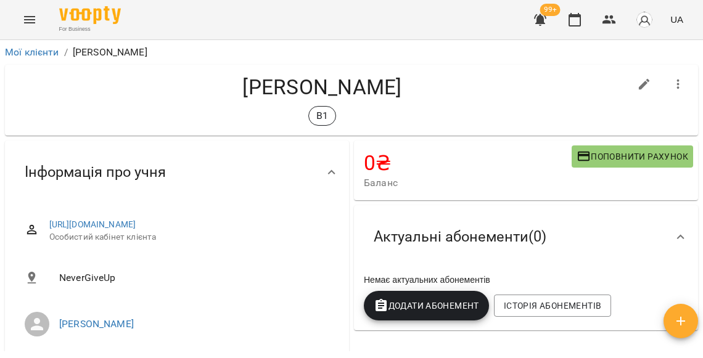
scroll to position [-1, 0]
click at [683, 90] on button "button" at bounding box center [678, 85] width 30 height 30
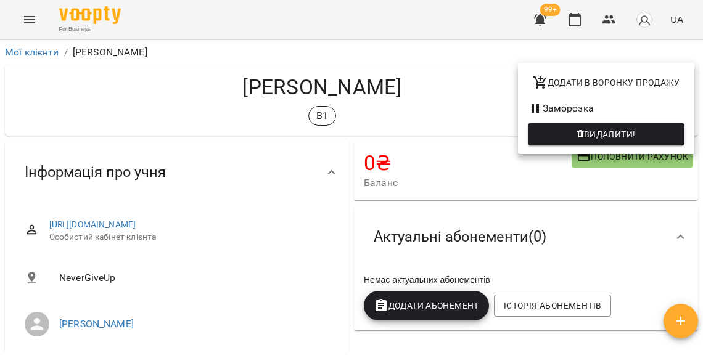
scroll to position [0, 0]
click at [589, 129] on span "Видалити!" at bounding box center [610, 134] width 52 height 15
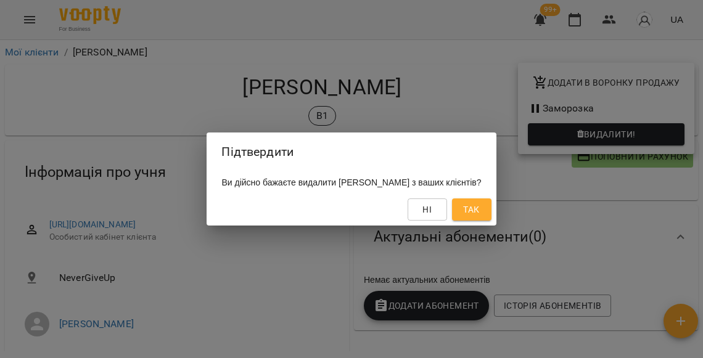
click at [467, 208] on button "Так" at bounding box center [471, 209] width 39 height 22
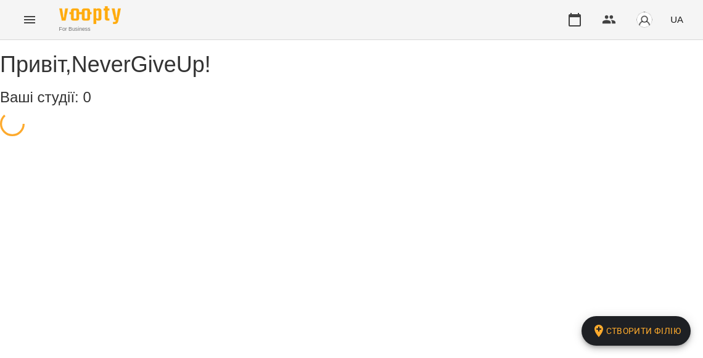
select select "**"
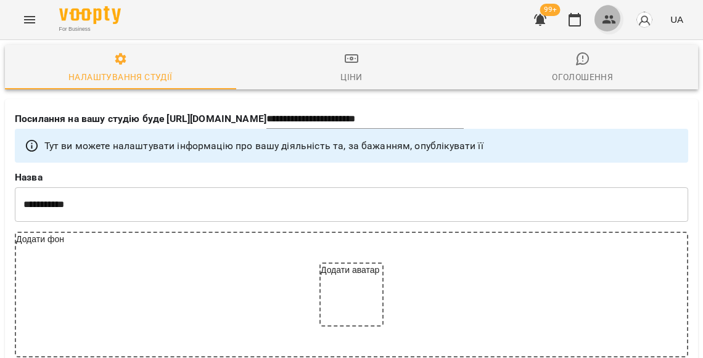
click at [611, 12] on button "button" at bounding box center [609, 20] width 30 height 30
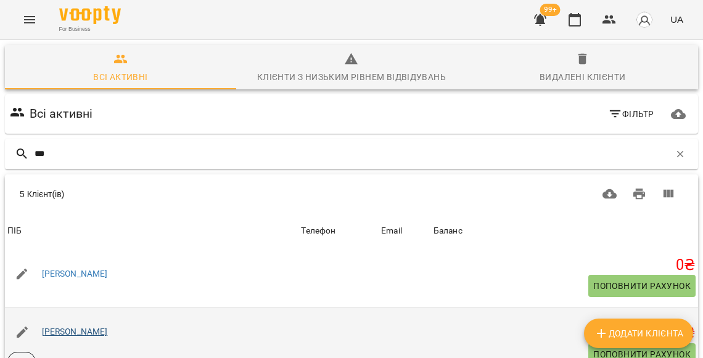
scroll to position [64, 0]
type input "***"
click at [77, 329] on link "Артур Кузьменко" at bounding box center [75, 332] width 66 height 10
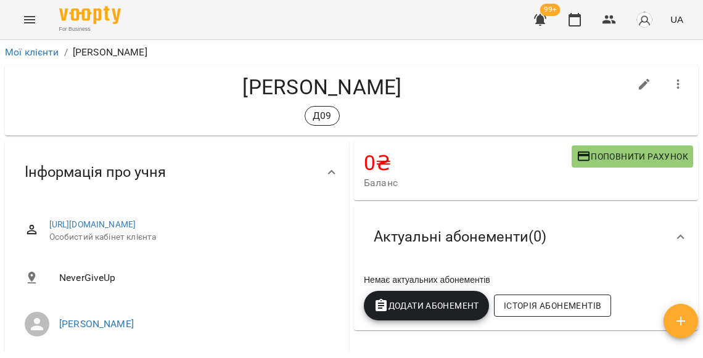
click at [541, 303] on span "Історія абонементів" at bounding box center [552, 305] width 97 height 15
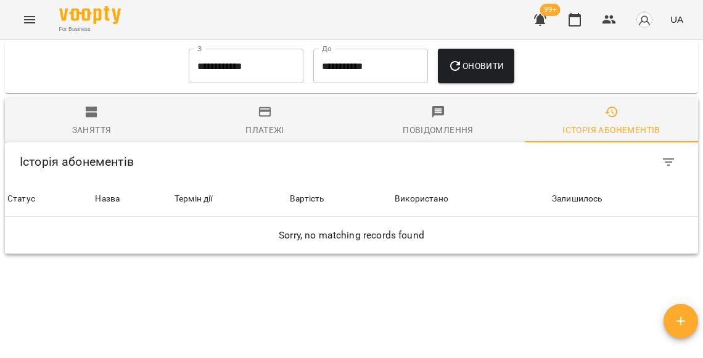
click at [229, 50] on input "**********" at bounding box center [246, 66] width 115 height 35
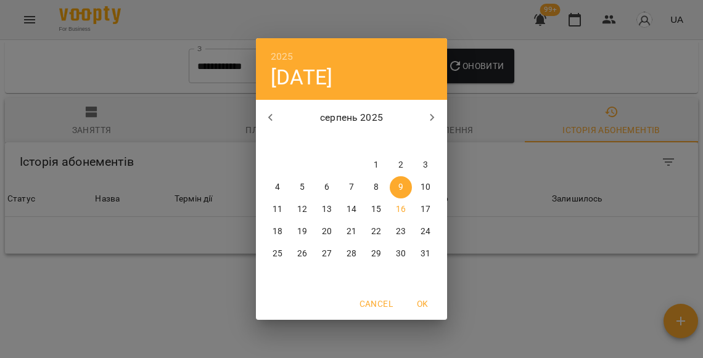
click at [271, 110] on button "button" at bounding box center [271, 118] width 30 height 30
click at [301, 161] on p "1" at bounding box center [302, 165] width 5 height 12
type input "**********"
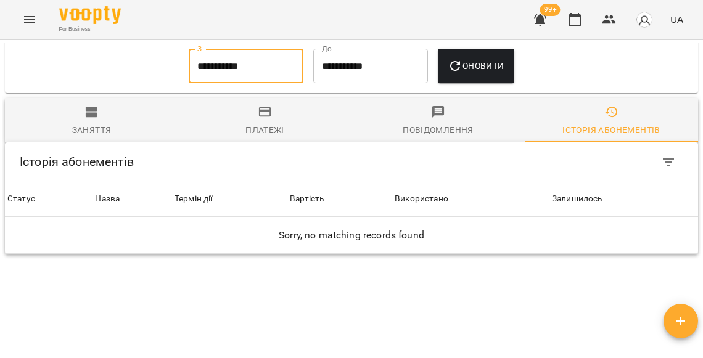
click at [482, 67] on button "Оновити" at bounding box center [476, 66] width 76 height 35
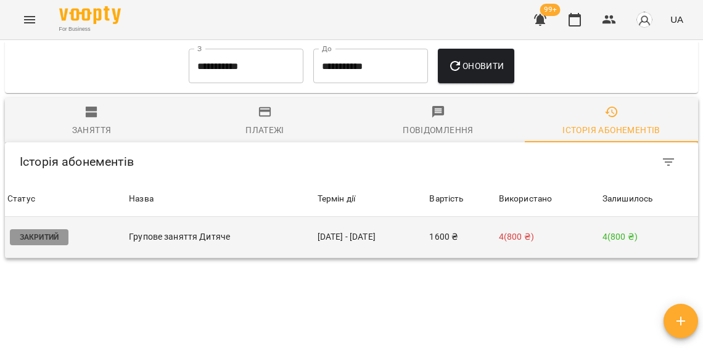
click at [473, 229] on td "1600 ₴" at bounding box center [460, 237] width 69 height 41
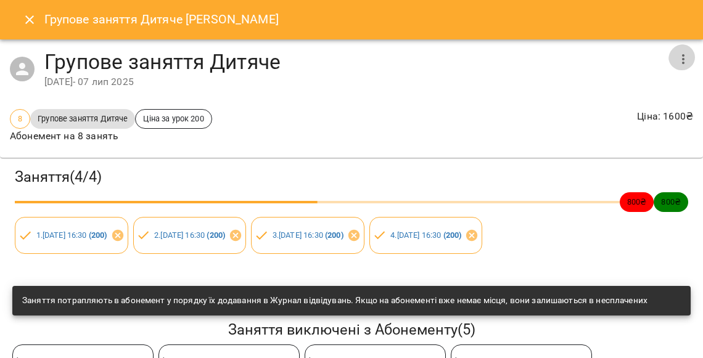
click at [687, 55] on icon "button" at bounding box center [682, 59] width 15 height 15
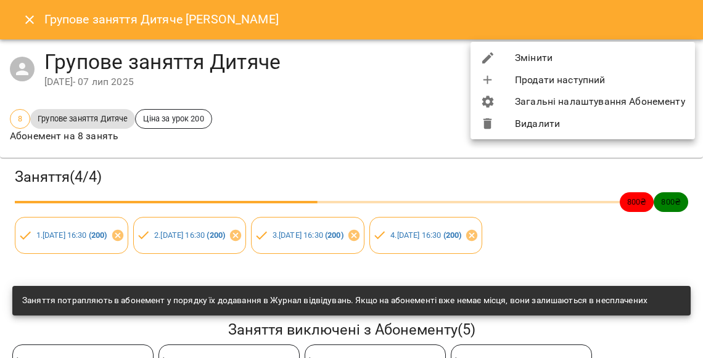
click at [592, 62] on li "Змінити" at bounding box center [582, 58] width 224 height 22
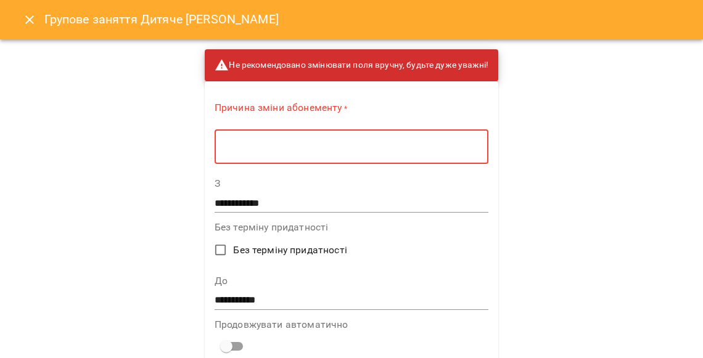
click at [355, 145] on textarea at bounding box center [351, 147] width 256 height 12
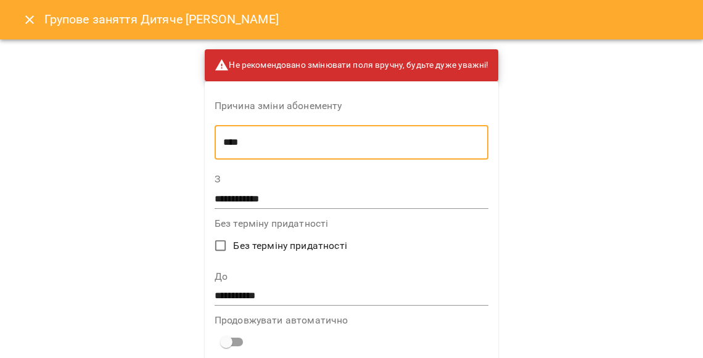
type textarea "****"
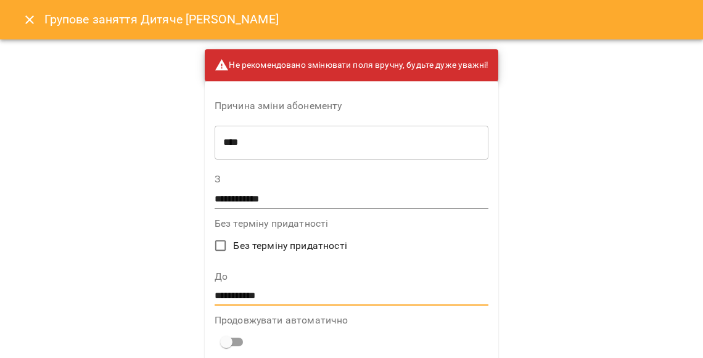
click at [239, 288] on input "**********" at bounding box center [351, 297] width 274 height 20
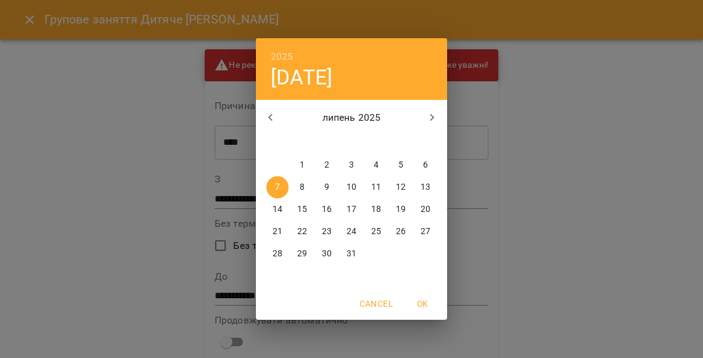
click at [433, 120] on icon "button" at bounding box center [432, 117] width 15 height 15
click at [427, 249] on p "31" at bounding box center [425, 254] width 10 height 12
type input "**********"
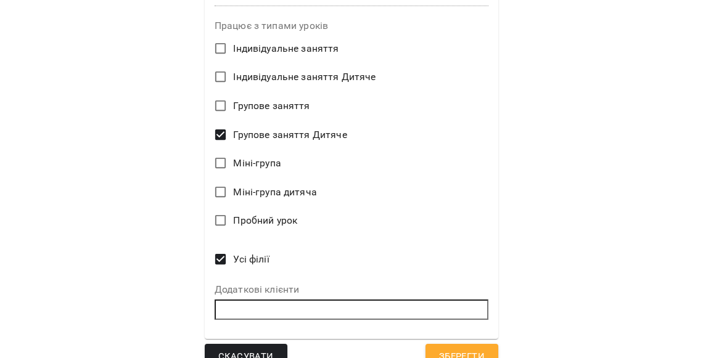
scroll to position [512, 0]
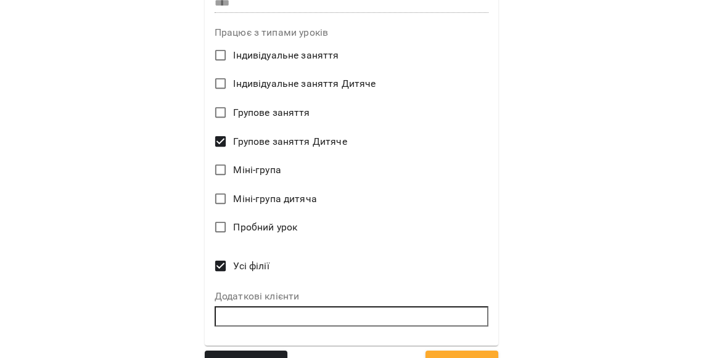
click at [467, 356] on span "Зберегти" at bounding box center [462, 364] width 46 height 16
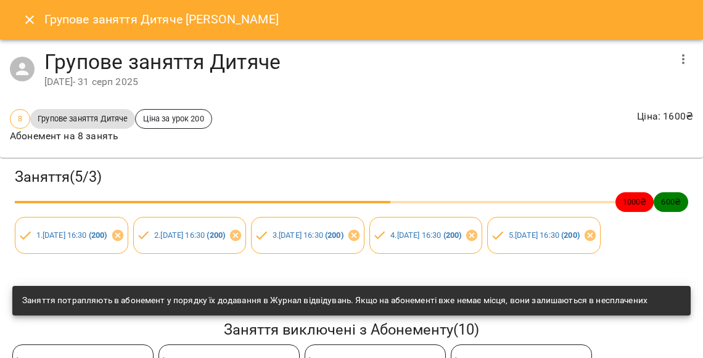
click at [26, 25] on icon "Close" at bounding box center [29, 19] width 15 height 15
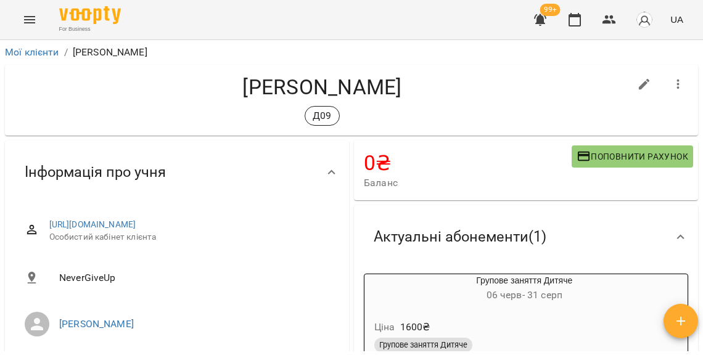
click at [484, 309] on div "Ціна 1600 ₴ Групове заняття Дитяче Заняття 5 3" at bounding box center [524, 351] width 320 height 84
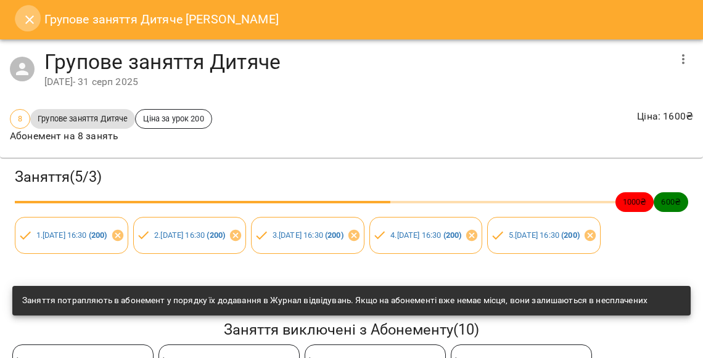
click at [30, 18] on icon "Close" at bounding box center [29, 19] width 9 height 9
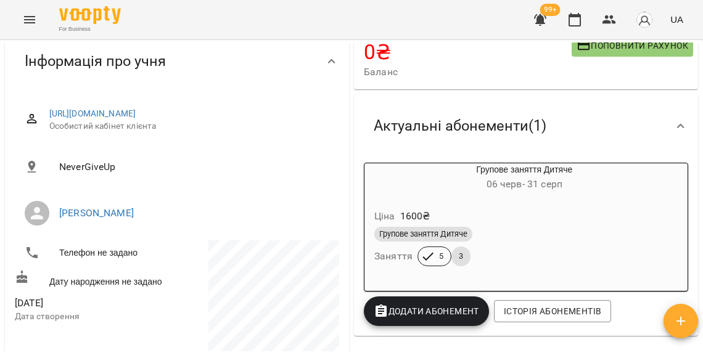
scroll to position [121, 0]
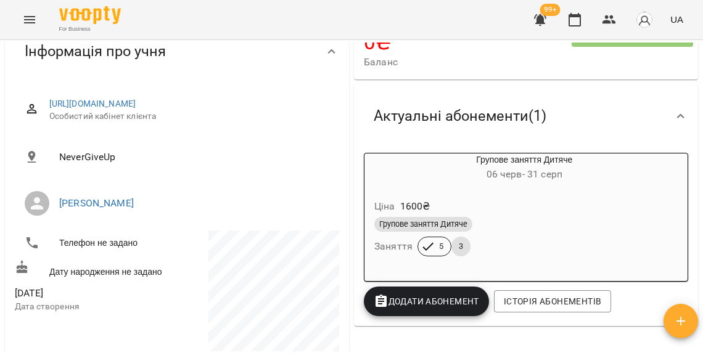
click at [515, 195] on div "Ціна 1600 ₴" at bounding box center [524, 206] width 305 height 22
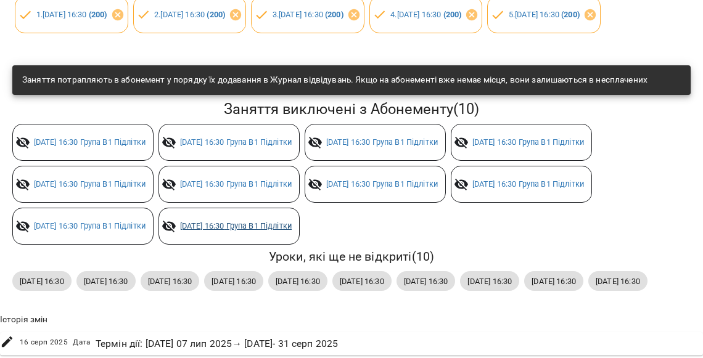
scroll to position [284, 0]
click at [180, 231] on link "пт 08 серп 2025 16:30 Група В1 Підлітки" at bounding box center [236, 225] width 112 height 9
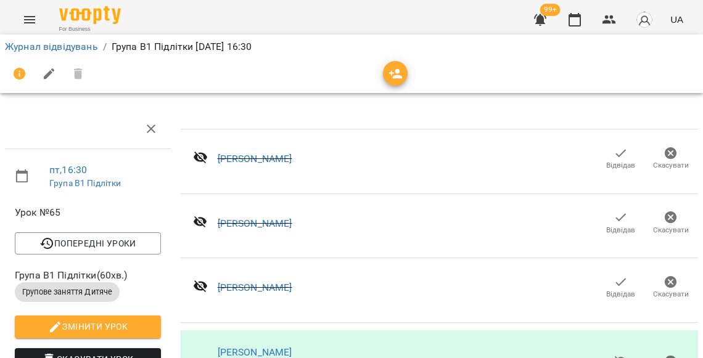
scroll to position [12, 0]
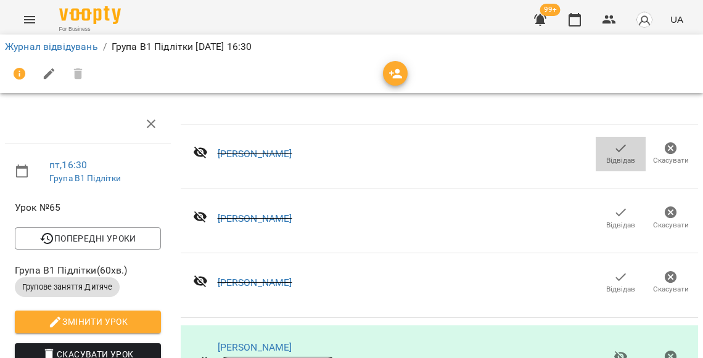
click at [622, 155] on span "Відвідав" at bounding box center [620, 160] width 29 height 10
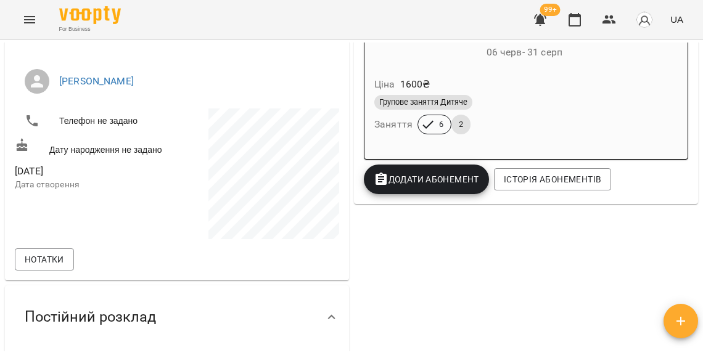
scroll to position [120, 0]
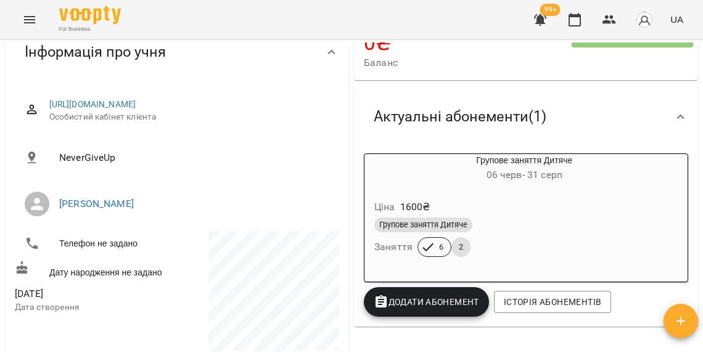
click at [465, 237] on div "6 2" at bounding box center [444, 247] width 58 height 25
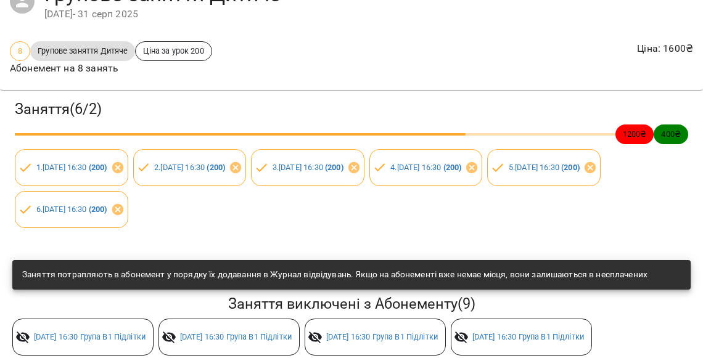
scroll to position [88, 0]
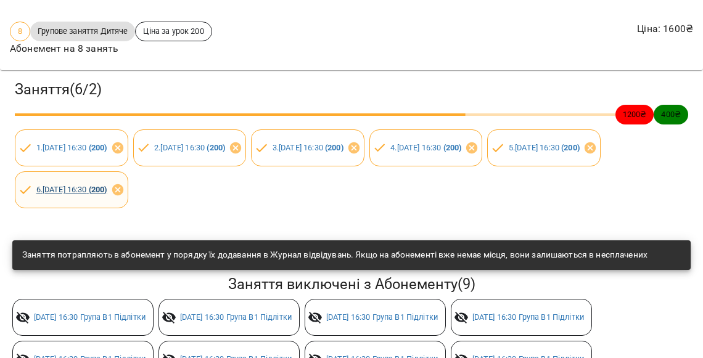
click at [107, 192] on link "6 . пн 11 серп 2025 16:30 ( 200 )" at bounding box center [71, 189] width 71 height 9
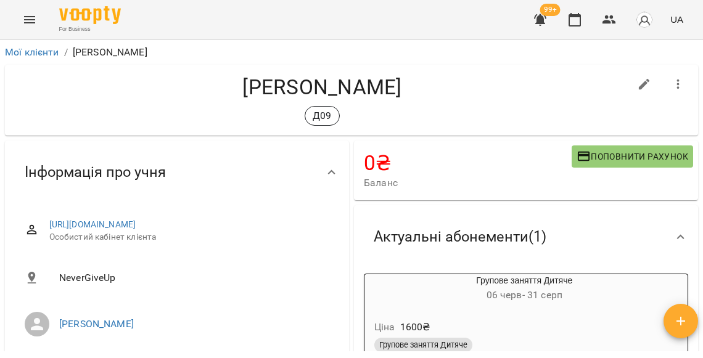
click at [467, 271] on div "Групове заняття Дитяче 06 черв - 31 серп Ціна 1600 ₴ Групове заняття Дитяче Зан…" at bounding box center [525, 338] width 329 height 134
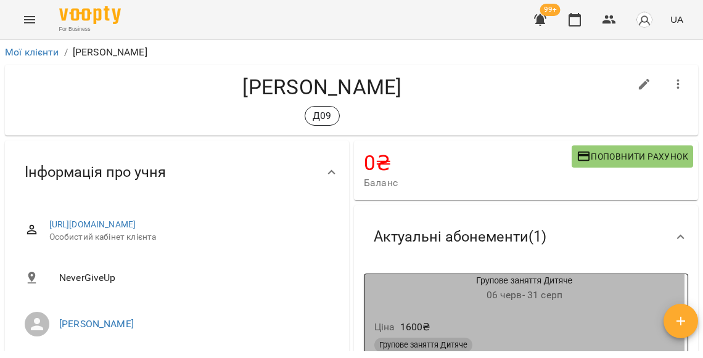
click at [468, 278] on div "Групове заняття Дитяче 06 черв - 31 серп" at bounding box center [524, 289] width 320 height 30
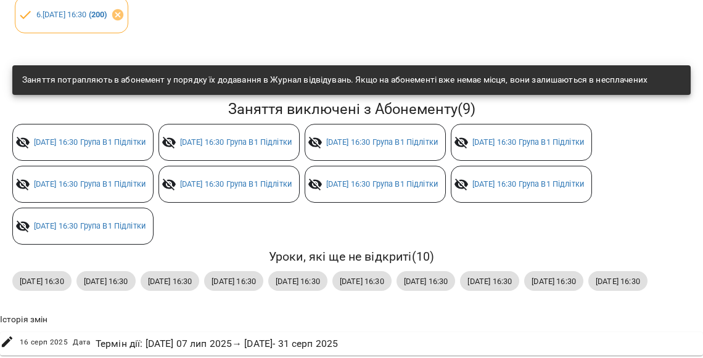
scroll to position [283, 0]
click at [145, 221] on link "пн 21 лип 2025 16:30 Група В1 Підлітки" at bounding box center [90, 225] width 112 height 9
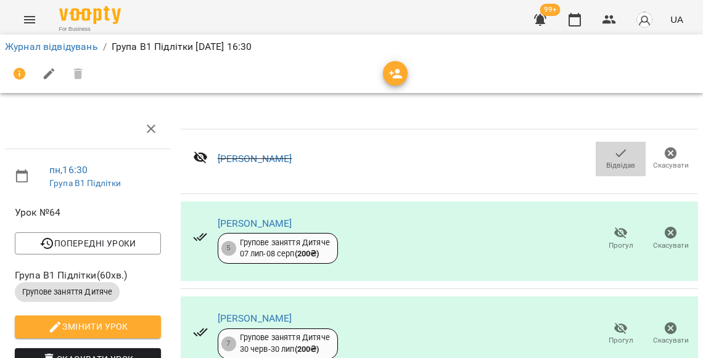
click at [610, 153] on span "Відвідав" at bounding box center [620, 158] width 35 height 25
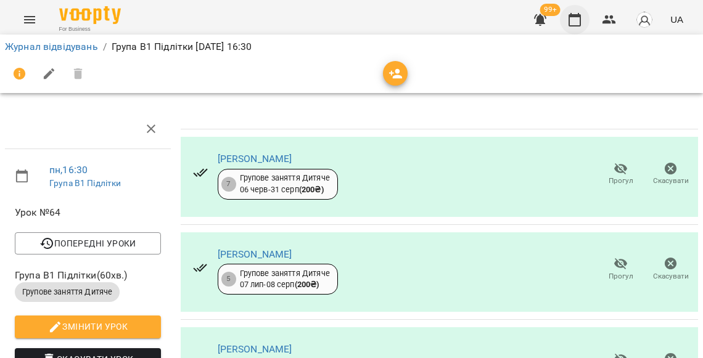
click at [578, 27] on button "button" at bounding box center [575, 20] width 30 height 30
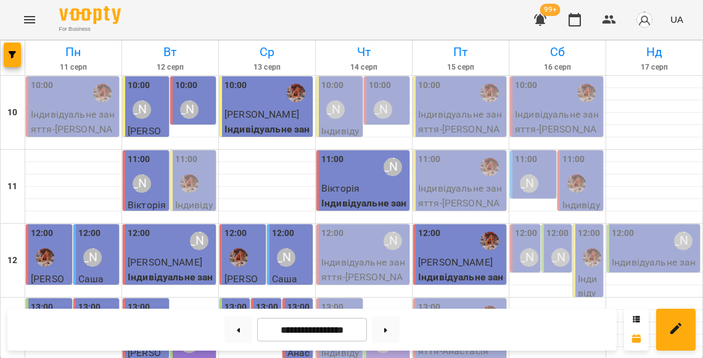
scroll to position [425, 0]
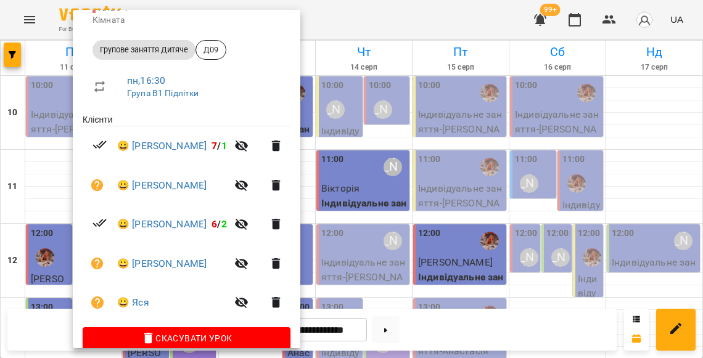
scroll to position [160, 0]
click at [370, 218] on div at bounding box center [351, 179] width 703 height 358
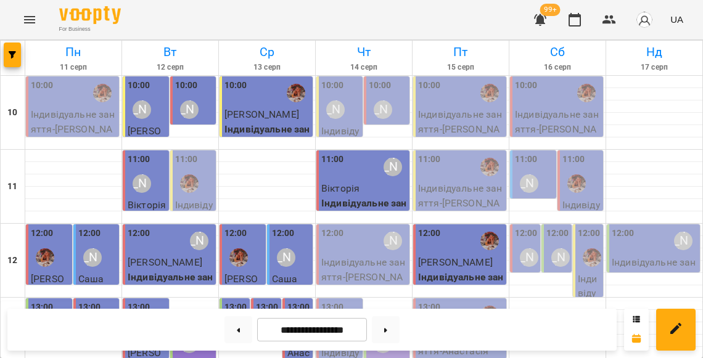
scroll to position [487, 0]
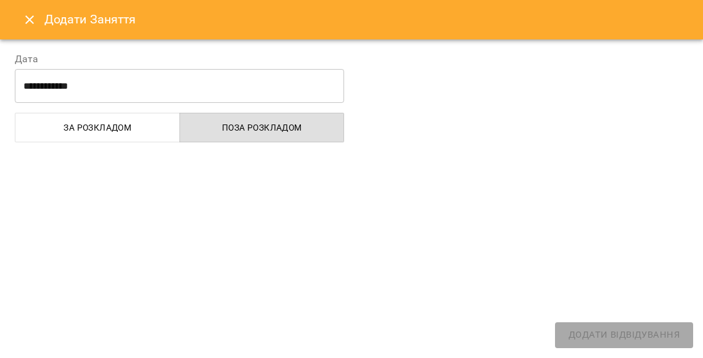
select select
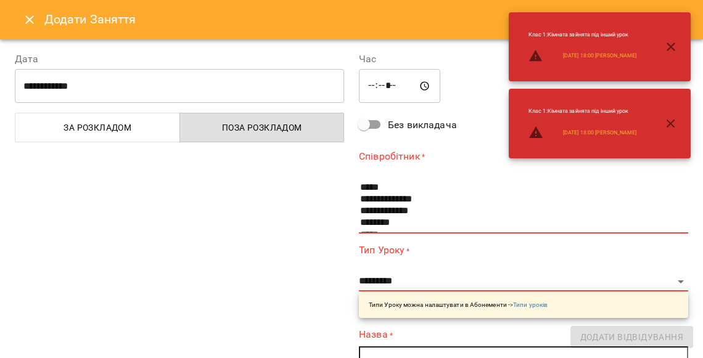
click at [373, 88] on input "*****" at bounding box center [399, 86] width 81 height 35
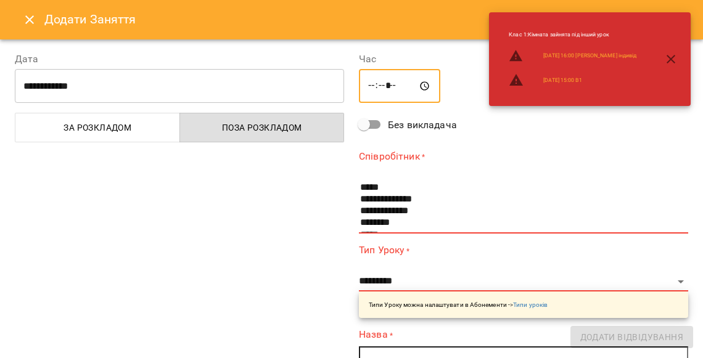
click at [385, 89] on input "*****" at bounding box center [399, 86] width 81 height 35
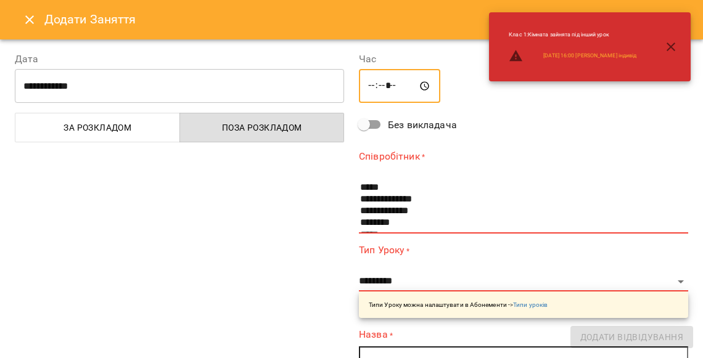
scroll to position [36, 0]
type input "*****"
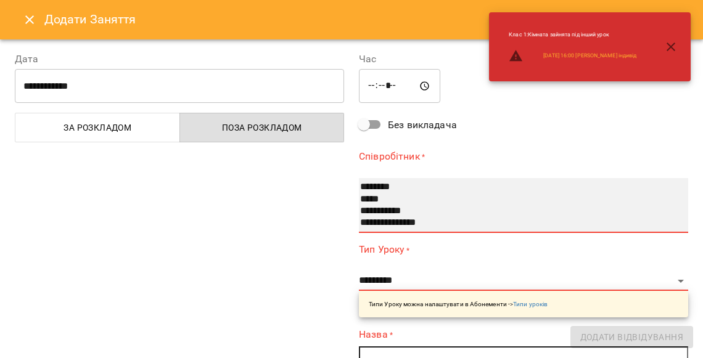
click at [392, 212] on option "**********" at bounding box center [516, 211] width 314 height 12
select select "**********"
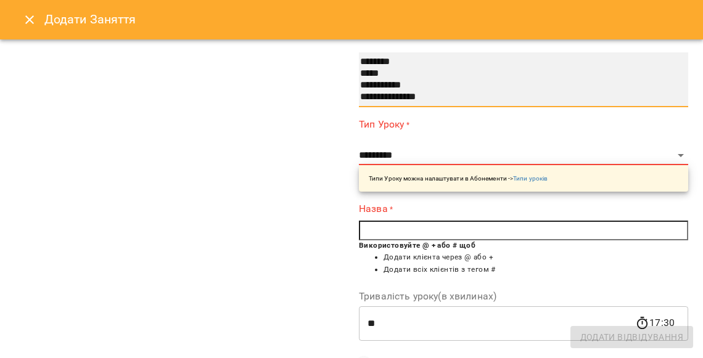
scroll to position [132, 0]
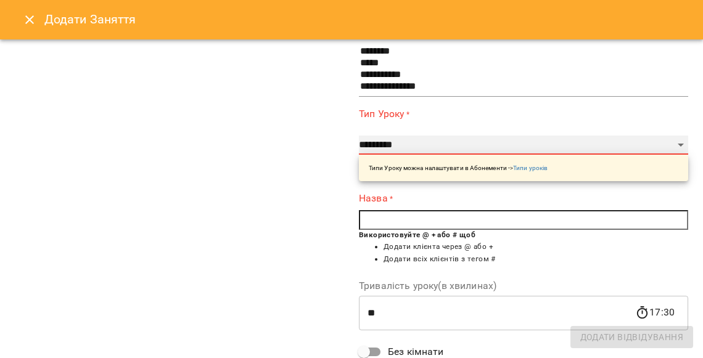
select select "**********"
type input "**"
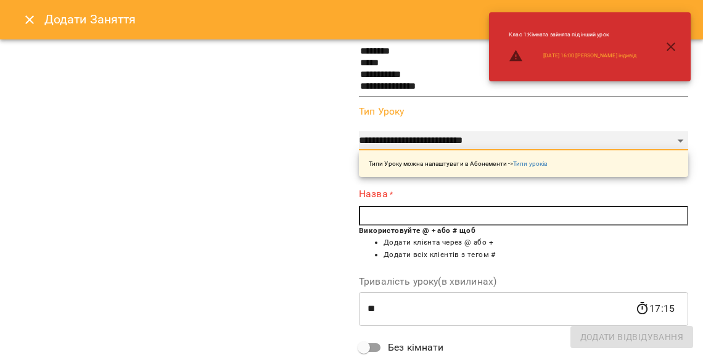
scroll to position [140, 0]
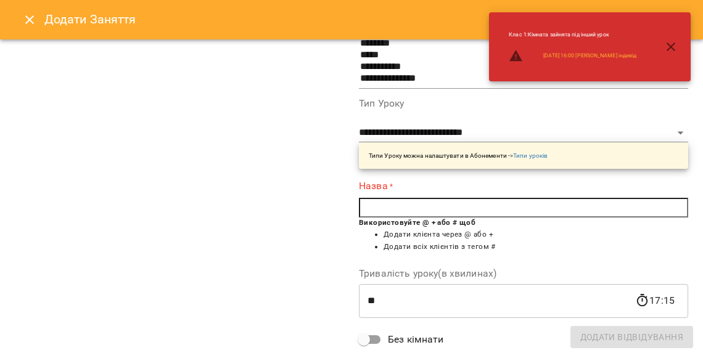
click at [404, 206] on input "text" at bounding box center [523, 208] width 329 height 20
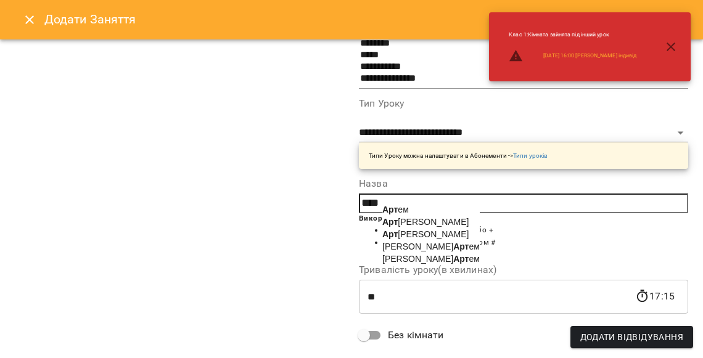
click at [406, 239] on span "Арт ур Кузьменко" at bounding box center [425, 234] width 86 height 10
type input "**********"
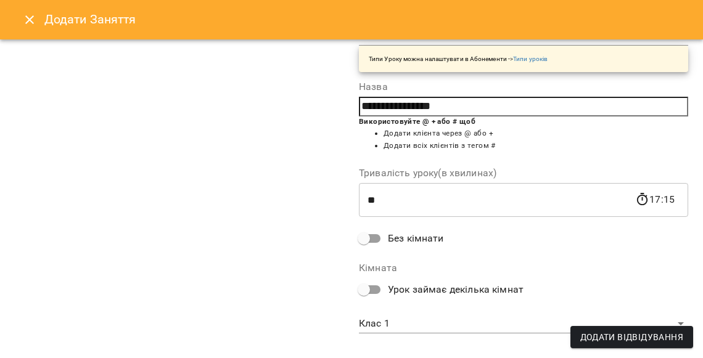
scroll to position [251, 0]
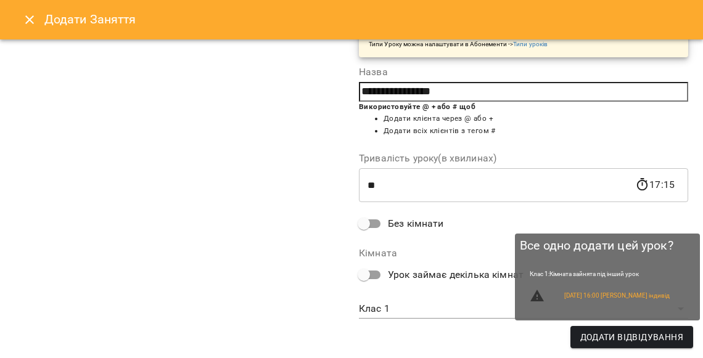
click at [624, 338] on span "Додати Відвідування" at bounding box center [631, 337] width 103 height 15
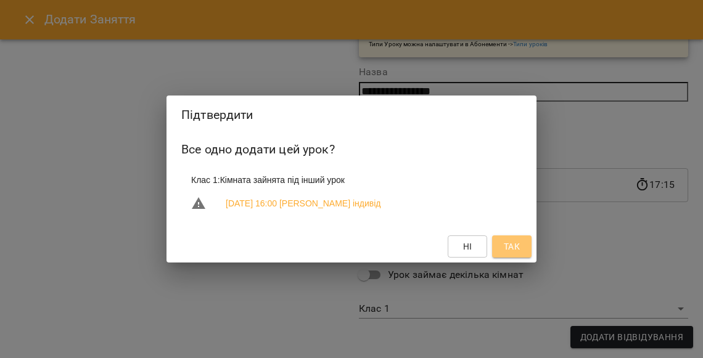
click at [504, 243] on span "Так" at bounding box center [512, 246] width 16 height 15
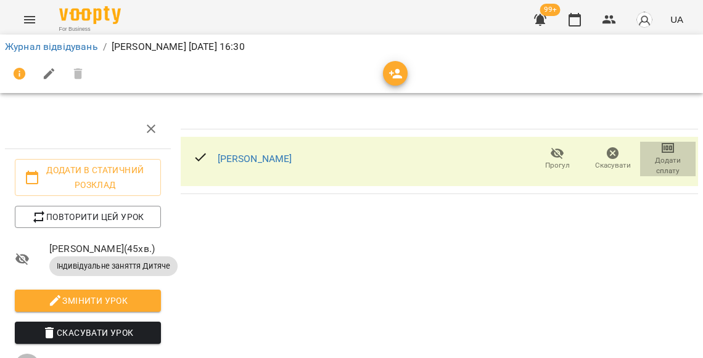
click at [665, 161] on span "Додати сплату" at bounding box center [667, 165] width 41 height 21
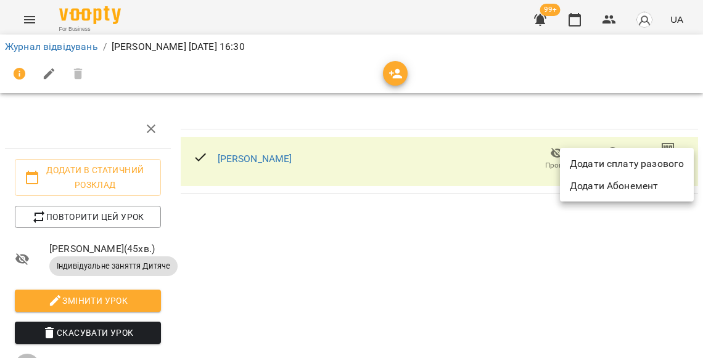
click at [636, 169] on li "Додати сплату разового" at bounding box center [627, 164] width 134 height 22
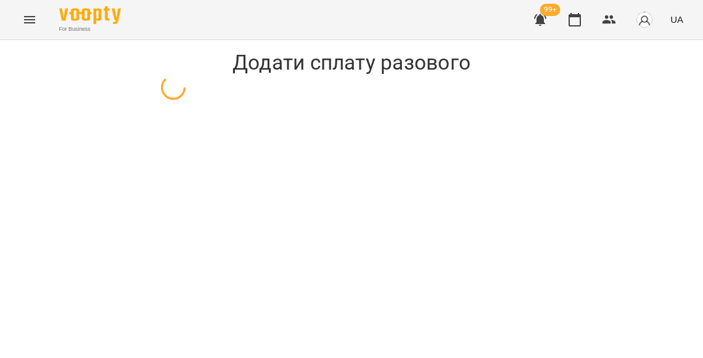
select select "**********"
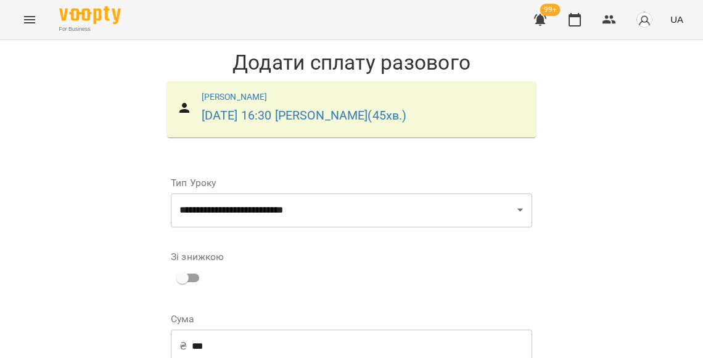
scroll to position [230, 0]
select select "****"
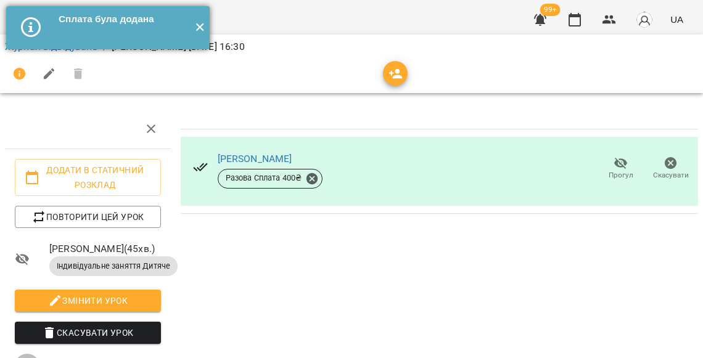
click at [202, 27] on button "✕" at bounding box center [199, 27] width 20 height 43
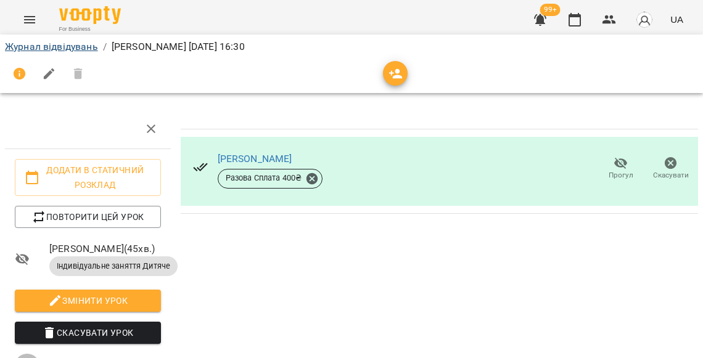
click at [82, 47] on link "Журнал відвідувань" at bounding box center [51, 47] width 93 height 12
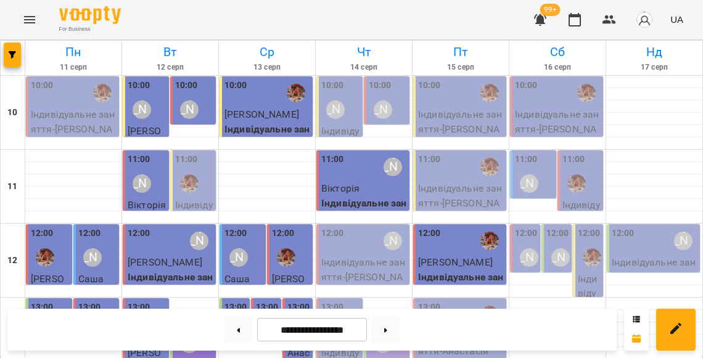
scroll to position [477, 0]
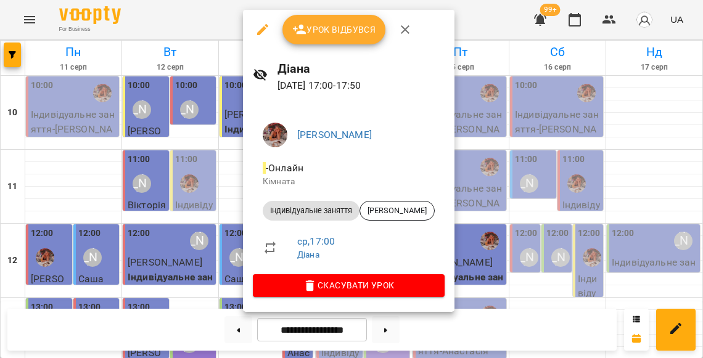
click at [227, 166] on div at bounding box center [351, 179] width 703 height 358
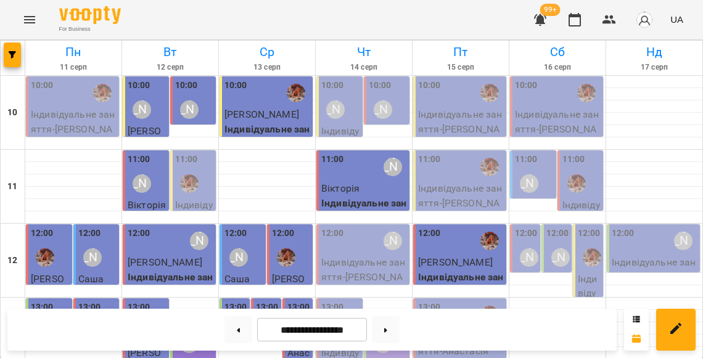
scroll to position [461, 0]
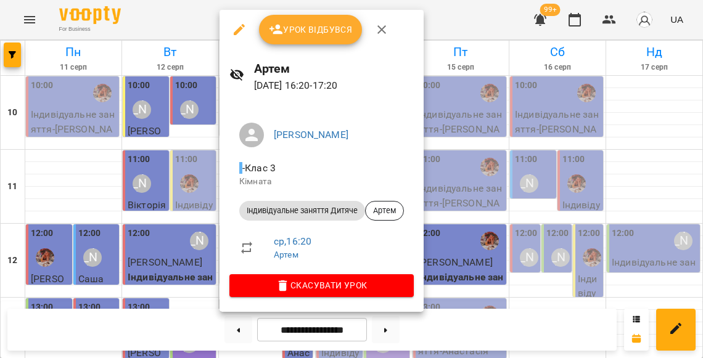
click at [207, 160] on div at bounding box center [351, 179] width 703 height 358
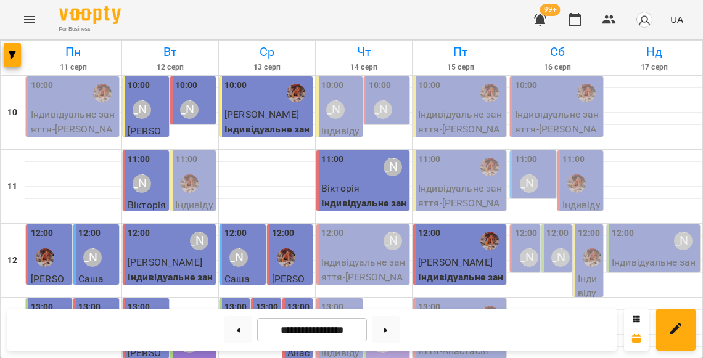
scroll to position [521, 0]
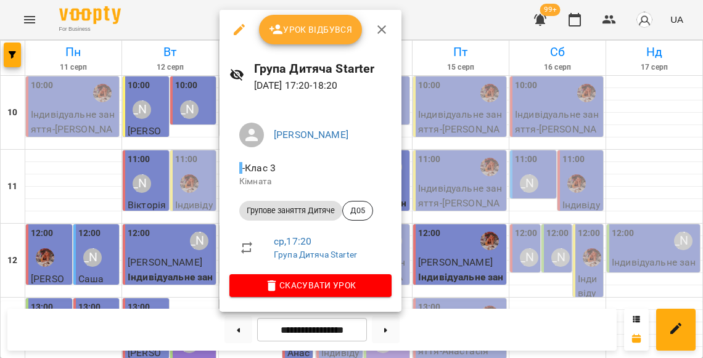
click at [195, 172] on div at bounding box center [351, 179] width 703 height 358
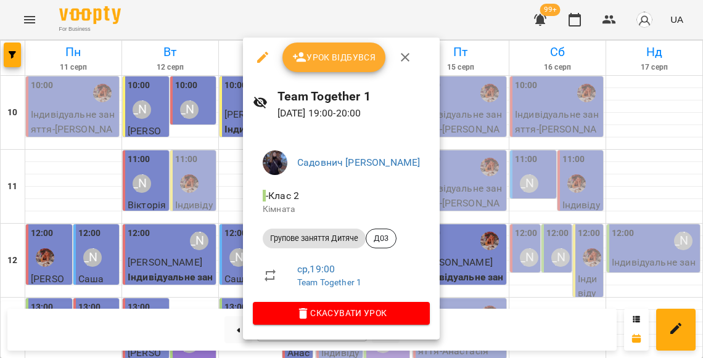
click at [232, 242] on div at bounding box center [351, 179] width 703 height 358
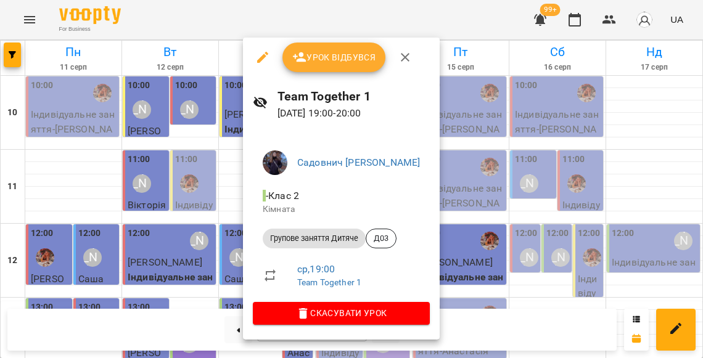
click at [320, 63] on span "Урок відбувся" at bounding box center [334, 57] width 84 height 15
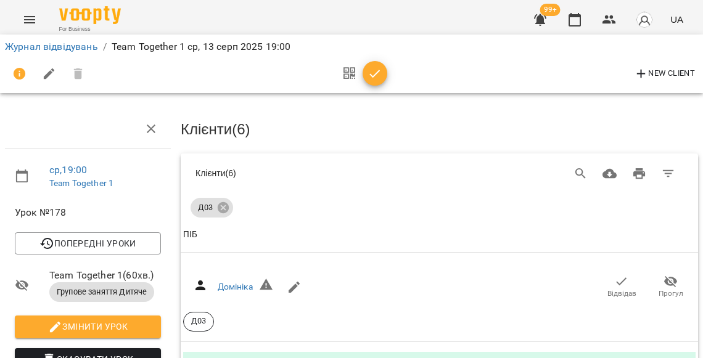
click at [380, 78] on span "button" at bounding box center [374, 74] width 25 height 15
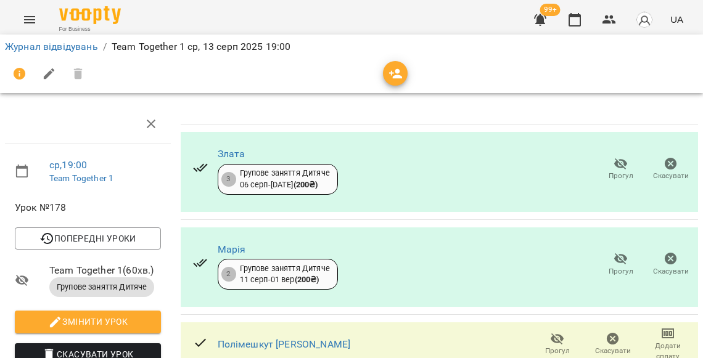
scroll to position [259, 0]
click at [557, 346] on span "Прогул" at bounding box center [557, 351] width 25 height 10
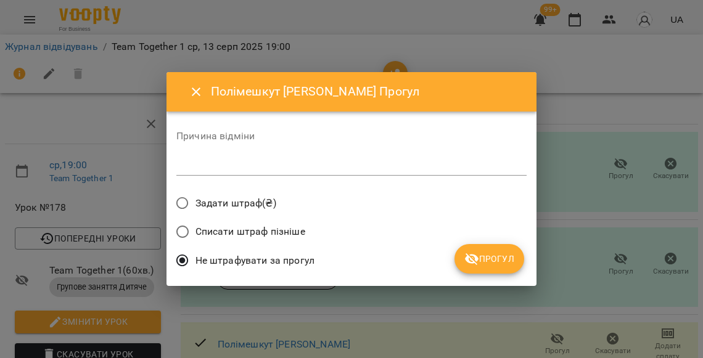
click at [497, 256] on span "Прогул" at bounding box center [489, 258] width 50 height 15
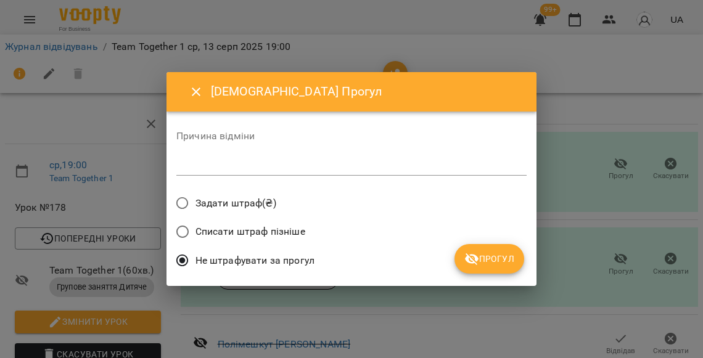
click at [502, 263] on button "Прогул" at bounding box center [489, 259] width 70 height 30
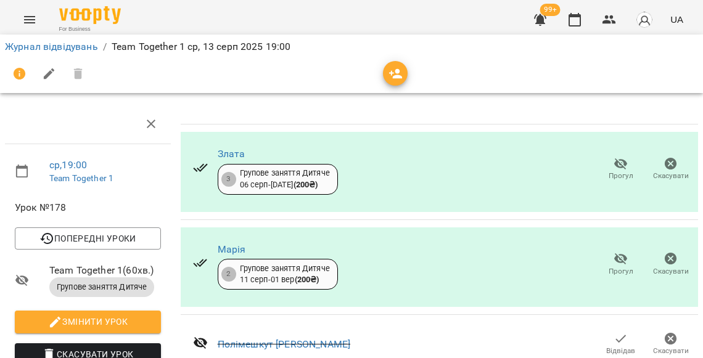
scroll to position [259, 0]
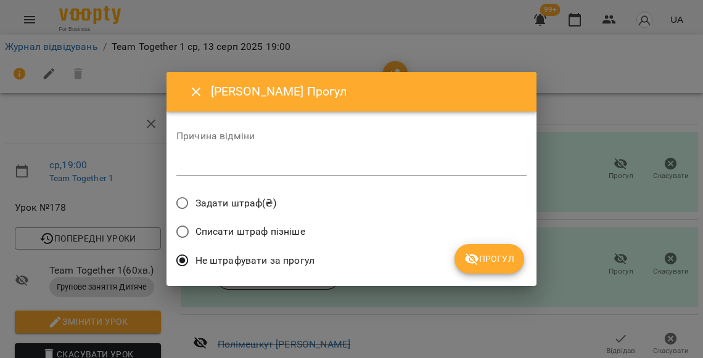
click at [500, 259] on span "Прогул" at bounding box center [489, 258] width 50 height 15
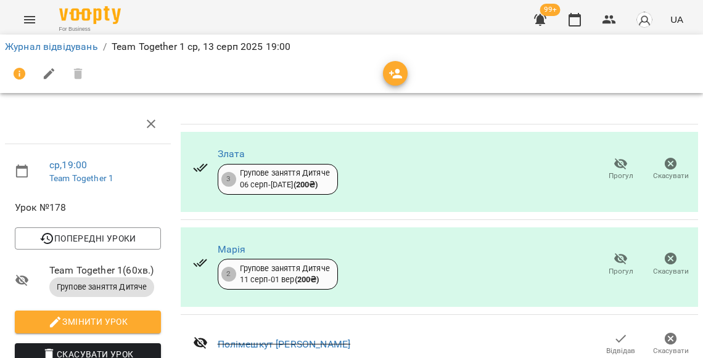
scroll to position [52, 0]
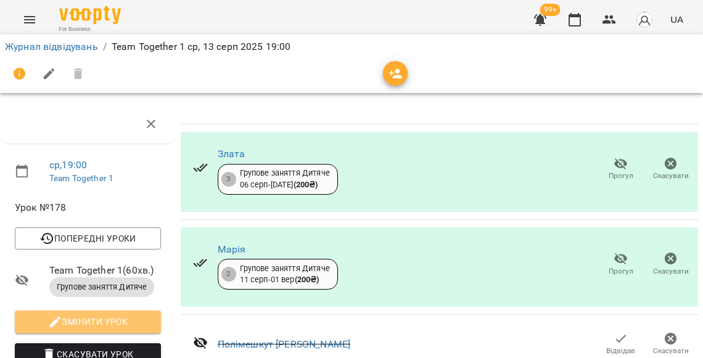
click at [118, 314] on span "Змінити урок" at bounding box center [88, 321] width 126 height 15
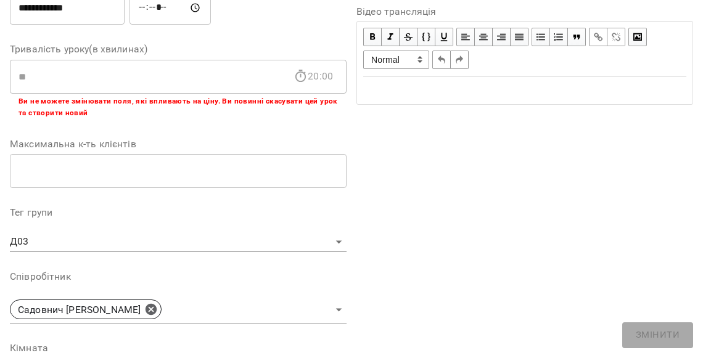
scroll to position [397, 0]
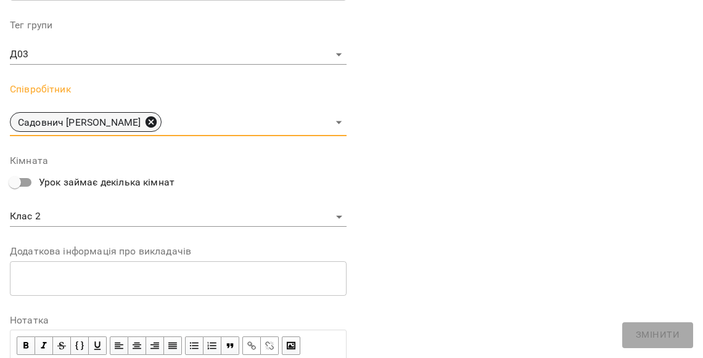
click at [144, 124] on icon at bounding box center [151, 122] width 14 height 14
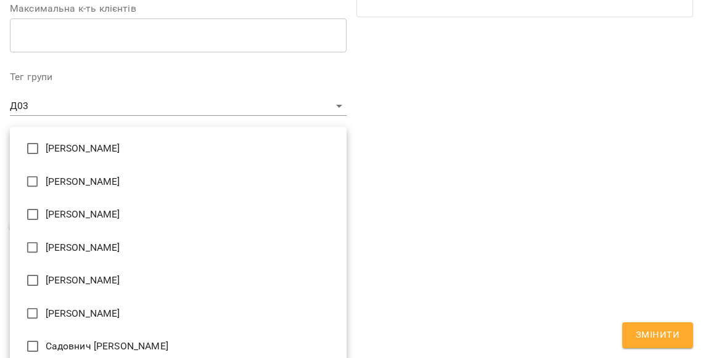
click at [69, 168] on body "For Business 99+ UA Журнал відвідувань / Team Together 1 ср, 13 серп 2025 19:00…" at bounding box center [351, 306] width 703 height 613
click at [83, 265] on li "Дарія" at bounding box center [178, 280] width 337 height 33
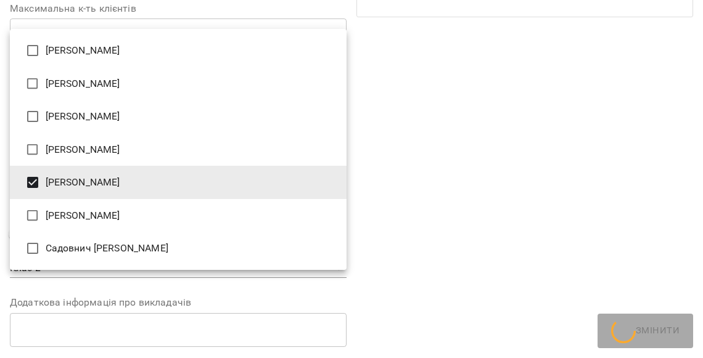
type input "**********"
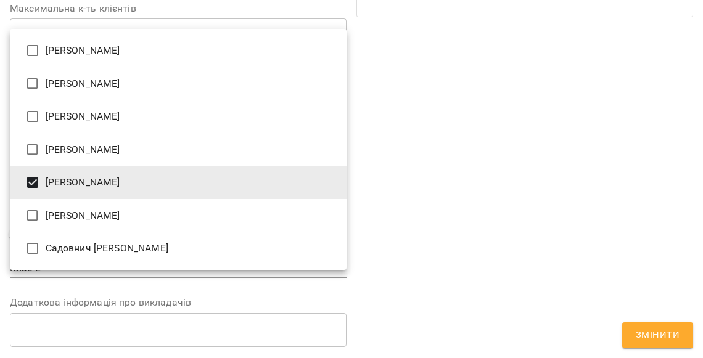
click at [521, 232] on div at bounding box center [351, 179] width 703 height 358
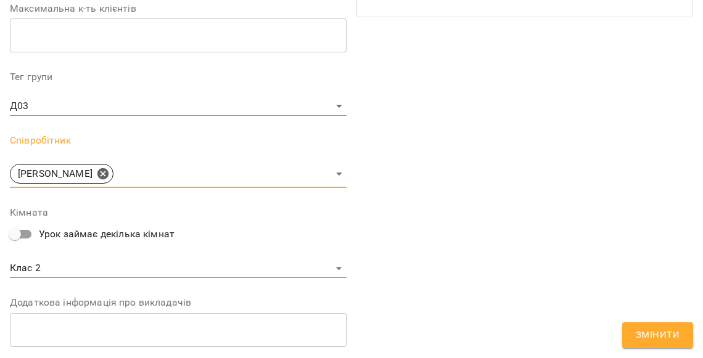
click at [637, 335] on span "Змінити" at bounding box center [657, 335] width 44 height 16
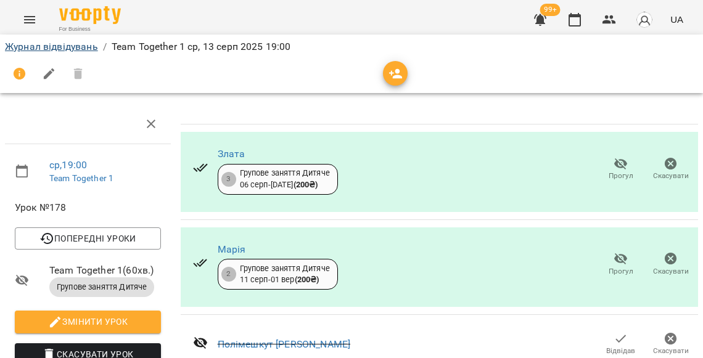
click at [71, 42] on link "Журнал відвідувань" at bounding box center [51, 47] width 93 height 12
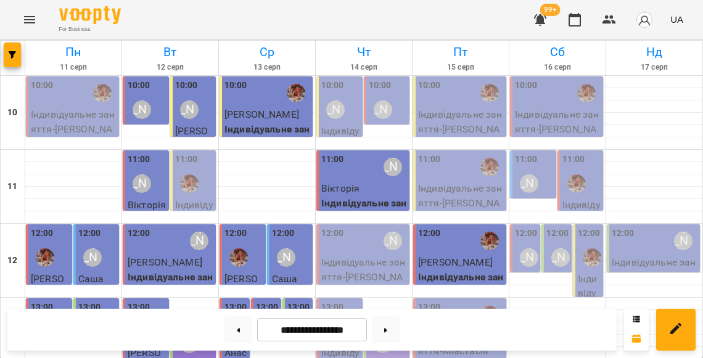
scroll to position [508, 0]
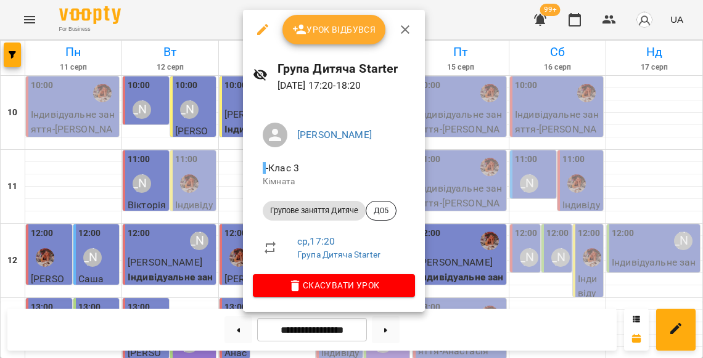
click at [223, 160] on div at bounding box center [351, 179] width 703 height 358
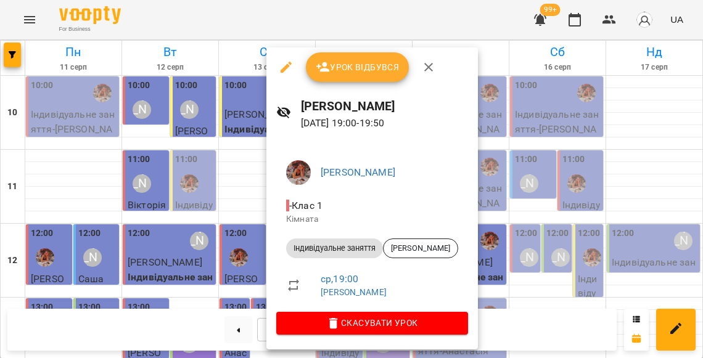
click at [249, 217] on div at bounding box center [351, 179] width 703 height 358
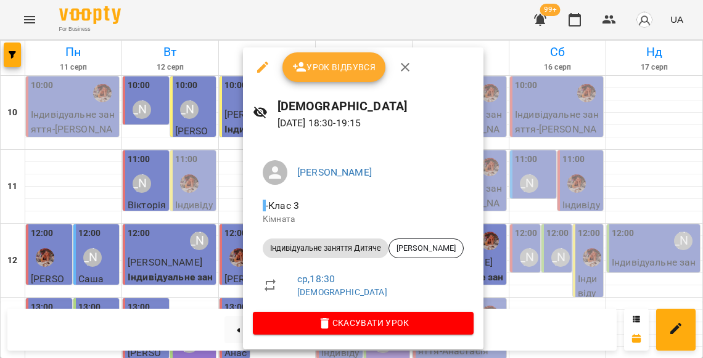
click at [223, 213] on div at bounding box center [351, 179] width 703 height 358
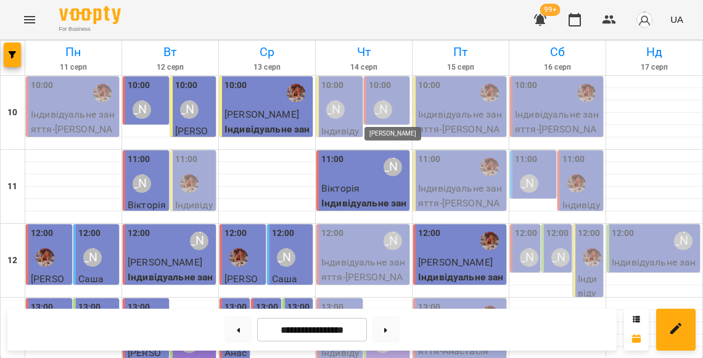
scroll to position [0, 0]
click at [350, 94] on div "10:00 Литвак Анна" at bounding box center [340, 101] width 39 height 45
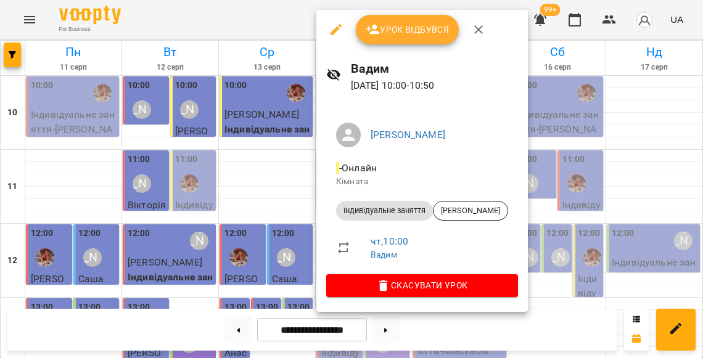
click at [294, 148] on div at bounding box center [351, 179] width 703 height 358
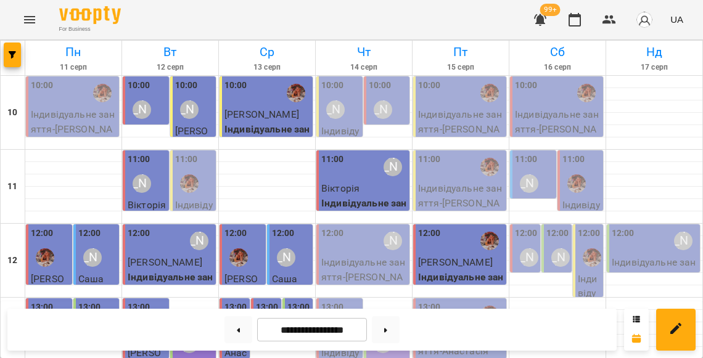
click at [352, 94] on div "10:00 Литвак Анна" at bounding box center [340, 101] width 39 height 45
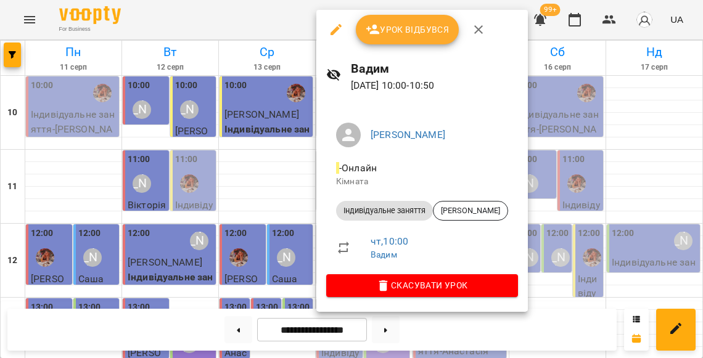
click at [404, 26] on span "Урок відбувся" at bounding box center [407, 29] width 84 height 15
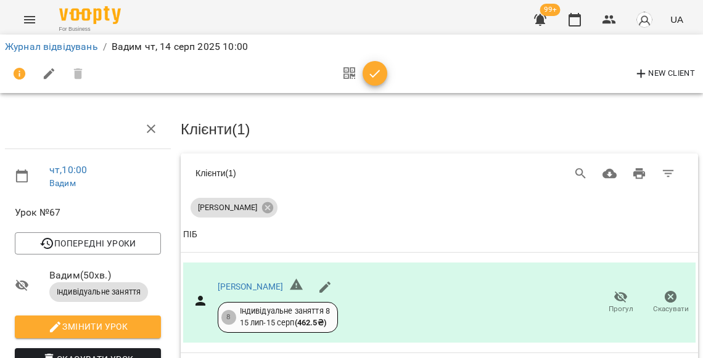
click at [368, 69] on icon "button" at bounding box center [374, 74] width 15 height 15
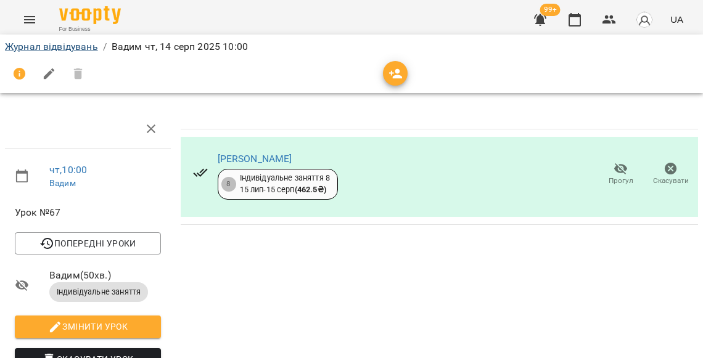
click at [90, 49] on link "Журнал відвідувань" at bounding box center [51, 47] width 93 height 12
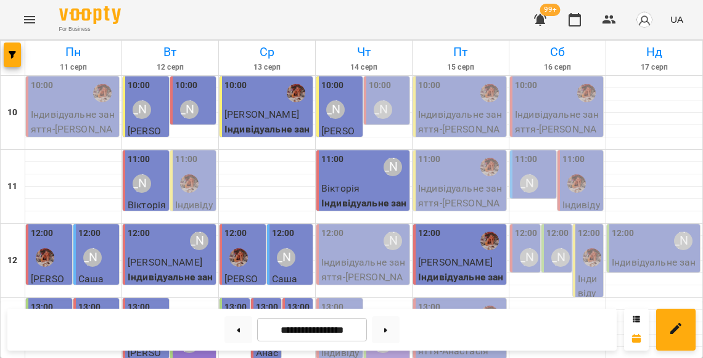
click at [392, 90] on div "10:00 Вероніка" at bounding box center [388, 101] width 39 height 45
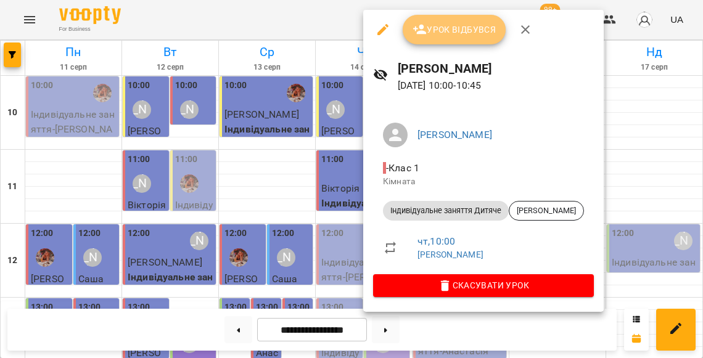
click at [461, 27] on span "Урок відбувся" at bounding box center [454, 29] width 84 height 15
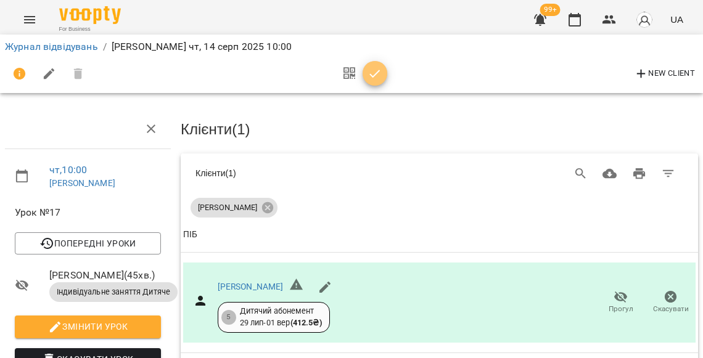
click at [375, 78] on icon "button" at bounding box center [374, 74] width 15 height 15
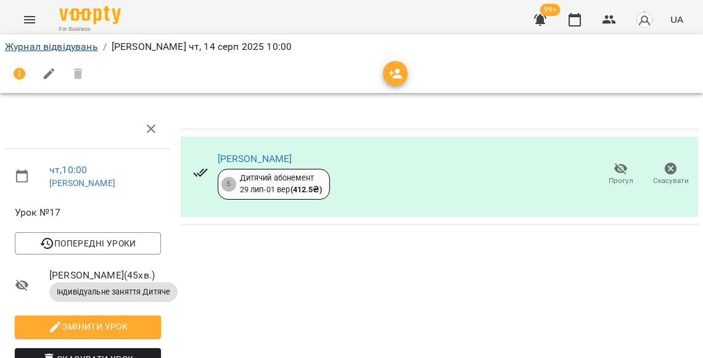
click at [91, 49] on link "Журнал відвідувань" at bounding box center [51, 47] width 93 height 12
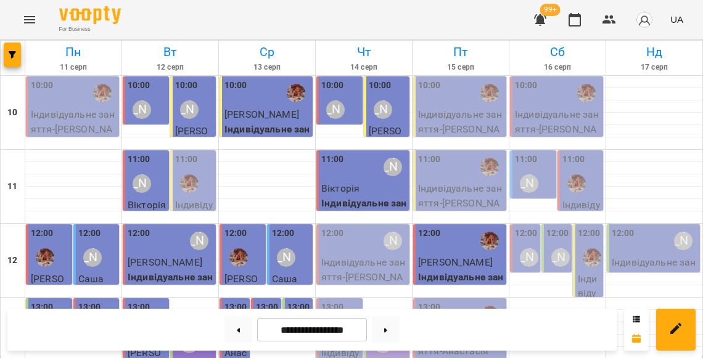
scroll to position [118, 0]
click at [350, 255] on p "Індивідуальне заняття - Жанна" at bounding box center [364, 277] width 86 height 44
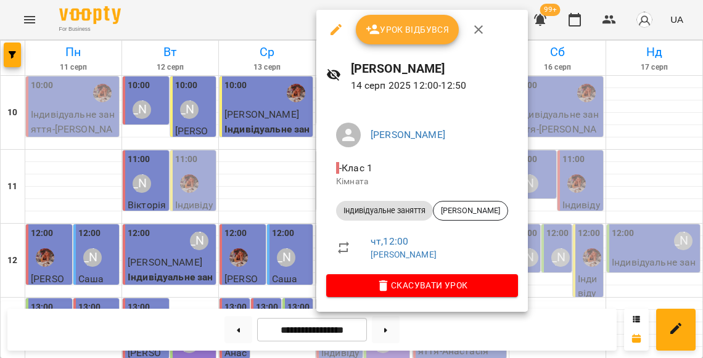
click at [406, 27] on span "Урок відбувся" at bounding box center [407, 29] width 84 height 15
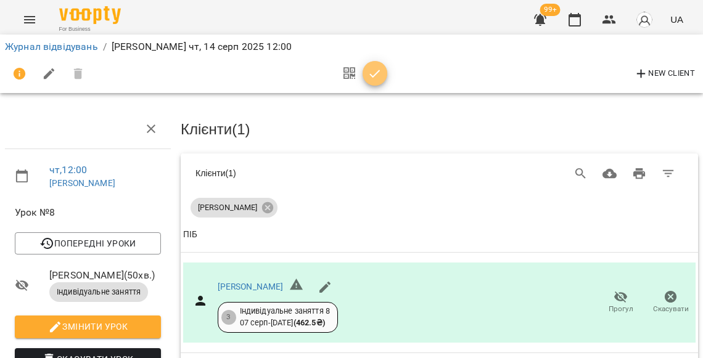
click at [370, 80] on button "button" at bounding box center [374, 73] width 25 height 25
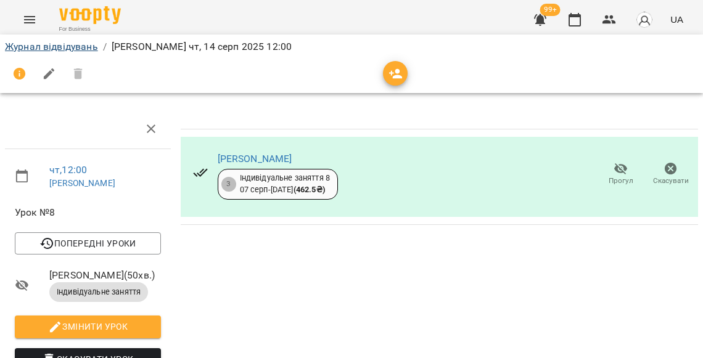
click at [70, 49] on link "Журнал відвідувань" at bounding box center [51, 47] width 93 height 12
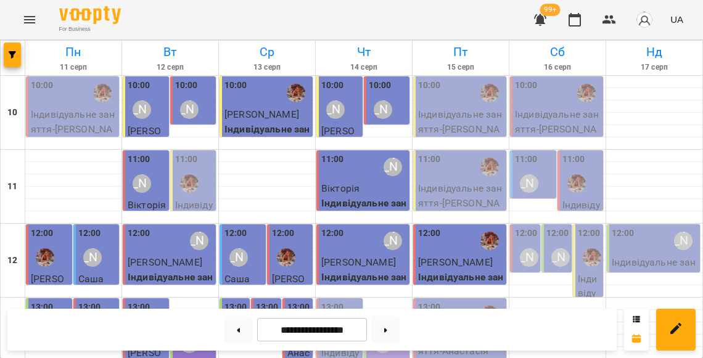
scroll to position [190, 0]
click at [346, 317] on div "Ірина" at bounding box center [335, 331] width 28 height 28
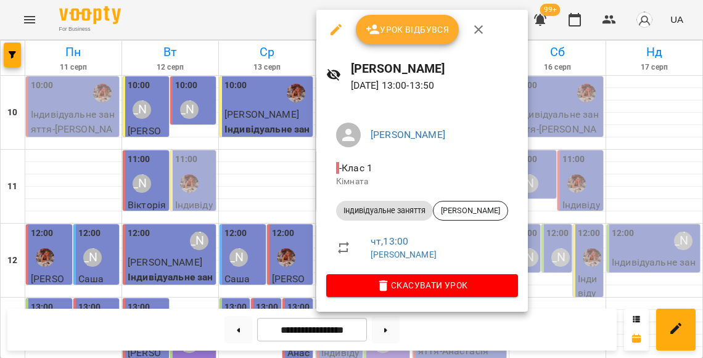
click at [388, 38] on button "Урок відбувся" at bounding box center [408, 30] width 104 height 30
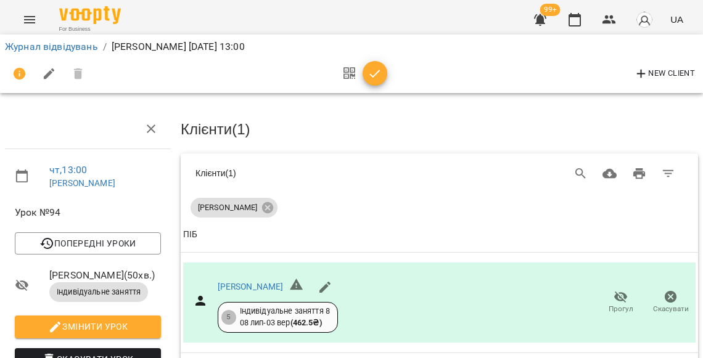
click at [380, 76] on span "button" at bounding box center [374, 74] width 25 height 15
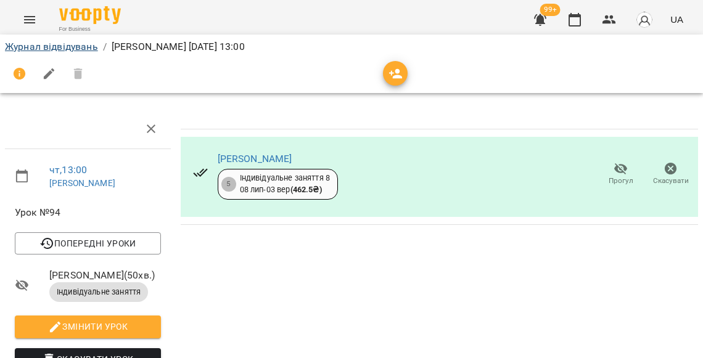
click at [93, 47] on link "Журнал відвідувань" at bounding box center [51, 47] width 93 height 12
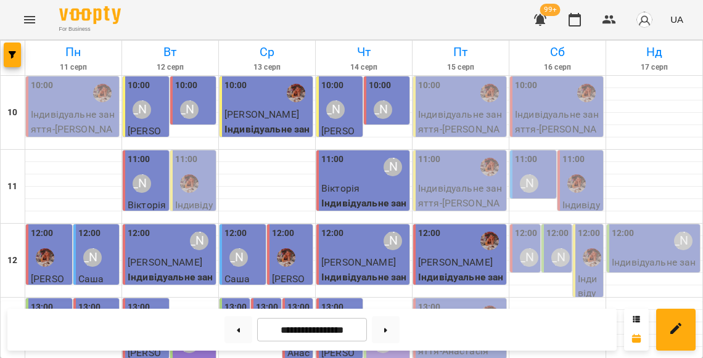
scroll to position [161, 0]
click at [399, 313] on div "13:10 Вероніка" at bounding box center [388, 335] width 39 height 45
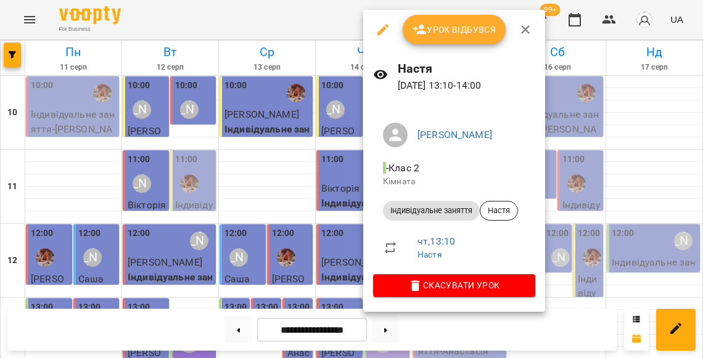
click at [306, 149] on div at bounding box center [351, 179] width 703 height 358
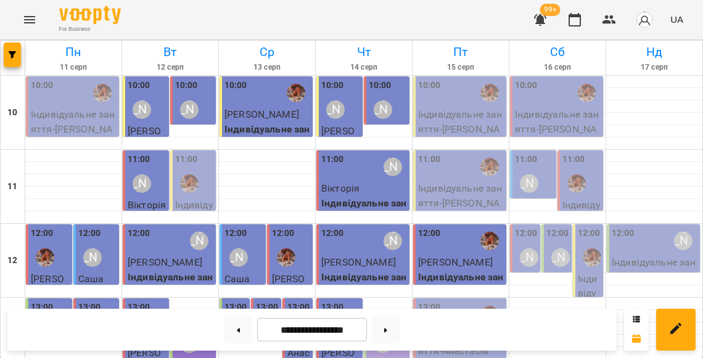
scroll to position [308, 0]
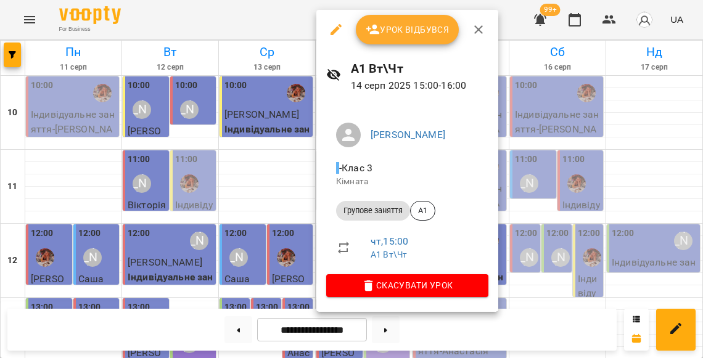
click at [402, 32] on span "Урок відбувся" at bounding box center [407, 29] width 84 height 15
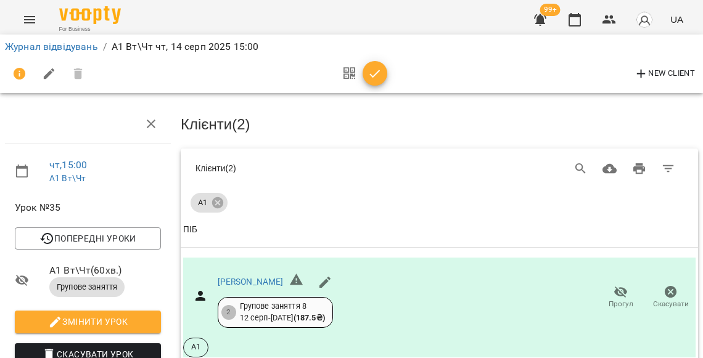
scroll to position [134, 0]
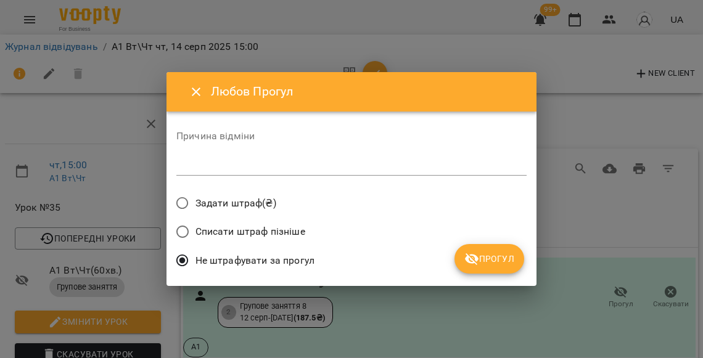
click at [468, 245] on button "Прогул" at bounding box center [489, 259] width 70 height 30
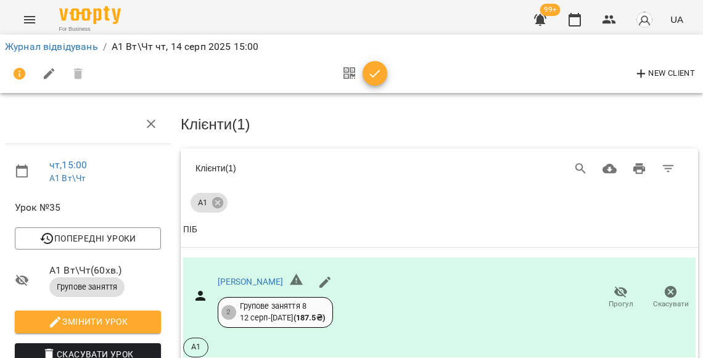
click at [372, 74] on icon "button" at bounding box center [374, 74] width 15 height 15
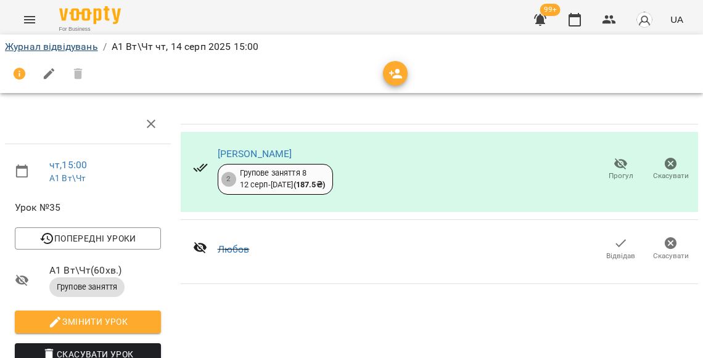
click at [84, 46] on link "Журнал відвідувань" at bounding box center [51, 47] width 93 height 12
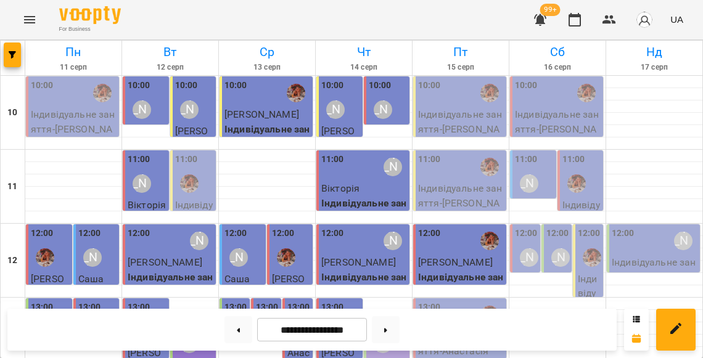
scroll to position [343, 0]
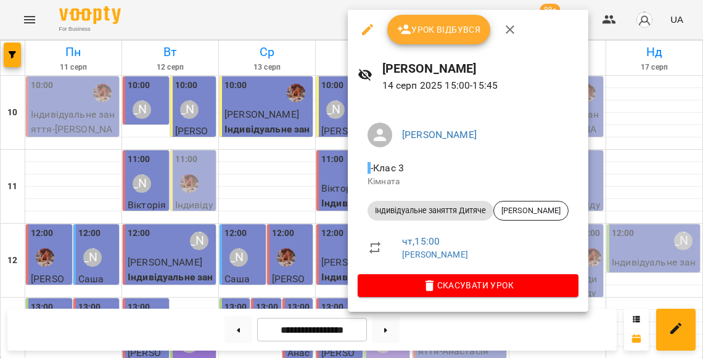
click at [435, 38] on button "Урок відбувся" at bounding box center [439, 30] width 104 height 30
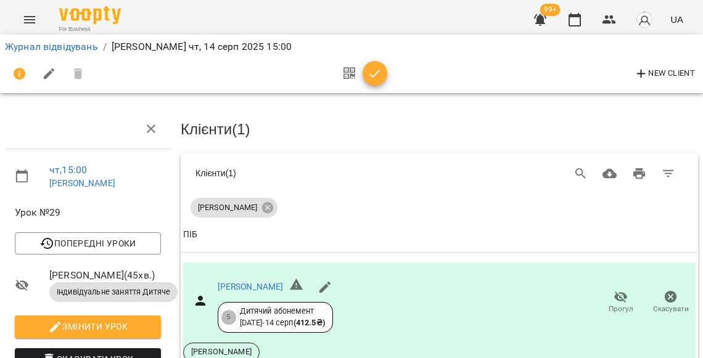
click at [370, 74] on icon "button" at bounding box center [375, 74] width 10 height 8
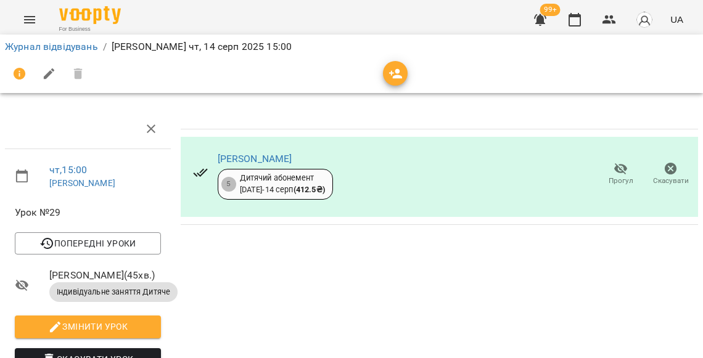
click at [95, 52] on li "Журнал відвідувань" at bounding box center [51, 46] width 93 height 15
click at [92, 47] on link "Журнал відвідувань" at bounding box center [51, 47] width 93 height 12
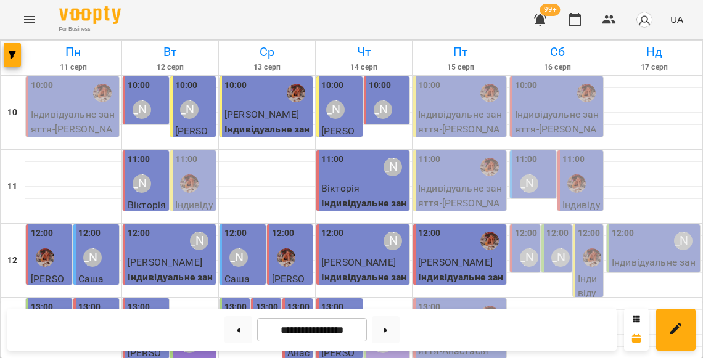
scroll to position [354, 0]
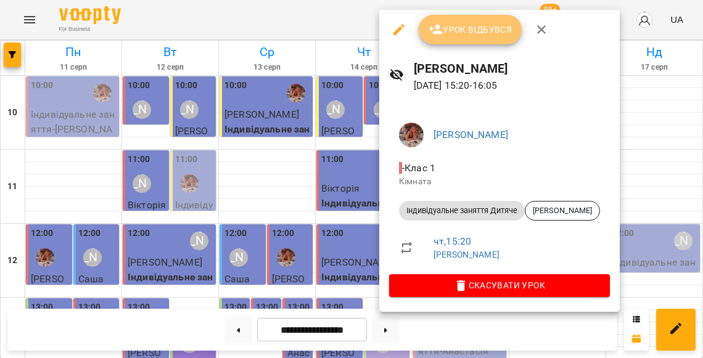
click at [459, 38] on button "Урок відбувся" at bounding box center [470, 30] width 104 height 30
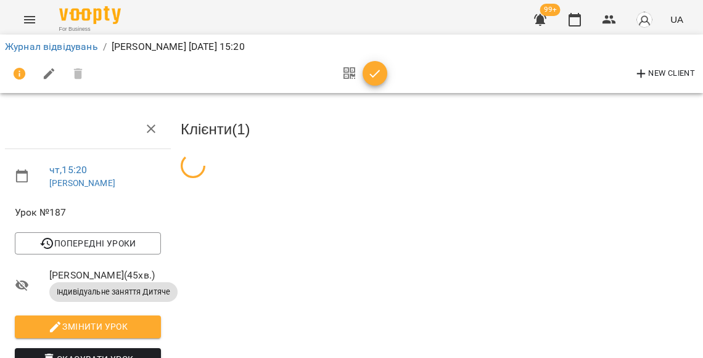
click at [377, 76] on icon "button" at bounding box center [374, 74] width 15 height 15
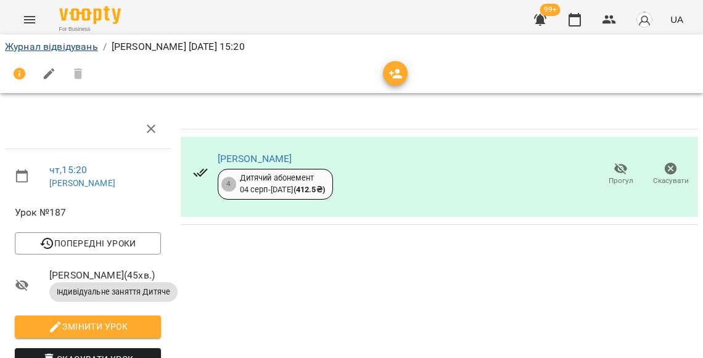
click at [88, 43] on link "Журнал відвідувань" at bounding box center [51, 47] width 93 height 12
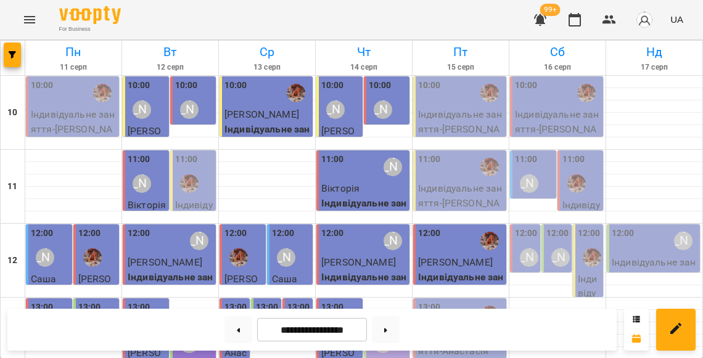
scroll to position [357, 0]
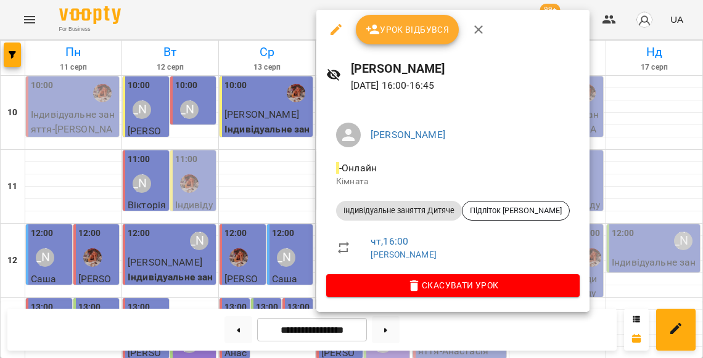
click at [412, 15] on button "Урок відбувся" at bounding box center [408, 30] width 104 height 30
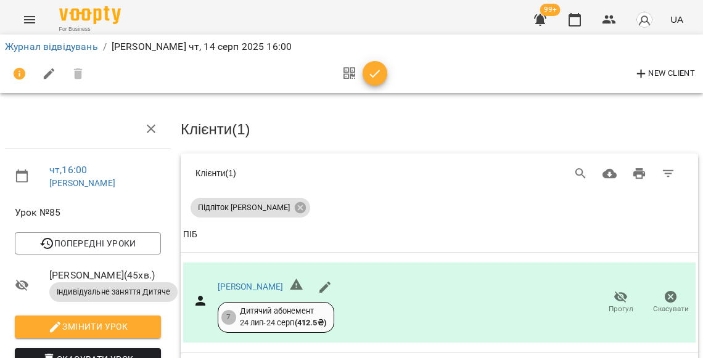
click at [372, 73] on icon "button" at bounding box center [374, 74] width 15 height 15
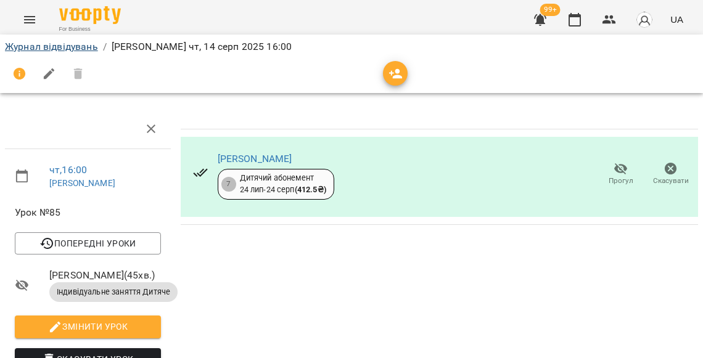
click at [57, 44] on link "Журнал відвідувань" at bounding box center [51, 47] width 93 height 12
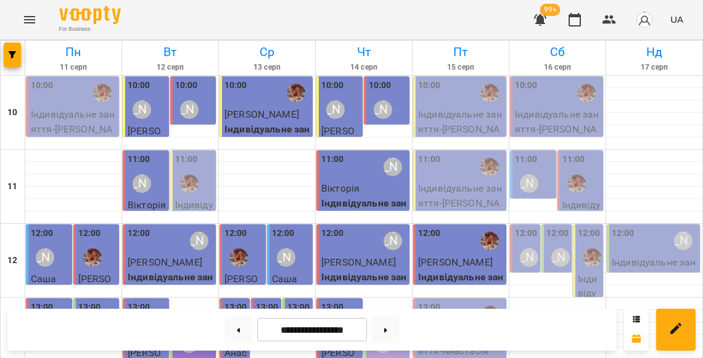
scroll to position [346, 0]
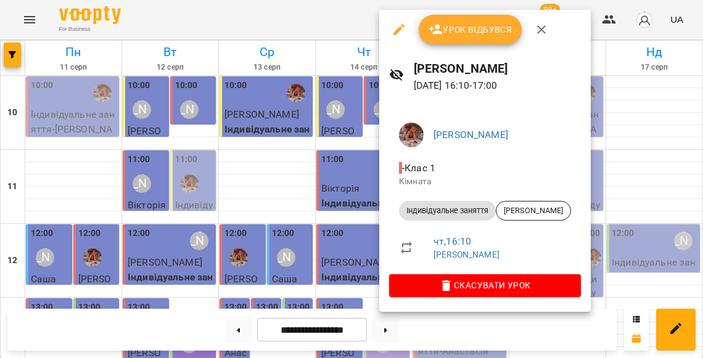
click at [466, 27] on span "Урок відбувся" at bounding box center [470, 29] width 84 height 15
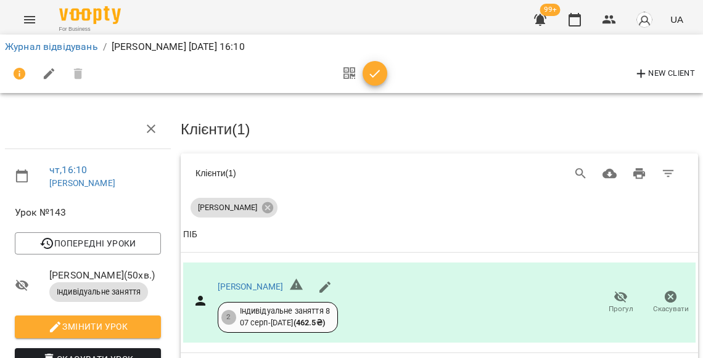
click at [375, 70] on icon "button" at bounding box center [375, 74] width 10 height 8
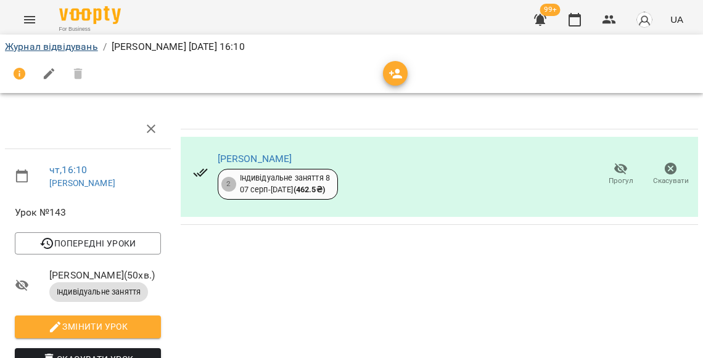
click at [86, 49] on link "Журнал відвідувань" at bounding box center [51, 47] width 93 height 12
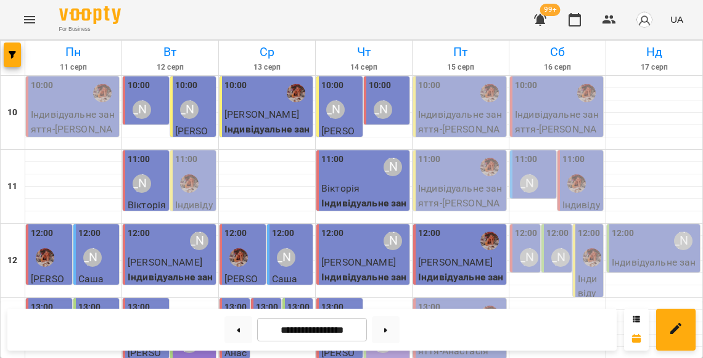
scroll to position [470, 0]
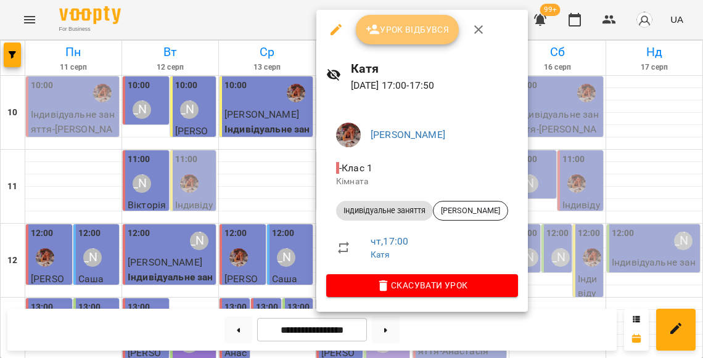
click at [384, 20] on button "Урок відбувся" at bounding box center [408, 30] width 104 height 30
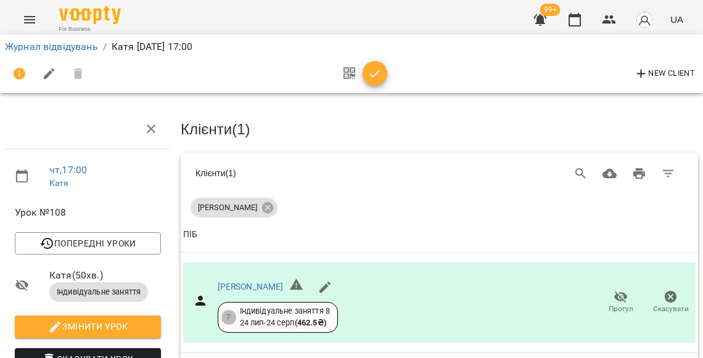
click at [370, 80] on button "button" at bounding box center [374, 73] width 25 height 25
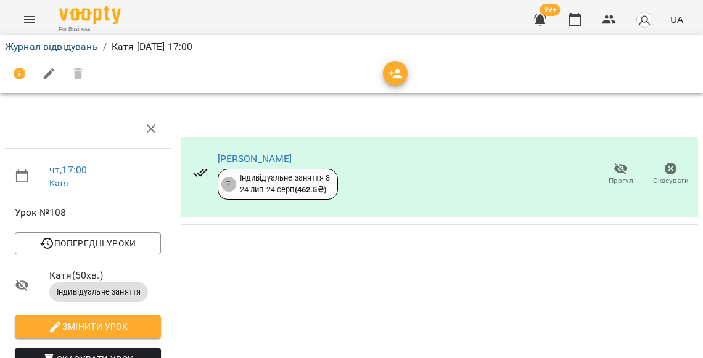
click at [67, 47] on link "Журнал відвідувань" at bounding box center [51, 47] width 93 height 12
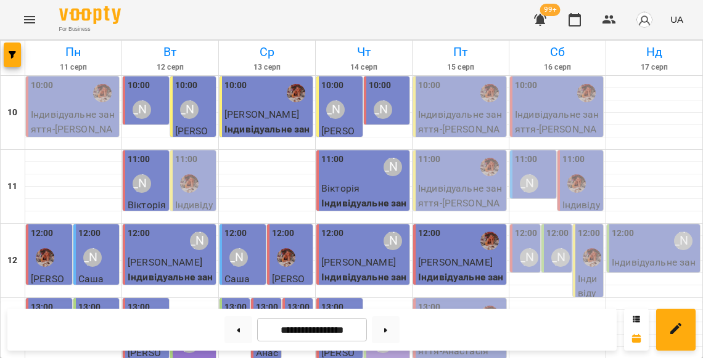
scroll to position [429, 0]
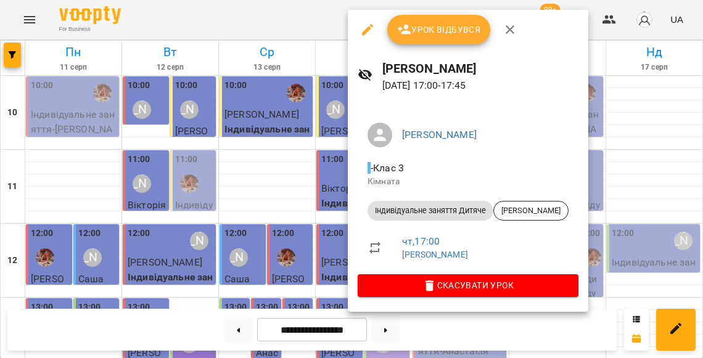
click at [314, 201] on div at bounding box center [351, 179] width 703 height 358
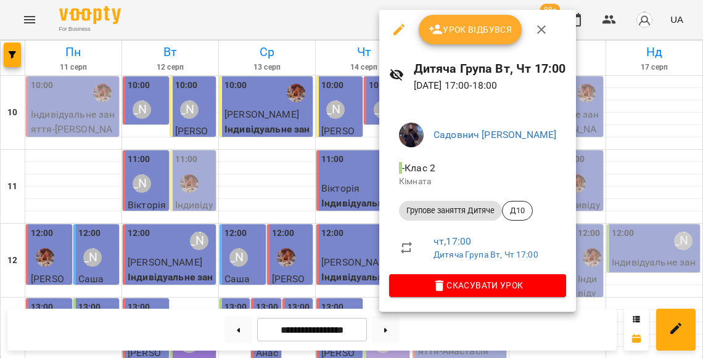
click at [330, 213] on div at bounding box center [351, 179] width 703 height 358
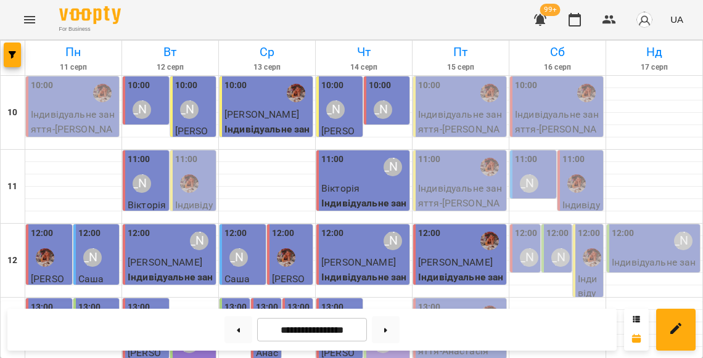
scroll to position [473, 0]
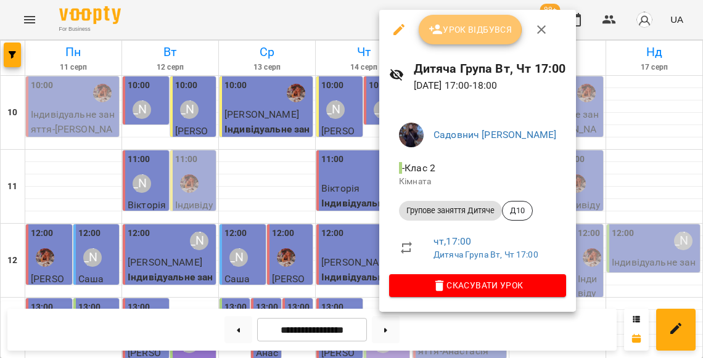
click at [459, 29] on span "Урок відбувся" at bounding box center [470, 29] width 84 height 15
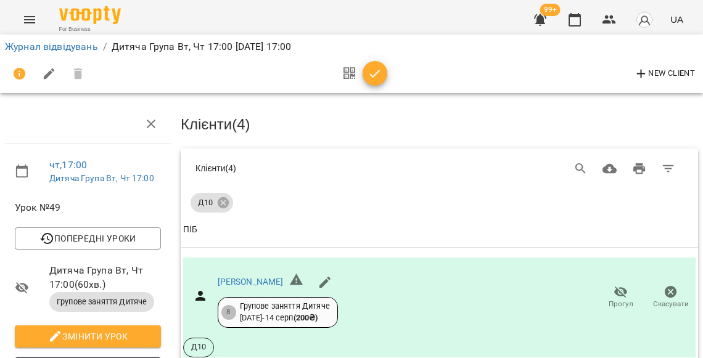
scroll to position [255, 0]
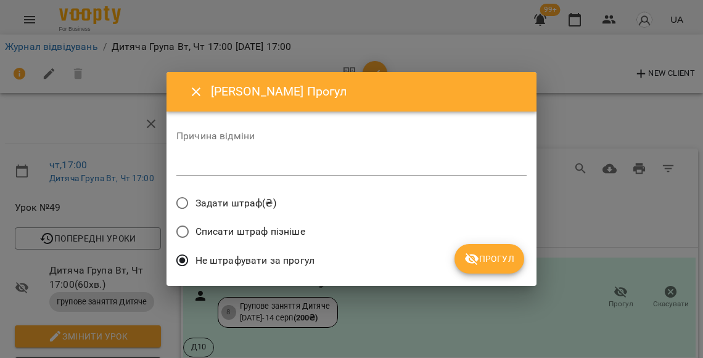
click at [485, 261] on span "Прогул" at bounding box center [489, 258] width 50 height 15
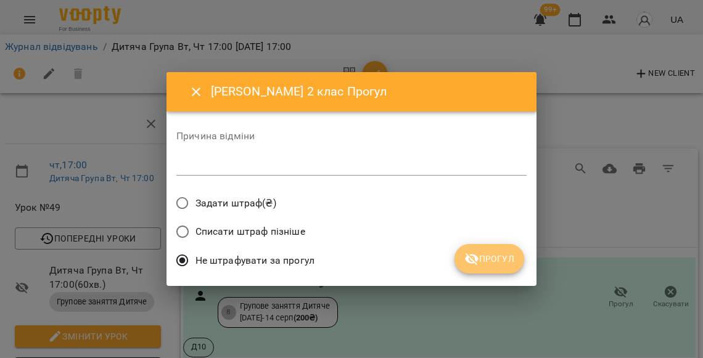
click at [495, 251] on span "Прогул" at bounding box center [489, 258] width 50 height 15
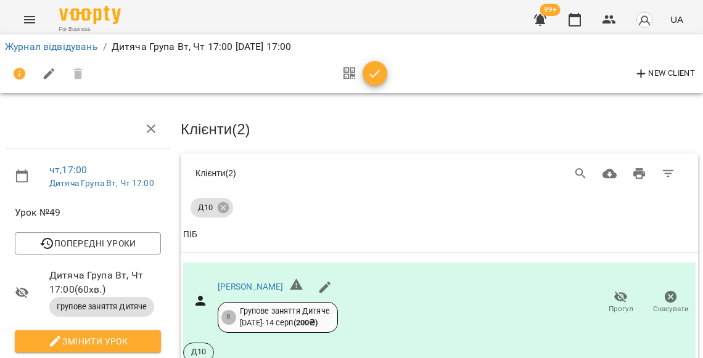
click at [367, 73] on icon "button" at bounding box center [374, 74] width 15 height 15
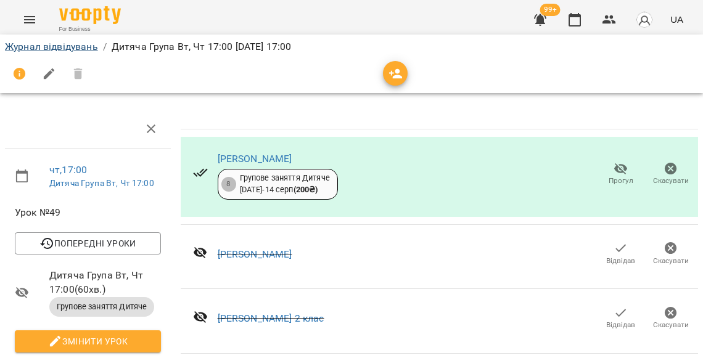
click at [64, 47] on link "Журнал відвідувань" at bounding box center [51, 47] width 93 height 12
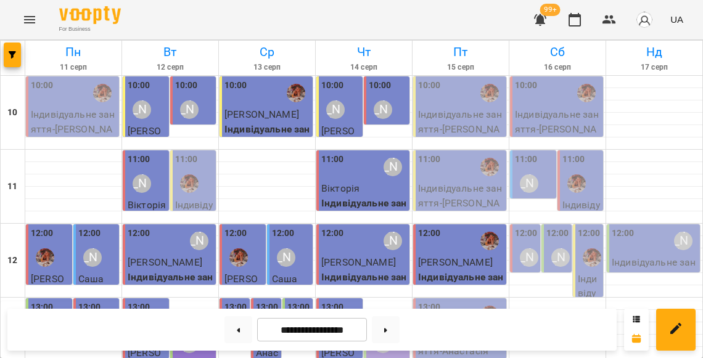
scroll to position [494, 0]
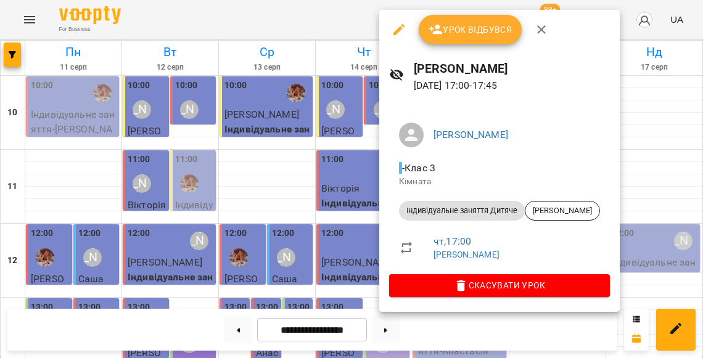
click at [345, 147] on div at bounding box center [351, 179] width 703 height 358
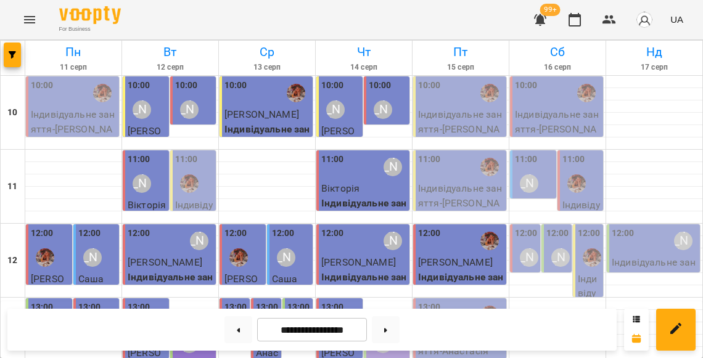
scroll to position [540, 0]
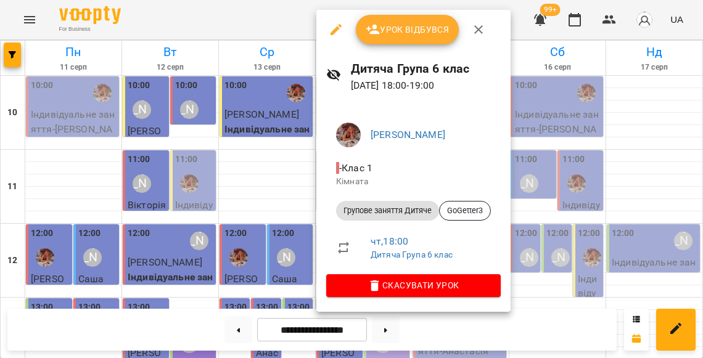
click at [390, 33] on span "Урок відбувся" at bounding box center [407, 29] width 84 height 15
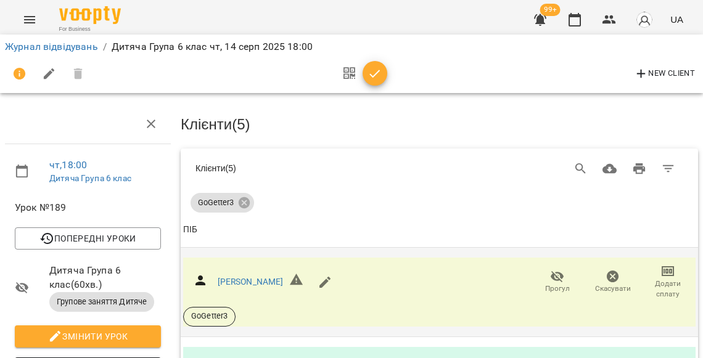
scroll to position [113, 0]
click at [648, 279] on span "Додати сплату" at bounding box center [667, 289] width 41 height 21
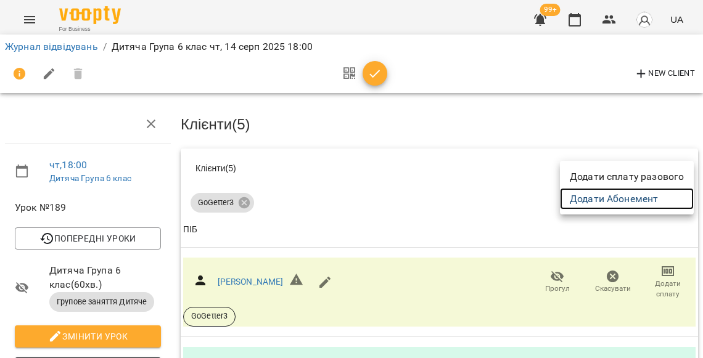
click at [626, 195] on link "Додати Абонемент" at bounding box center [627, 199] width 134 height 22
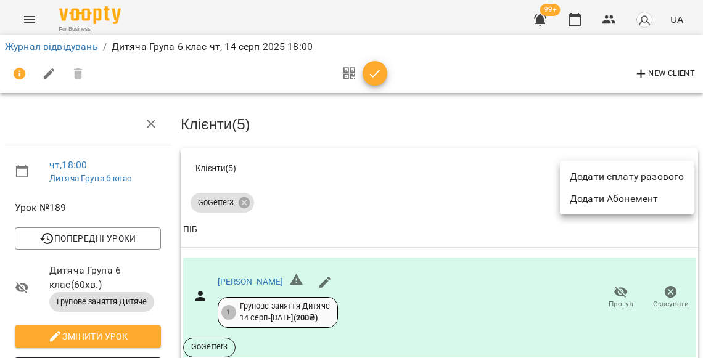
click at [414, 89] on div at bounding box center [351, 179] width 703 height 358
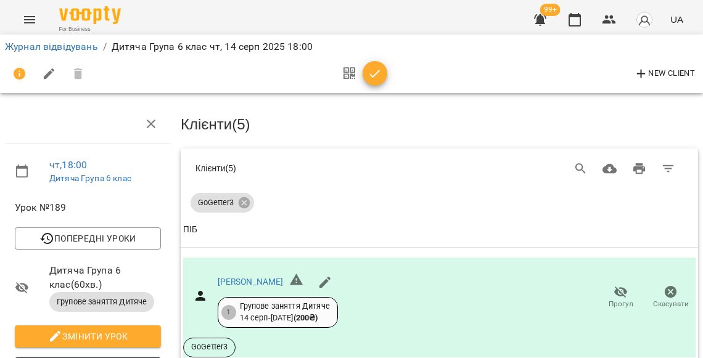
scroll to position [489, 0]
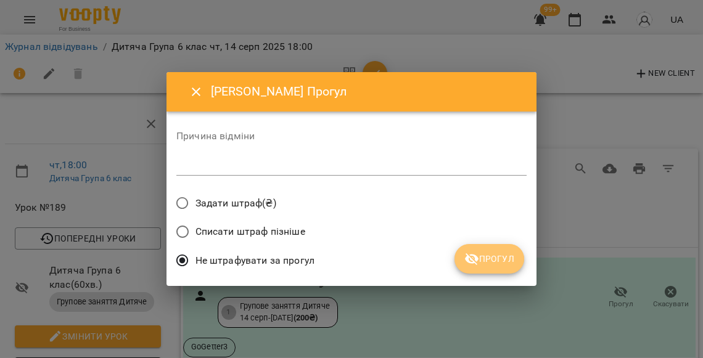
click at [485, 254] on span "Прогул" at bounding box center [489, 258] width 50 height 15
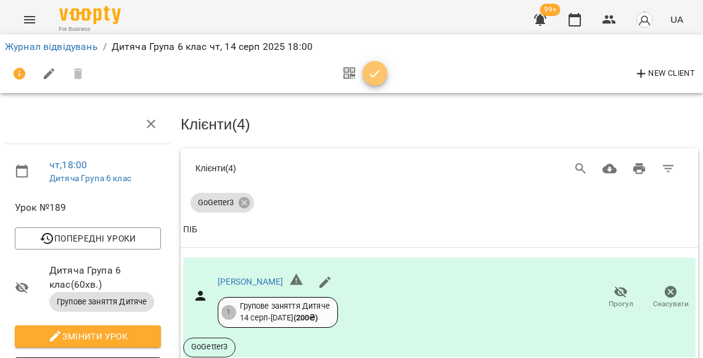
click at [375, 78] on icon "button" at bounding box center [374, 74] width 15 height 15
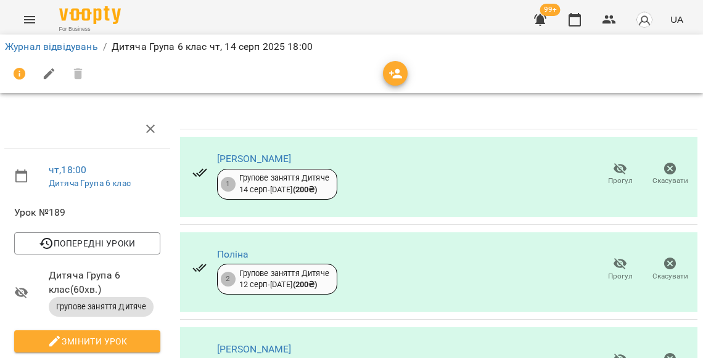
scroll to position [0, 1]
click at [71, 42] on link "Журнал відвідувань" at bounding box center [51, 47] width 93 height 12
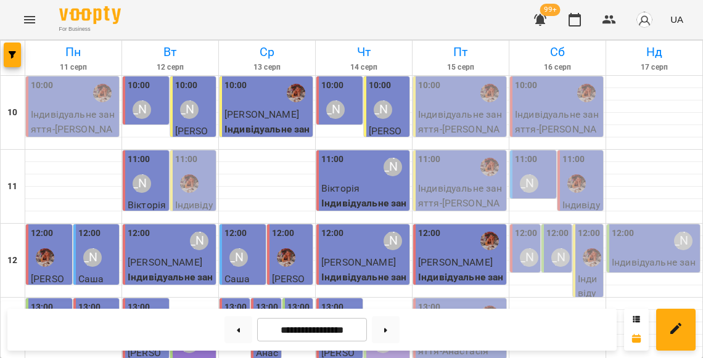
scroll to position [527, 0]
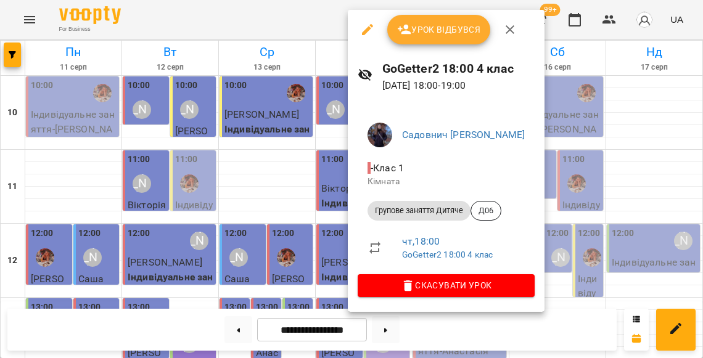
click at [316, 163] on div at bounding box center [351, 179] width 703 height 358
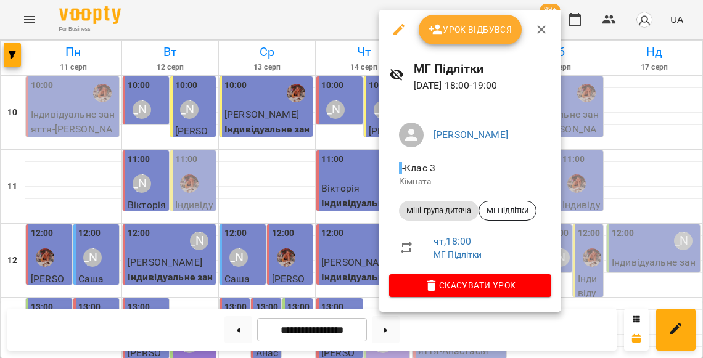
click at [349, 197] on div at bounding box center [351, 179] width 703 height 358
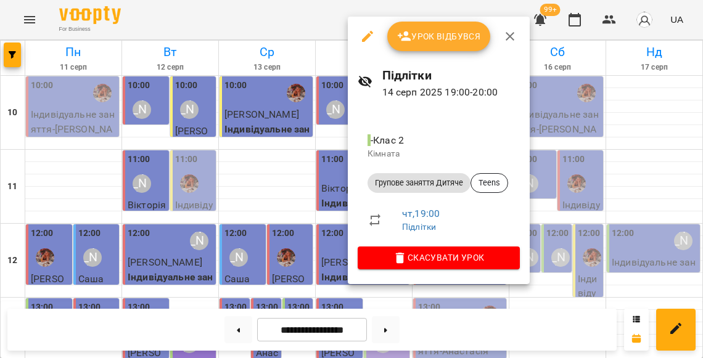
click at [304, 222] on div at bounding box center [351, 179] width 703 height 358
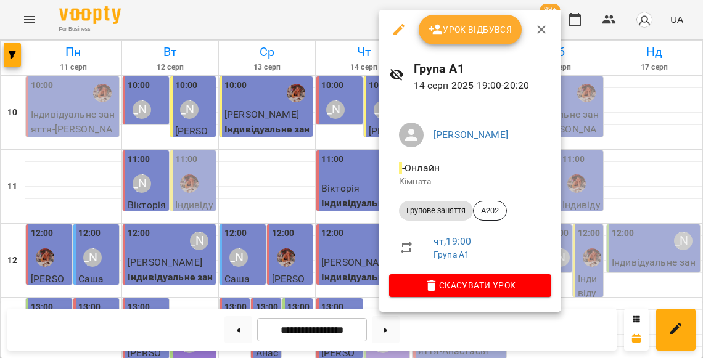
click at [459, 22] on span "Урок відбувся" at bounding box center [470, 29] width 84 height 15
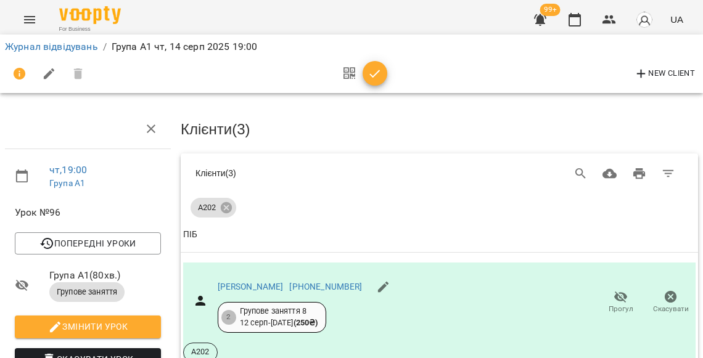
click at [370, 67] on icon "button" at bounding box center [374, 74] width 15 height 15
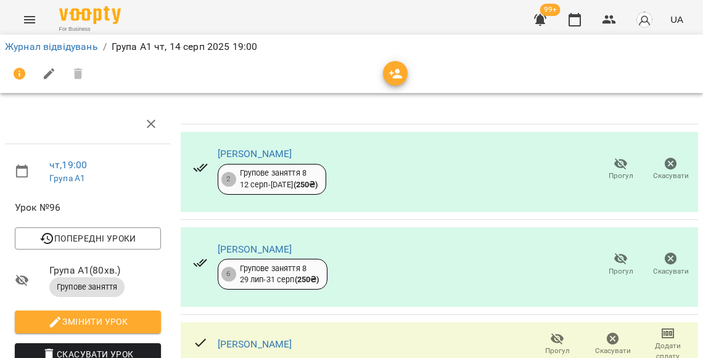
scroll to position [197, 0]
click at [560, 333] on icon "button" at bounding box center [557, 339] width 14 height 12
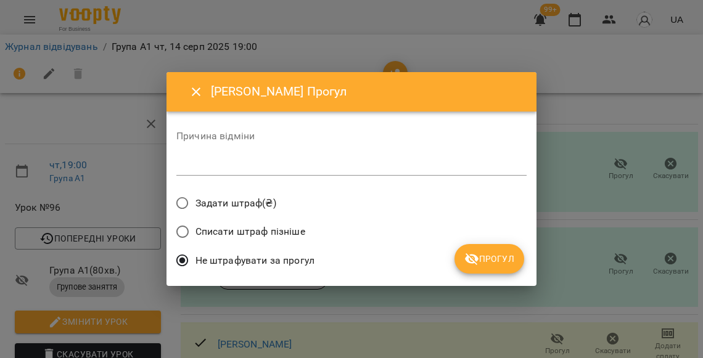
click at [486, 251] on span "Прогул" at bounding box center [489, 258] width 50 height 15
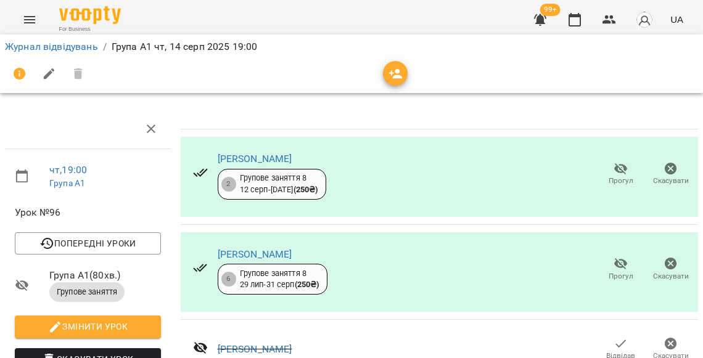
scroll to position [0, 0]
click at [631, 272] on span "Прогул" at bounding box center [620, 276] width 25 height 10
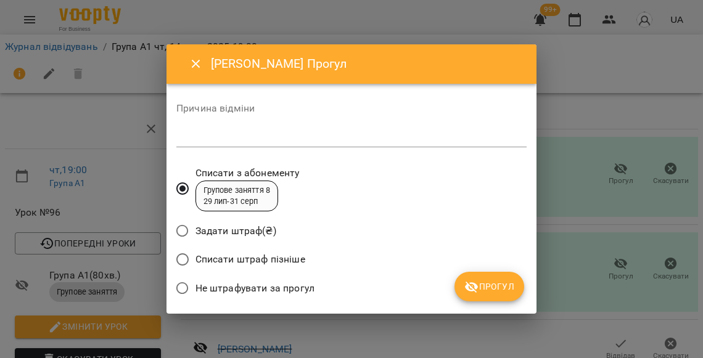
click at [308, 285] on span "Не штрафувати за прогул" at bounding box center [254, 288] width 119 height 15
click at [493, 284] on span "Прогул" at bounding box center [489, 286] width 50 height 15
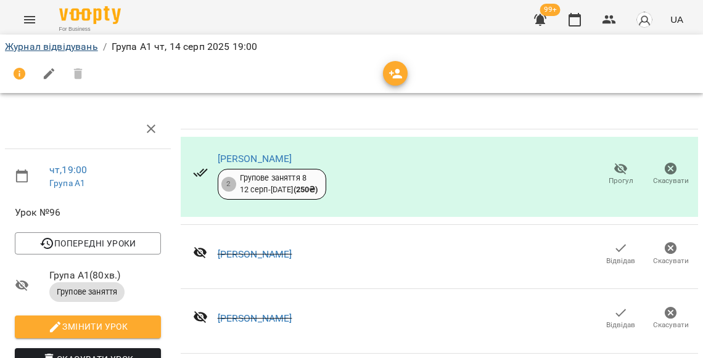
click at [81, 46] on link "Журнал відвідувань" at bounding box center [51, 47] width 93 height 12
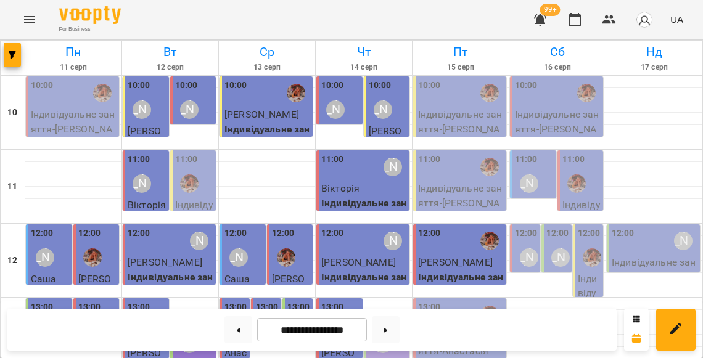
click at [457, 113] on p "Індивідуальне заняття - Скрипка Анна" at bounding box center [461, 129] width 86 height 44
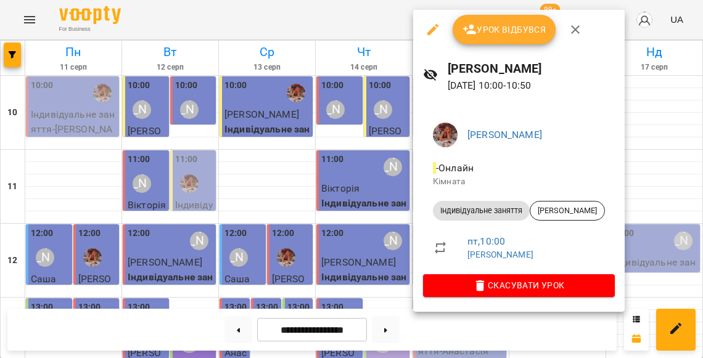
click at [365, 148] on div at bounding box center [351, 179] width 703 height 358
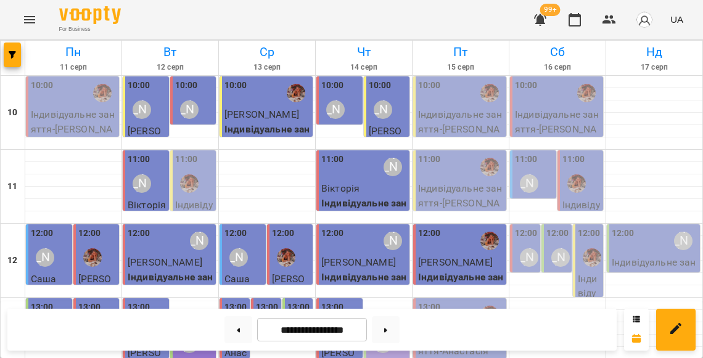
click at [452, 108] on p "Індивідуальне заняття - Скрипка Анна" at bounding box center [461, 129] width 86 height 44
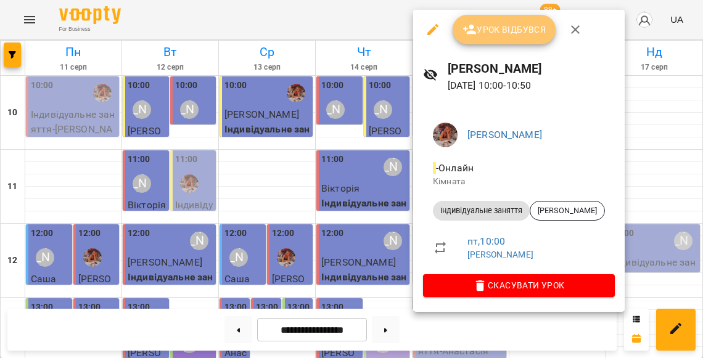
click at [484, 35] on span "Урок відбувся" at bounding box center [504, 29] width 84 height 15
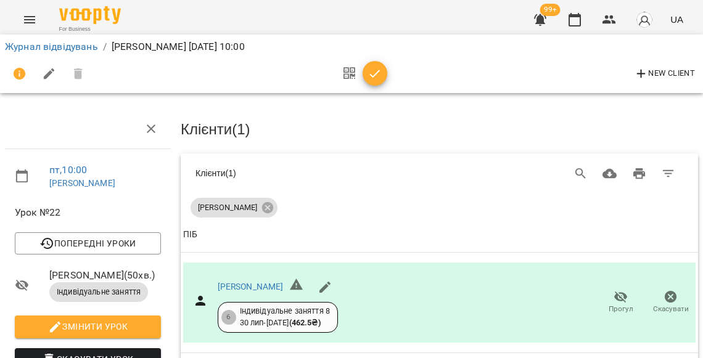
click at [374, 78] on icon "button" at bounding box center [374, 74] width 15 height 15
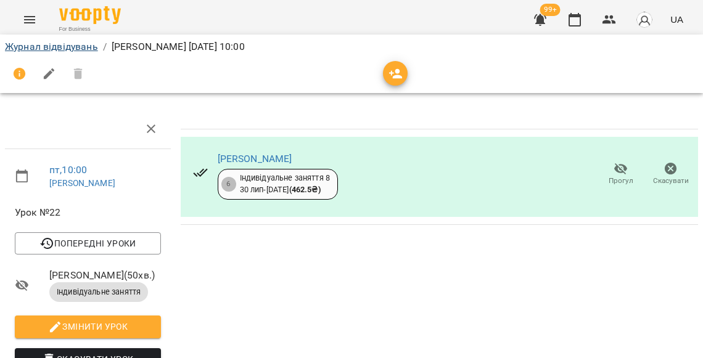
click at [85, 47] on link "Журнал відвідувань" at bounding box center [51, 47] width 93 height 12
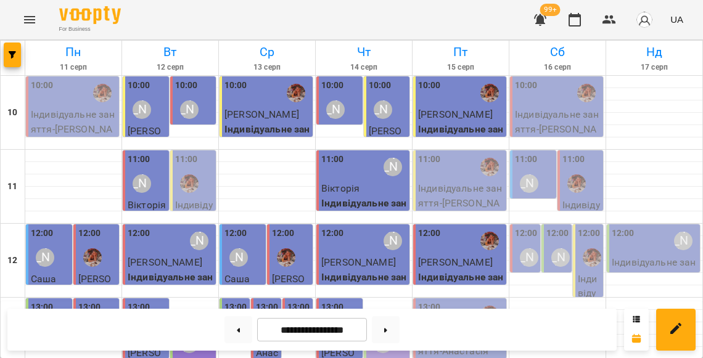
scroll to position [60, 0]
click at [467, 181] on p "Індивідуальне заняття - Мирослава" at bounding box center [461, 203] width 86 height 44
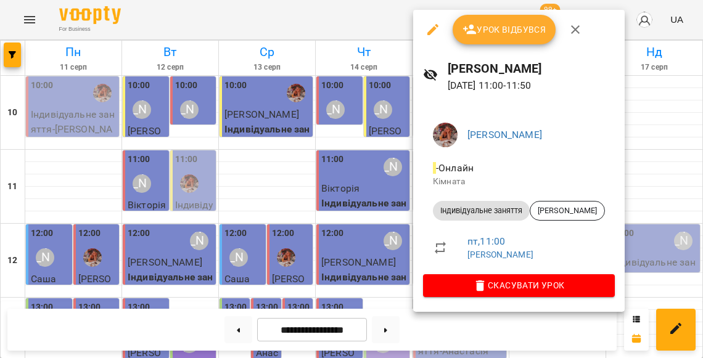
click at [377, 165] on div at bounding box center [351, 179] width 703 height 358
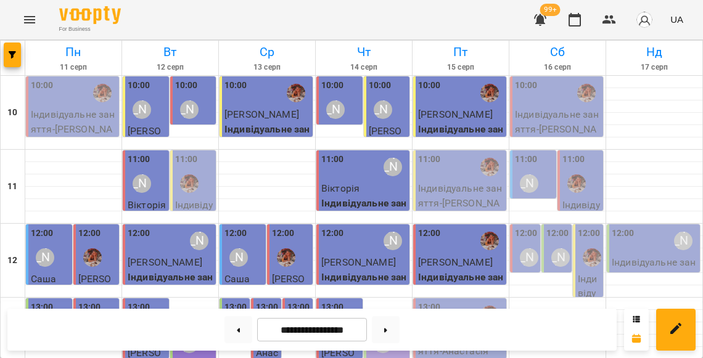
click at [458, 181] on p "Індивідуальне заняття - Мирослава" at bounding box center [461, 203] width 86 height 44
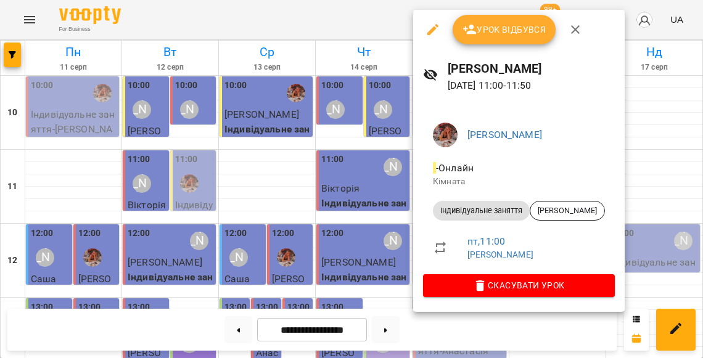
click at [492, 33] on span "Урок відбувся" at bounding box center [504, 29] width 84 height 15
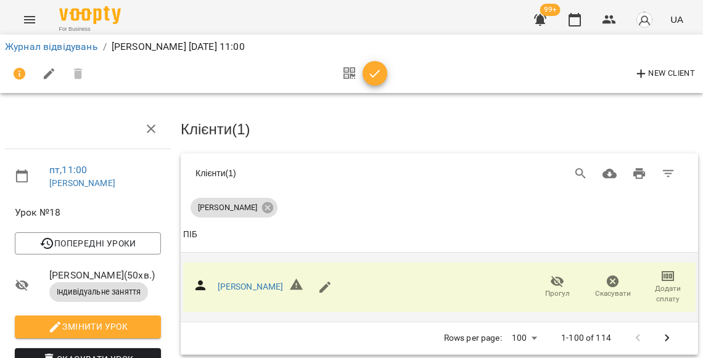
click at [675, 287] on span "Додати сплату" at bounding box center [667, 294] width 41 height 21
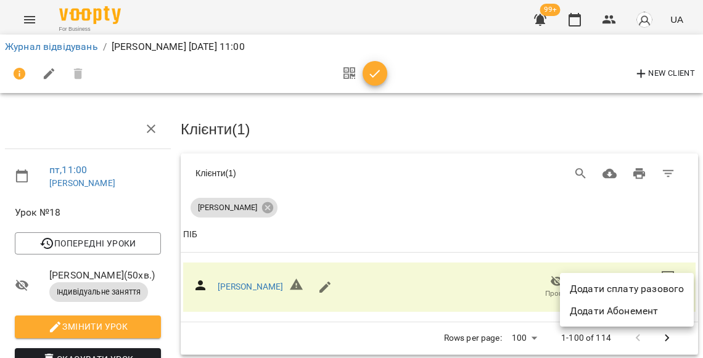
click at [623, 292] on li "Додати сплату разового" at bounding box center [627, 289] width 134 height 22
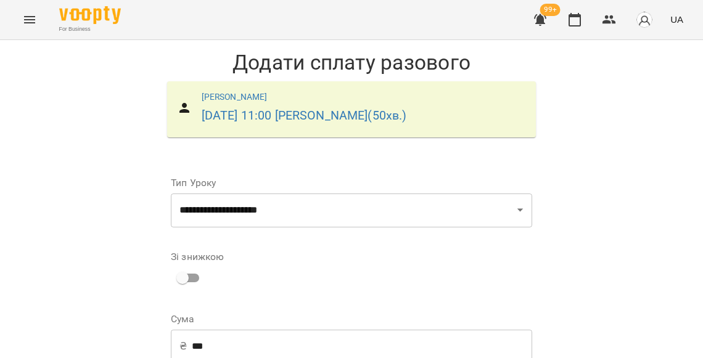
scroll to position [230, 0]
select select "****"
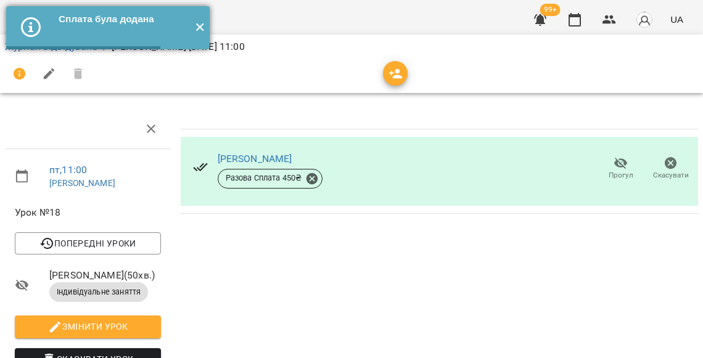
click at [201, 30] on button "✕" at bounding box center [199, 27] width 20 height 43
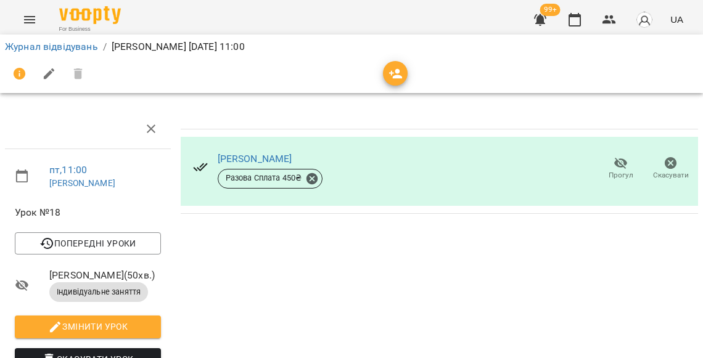
click at [82, 35] on div "Журнал відвідувань / Мирослава пт, 15 серп 2025 11:00" at bounding box center [352, 63] width 708 height 63
click at [82, 39] on li "Журнал відвідувань" at bounding box center [51, 46] width 93 height 15
click at [89, 46] on link "Журнал відвідувань" at bounding box center [51, 47] width 93 height 12
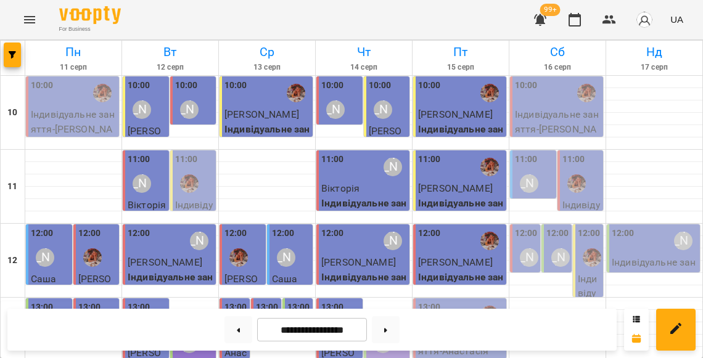
scroll to position [160, 0]
click at [446, 329] on p "Індивідуальне заняття - Анастасія" at bounding box center [461, 343] width 86 height 29
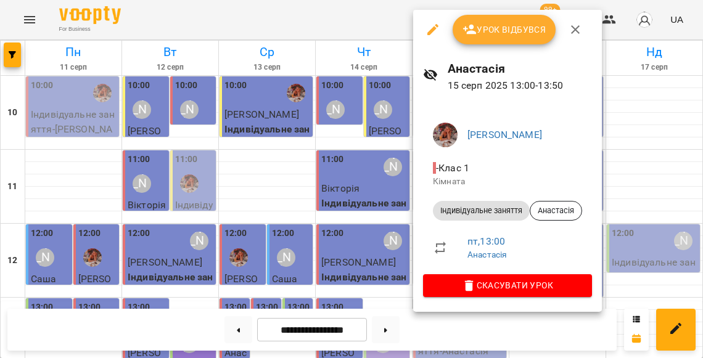
click at [491, 23] on span "Урок відбувся" at bounding box center [504, 29] width 84 height 15
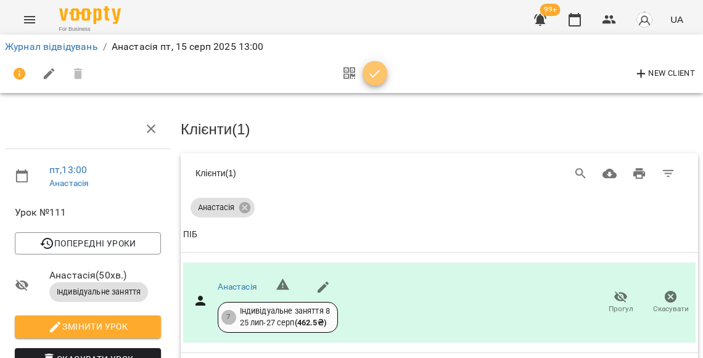
click at [367, 74] on icon "button" at bounding box center [374, 74] width 15 height 15
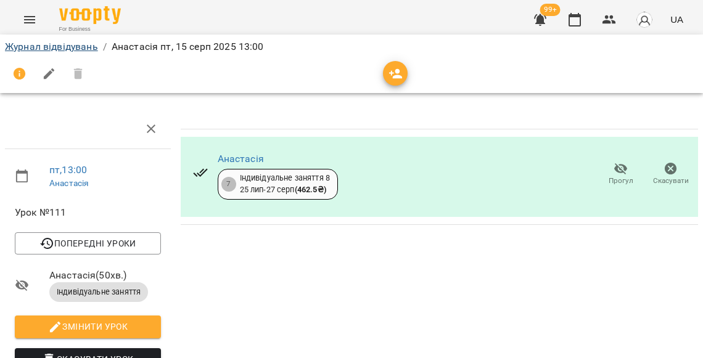
click at [93, 49] on link "Журнал відвідувань" at bounding box center [51, 47] width 93 height 12
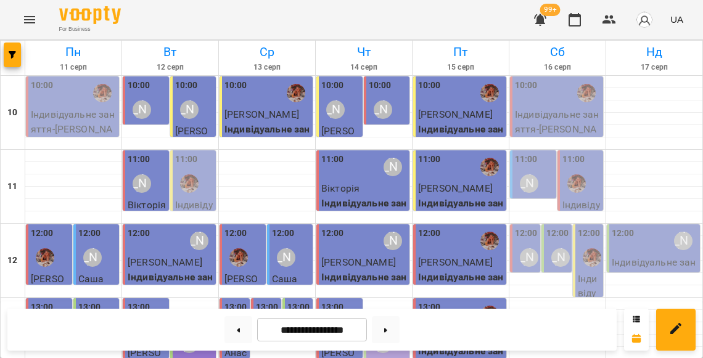
scroll to position [247, 0]
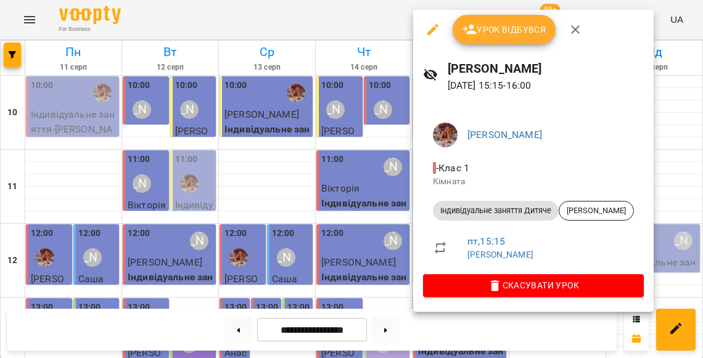
click at [392, 229] on div at bounding box center [351, 179] width 703 height 358
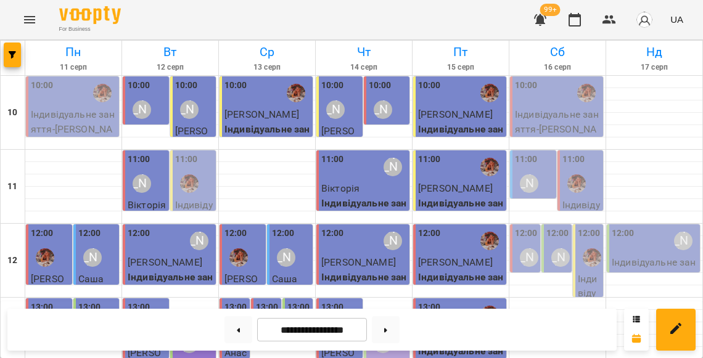
scroll to position [368, 0]
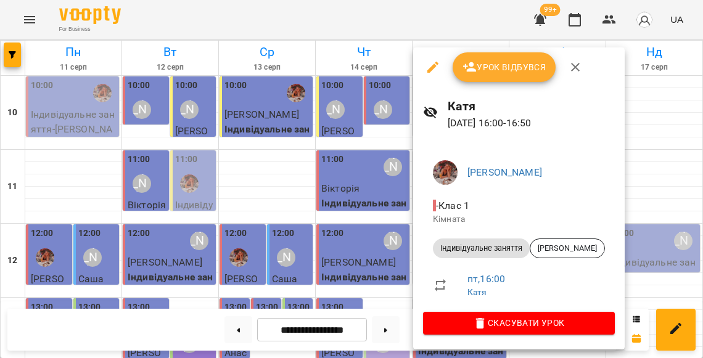
click at [481, 68] on span "Урок відбувся" at bounding box center [504, 67] width 84 height 15
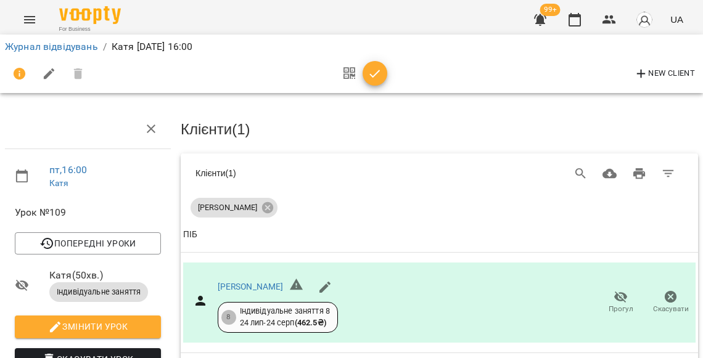
click at [367, 76] on icon "button" at bounding box center [374, 74] width 15 height 15
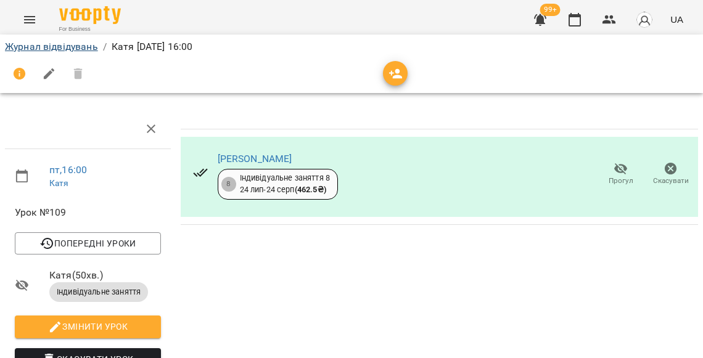
click at [84, 48] on link "Журнал відвідувань" at bounding box center [51, 47] width 93 height 12
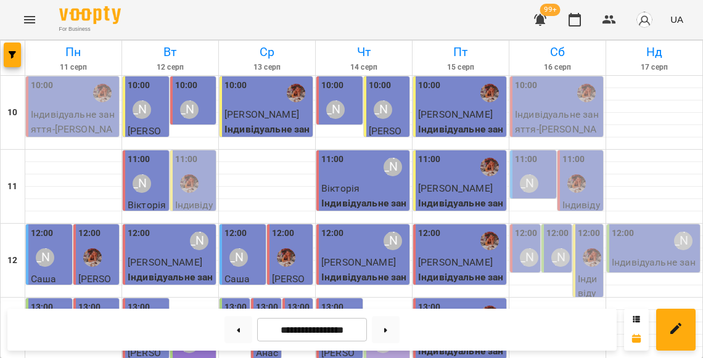
scroll to position [362, 0]
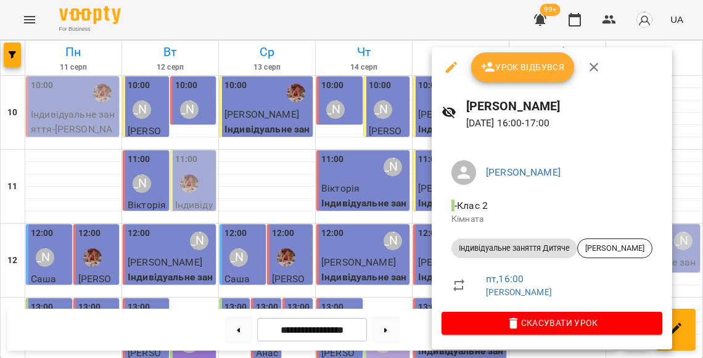
click at [513, 69] on span "Урок відбувся" at bounding box center [523, 67] width 84 height 15
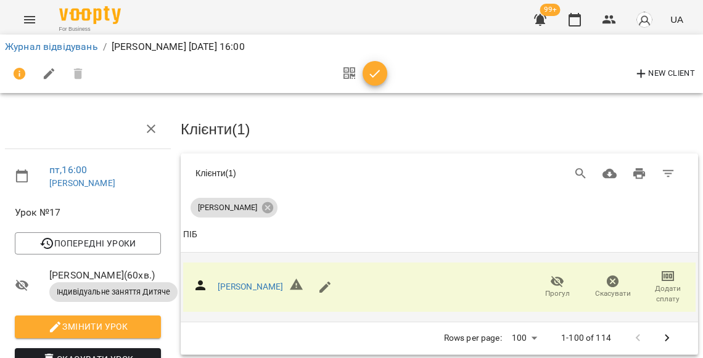
click at [661, 284] on span "Додати сплату" at bounding box center [667, 294] width 41 height 21
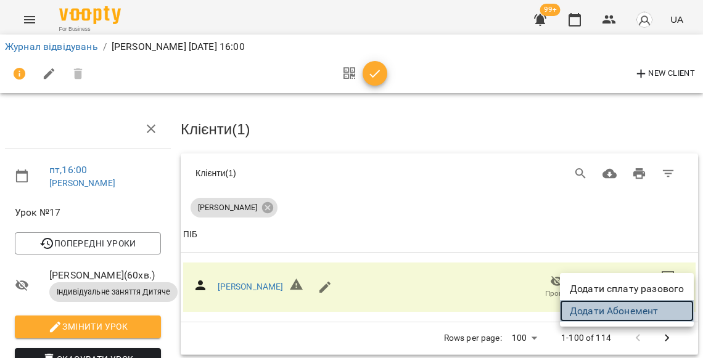
click at [623, 305] on link "Додати Абонемент" at bounding box center [627, 311] width 134 height 22
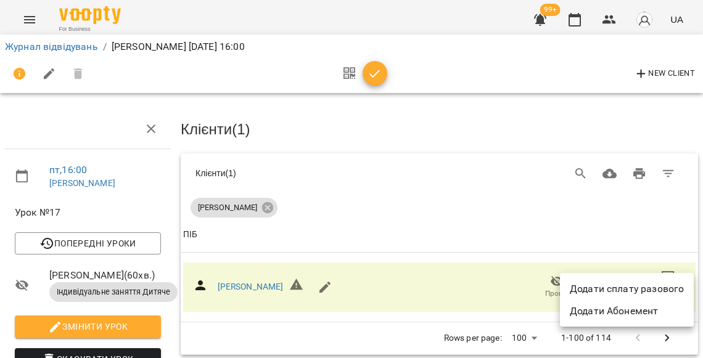
click at [380, 68] on div at bounding box center [351, 179] width 703 height 358
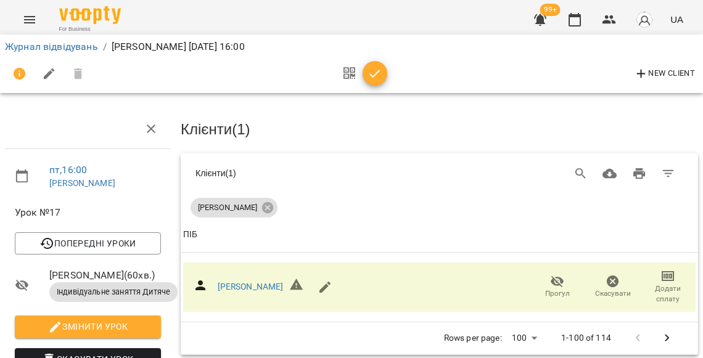
click at [380, 68] on span "button" at bounding box center [374, 74] width 25 height 15
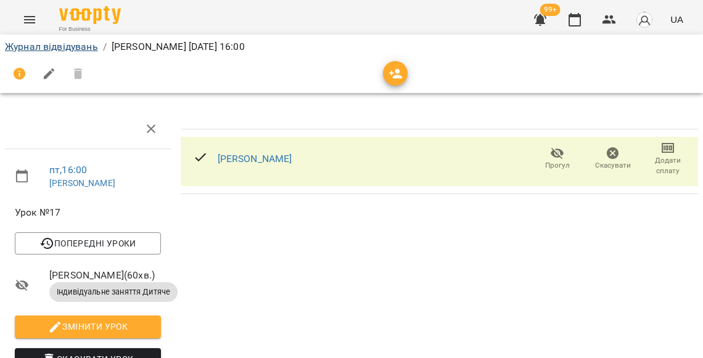
click at [87, 49] on link "Журнал відвідувань" at bounding box center [51, 47] width 93 height 12
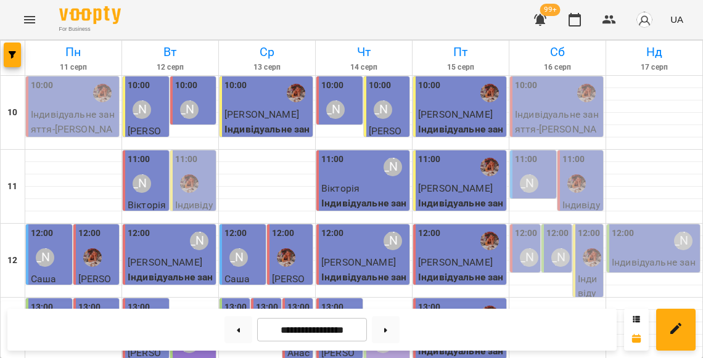
scroll to position [347, 0]
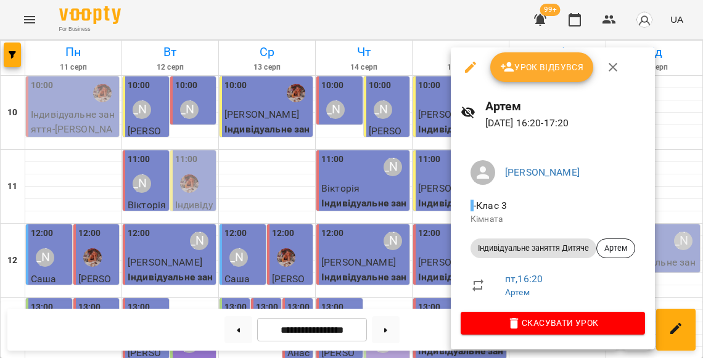
click at [419, 229] on div at bounding box center [351, 179] width 703 height 358
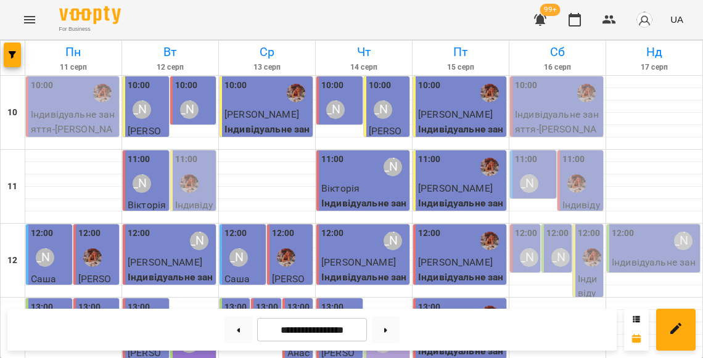
scroll to position [451, 0]
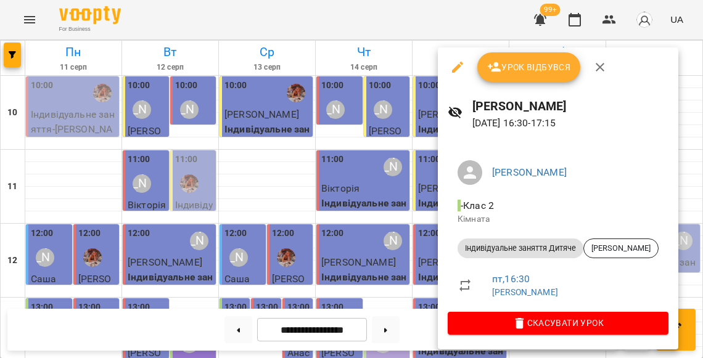
click at [505, 68] on span "Урок відбувся" at bounding box center [529, 67] width 84 height 15
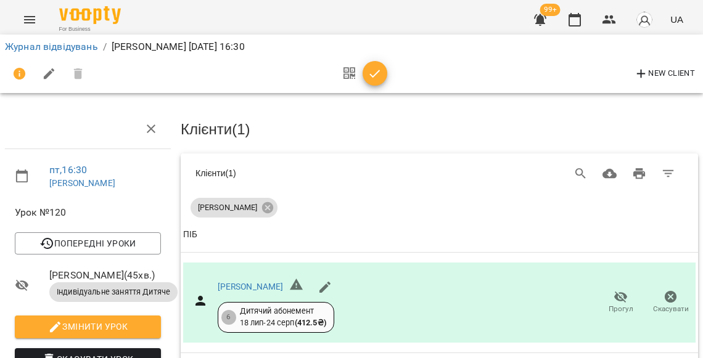
click at [371, 80] on button "button" at bounding box center [374, 73] width 25 height 25
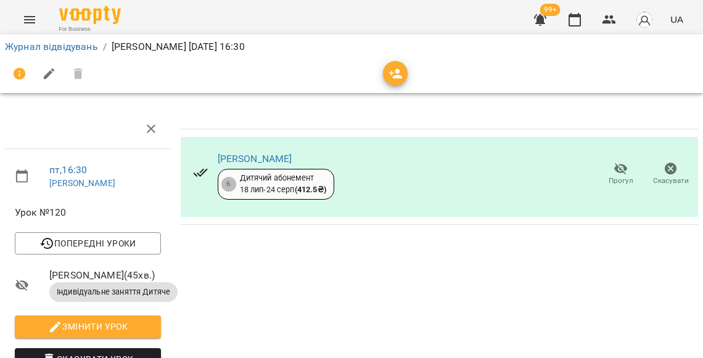
click at [100, 50] on ol "Журнал відвідувань / Ярослав пт, 15 серп 2025 16:30" at bounding box center [351, 46] width 693 height 15
click at [94, 49] on link "Журнал відвідувань" at bounding box center [51, 47] width 93 height 12
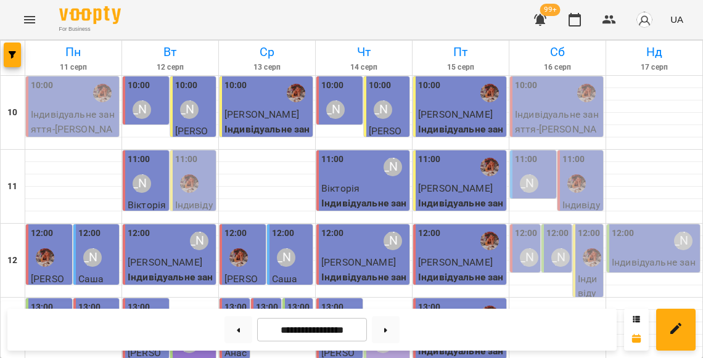
scroll to position [462, 0]
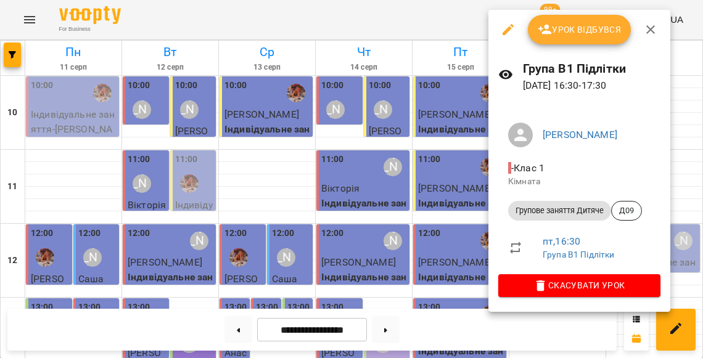
click at [553, 25] on span "Урок відбувся" at bounding box center [579, 29] width 84 height 15
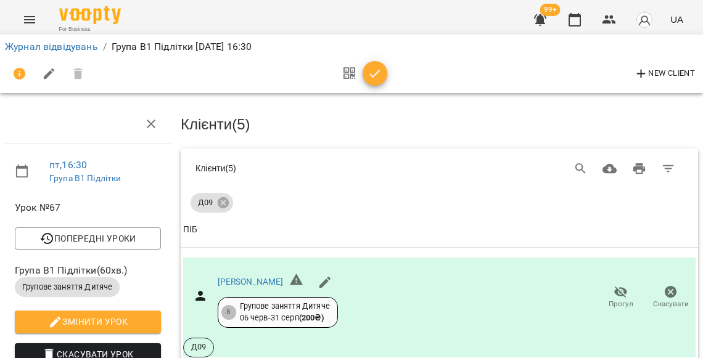
scroll to position [142, 0]
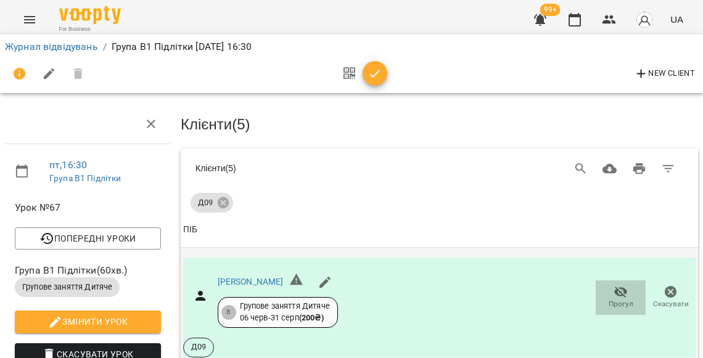
click at [609, 285] on span "Прогул" at bounding box center [620, 297] width 35 height 25
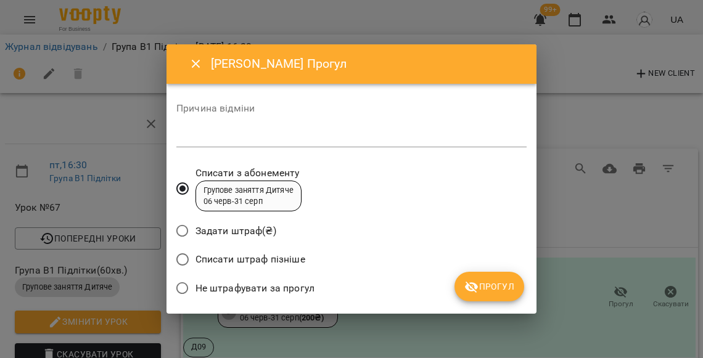
click at [303, 281] on span "Не штрафувати за прогул" at bounding box center [254, 288] width 119 height 15
click at [507, 280] on span "Прогул" at bounding box center [489, 286] width 50 height 15
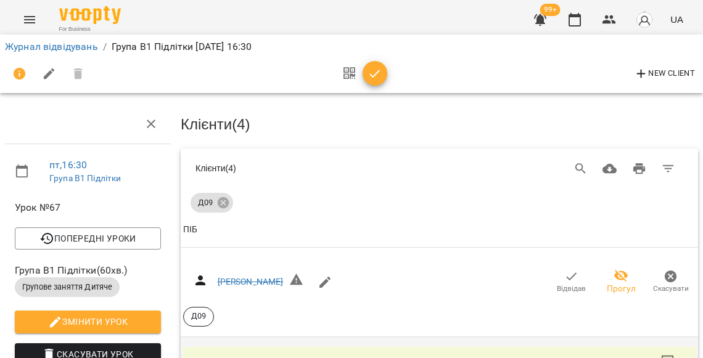
scroll to position [392, 0]
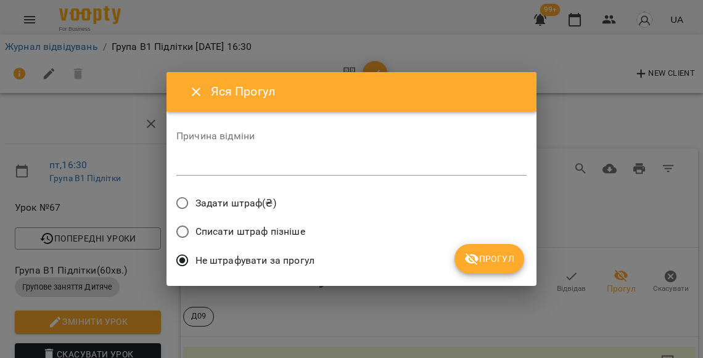
click at [498, 254] on span "Прогул" at bounding box center [489, 258] width 50 height 15
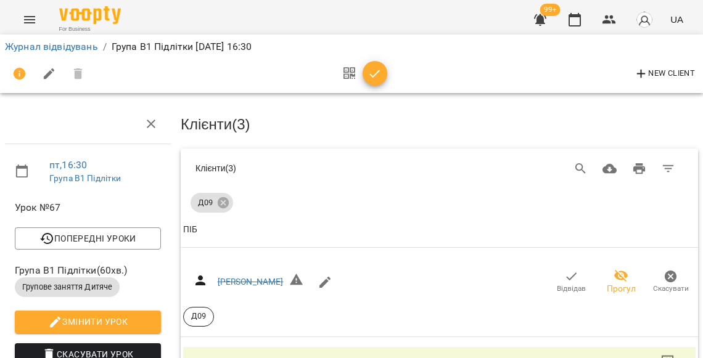
scroll to position [282, 0]
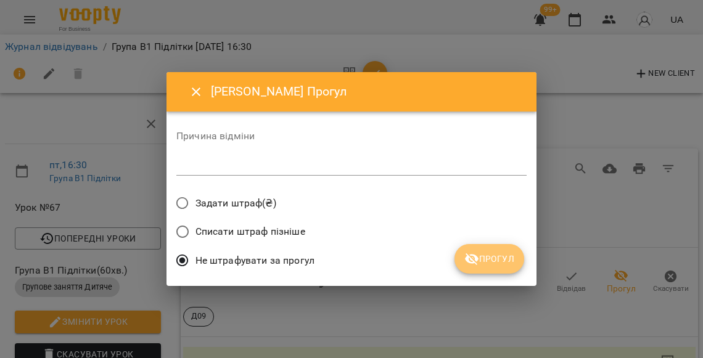
click at [500, 258] on span "Прогул" at bounding box center [489, 258] width 50 height 15
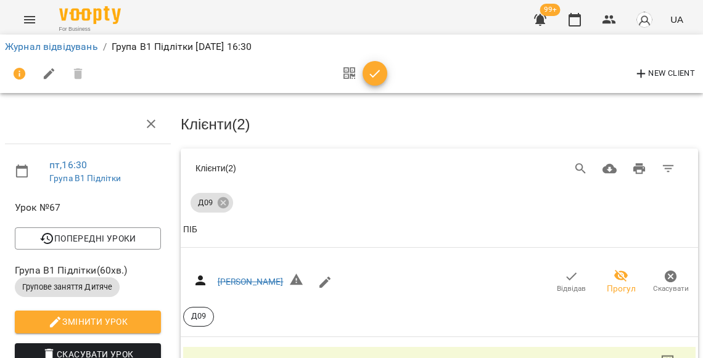
click at [557, 94] on div "Журнал відвідувань / Група В1 Підлітки пт, 15 серп 2025 16:30 New Client" at bounding box center [352, 63] width 708 height 63
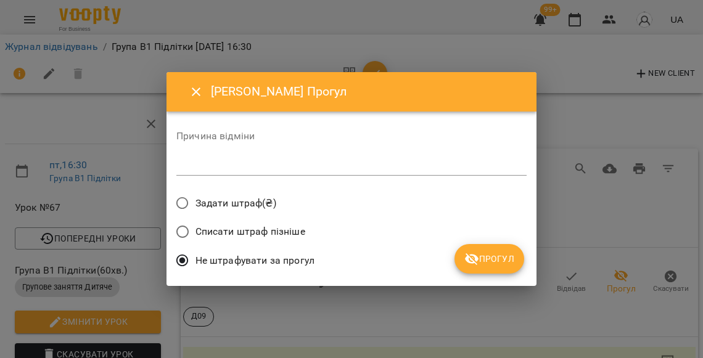
click at [484, 256] on span "Прогул" at bounding box center [489, 258] width 50 height 15
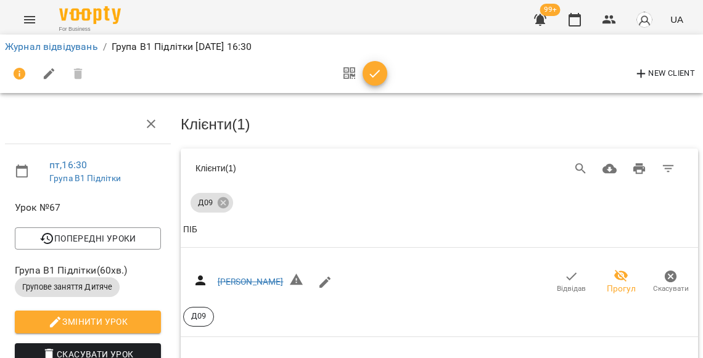
click at [375, 68] on icon "button" at bounding box center [374, 74] width 15 height 15
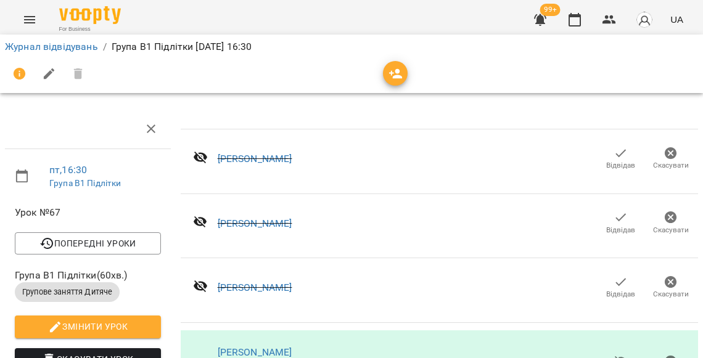
scroll to position [0, 0]
click at [61, 46] on link "Журнал відвідувань" at bounding box center [51, 47] width 93 height 12
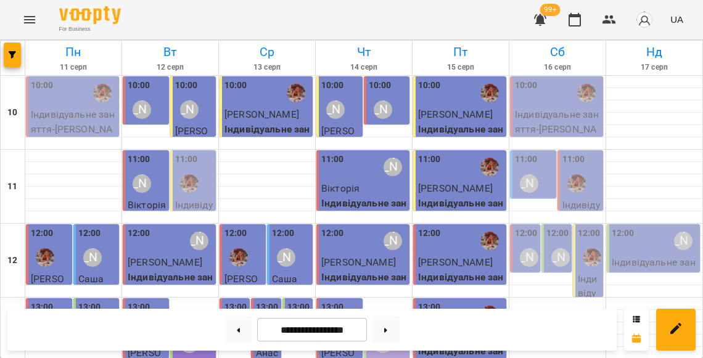
scroll to position [380, 0]
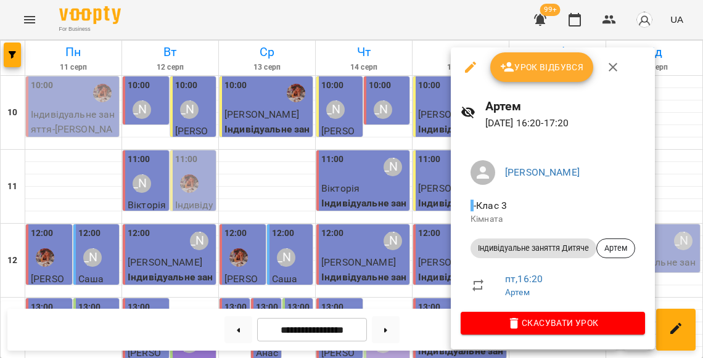
click at [425, 200] on div at bounding box center [351, 179] width 703 height 358
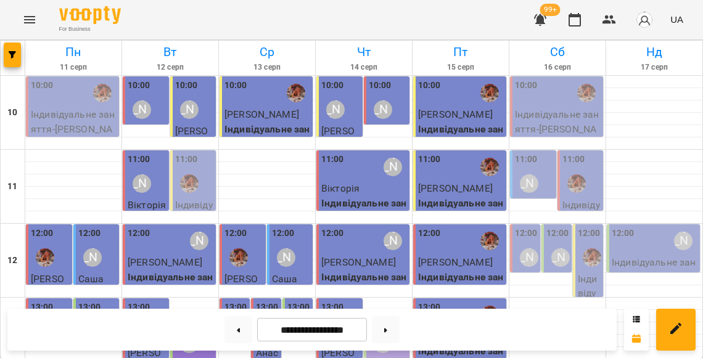
scroll to position [443, 0]
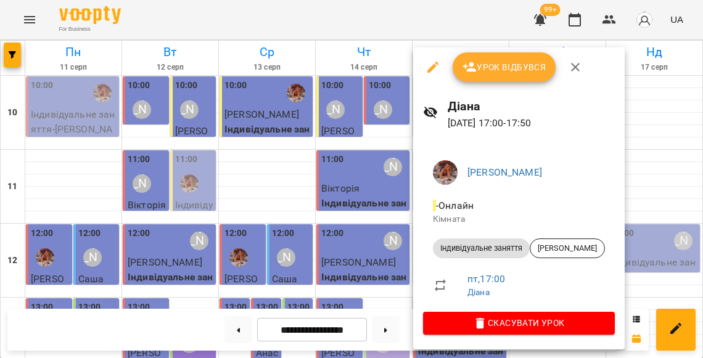
click at [396, 180] on div at bounding box center [351, 179] width 703 height 358
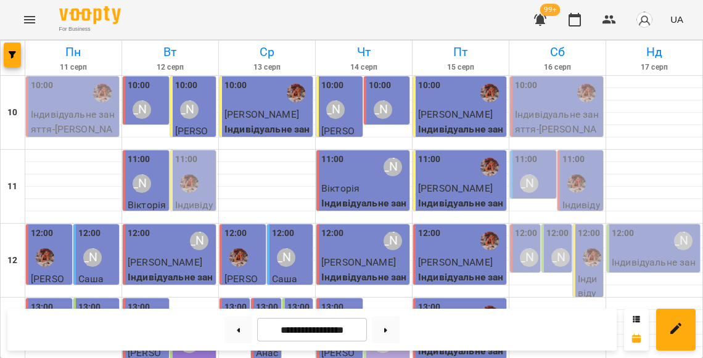
scroll to position [483, 0]
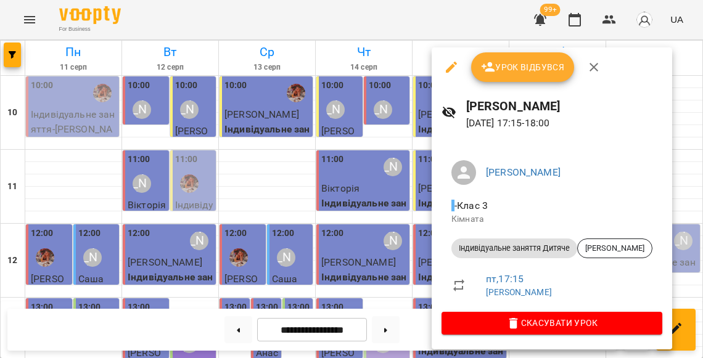
click at [417, 165] on div at bounding box center [351, 179] width 703 height 358
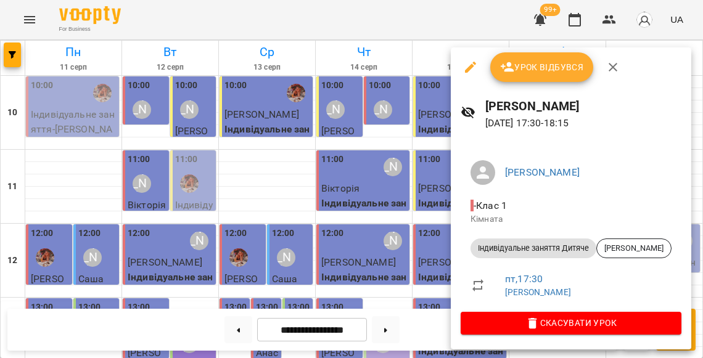
click at [429, 192] on div at bounding box center [351, 179] width 703 height 358
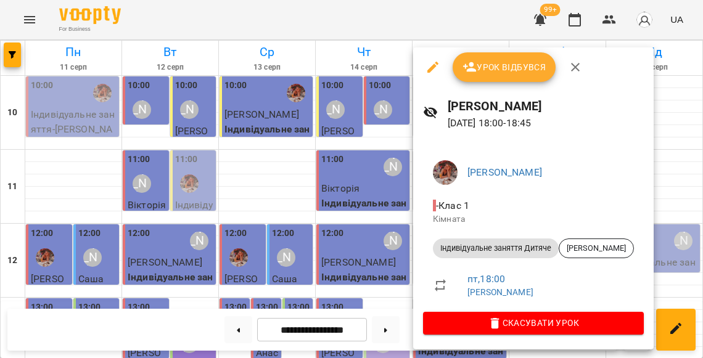
click at [473, 71] on span "Урок відбувся" at bounding box center [504, 67] width 84 height 15
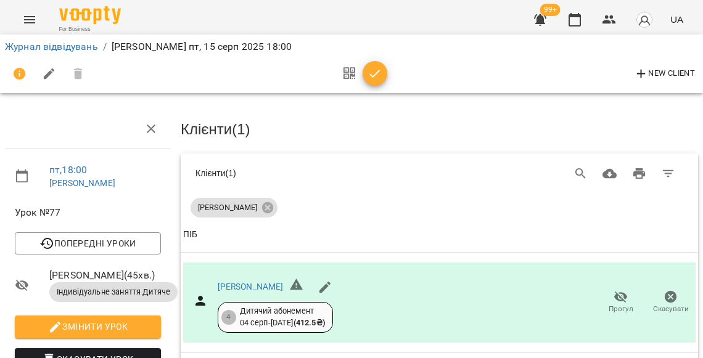
click at [367, 74] on icon "button" at bounding box center [374, 74] width 15 height 15
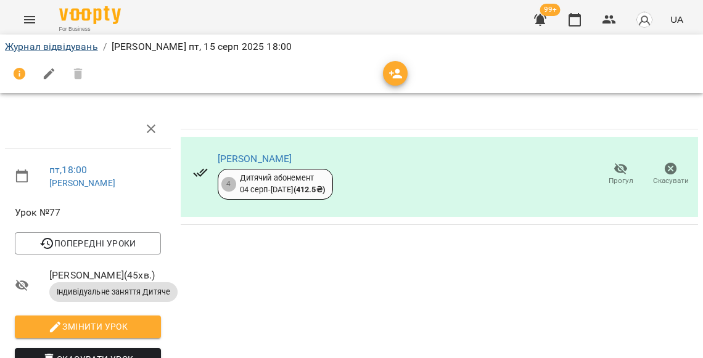
click at [86, 42] on link "Журнал відвідувань" at bounding box center [51, 47] width 93 height 12
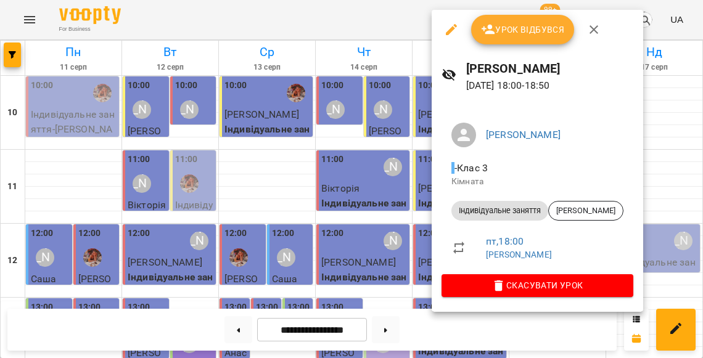
click at [387, 135] on div at bounding box center [351, 179] width 703 height 358
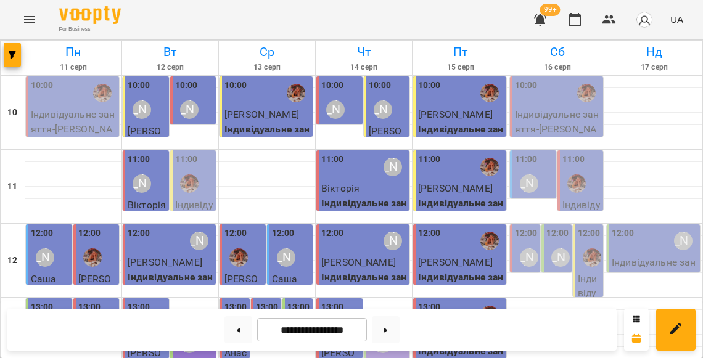
scroll to position [0, 0]
click at [549, 113] on p "Індивідуальне заняття - Якубець Віталіна" at bounding box center [558, 129] width 86 height 44
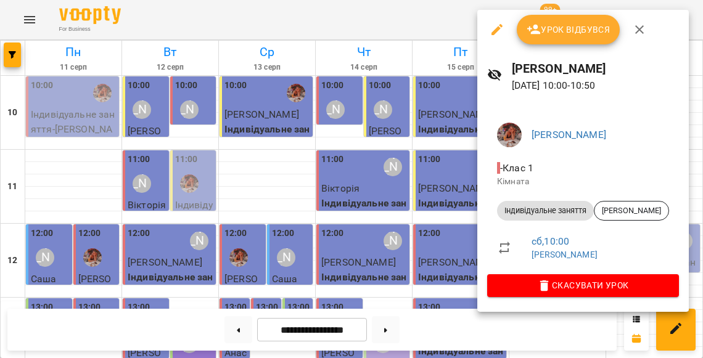
click at [557, 32] on span "Урок відбувся" at bounding box center [568, 29] width 84 height 15
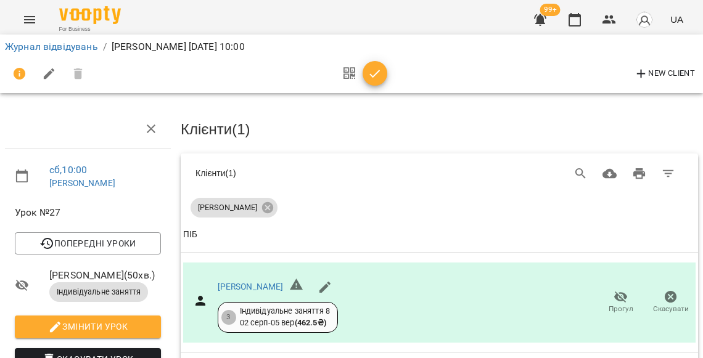
click at [364, 70] on span "button" at bounding box center [374, 74] width 25 height 15
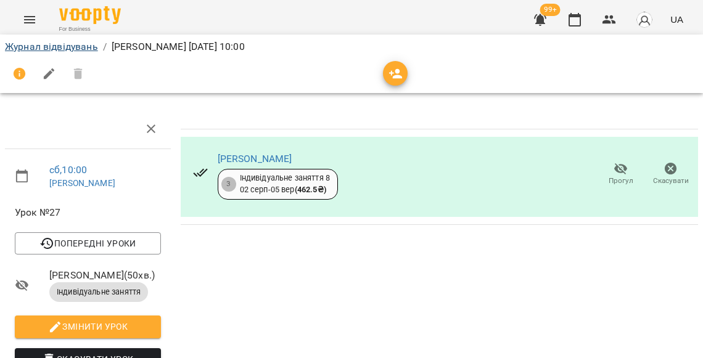
click at [52, 52] on link "Журнал відвідувань" at bounding box center [51, 47] width 93 height 12
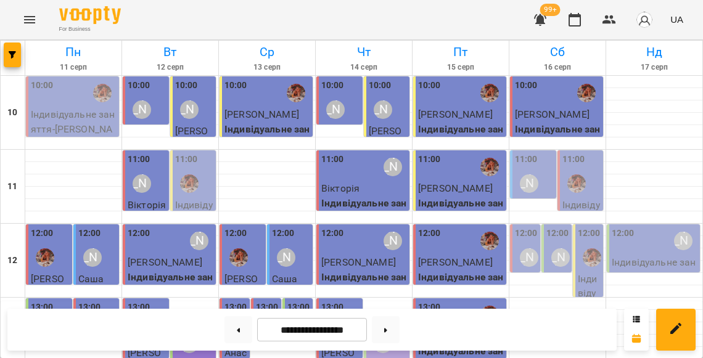
click at [545, 165] on div "11:00 Литвак Анна" at bounding box center [534, 175] width 39 height 45
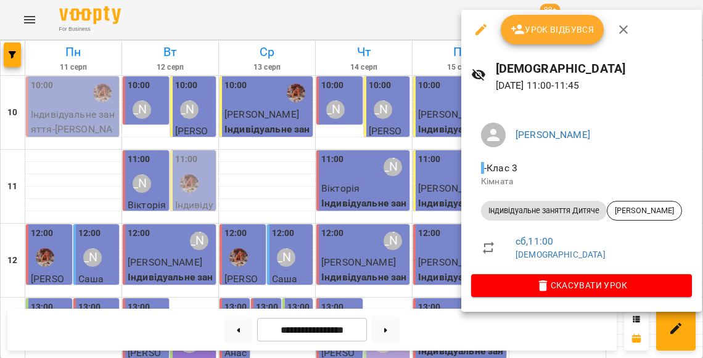
click at [419, 173] on div at bounding box center [351, 179] width 703 height 358
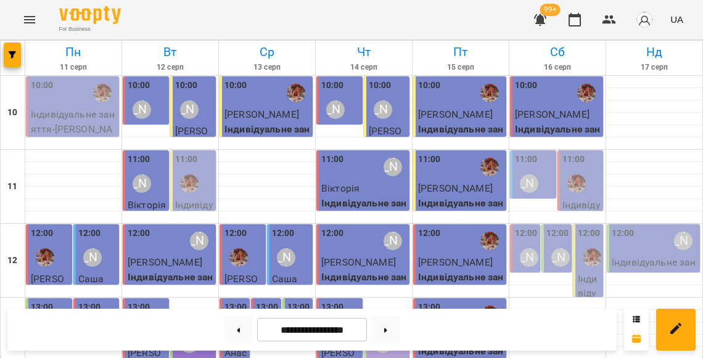
click at [593, 160] on div "11:00" at bounding box center [581, 175] width 39 height 45
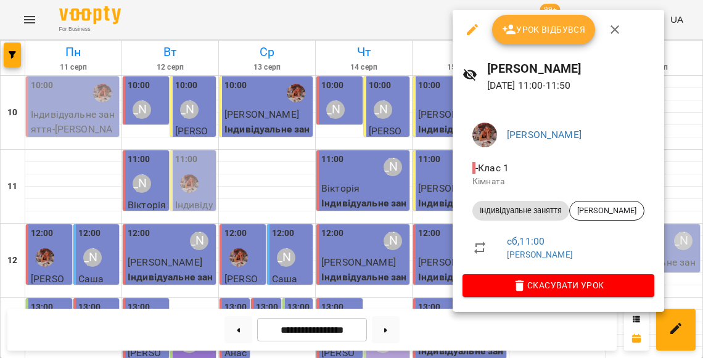
click at [528, 33] on span "Урок відбувся" at bounding box center [544, 29] width 84 height 15
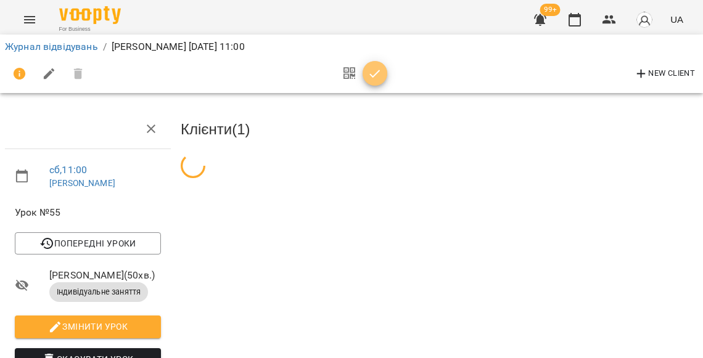
click at [362, 70] on span "button" at bounding box center [374, 74] width 25 height 15
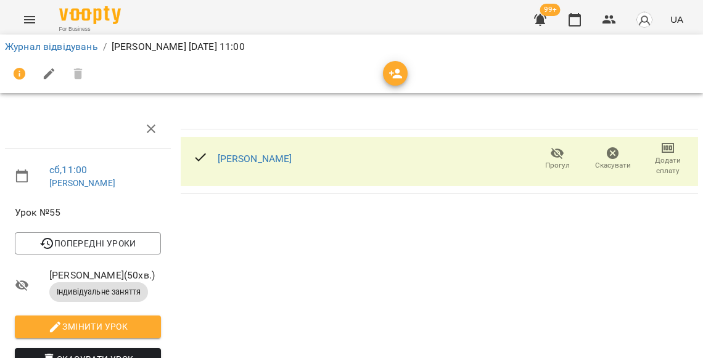
click at [664, 149] on icon "button" at bounding box center [667, 148] width 15 height 15
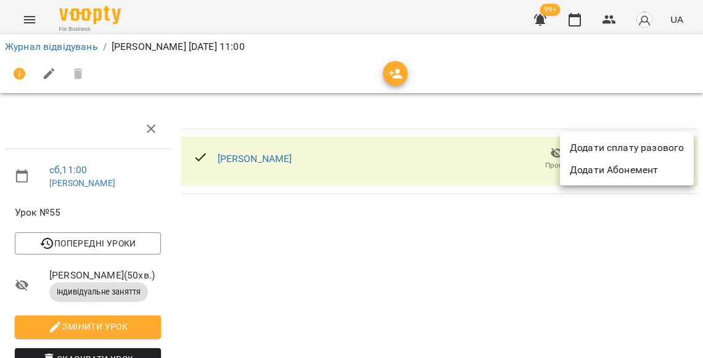
click at [622, 153] on li "Додати сплату разового" at bounding box center [627, 148] width 134 height 22
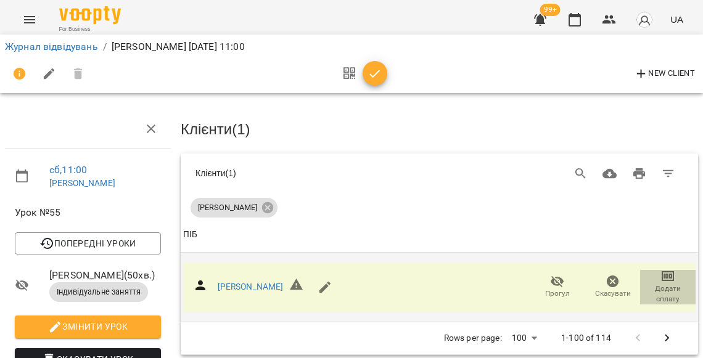
click at [664, 284] on span "Додати сплату" at bounding box center [667, 294] width 41 height 21
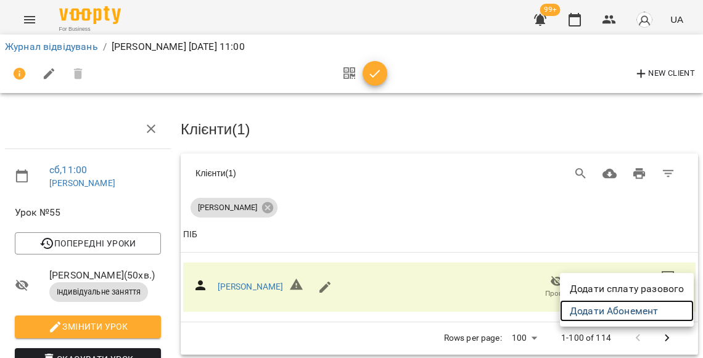
click at [610, 307] on link "Додати Абонемент" at bounding box center [627, 311] width 134 height 22
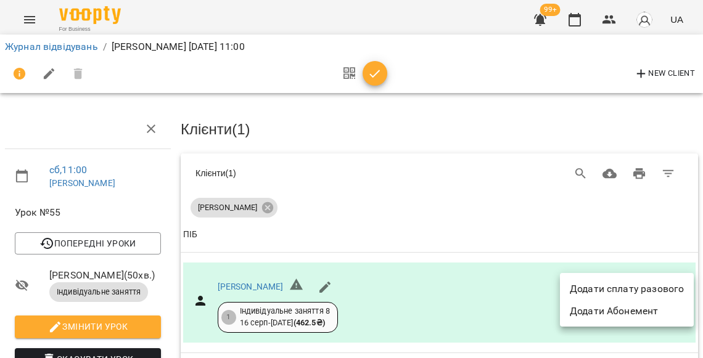
click at [370, 67] on div at bounding box center [351, 179] width 703 height 358
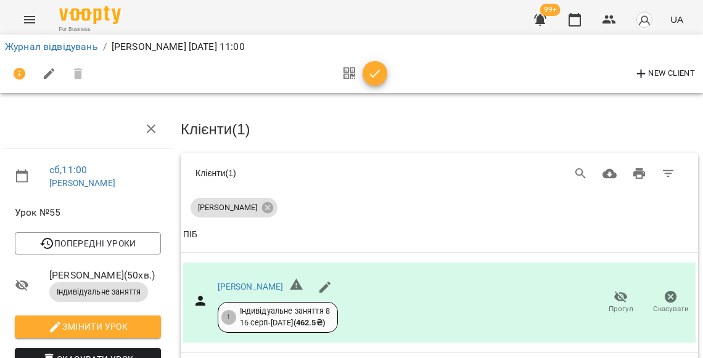
click at [370, 67] on button "button" at bounding box center [374, 73] width 25 height 25
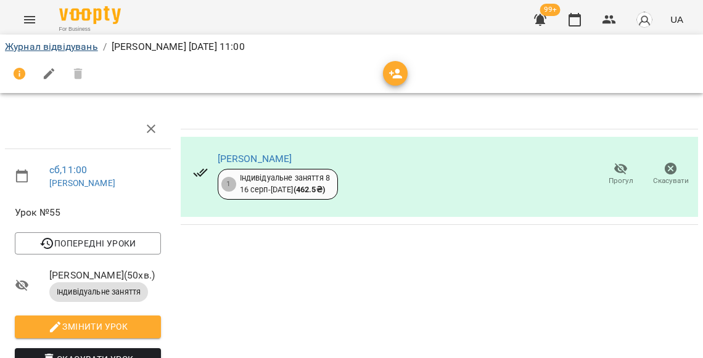
click at [91, 44] on link "Журнал відвідувань" at bounding box center [51, 47] width 93 height 12
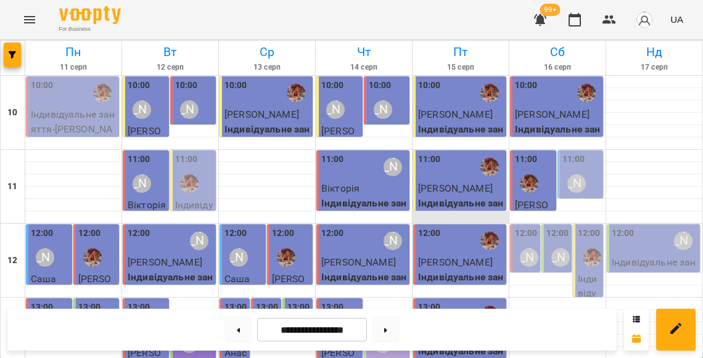
scroll to position [9, 0]
click at [528, 231] on div "12:00" at bounding box center [526, 235] width 23 height 17
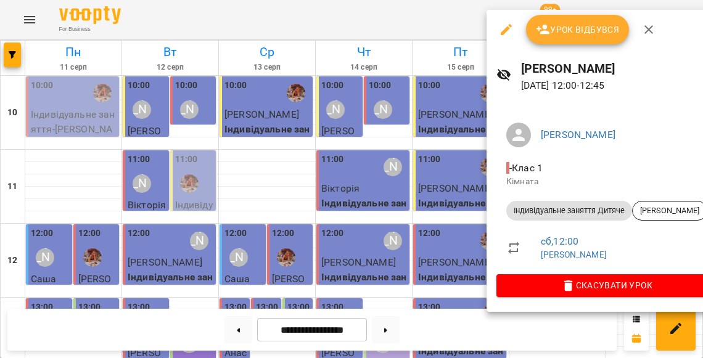
click at [447, 224] on div at bounding box center [351, 179] width 703 height 358
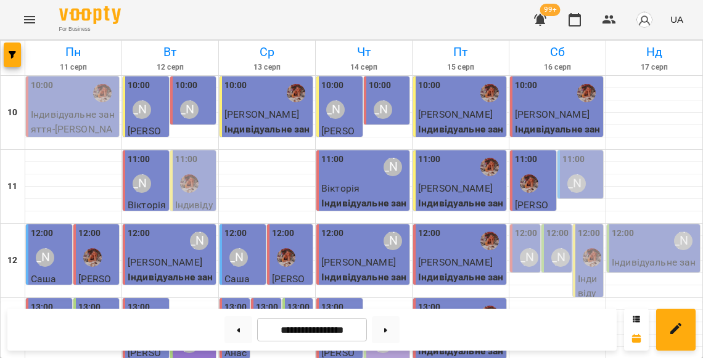
click at [561, 227] on label "12:00" at bounding box center [557, 234] width 23 height 14
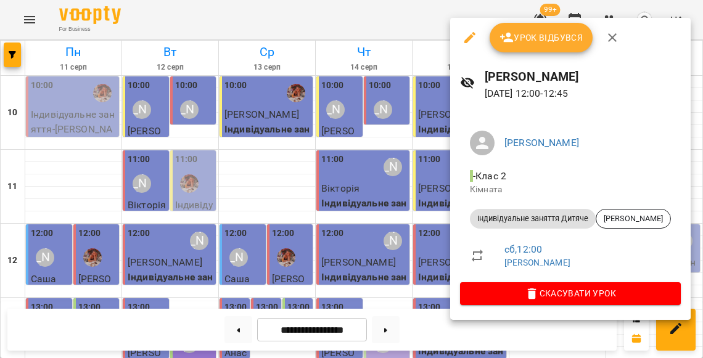
click at [430, 207] on div at bounding box center [351, 179] width 703 height 358
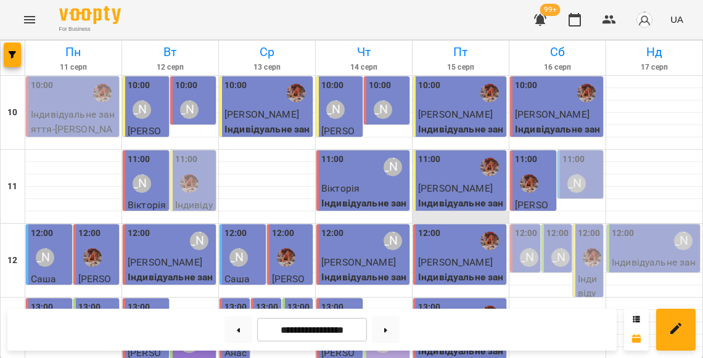
scroll to position [94, 0]
click at [557, 227] on label "12:00" at bounding box center [557, 234] width 23 height 14
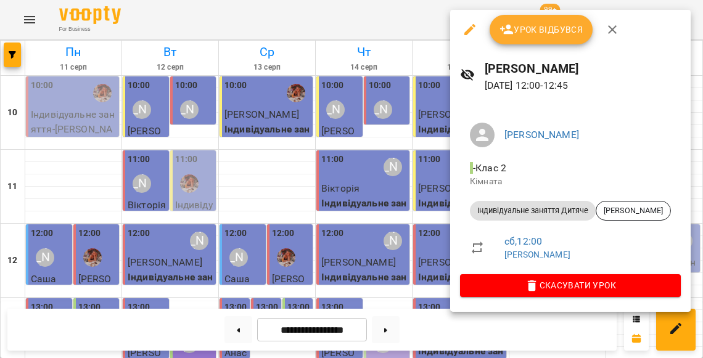
click at [540, 33] on span "Урок відбувся" at bounding box center [541, 29] width 84 height 15
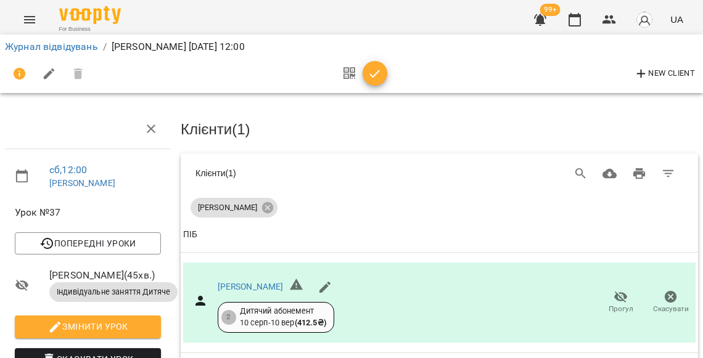
click at [372, 71] on icon "button" at bounding box center [374, 74] width 15 height 15
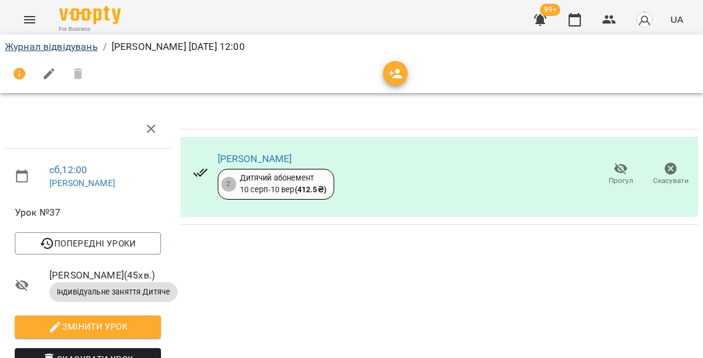
click at [62, 44] on link "Журнал відвідувань" at bounding box center [51, 47] width 93 height 12
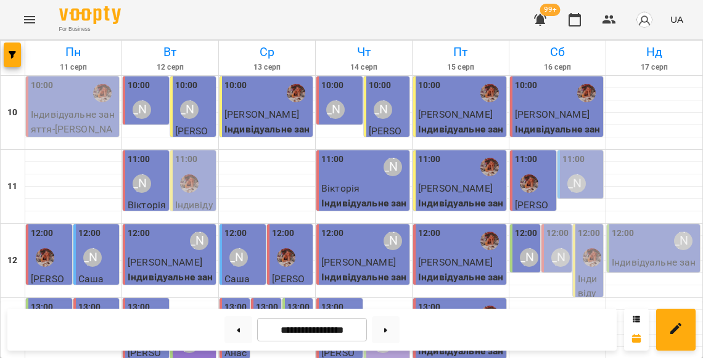
scroll to position [111, 0]
click at [592, 243] on div at bounding box center [591, 257] width 28 height 28
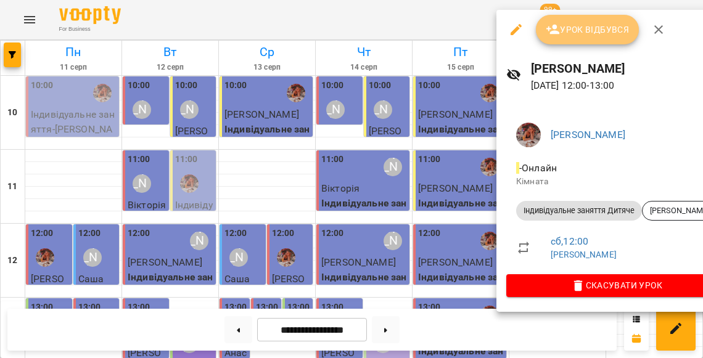
click at [580, 20] on button "Урок відбувся" at bounding box center [588, 30] width 104 height 30
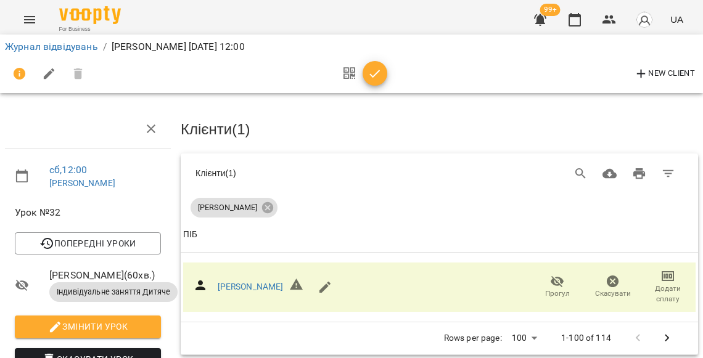
click at [369, 77] on icon "button" at bounding box center [374, 74] width 15 height 15
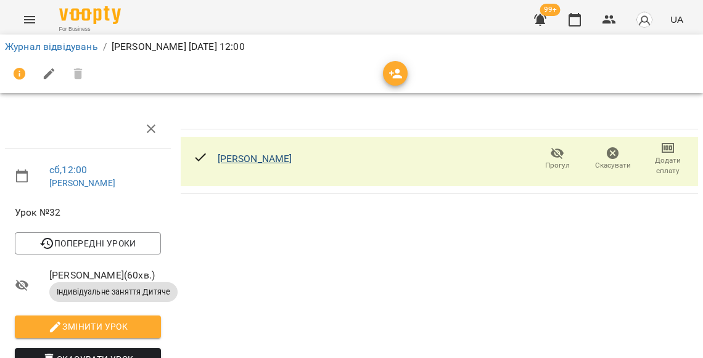
click at [226, 160] on link "[PERSON_NAME]" at bounding box center [255, 159] width 75 height 12
click at [377, 102] on div "сб , 12:00 Лев Урок №32 Попередні уроки вт 12 серп 2025 17:00 сб 09 серп 2025 1…" at bounding box center [351, 308] width 712 height 517
click at [83, 49] on link "Журнал відвідувань" at bounding box center [51, 47] width 93 height 12
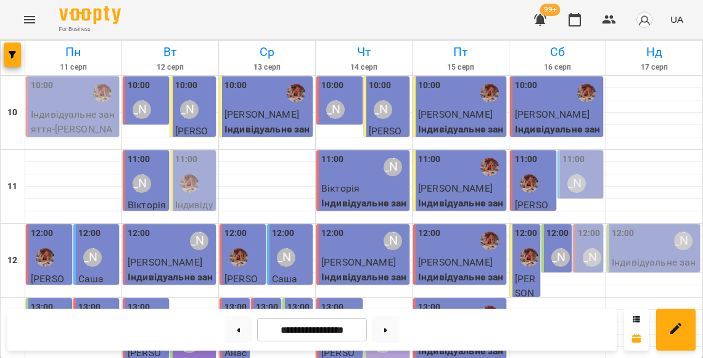
click at [589, 234] on label "12:00" at bounding box center [588, 234] width 23 height 14
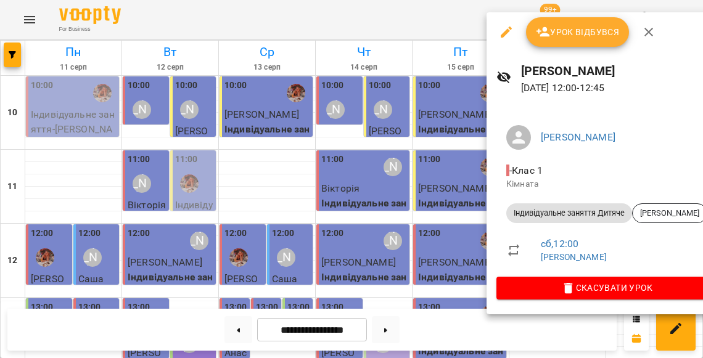
click at [417, 201] on div at bounding box center [351, 179] width 703 height 358
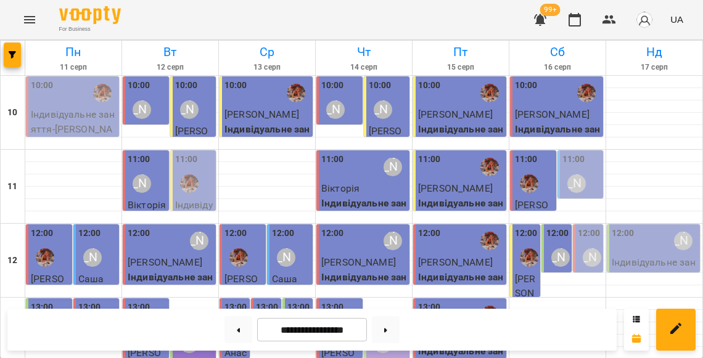
scroll to position [-1, 0]
click at [587, 168] on div "11:00 Литвак Анна" at bounding box center [581, 175] width 39 height 45
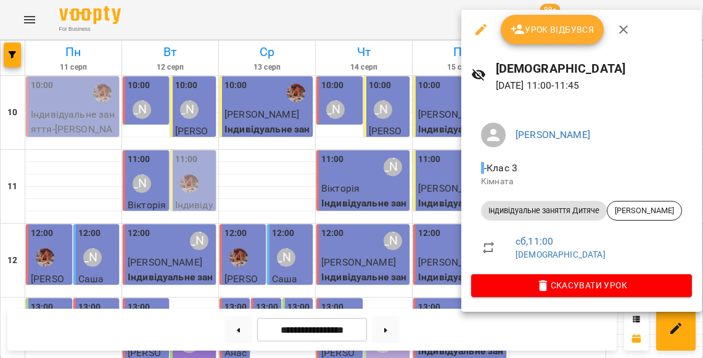
click at [445, 186] on div at bounding box center [351, 179] width 703 height 358
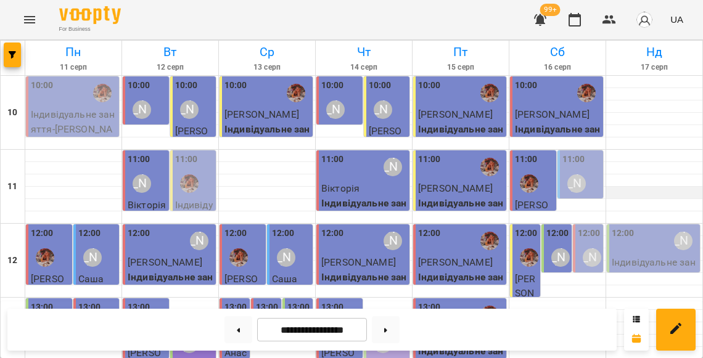
scroll to position [134, 0]
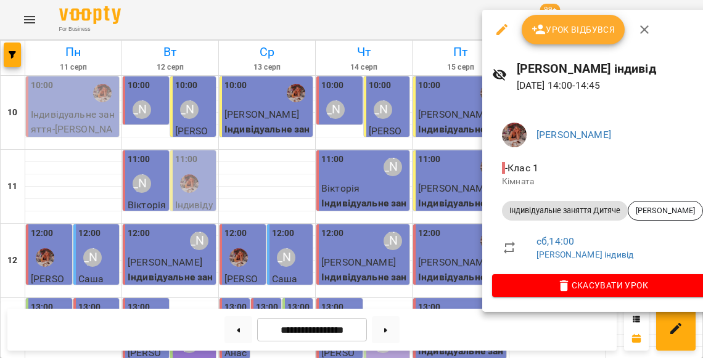
click at [461, 232] on div at bounding box center [351, 179] width 703 height 358
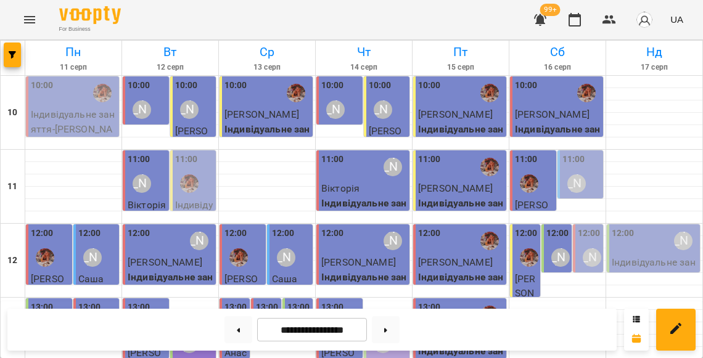
scroll to position [229, 0]
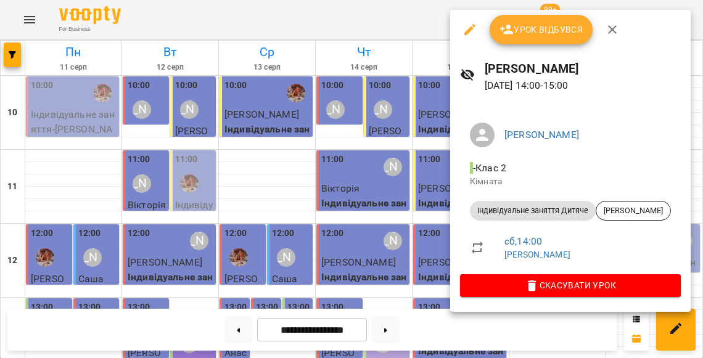
click at [434, 174] on div at bounding box center [351, 179] width 703 height 358
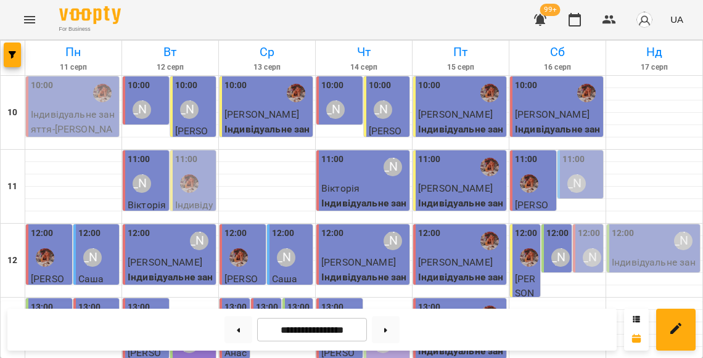
scroll to position [-1, 0]
click at [648, 262] on p "Індивідуальне заняття Дитяче - Заклюка Андрій" at bounding box center [654, 277] width 86 height 44
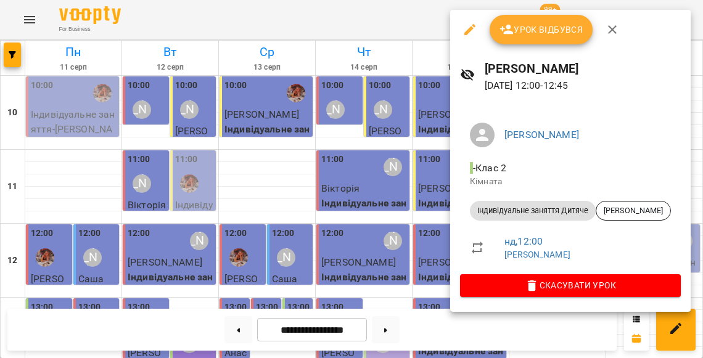
scroll to position [0, 0]
click at [556, 36] on span "Урок відбувся" at bounding box center [541, 29] width 84 height 15
click at [532, 26] on span "Урок відбувся" at bounding box center [541, 29] width 84 height 15
click at [386, 143] on div at bounding box center [351, 179] width 703 height 358
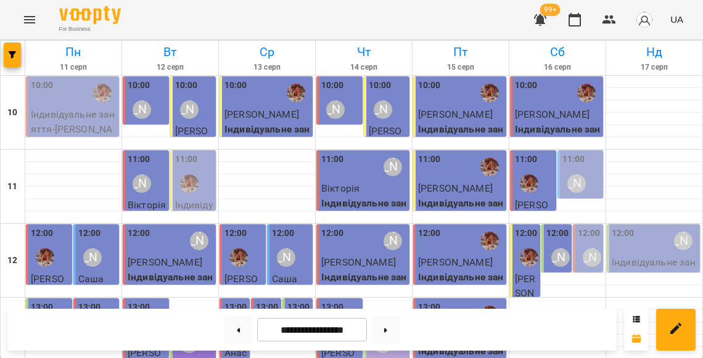
click at [639, 231] on div "12:00 Дарія" at bounding box center [654, 241] width 86 height 28
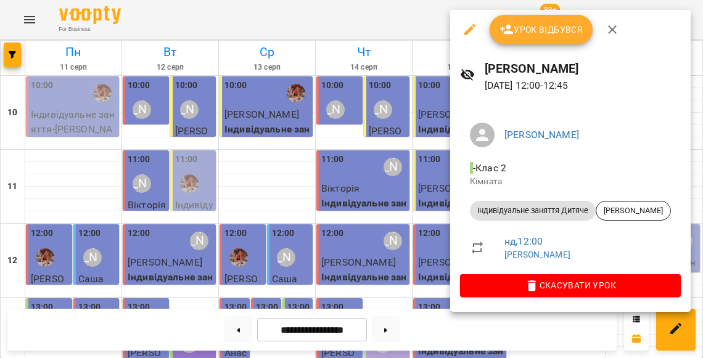
click at [557, 34] on span "Урок відбувся" at bounding box center [541, 29] width 84 height 15
click at [526, 31] on span "Урок відбувся" at bounding box center [541, 29] width 84 height 15
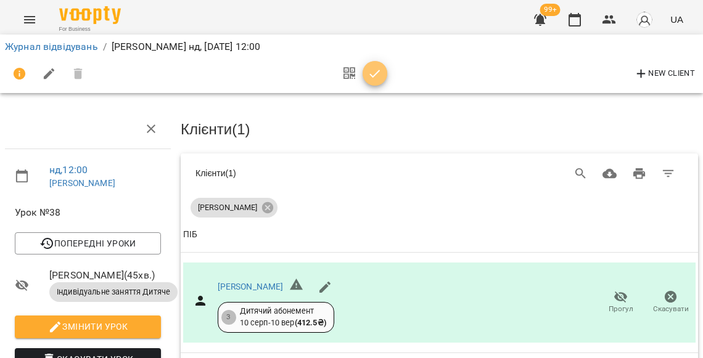
click at [373, 65] on button "button" at bounding box center [374, 73] width 25 height 25
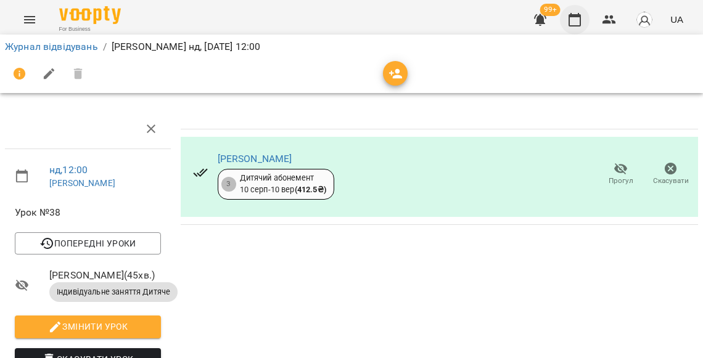
click at [577, 22] on icon "button" at bounding box center [574, 19] width 15 height 15
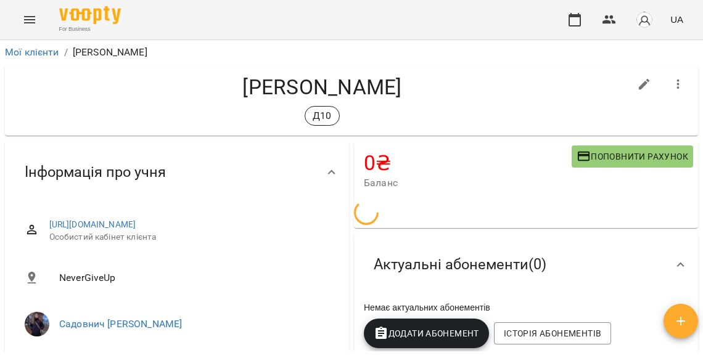
click at [674, 84] on icon "button" at bounding box center [678, 84] width 15 height 15
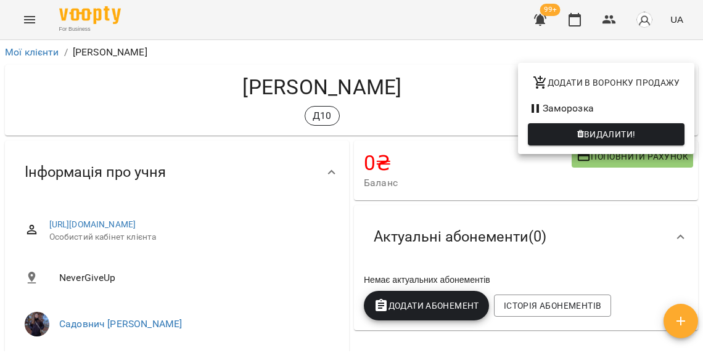
click at [587, 133] on span "Видалити!" at bounding box center [610, 134] width 52 height 15
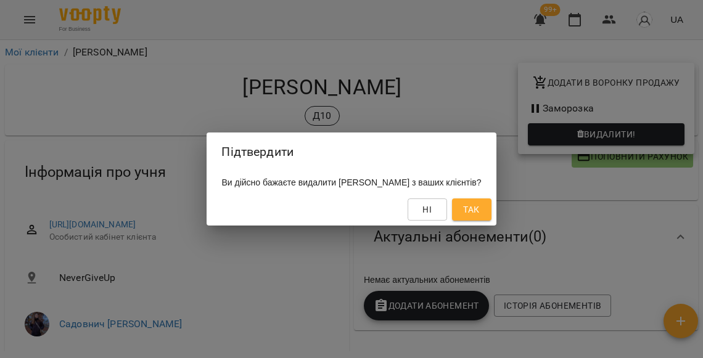
click at [496, 224] on div "Ні Так" at bounding box center [350, 210] width 289 height 32
click at [479, 208] on span "Так" at bounding box center [471, 209] width 16 height 15
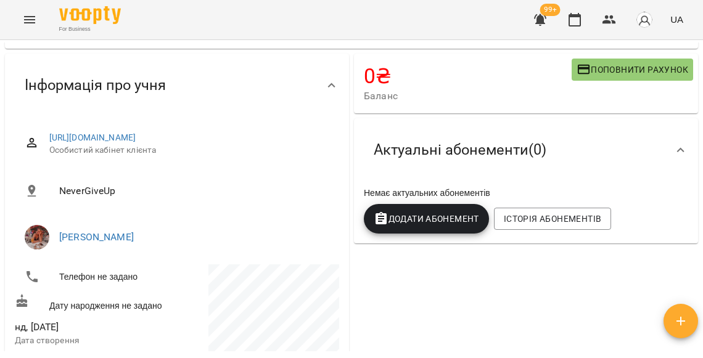
scroll to position [96, 0]
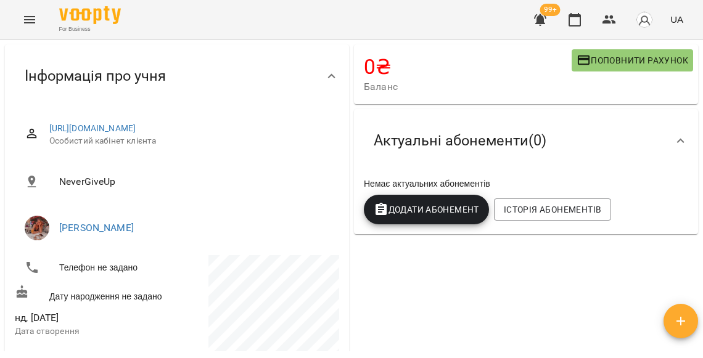
click at [451, 215] on span "Додати Абонемент" at bounding box center [425, 209] width 105 height 15
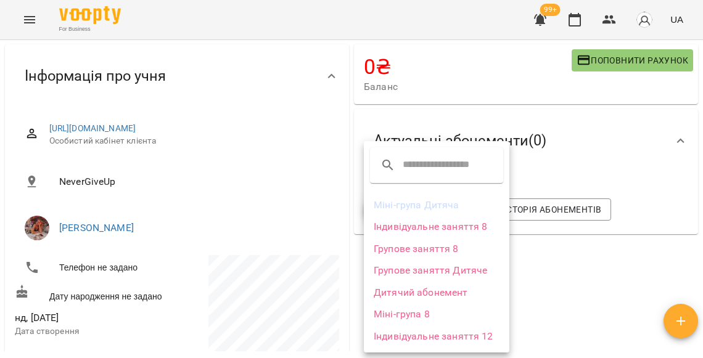
click at [431, 264] on li "Групове заняття Дитяче" at bounding box center [436, 270] width 145 height 22
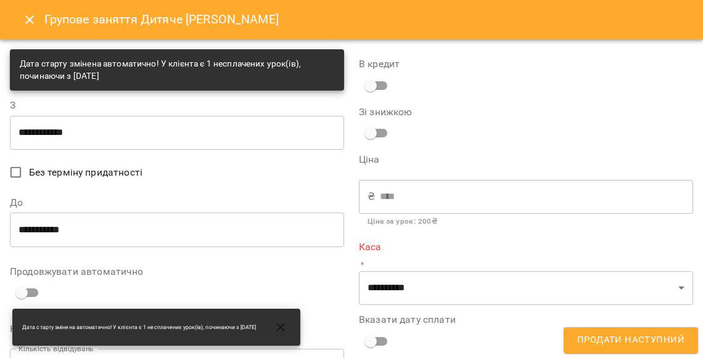
click at [410, 263] on p "*" at bounding box center [526, 265] width 334 height 12
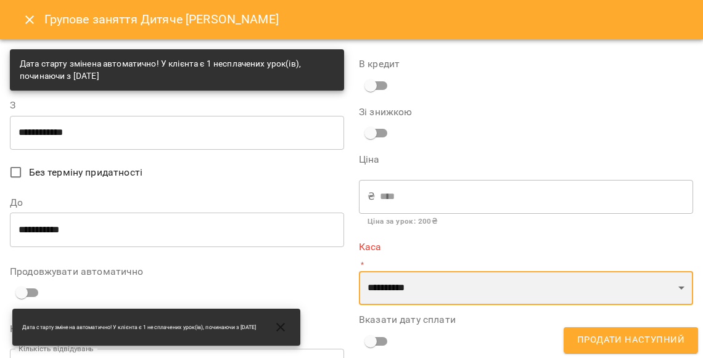
select select "****"
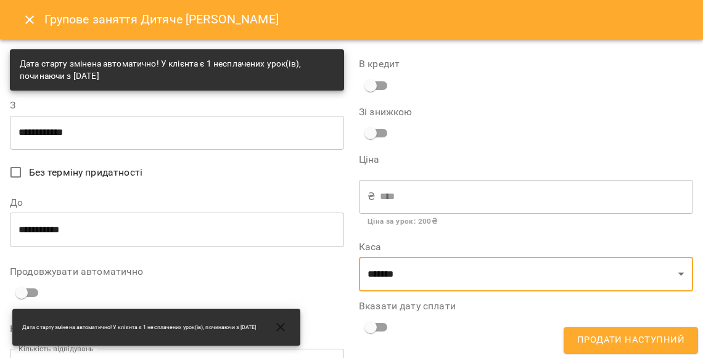
click at [590, 337] on span "Продати наступний" at bounding box center [630, 340] width 107 height 16
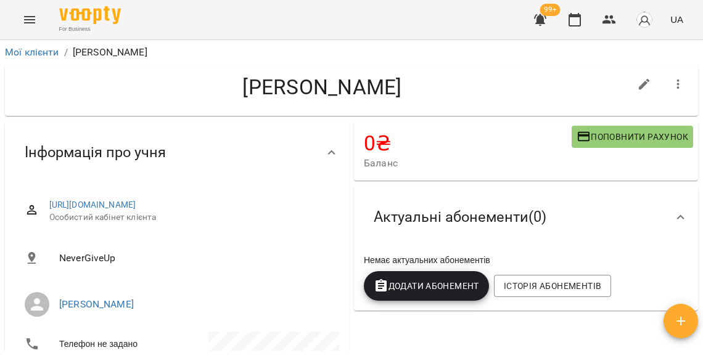
click at [447, 277] on button "Додати Абонемент" at bounding box center [426, 286] width 125 height 30
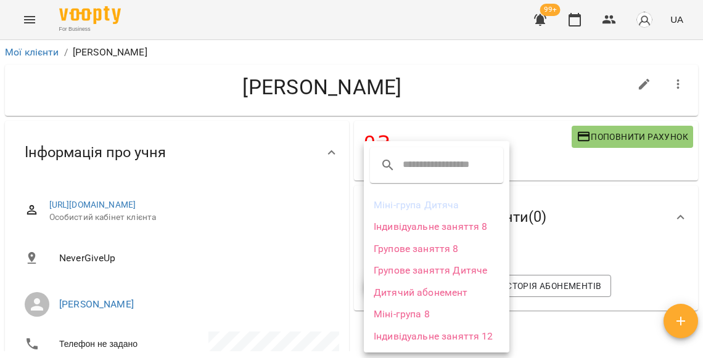
click at [429, 284] on li "Дитячий абонемент" at bounding box center [436, 293] width 145 height 22
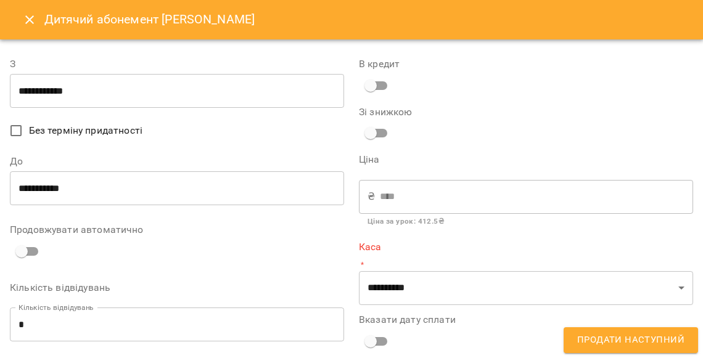
type input "**********"
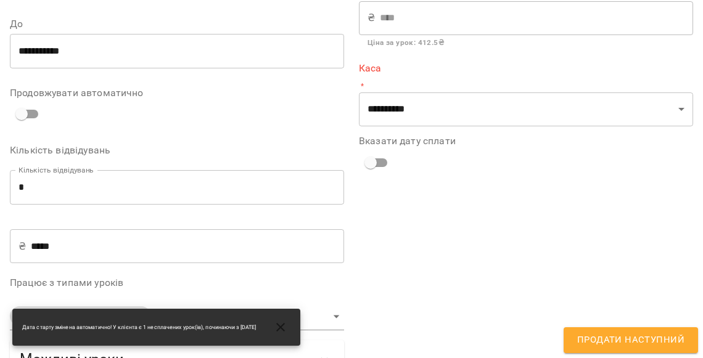
scroll to position [206, 0]
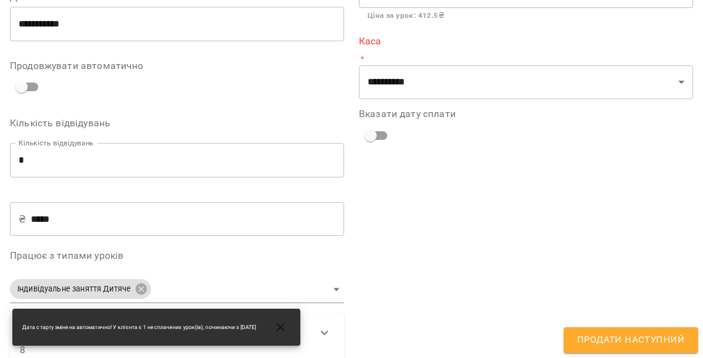
click at [99, 159] on input "*" at bounding box center [177, 160] width 334 height 35
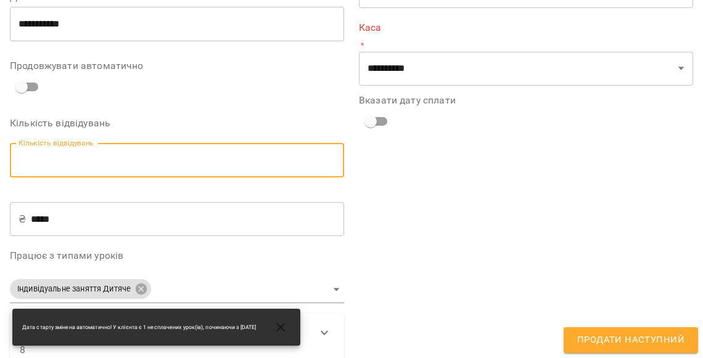
type input "*"
type input "****"
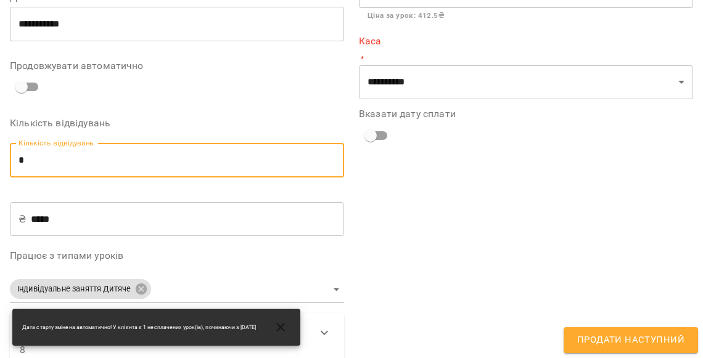
type input "*"
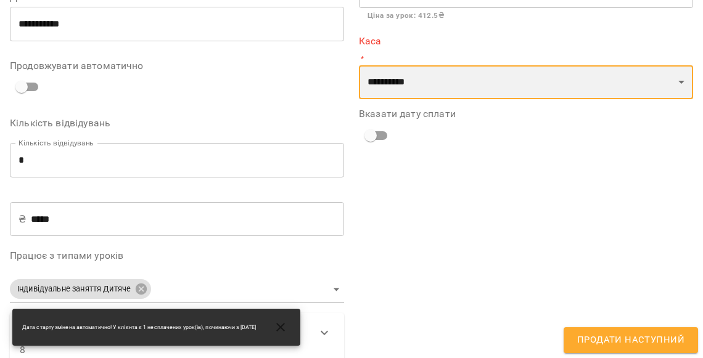
select select "****"
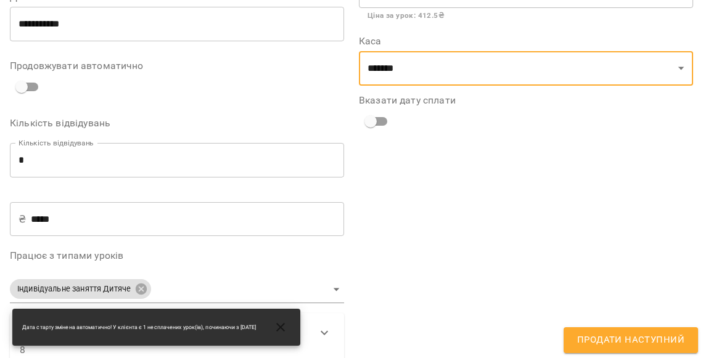
click at [594, 334] on span "Продати наступний" at bounding box center [630, 340] width 107 height 16
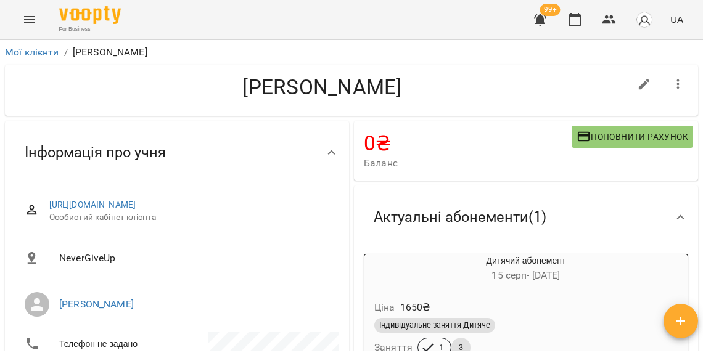
scroll to position [0, 0]
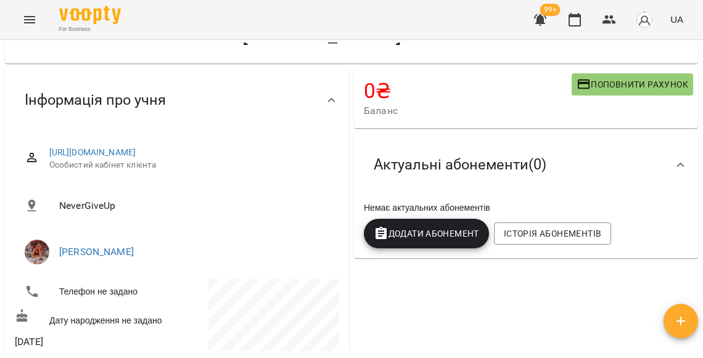
scroll to position [108, 0]
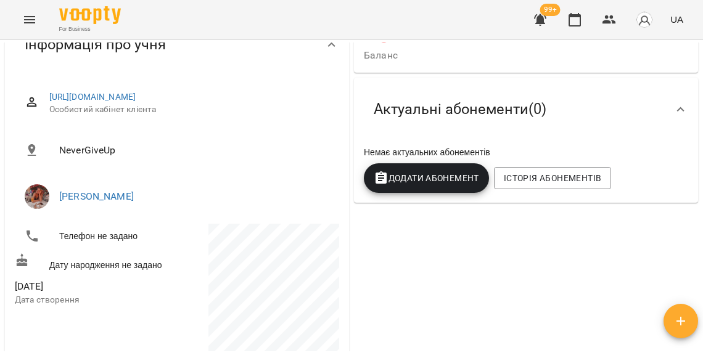
click at [436, 169] on button "Додати Абонемент" at bounding box center [426, 178] width 125 height 30
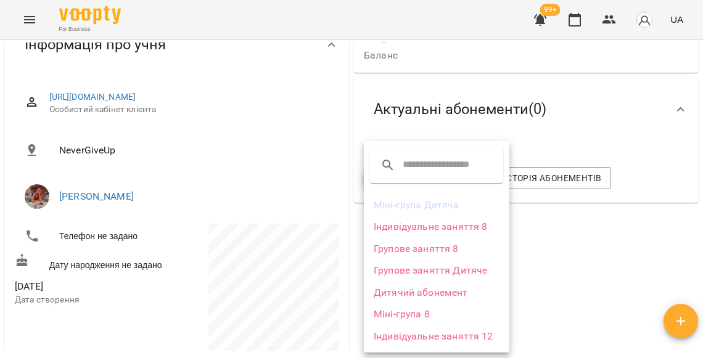
click at [423, 227] on li "Індивідуальне заняття 8" at bounding box center [436, 227] width 145 height 22
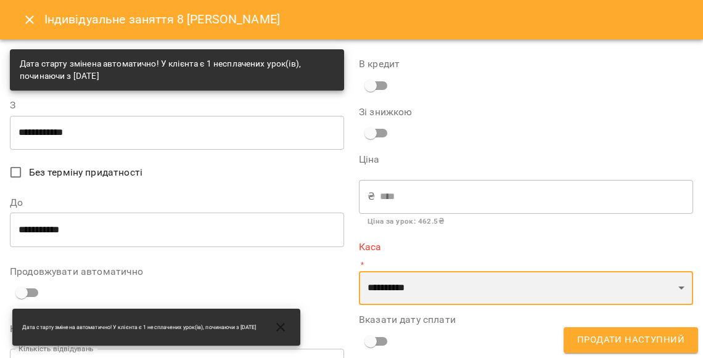
select select "****"
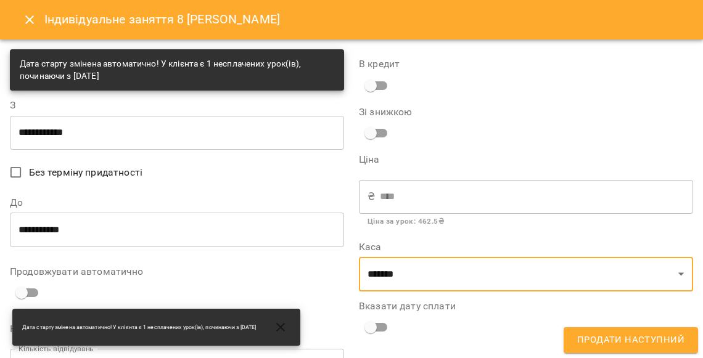
click at [603, 338] on span "Продати наступний" at bounding box center [630, 340] width 107 height 16
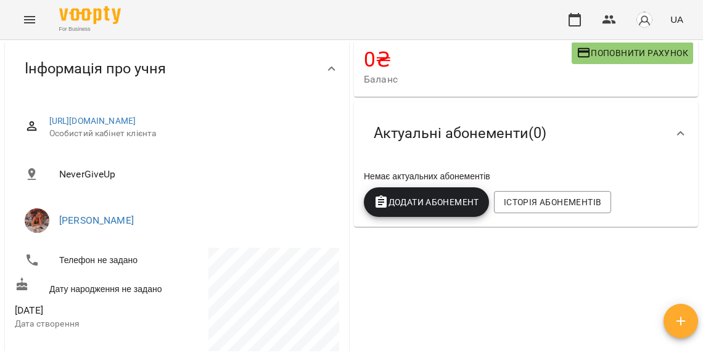
scroll to position [142, 0]
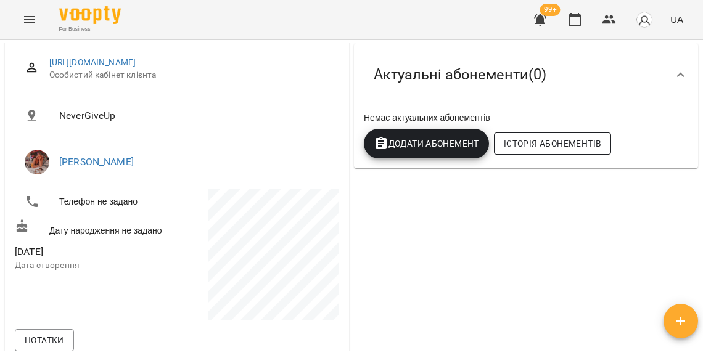
click at [544, 144] on span "Історія абонементів" at bounding box center [552, 143] width 97 height 15
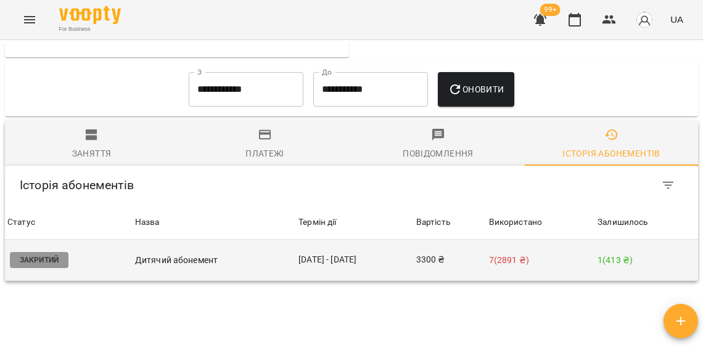
click at [496, 254] on p "7 ( 2891 ₴ )" at bounding box center [541, 260] width 104 height 13
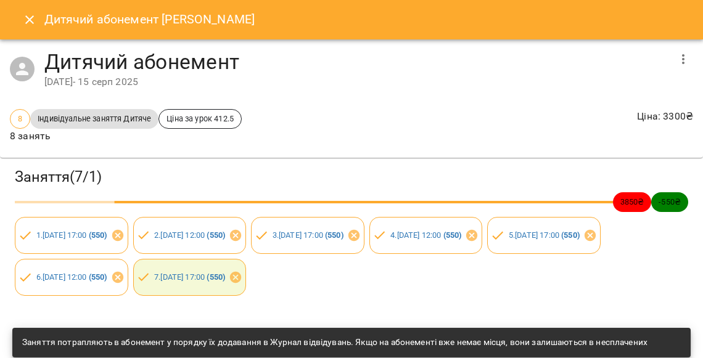
click at [679, 58] on icon "button" at bounding box center [682, 59] width 15 height 15
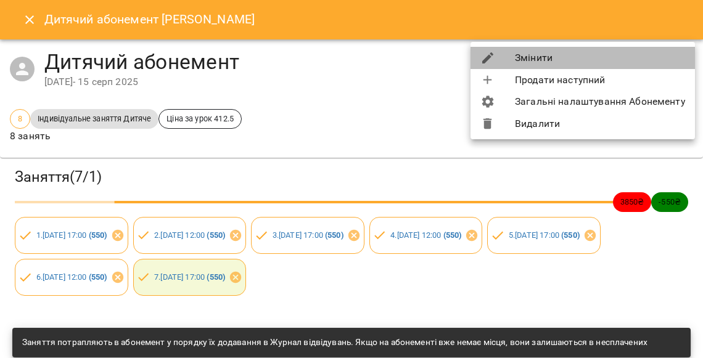
click at [621, 54] on li "Змінити" at bounding box center [582, 58] width 224 height 22
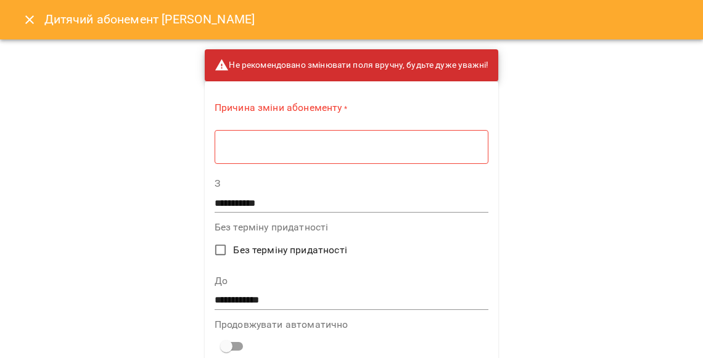
click at [370, 134] on div "* ​" at bounding box center [351, 146] width 274 height 35
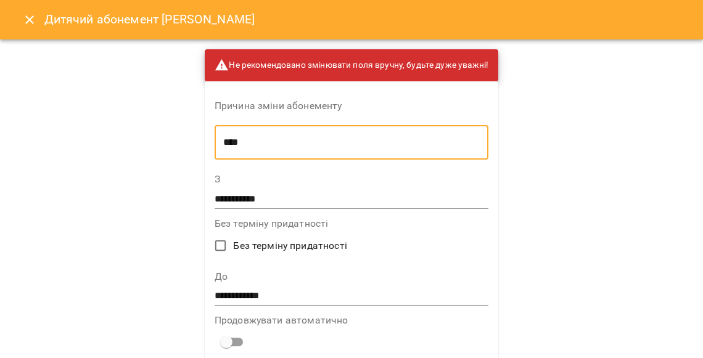
type textarea "****"
click at [250, 287] on input "**********" at bounding box center [351, 297] width 274 height 20
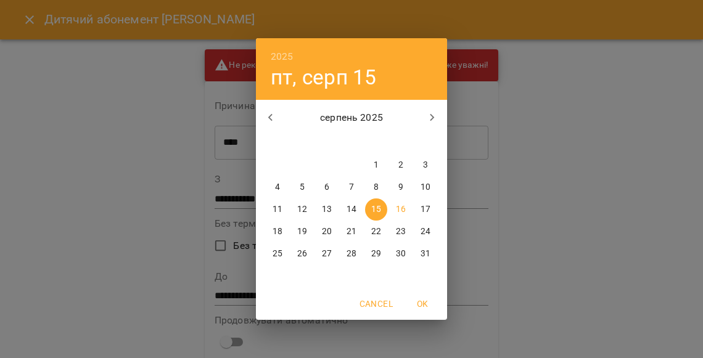
click at [402, 210] on p "16" at bounding box center [401, 209] width 10 height 12
type input "**********"
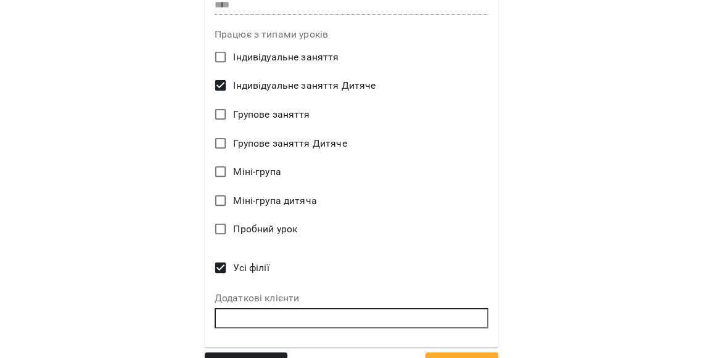
scroll to position [508, 0]
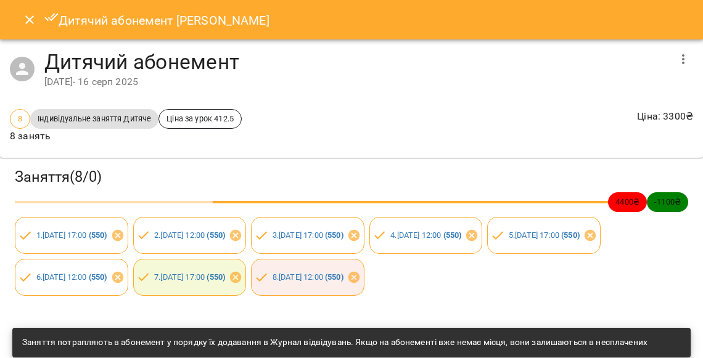
click at [32, 23] on icon "Close" at bounding box center [29, 19] width 15 height 15
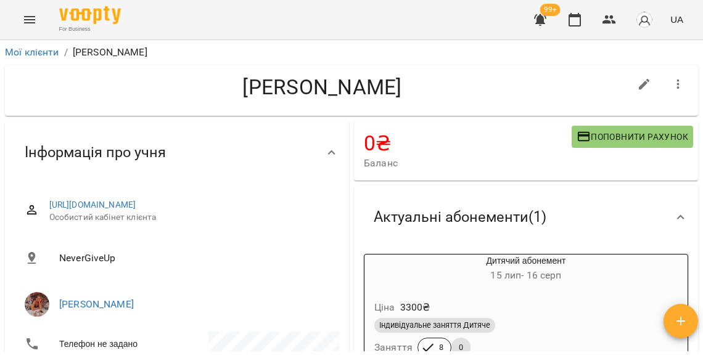
scroll to position [0, 0]
